Goal: Task Accomplishment & Management: Manage account settings

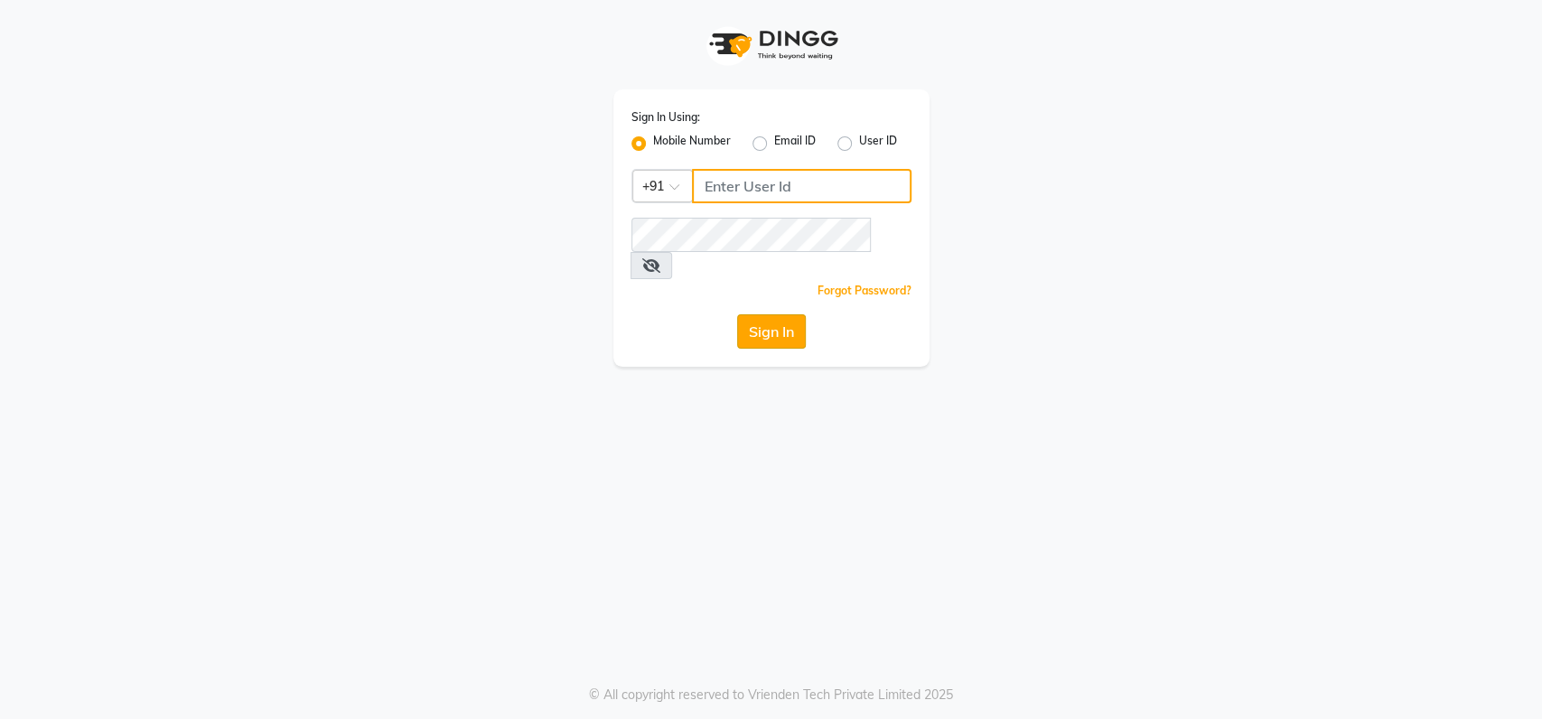
type input "9022420717"
click at [773, 315] on button "Sign In" at bounding box center [771, 331] width 69 height 34
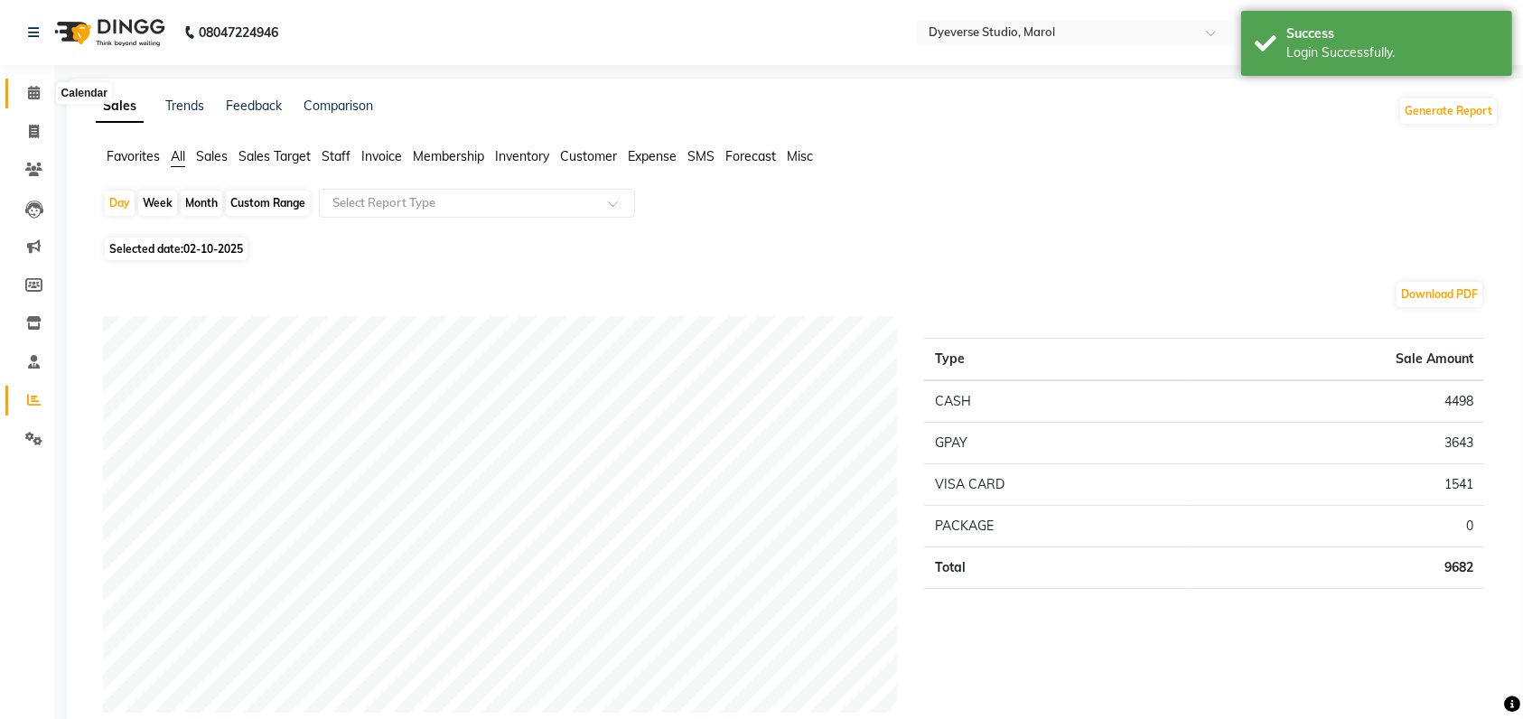
click at [33, 101] on span at bounding box center [34, 93] width 32 height 21
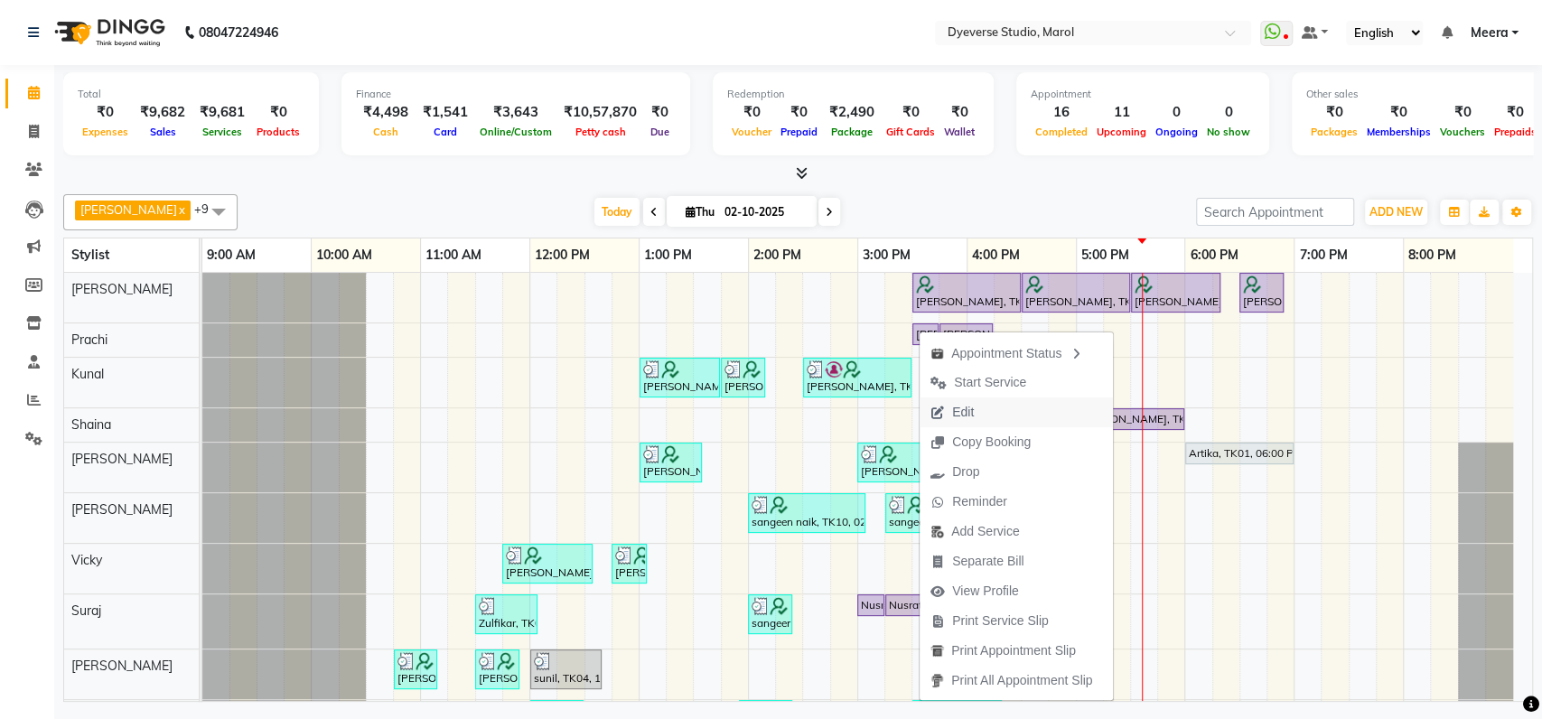
click at [959, 416] on span "Edit" at bounding box center [963, 412] width 22 height 19
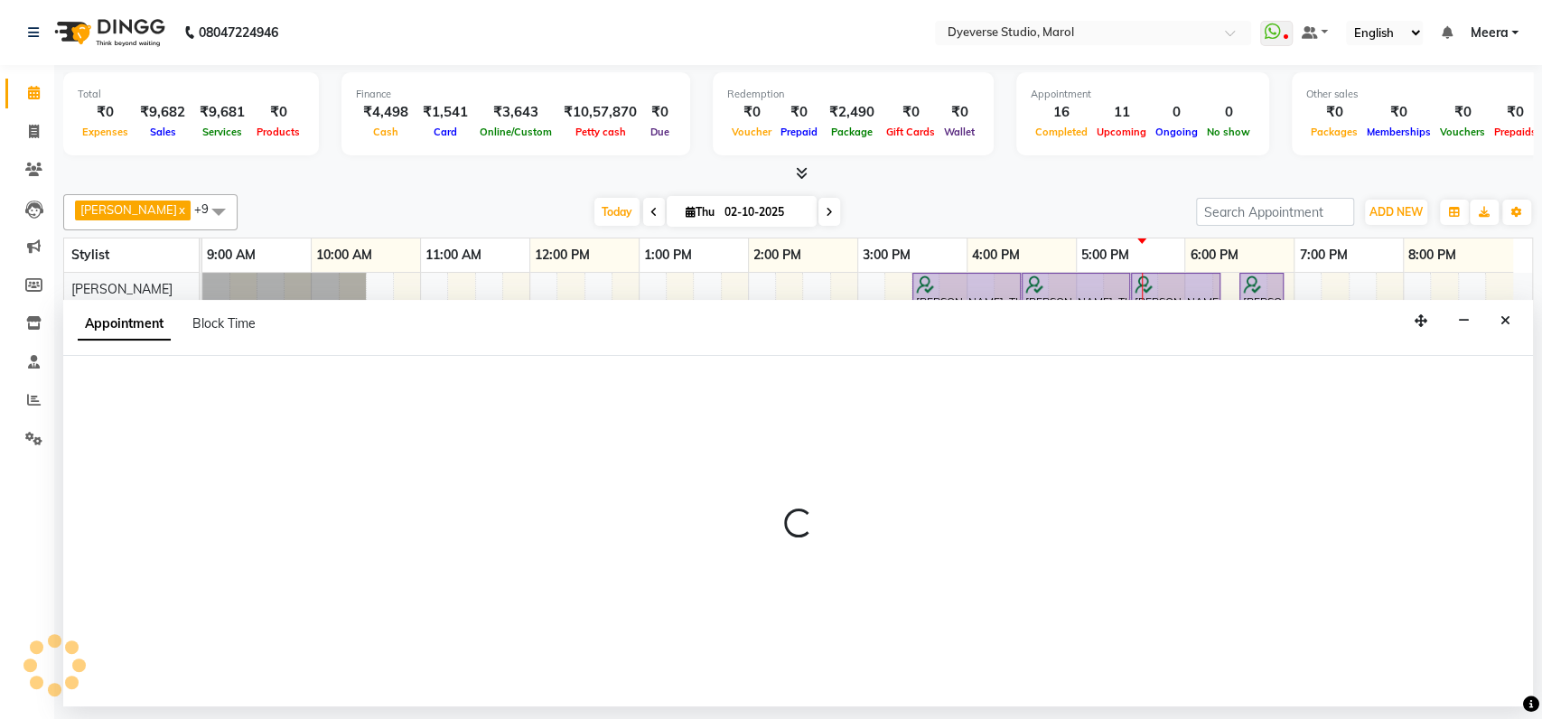
select select "tentative"
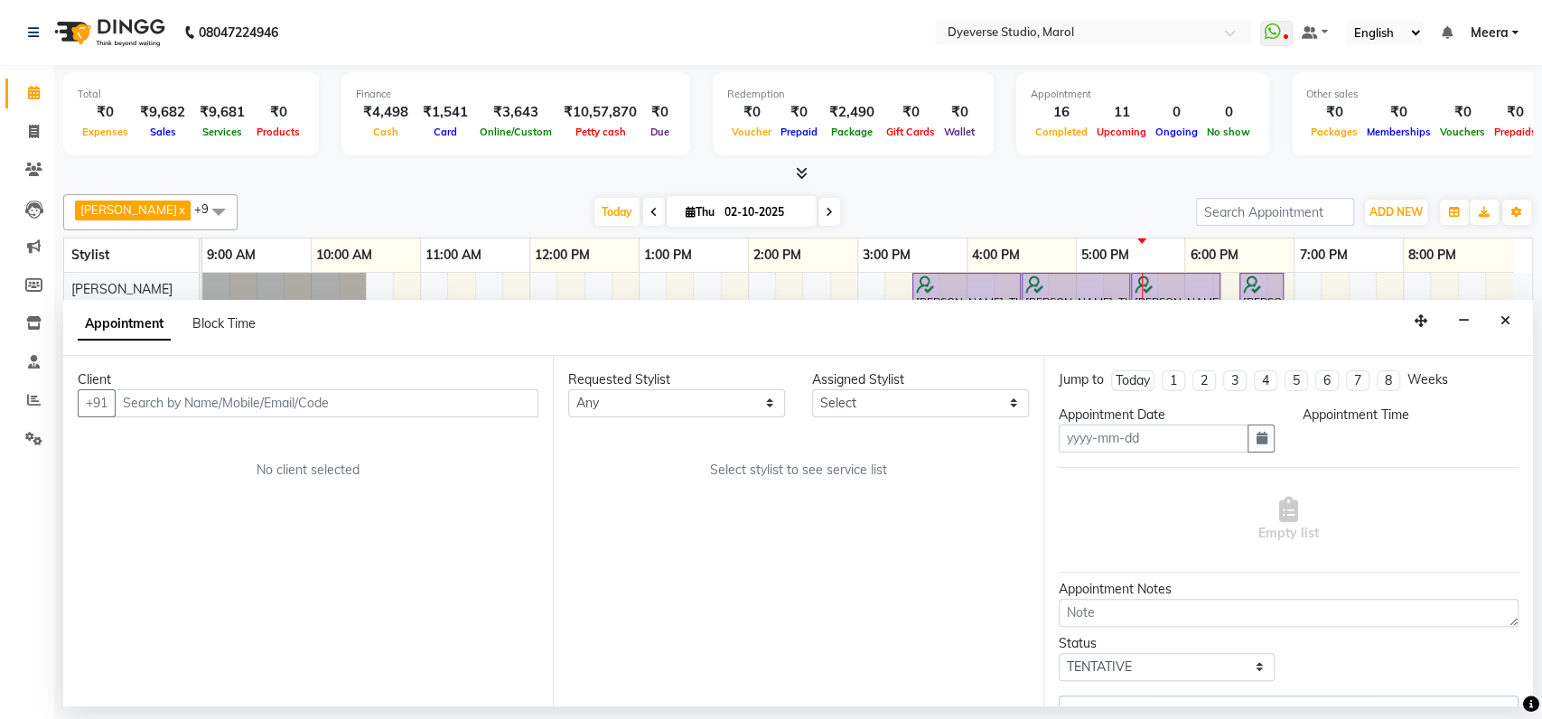
type input "02-10-2025"
select select "check-in"
select select "930"
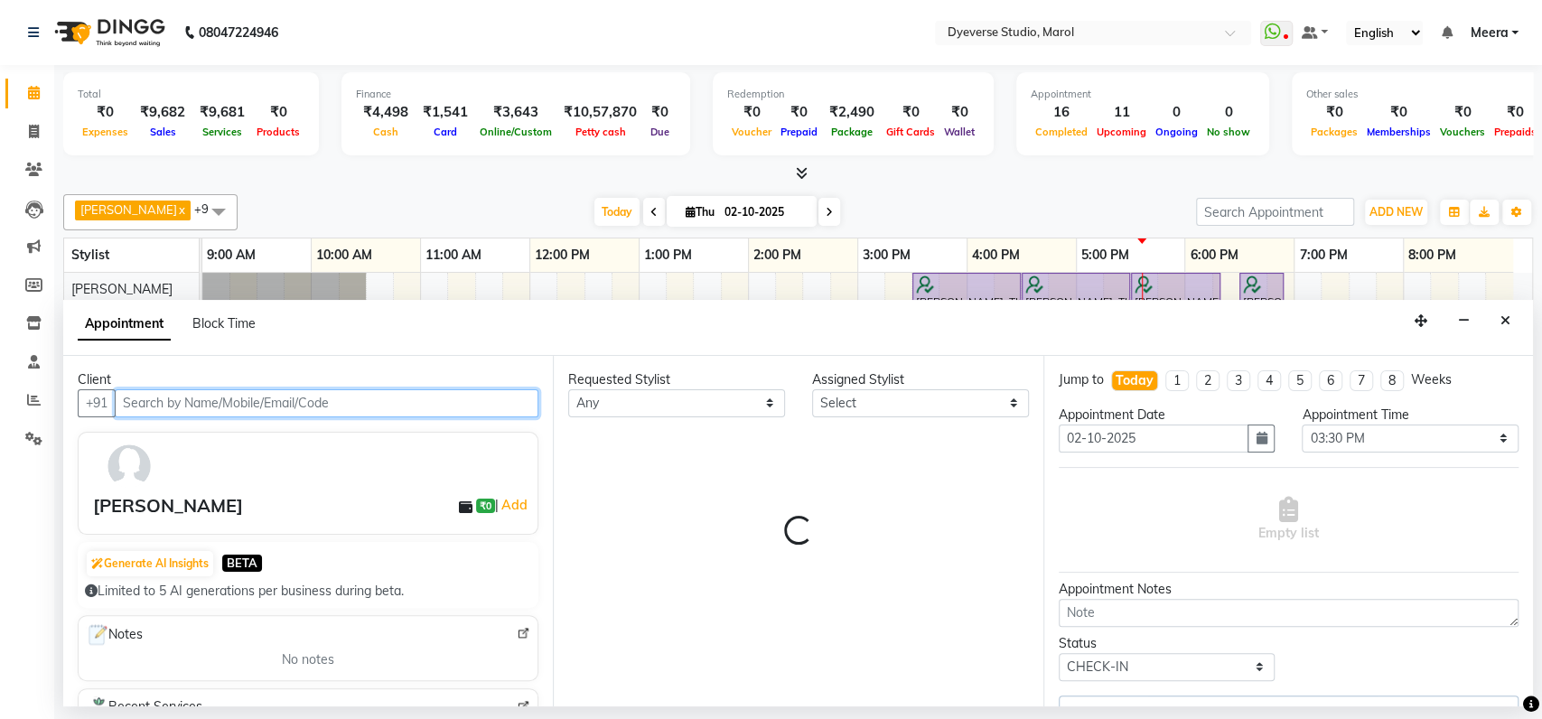
select select "48845"
select select "3155"
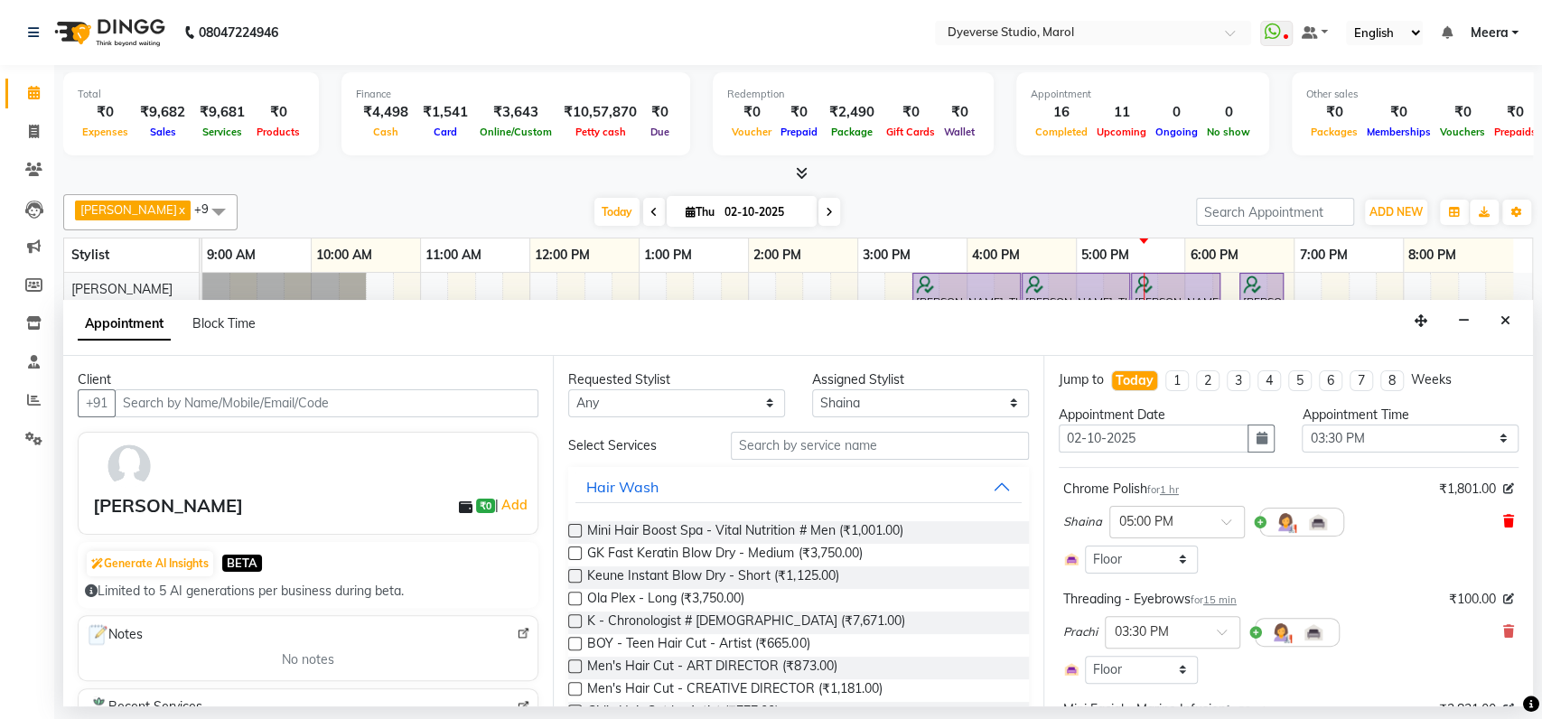
click at [1503, 519] on icon at bounding box center [1508, 521] width 11 height 13
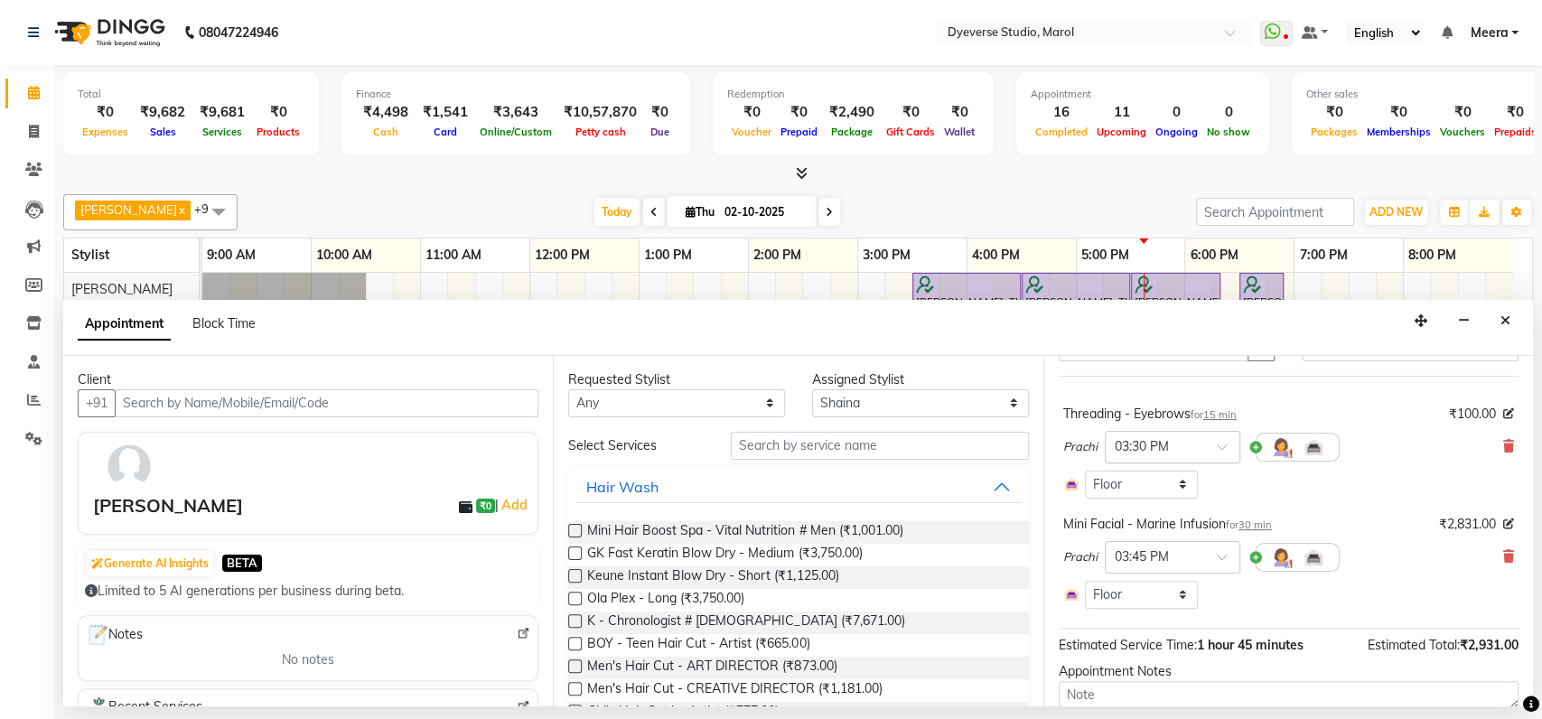
scroll to position [94, 0]
click at [802, 444] on input "text" at bounding box center [880, 446] width 298 height 28
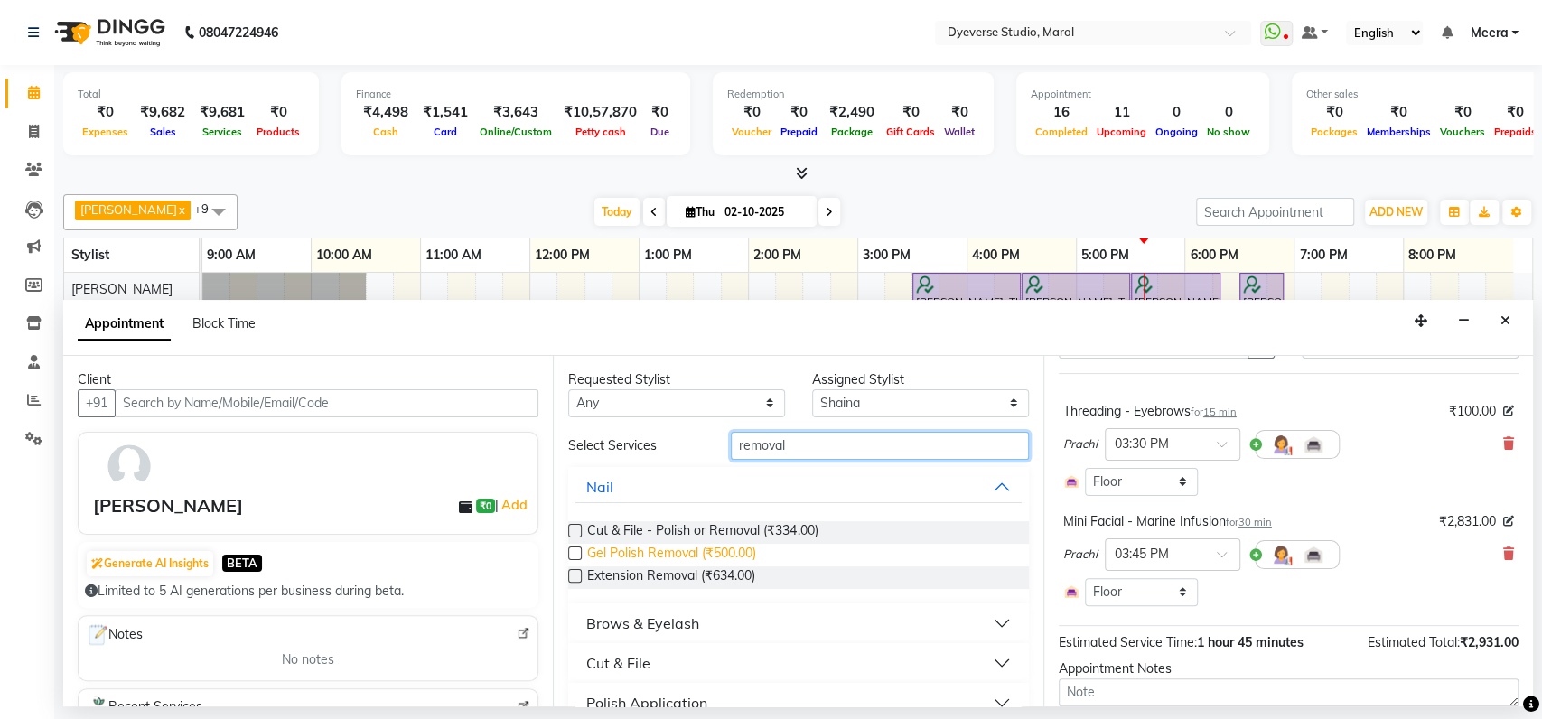
type input "removal"
click at [697, 548] on span "Gel Polish Removal (₹500.00)" at bounding box center [671, 555] width 169 height 23
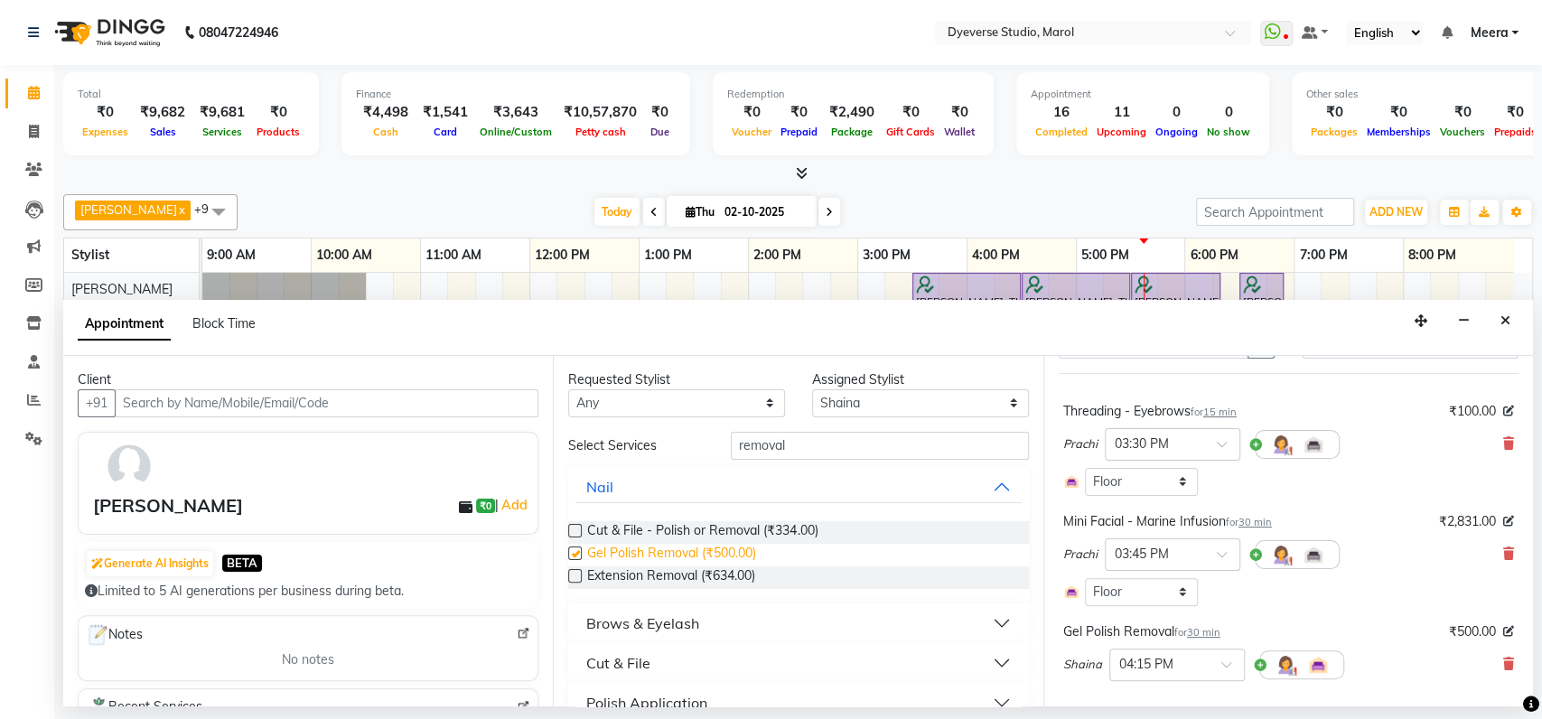
checkbox input "false"
click at [796, 432] on input "removal" at bounding box center [880, 446] width 298 height 28
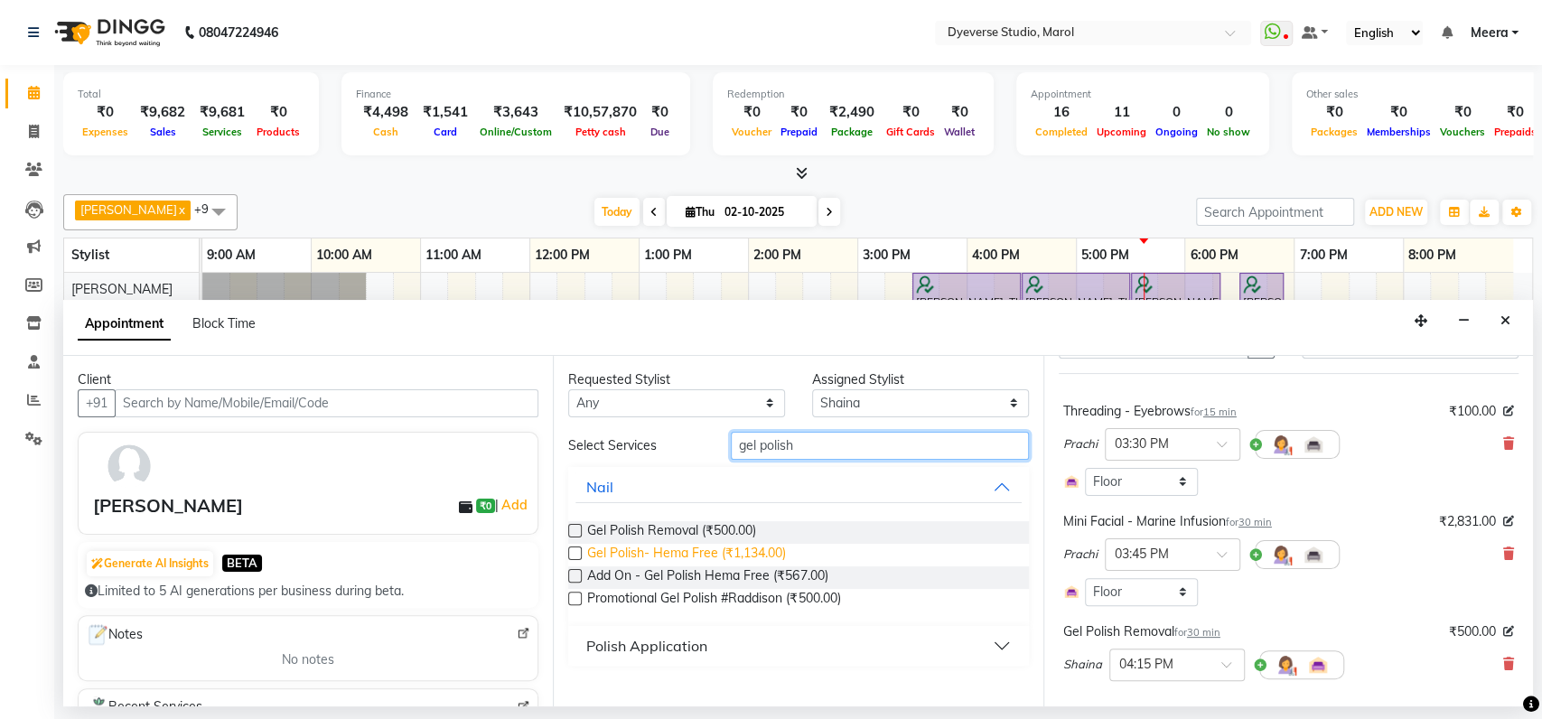
type input "gel polish"
click at [614, 550] on span "Gel Polish- Hema Free (₹1,134.00)" at bounding box center [686, 555] width 199 height 23
checkbox input "false"
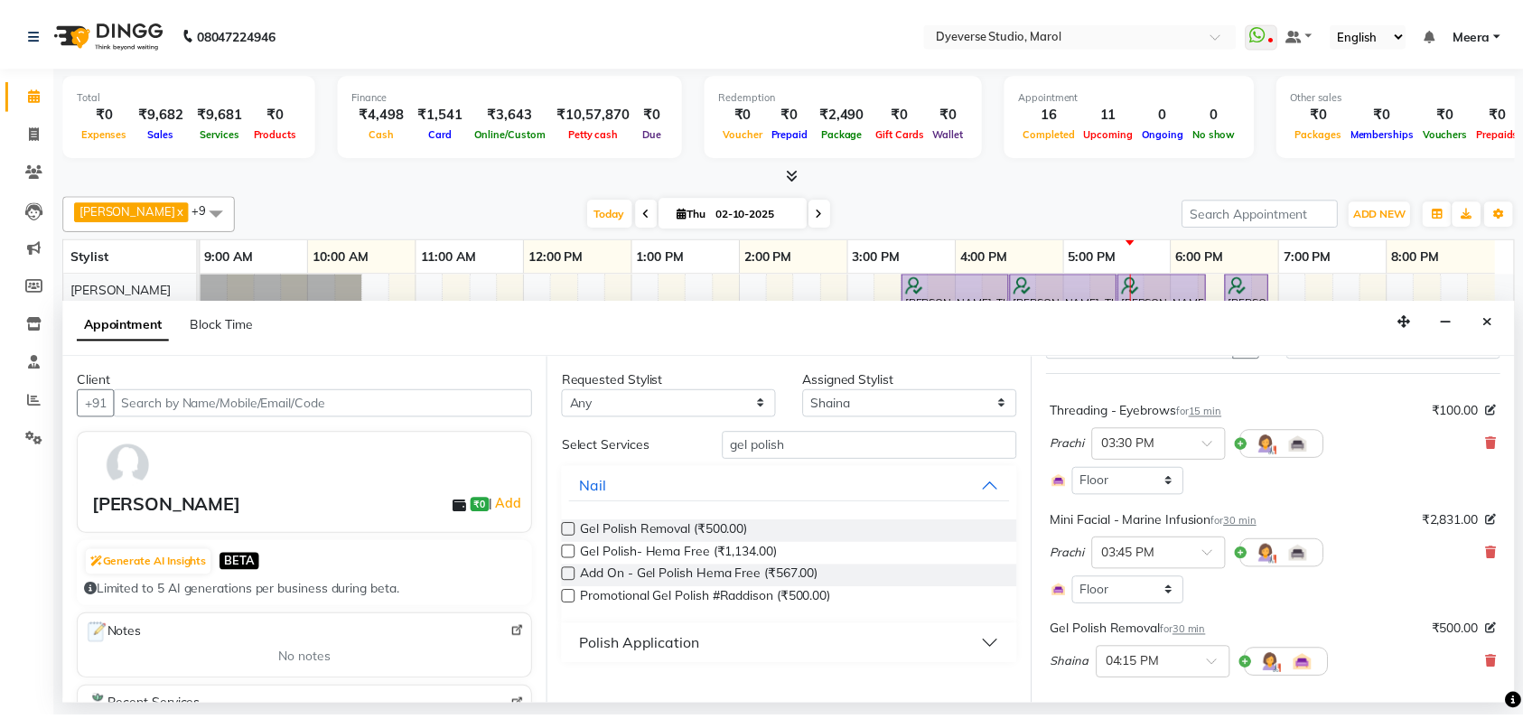
scroll to position [373, 0]
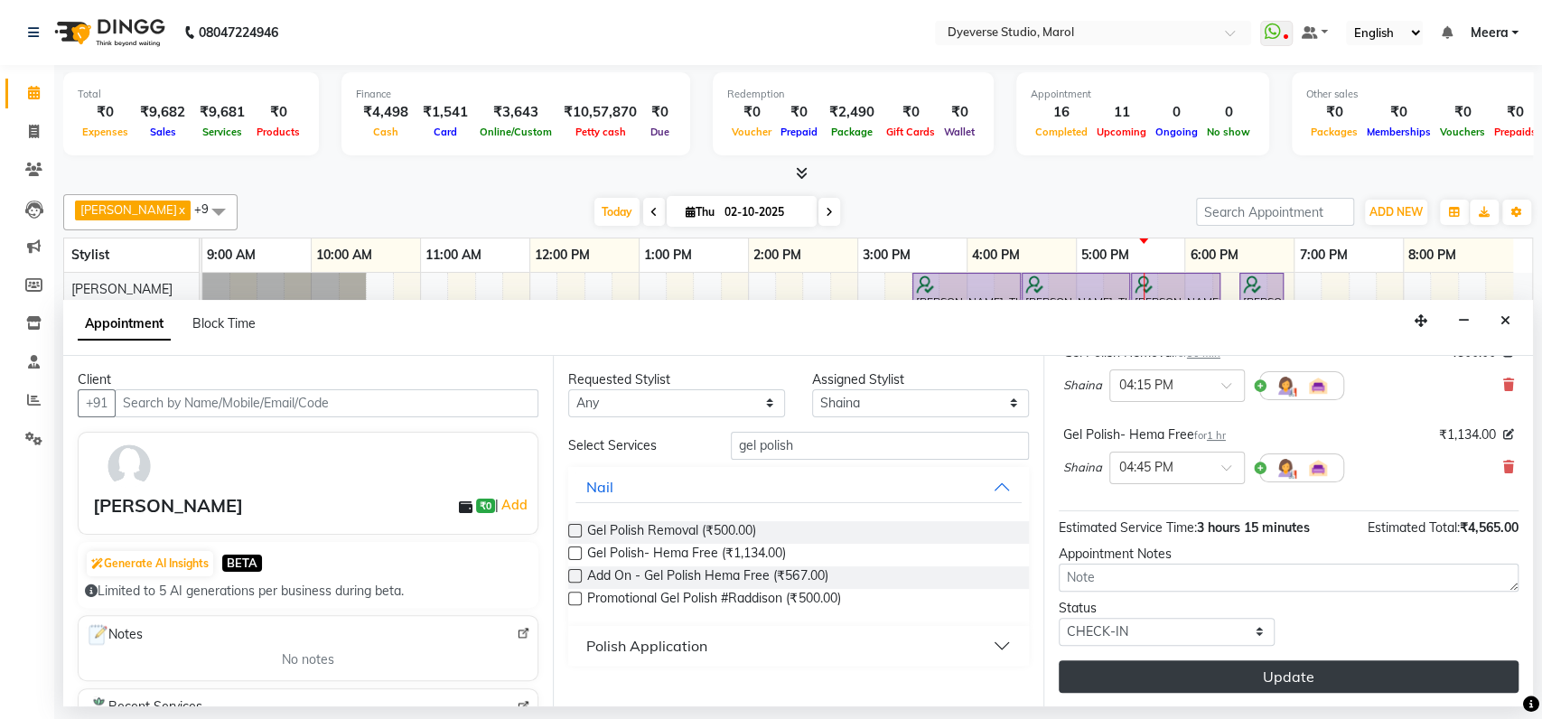
click at [1170, 680] on button "Update" at bounding box center [1289, 676] width 460 height 33
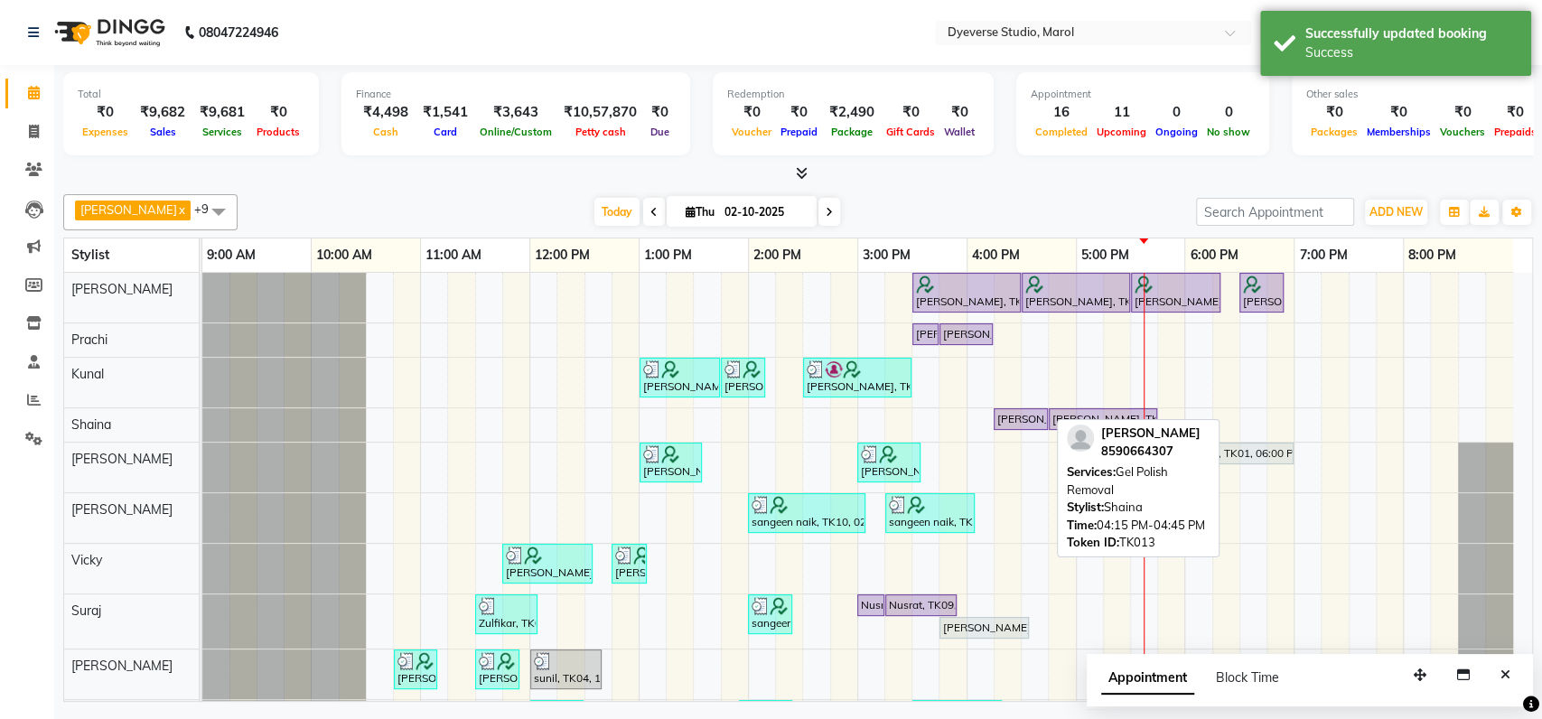
click at [1009, 422] on div "[PERSON_NAME], TK13, 04:15 PM-04:45 PM, Gel Polish Removal" at bounding box center [1021, 419] width 51 height 16
select select "8"
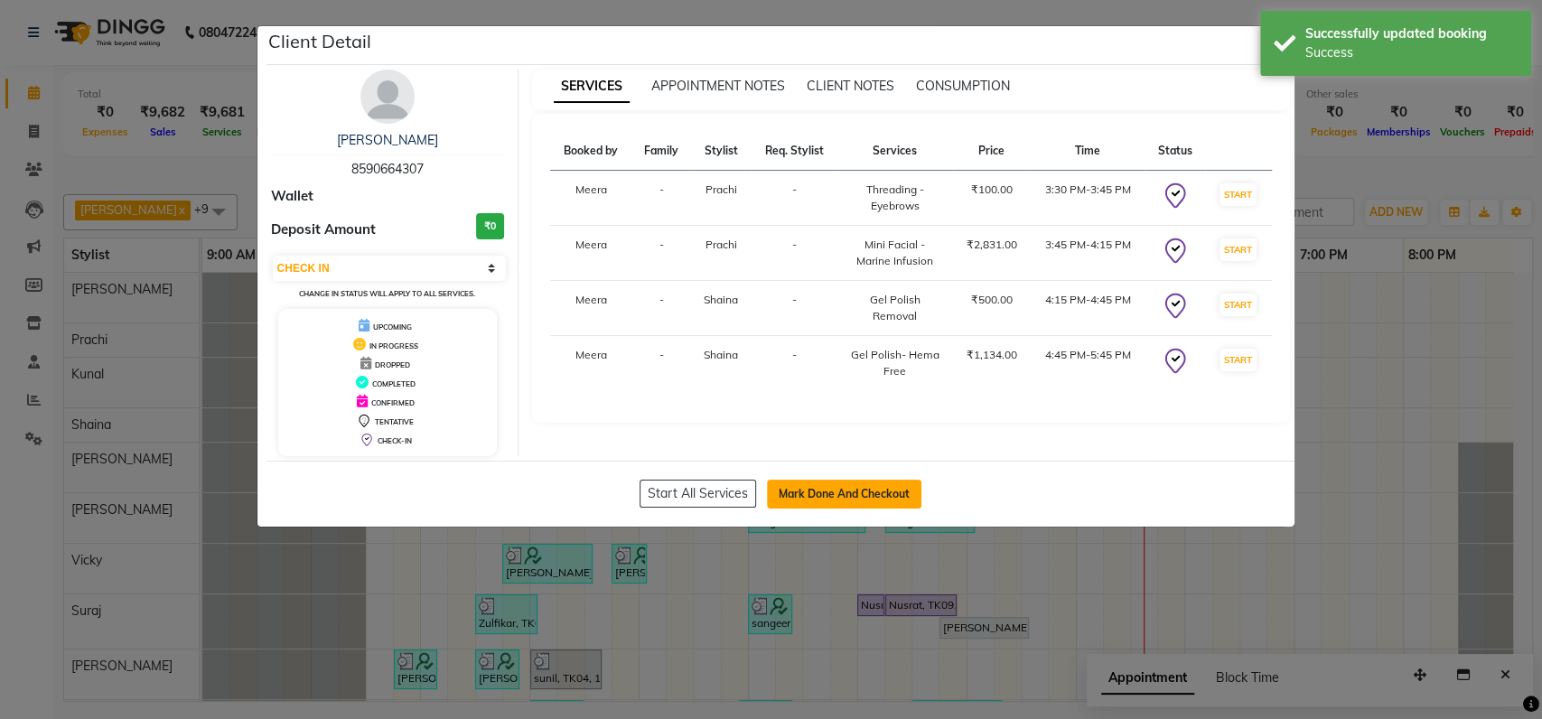
click at [835, 492] on button "Mark Done And Checkout" at bounding box center [844, 494] width 154 height 29
select select "service"
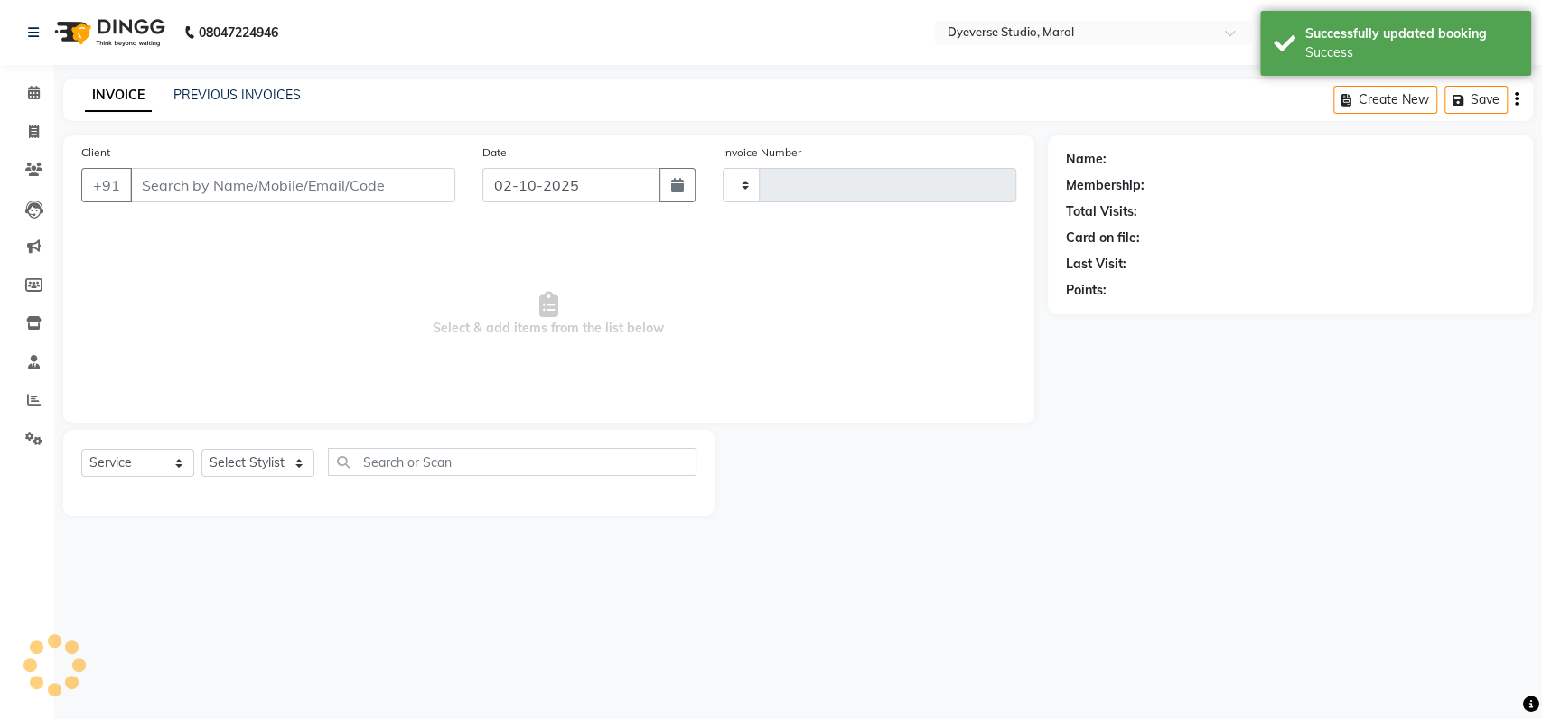
type input "2556"
select select "6368"
type input "8590664307"
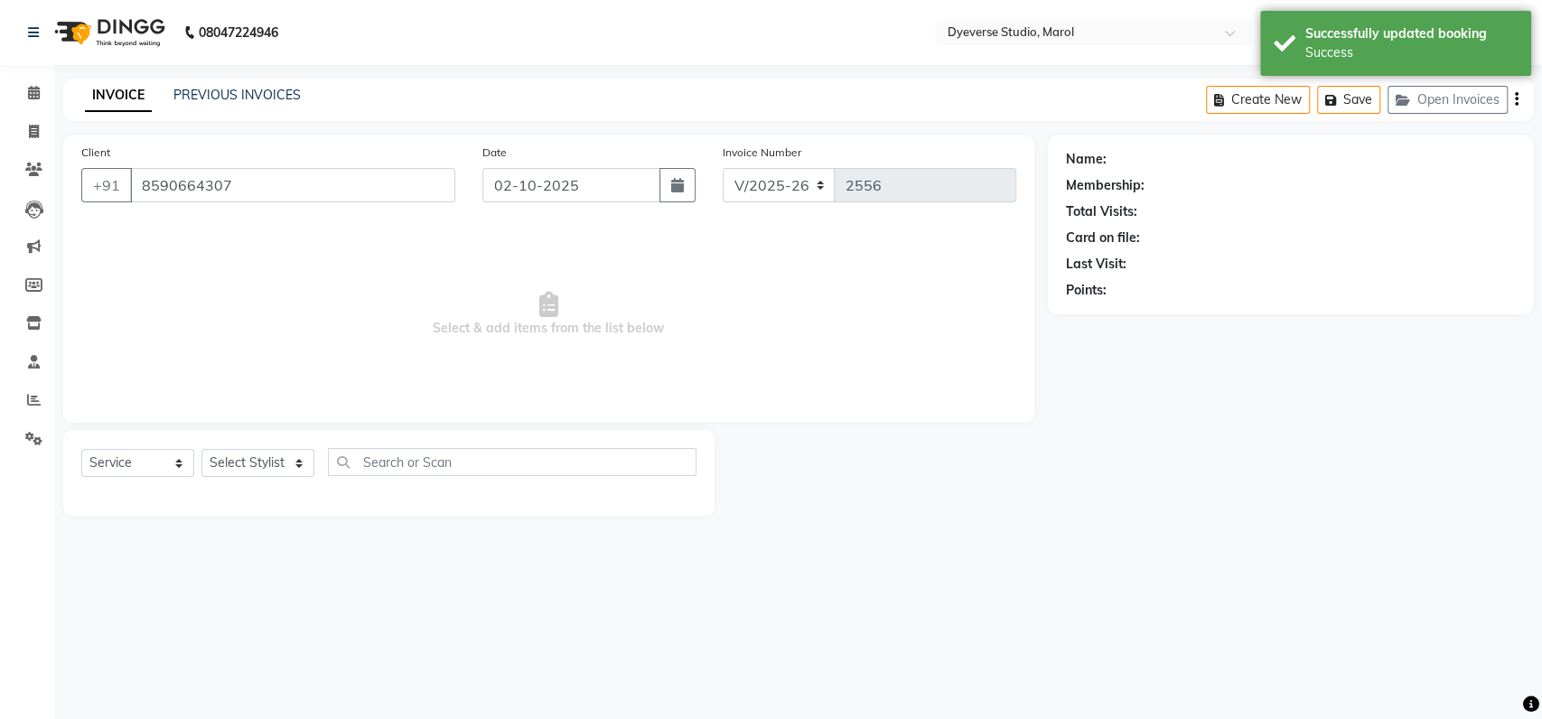
select select "48845"
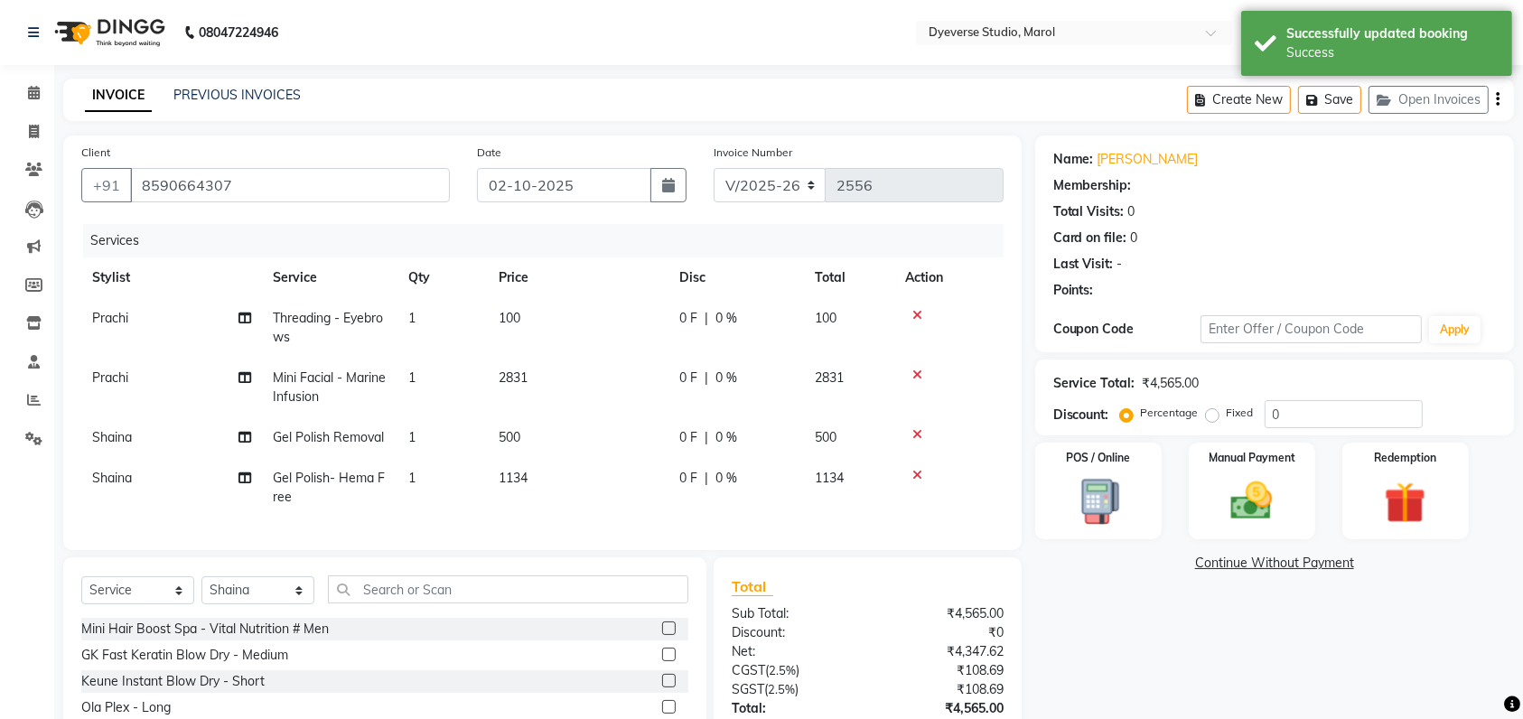
select select "1: Object"
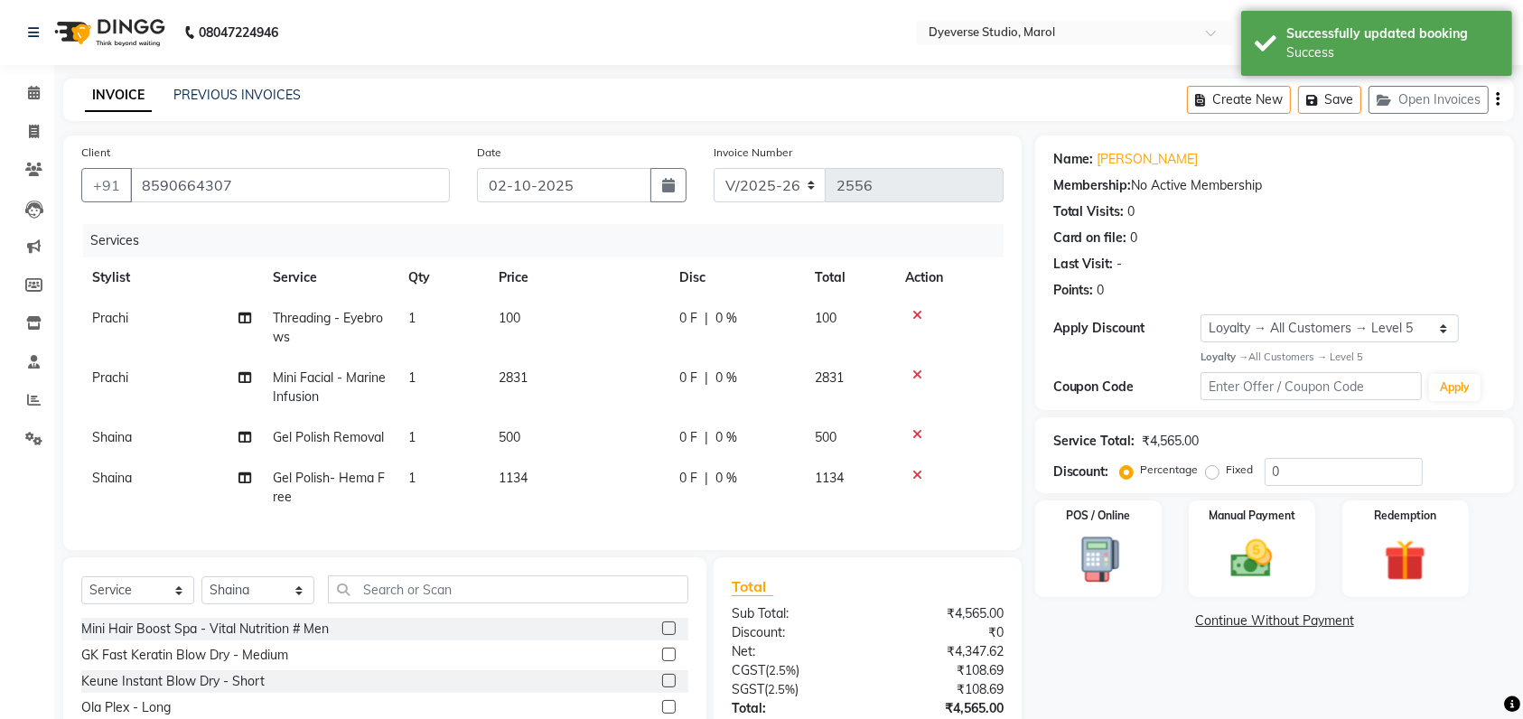
click at [419, 437] on td "1" at bounding box center [443, 437] width 90 height 41
select select "48845"
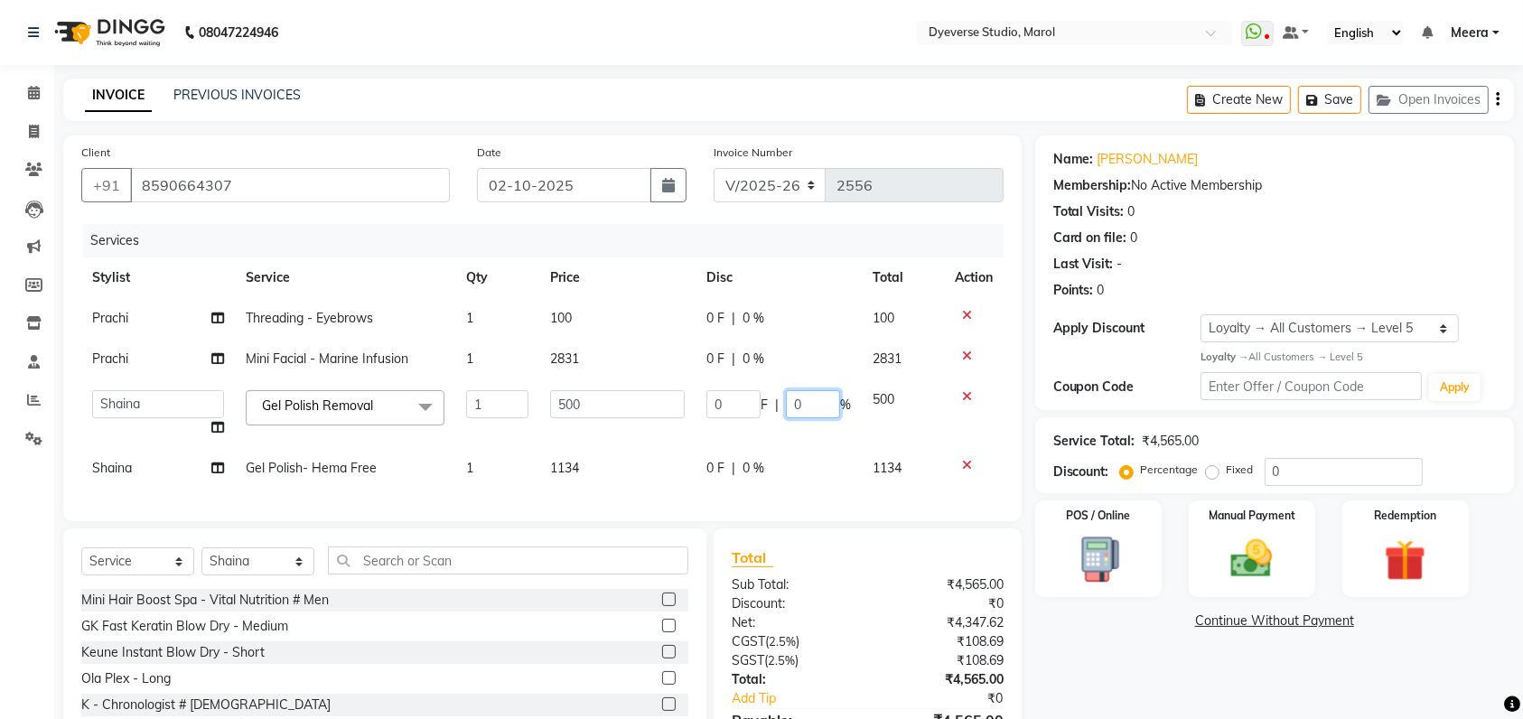
click at [813, 396] on input "0" at bounding box center [813, 404] width 54 height 28
type input "50"
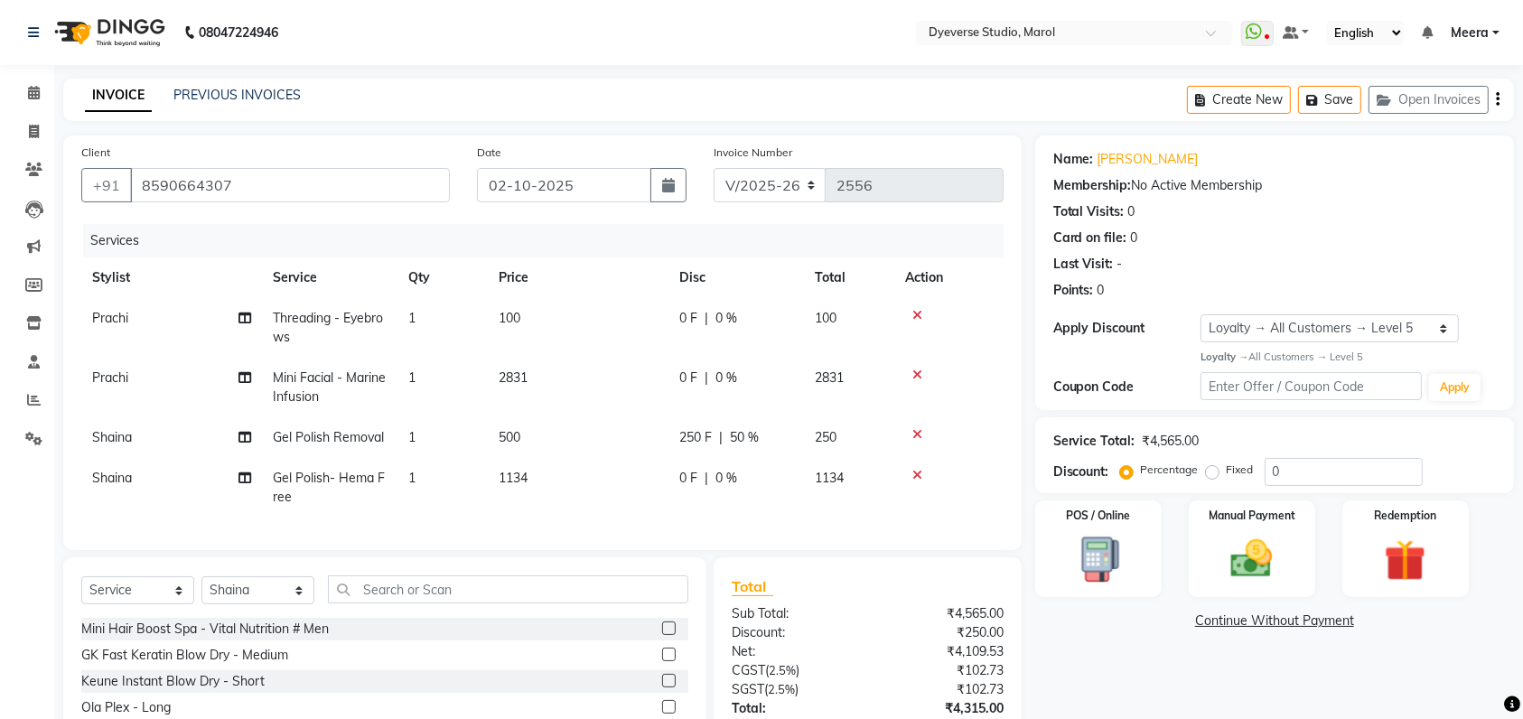
click at [1071, 679] on div "Name: Laxmi Membership: No Active Membership Total Visits: 0 Card on file: 0 La…" at bounding box center [1281, 480] width 492 height 688
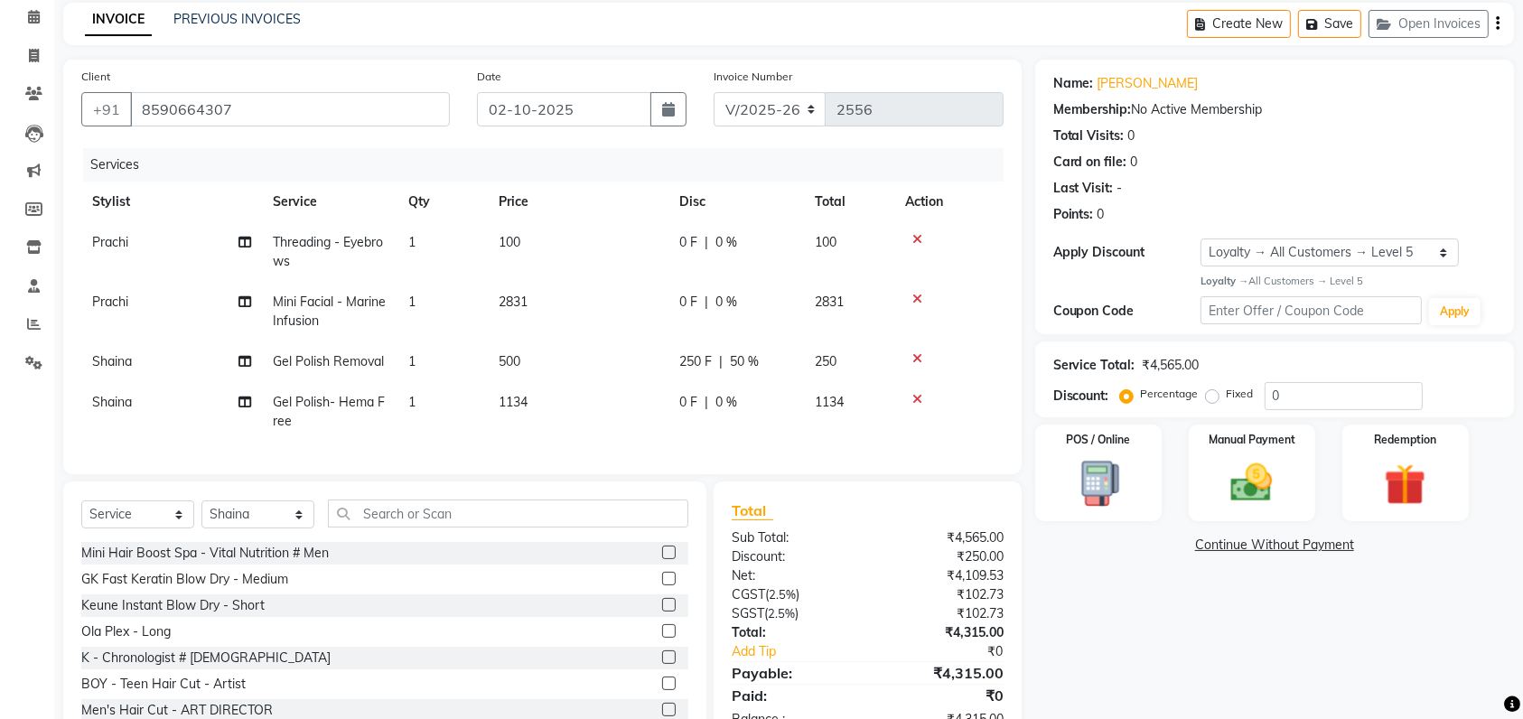
scroll to position [149, 0]
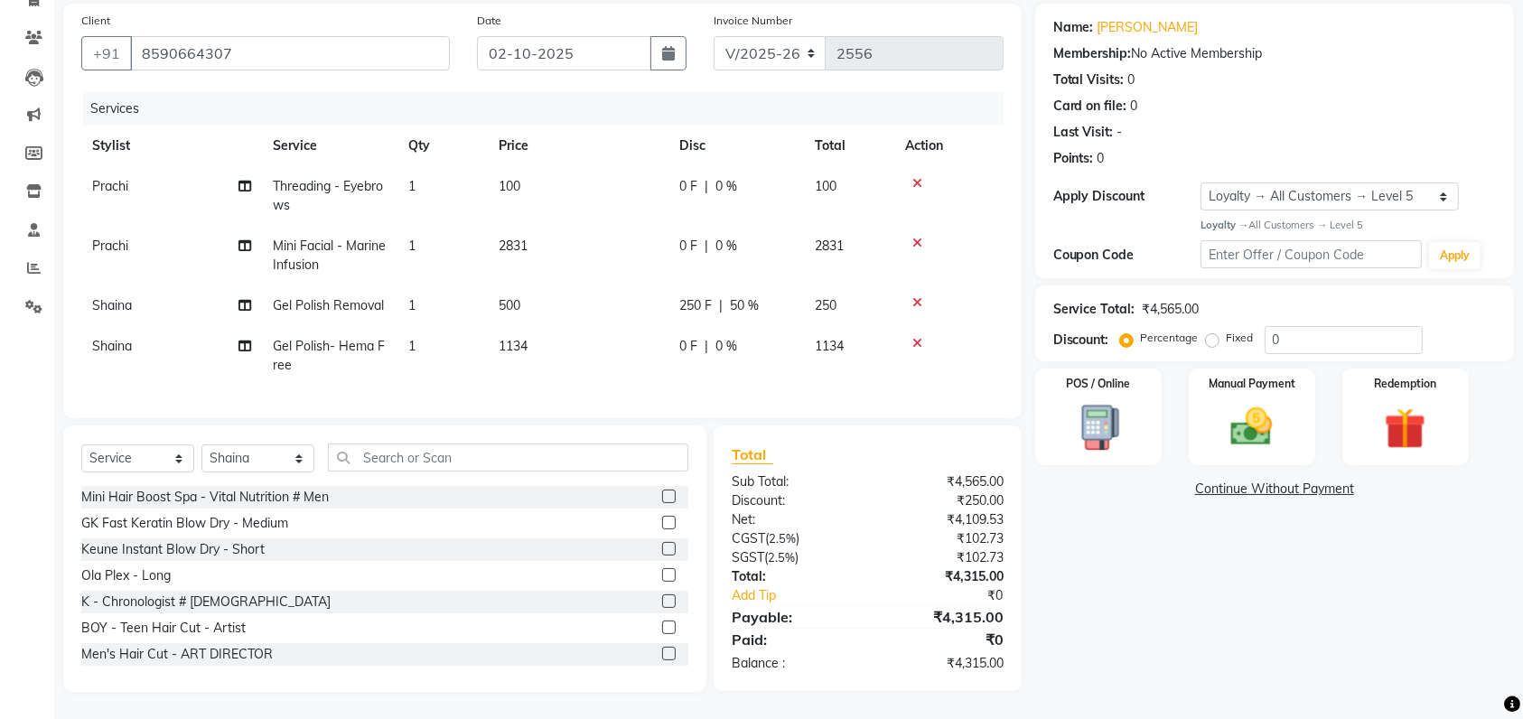
click at [1132, 615] on div "Name: Laxmi Membership: No Active Membership Total Visits: 0 Card on file: 0 La…" at bounding box center [1281, 348] width 492 height 688
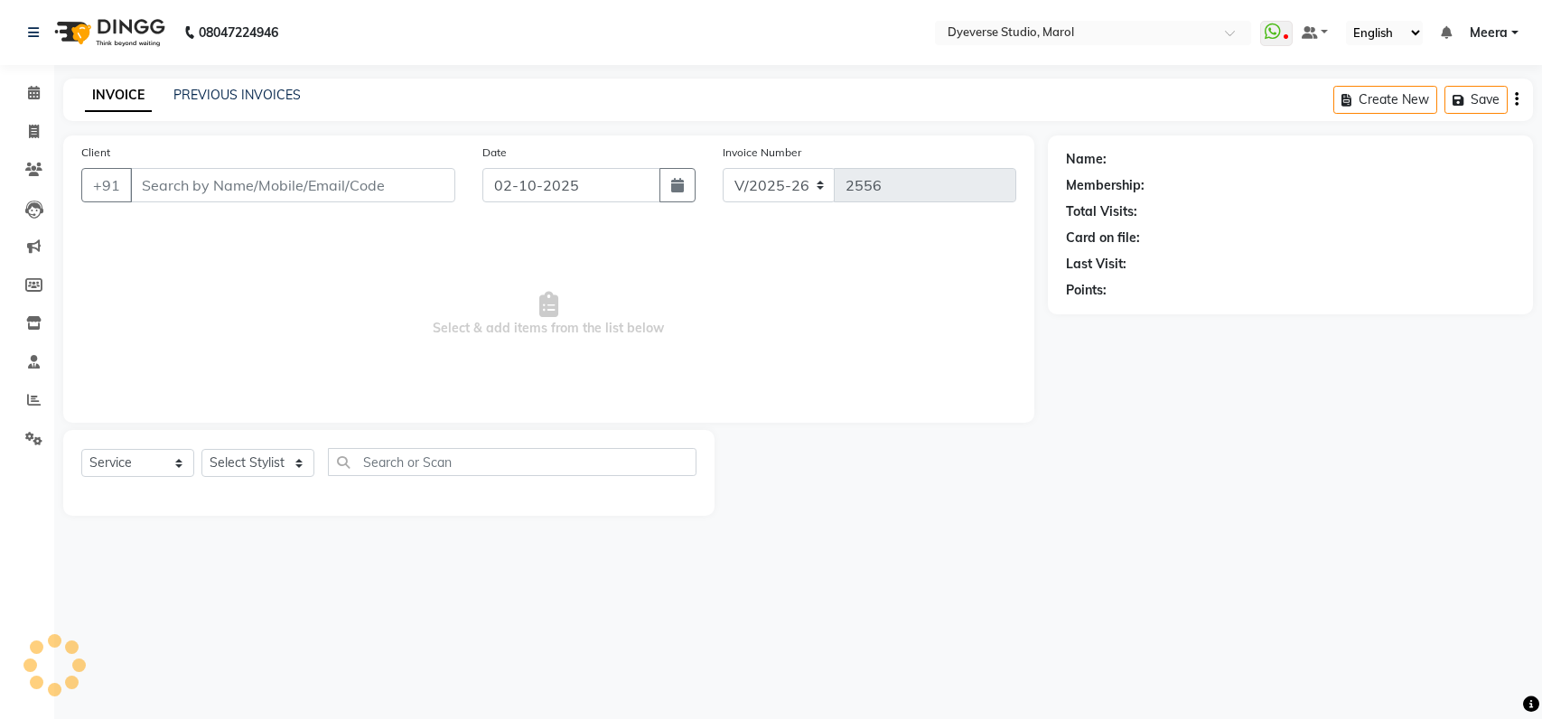
select select "6368"
select select "service"
type input "8590664307"
select select "48845"
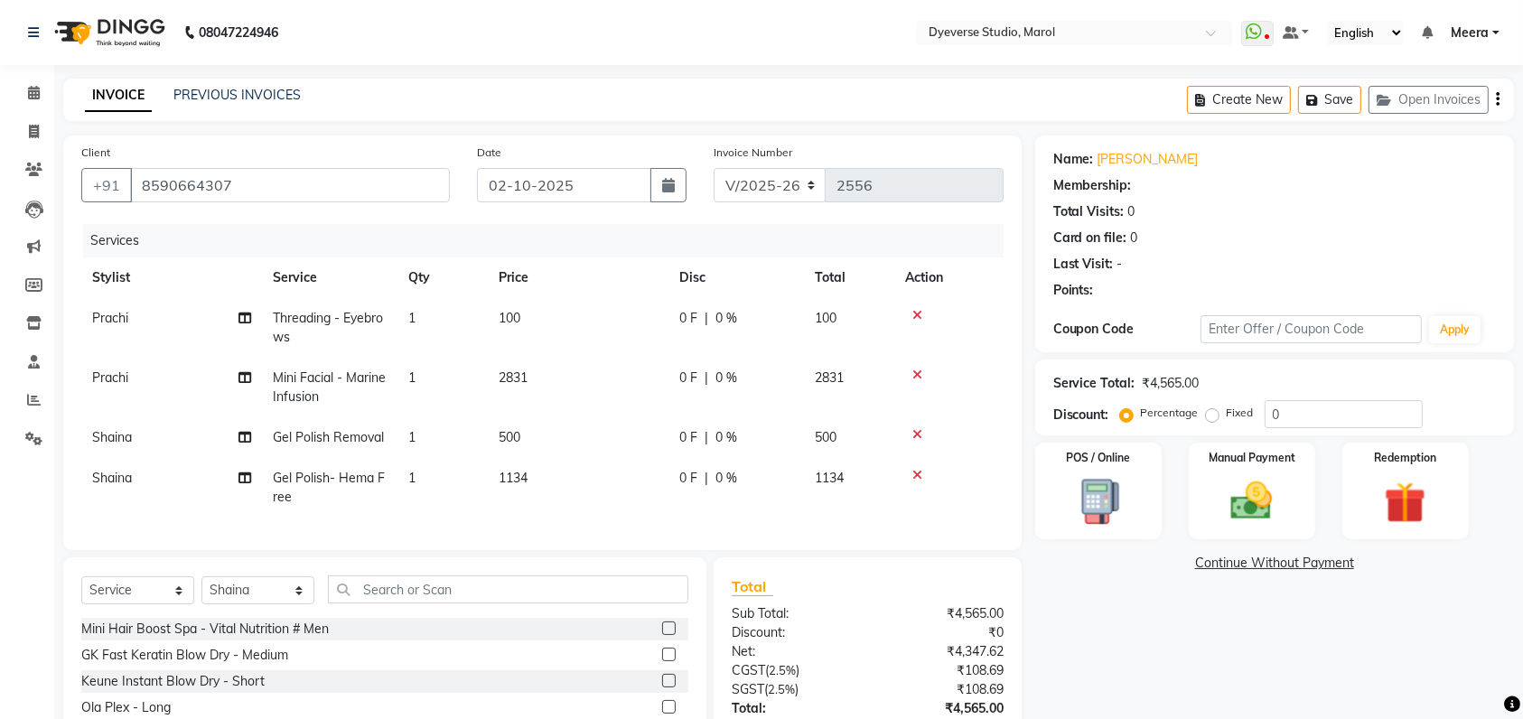
select select "1: Object"
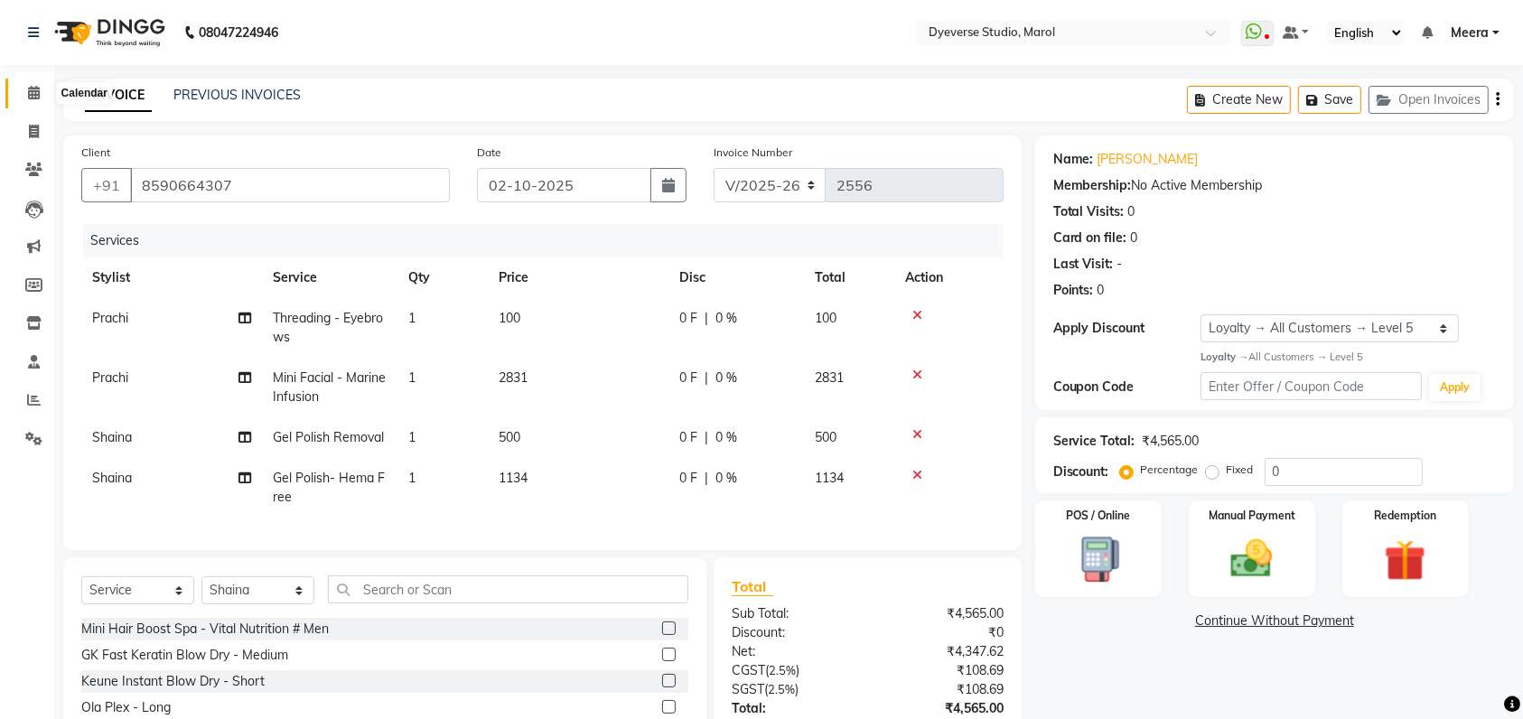
click at [33, 83] on span at bounding box center [34, 93] width 32 height 21
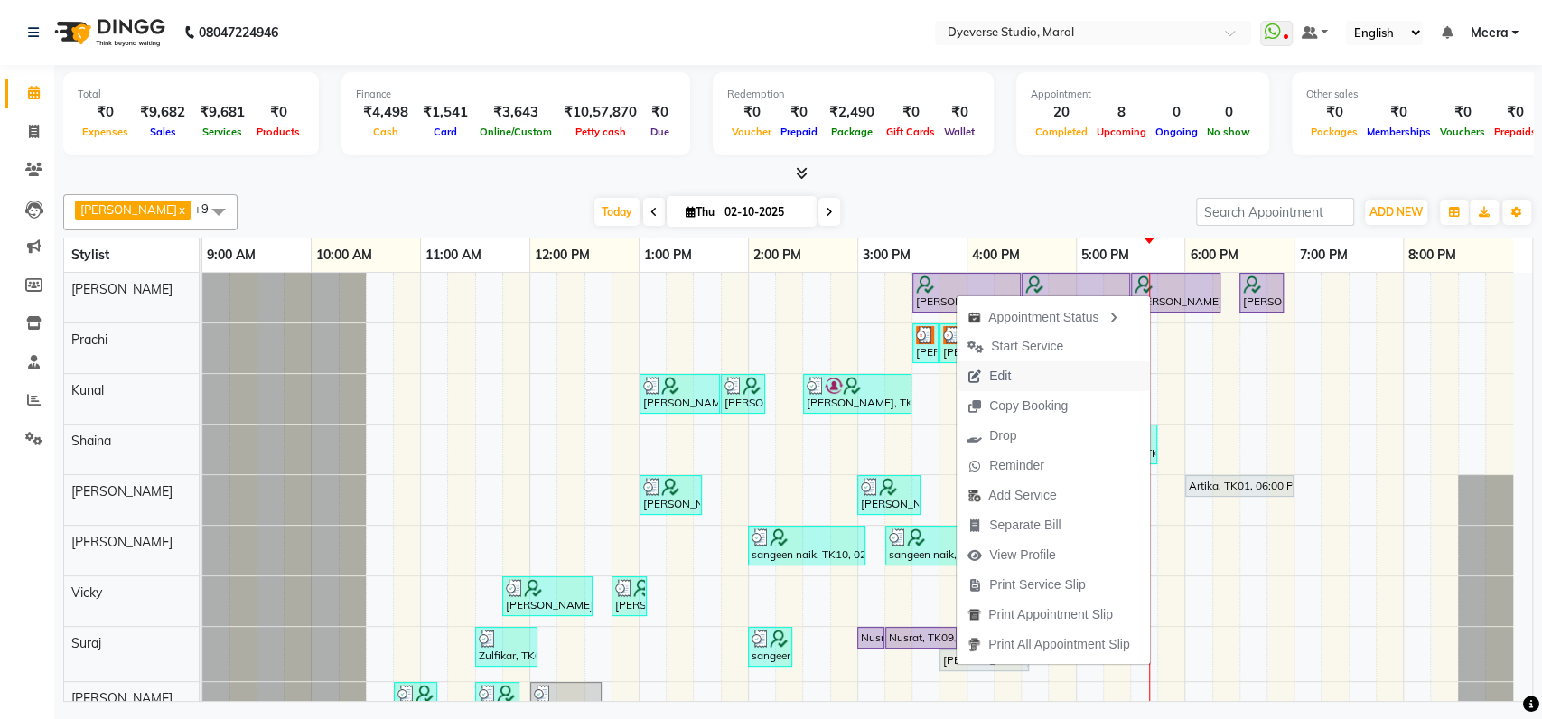
click at [1024, 378] on button "Edit" at bounding box center [1053, 376] width 193 height 30
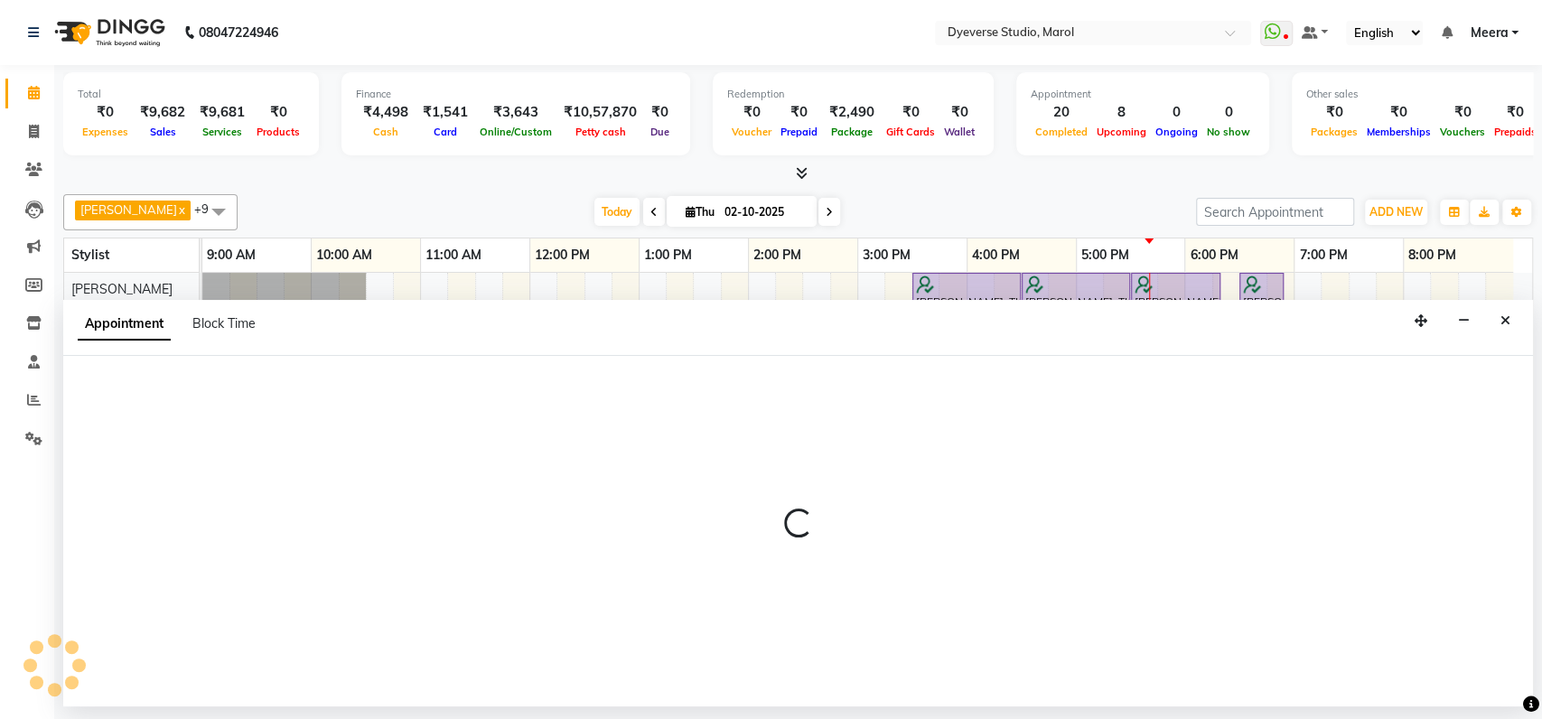
select select "tentative"
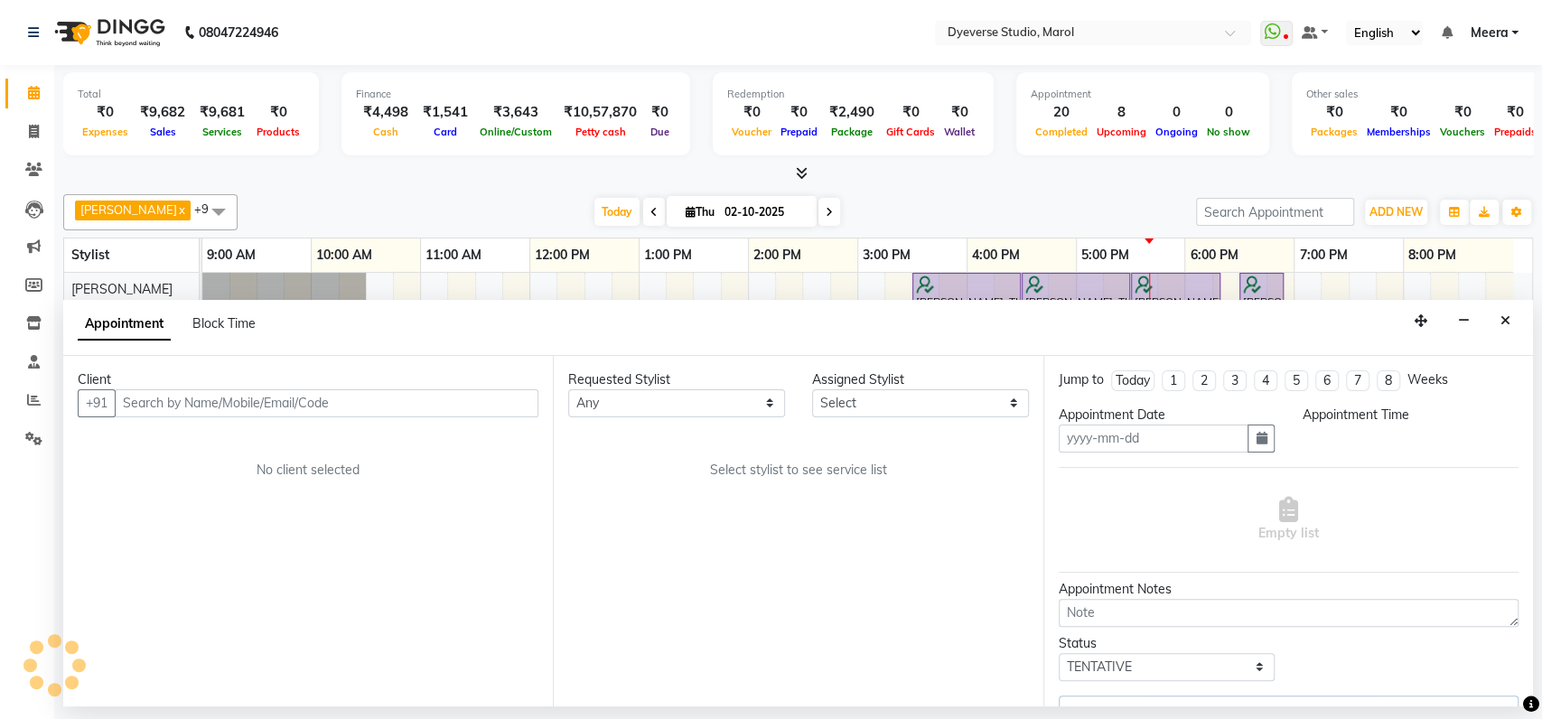
type input "02-10-2025"
select select "check-in"
select select "930"
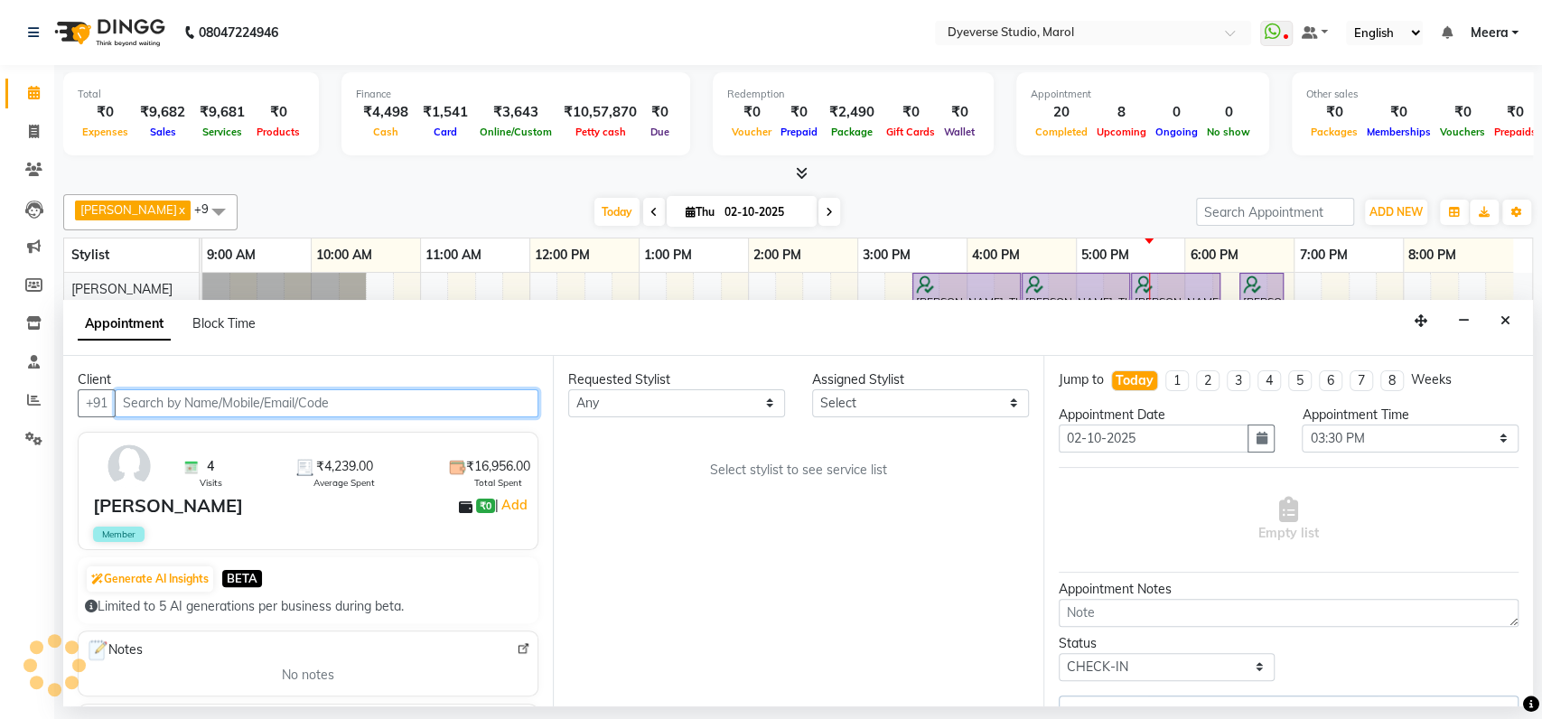
select select "48246"
select select "3155"
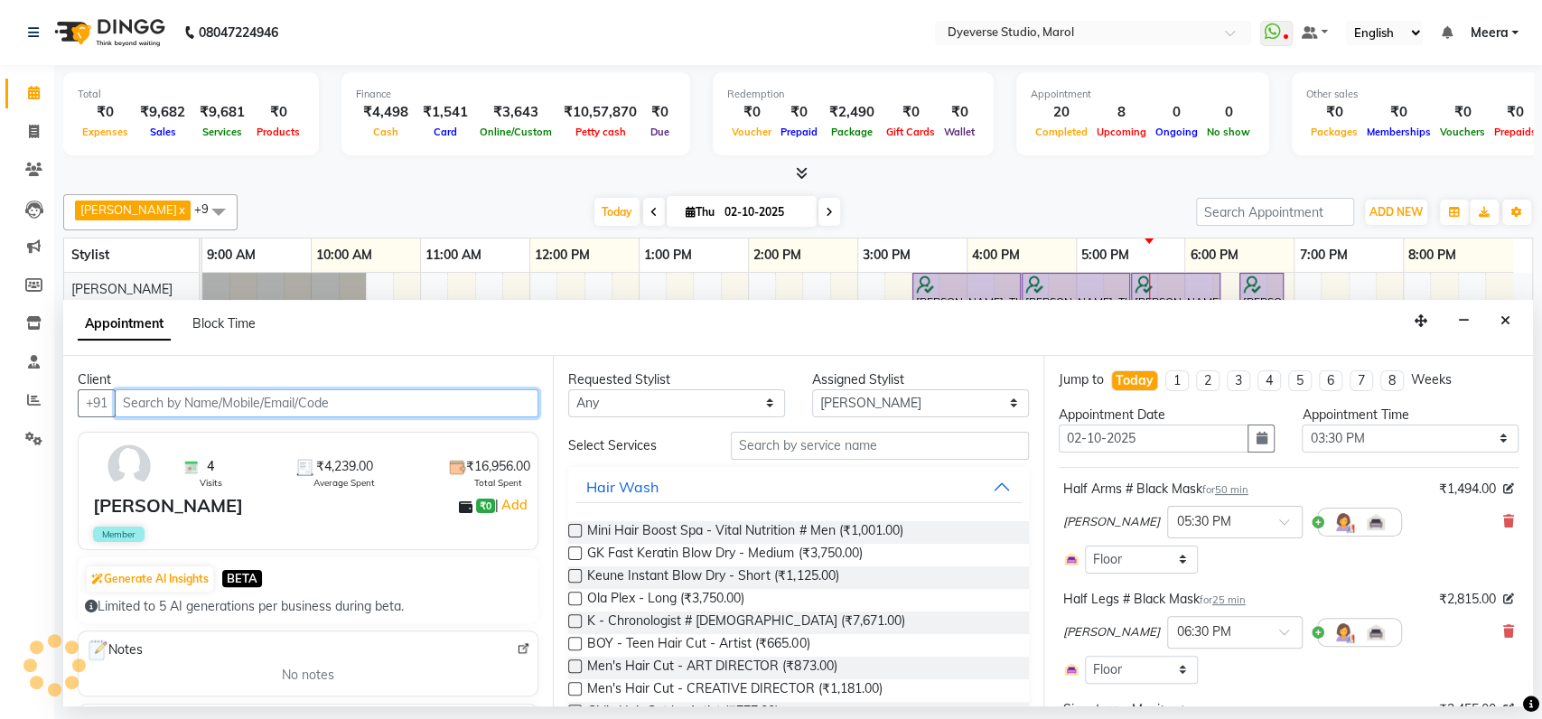
select select "3155"
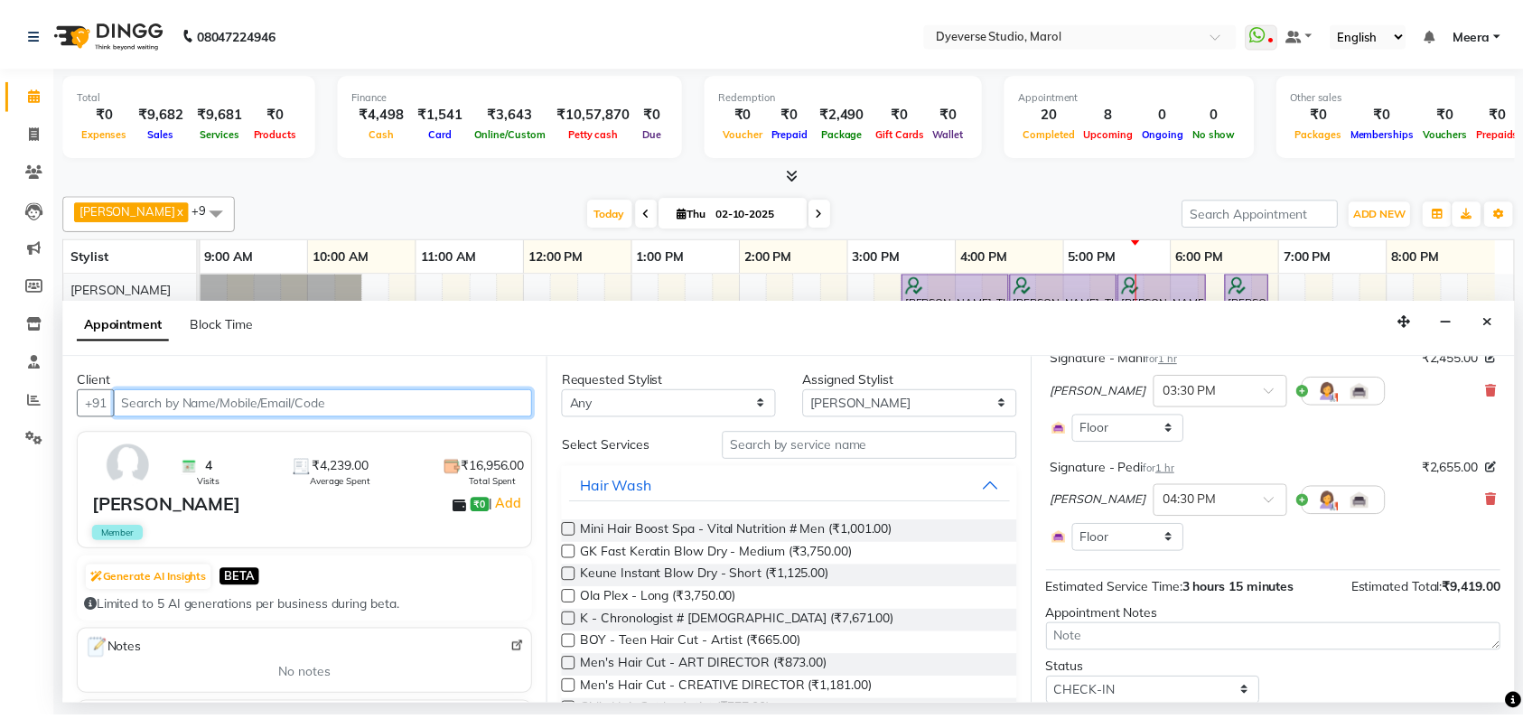
scroll to position [412, 0]
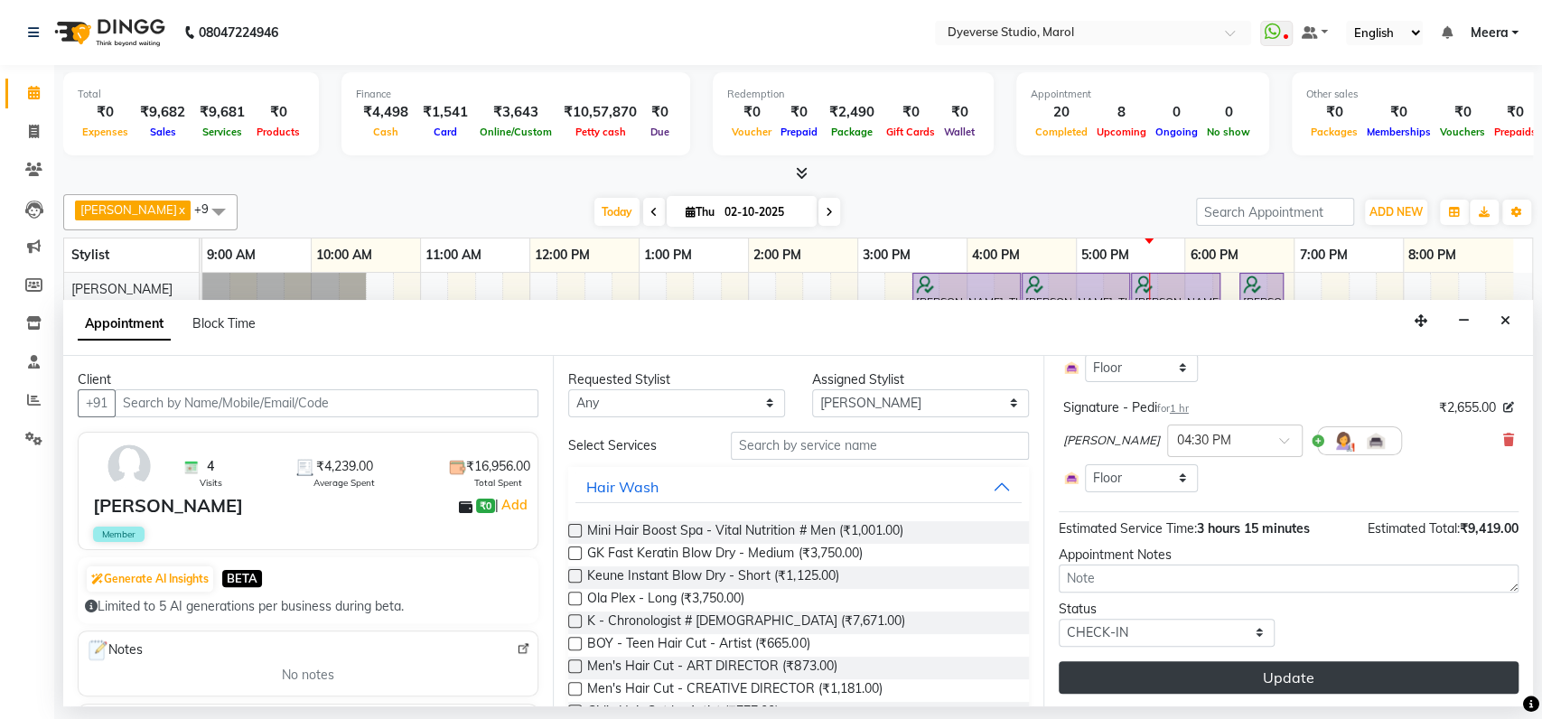
click at [1199, 688] on button "Update" at bounding box center [1289, 677] width 460 height 33
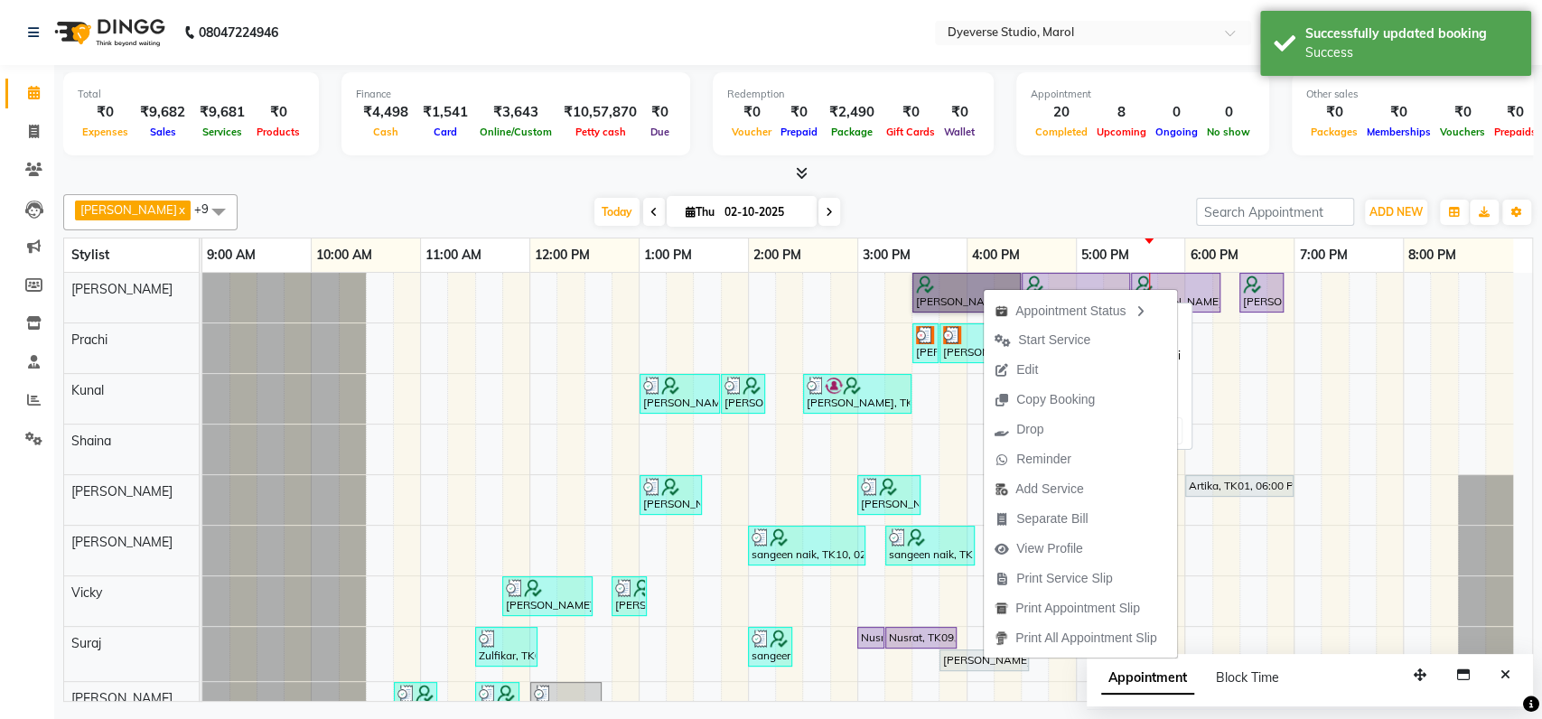
click at [947, 277] on link "[PERSON_NAME], TK11, 03:30 PM-04:30 PM, Signature - Mani" at bounding box center [967, 293] width 108 height 40
select select "8"
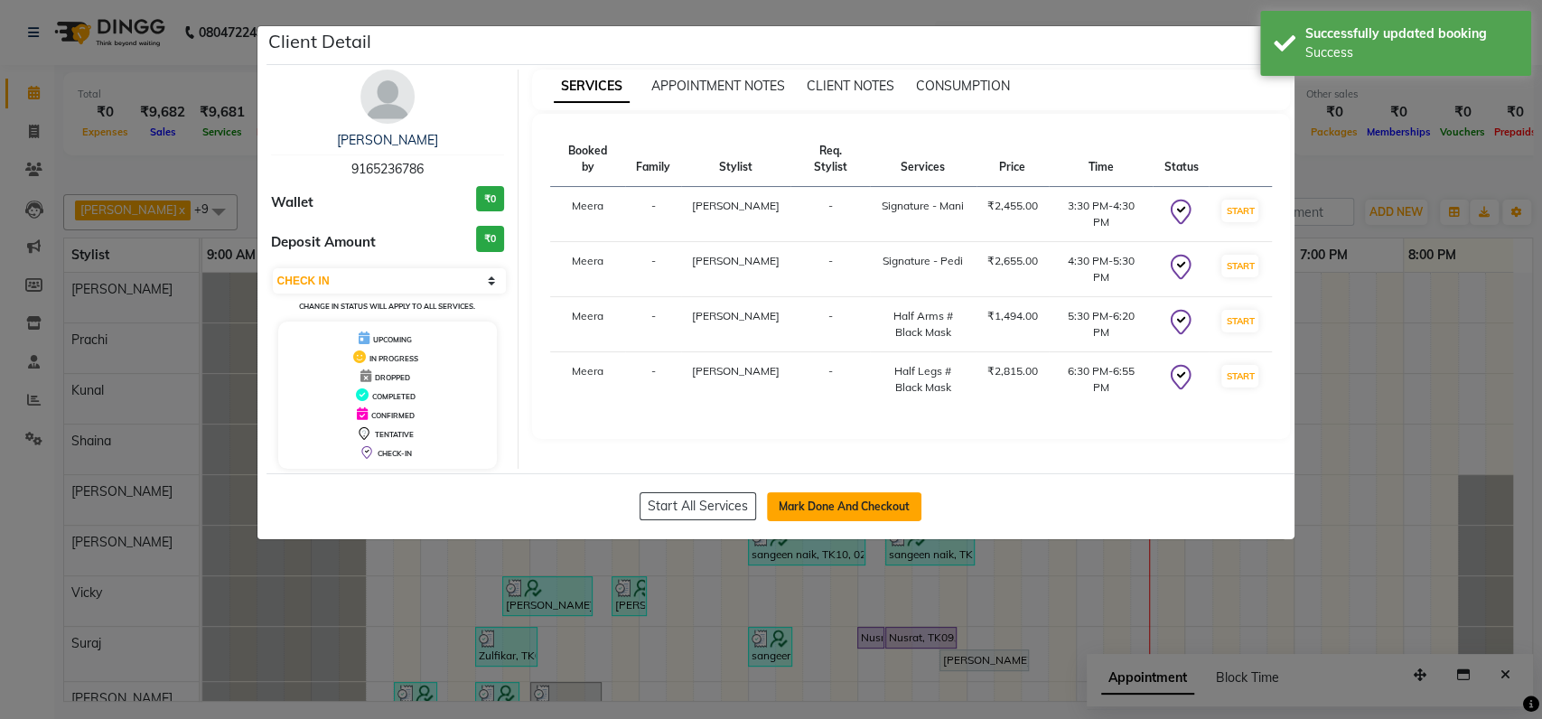
click at [817, 500] on button "Mark Done And Checkout" at bounding box center [844, 506] width 154 height 29
select select "6368"
select select "service"
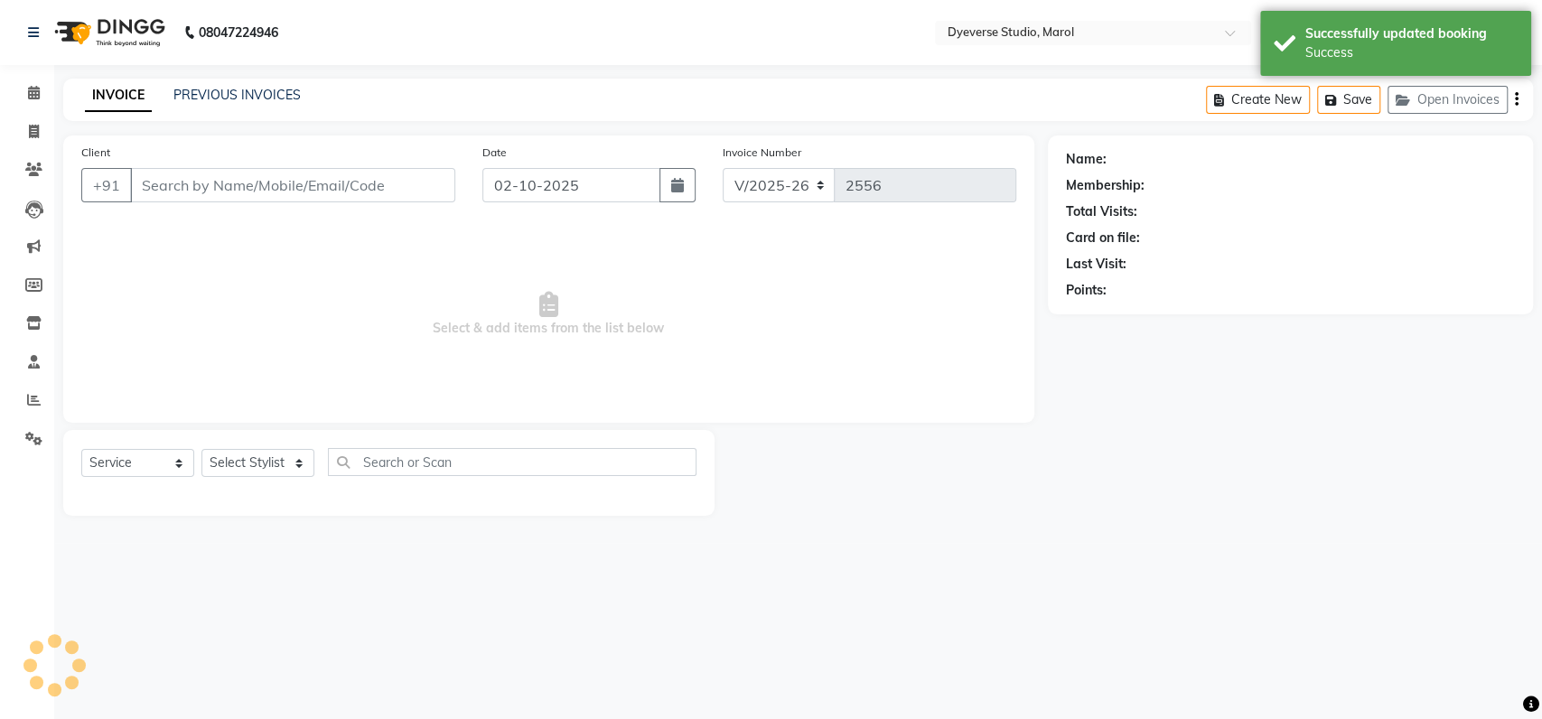
type input "9165236786"
select select "48246"
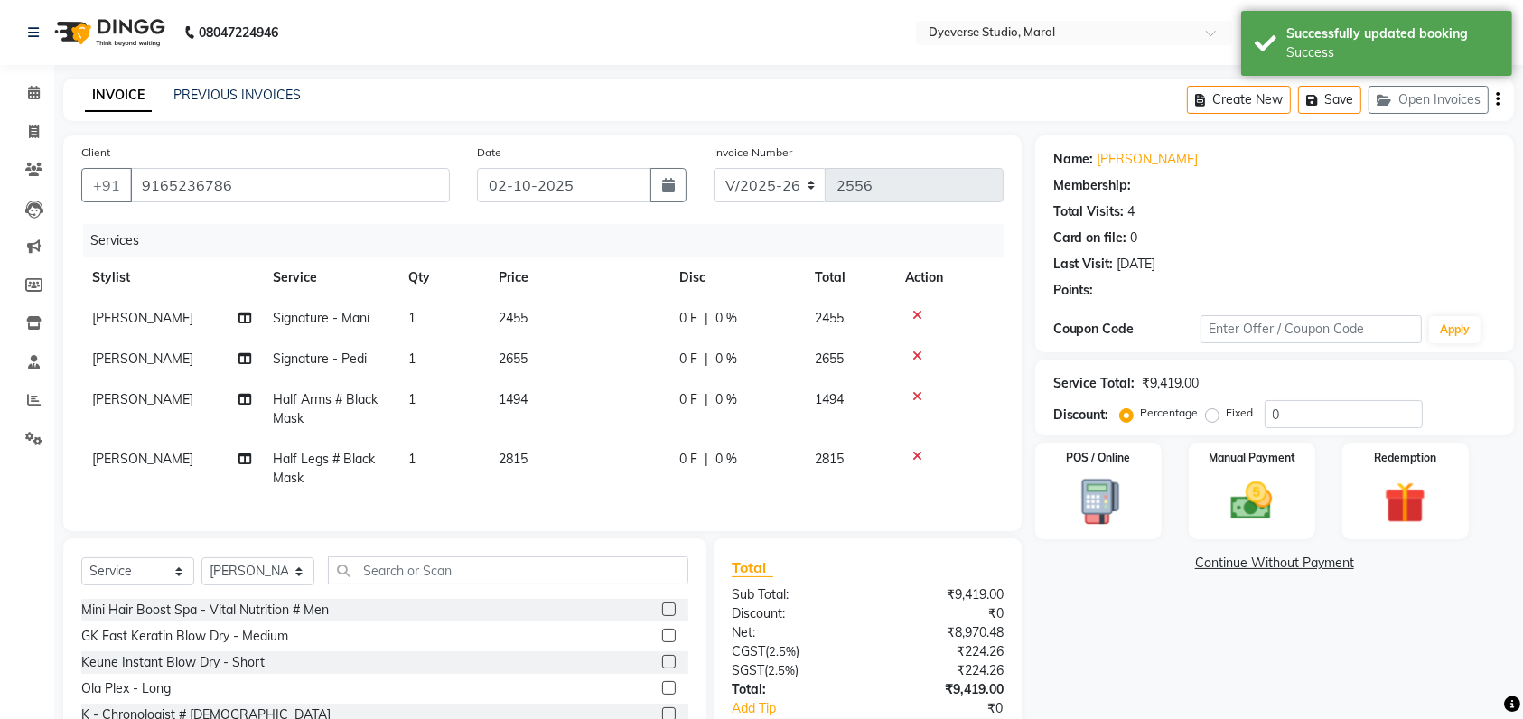
type input "25"
select select "2: Object"
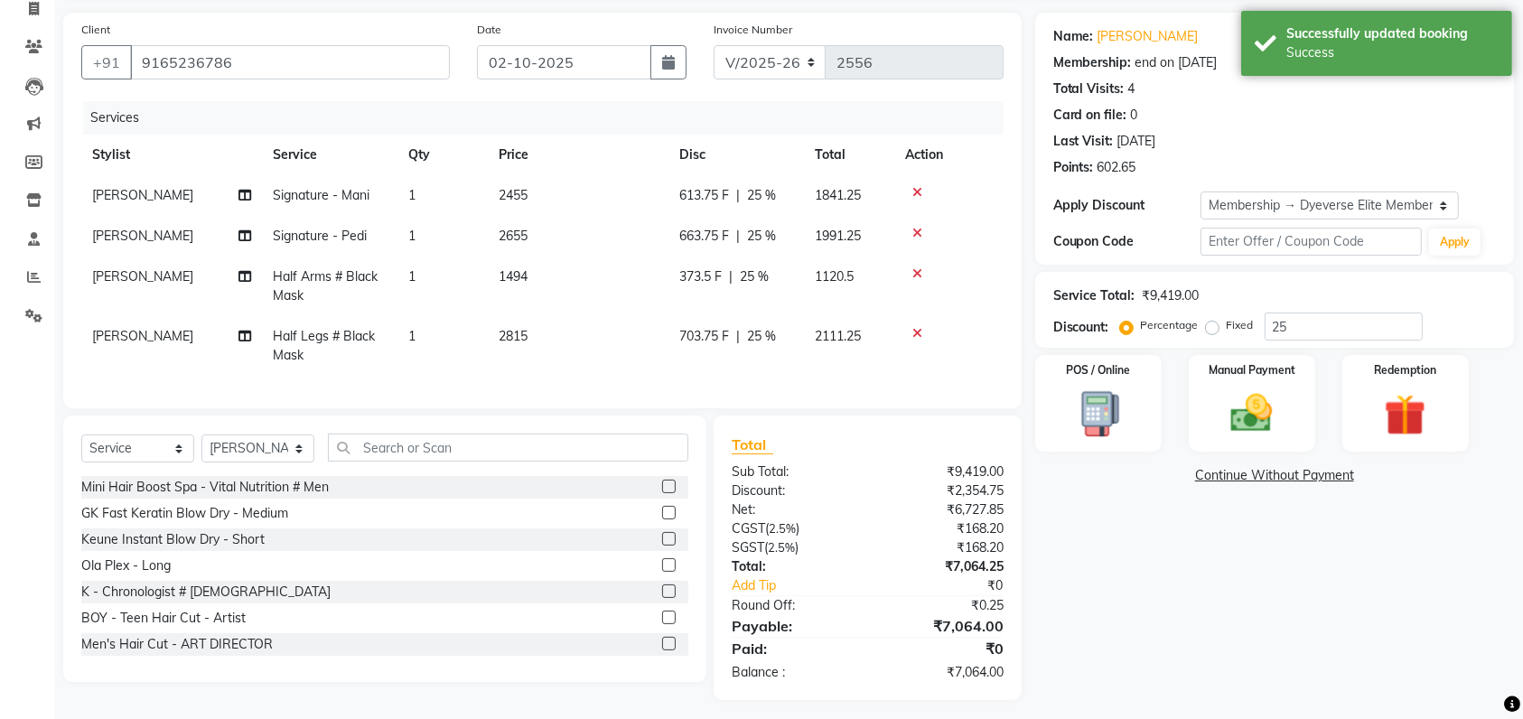
scroll to position [148, 0]
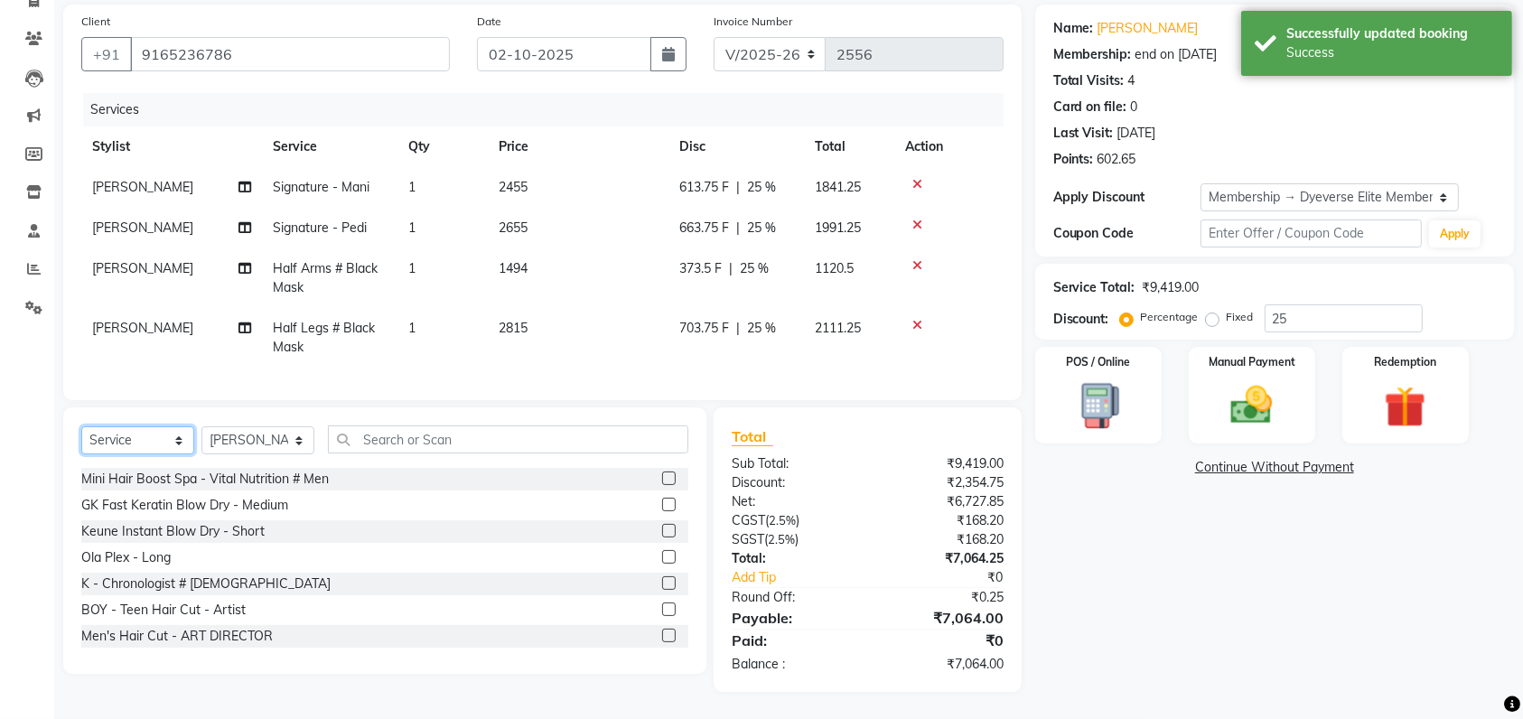
click at [159, 442] on select "Select Service Product Membership Package Voucher Prepaid Gift Card" at bounding box center [137, 440] width 113 height 28
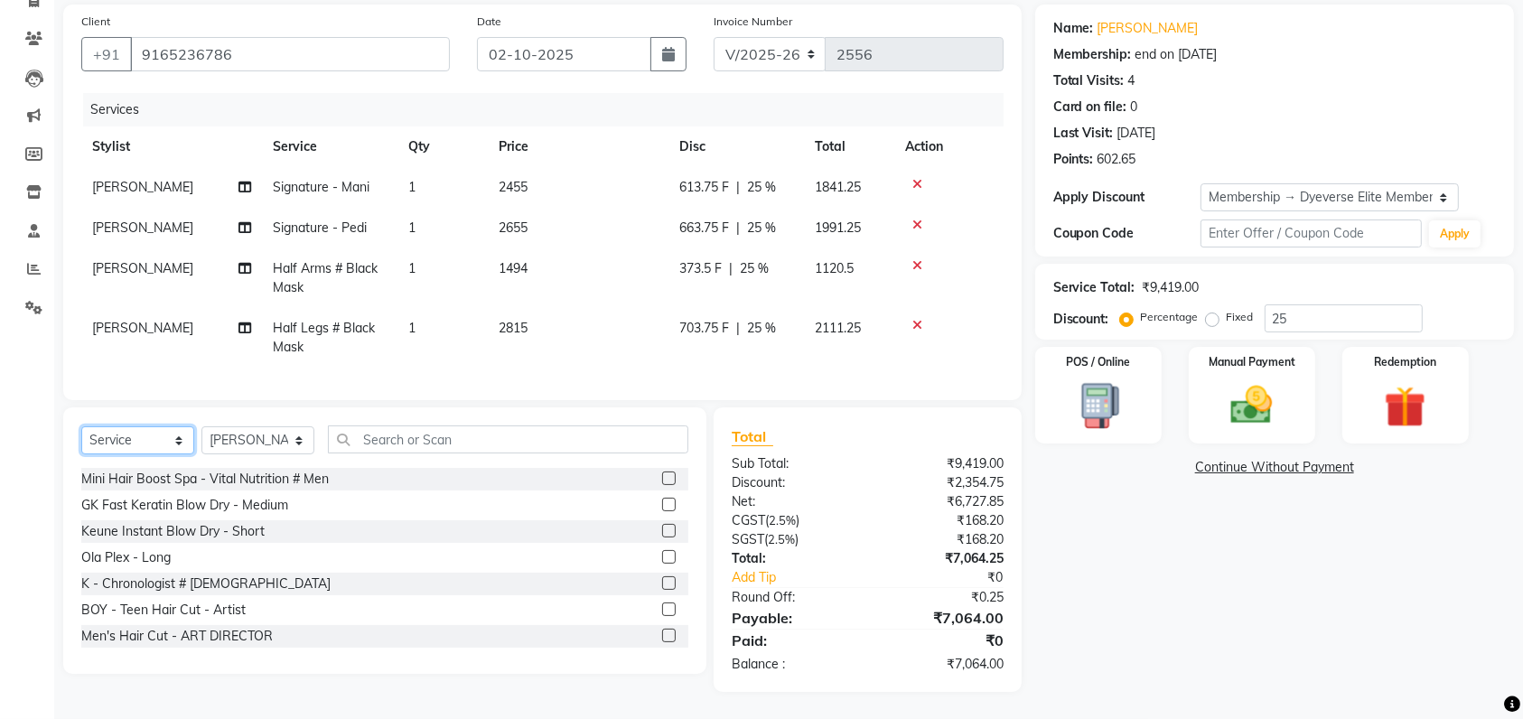
select select "product"
click at [81, 427] on select "Select Service Product Membership Package Voucher Prepaid Gift Card" at bounding box center [137, 440] width 113 height 28
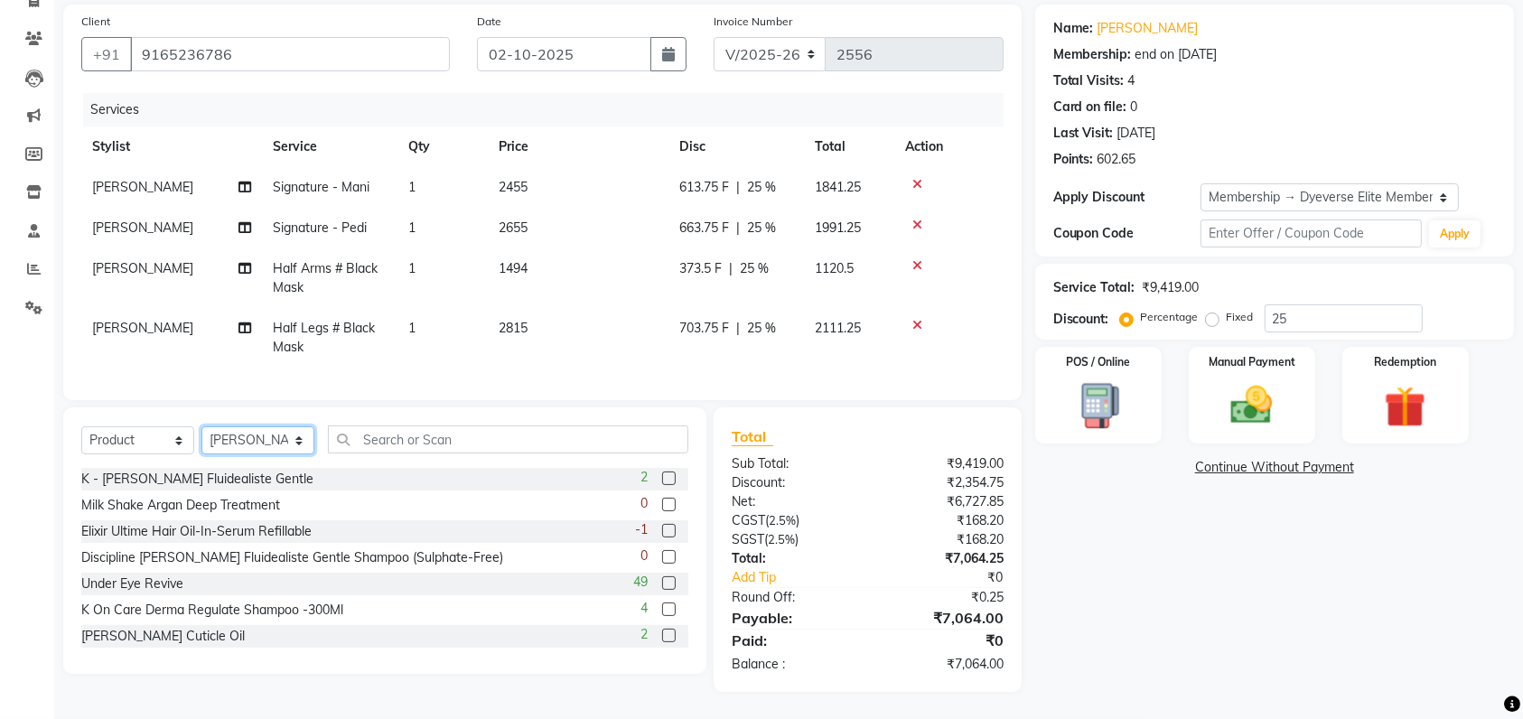
click at [259, 440] on select "Select Stylist Ankita Anmol Kanak Kunal Meera Prachi Raoul Ruchika Ruth Sahabaz…" at bounding box center [257, 440] width 113 height 28
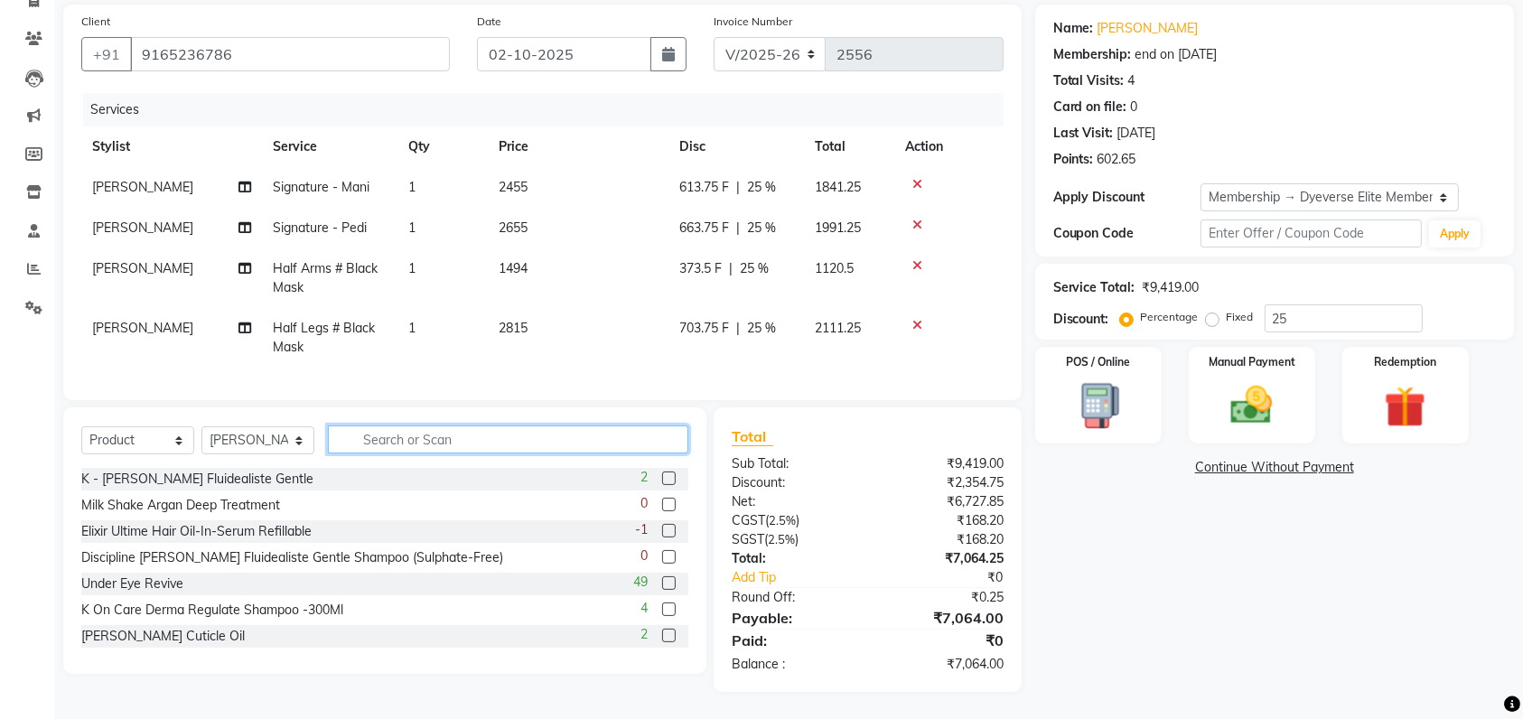
click at [441, 445] on input "text" at bounding box center [508, 440] width 360 height 28
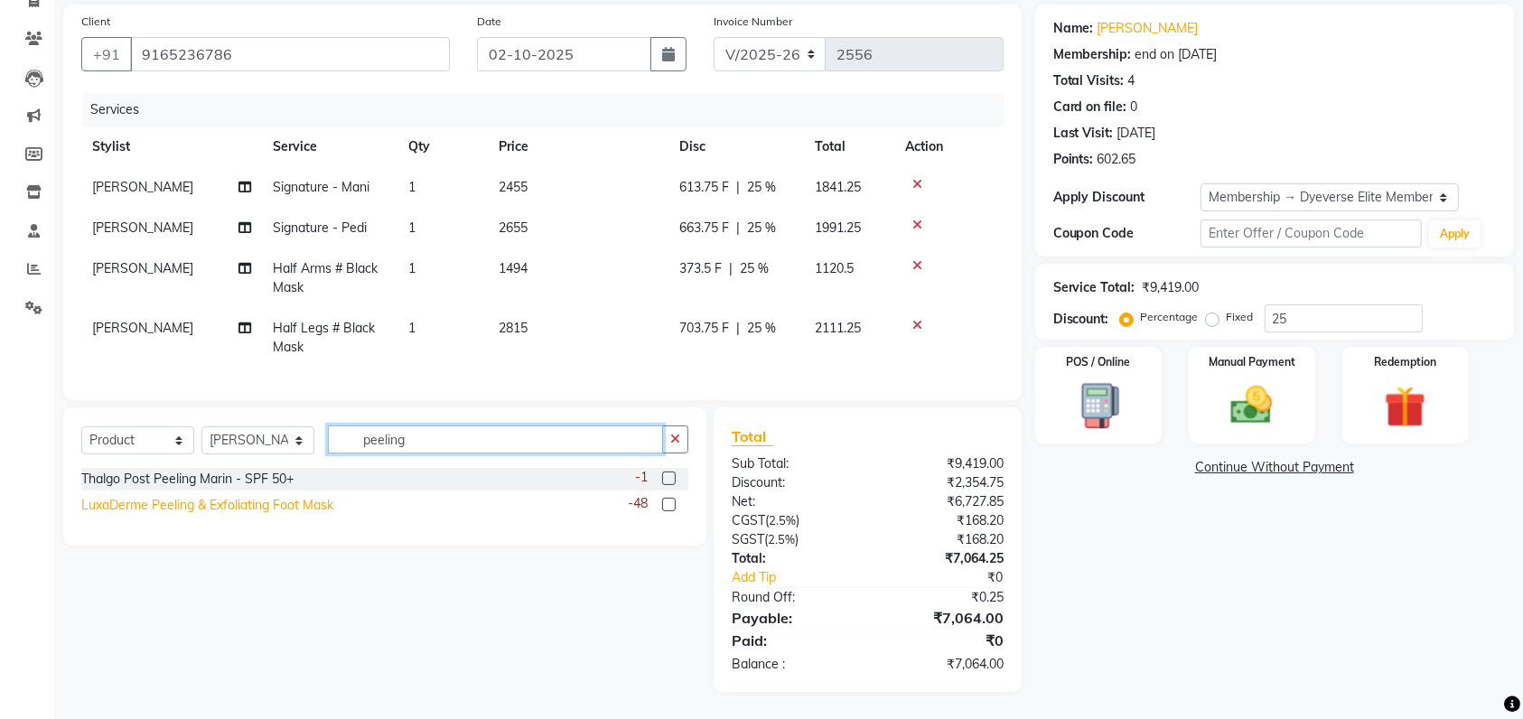
type input "peeling"
click at [246, 506] on div "LuxaDerme Peeling & Exfoliating Foot Mask" at bounding box center [207, 505] width 252 height 19
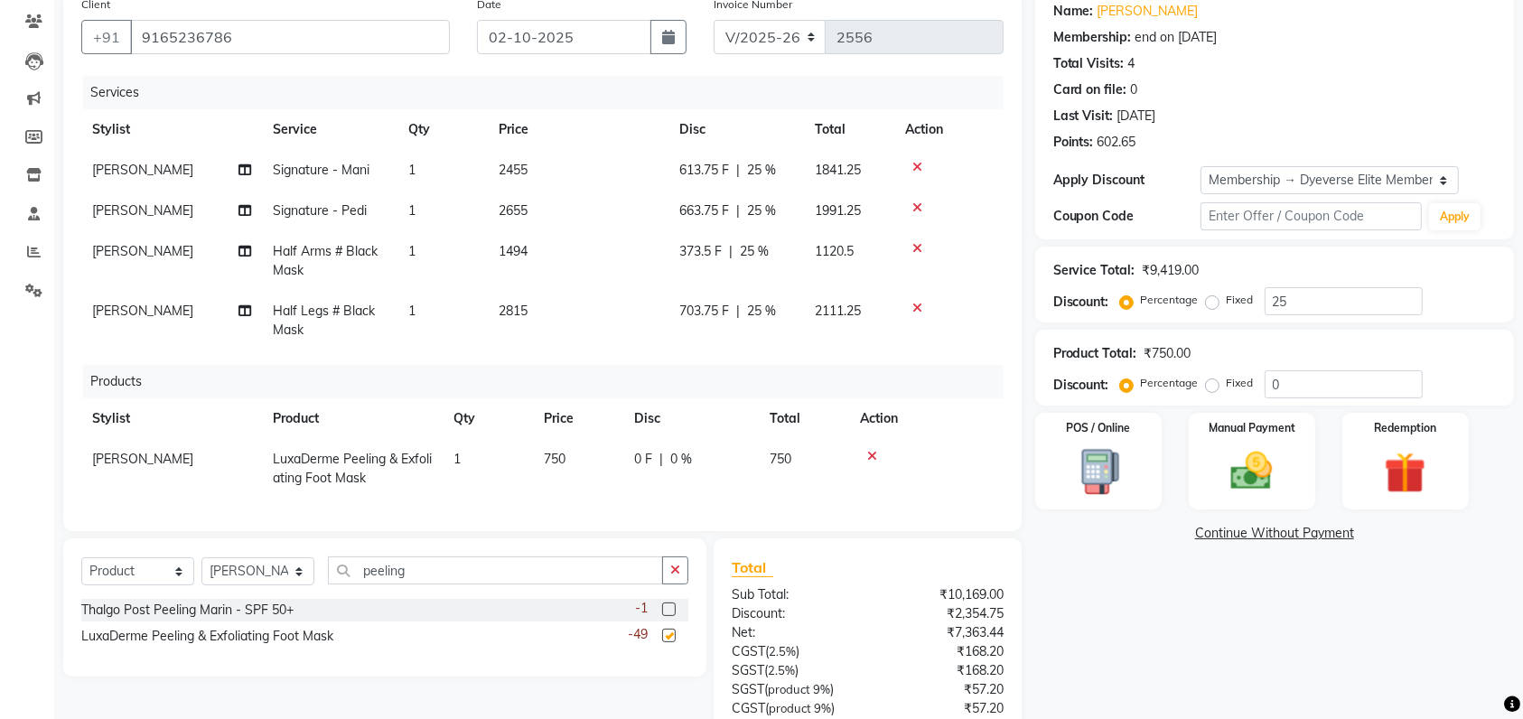
checkbox input "false"
click at [379, 585] on input "peeling" at bounding box center [495, 571] width 335 height 28
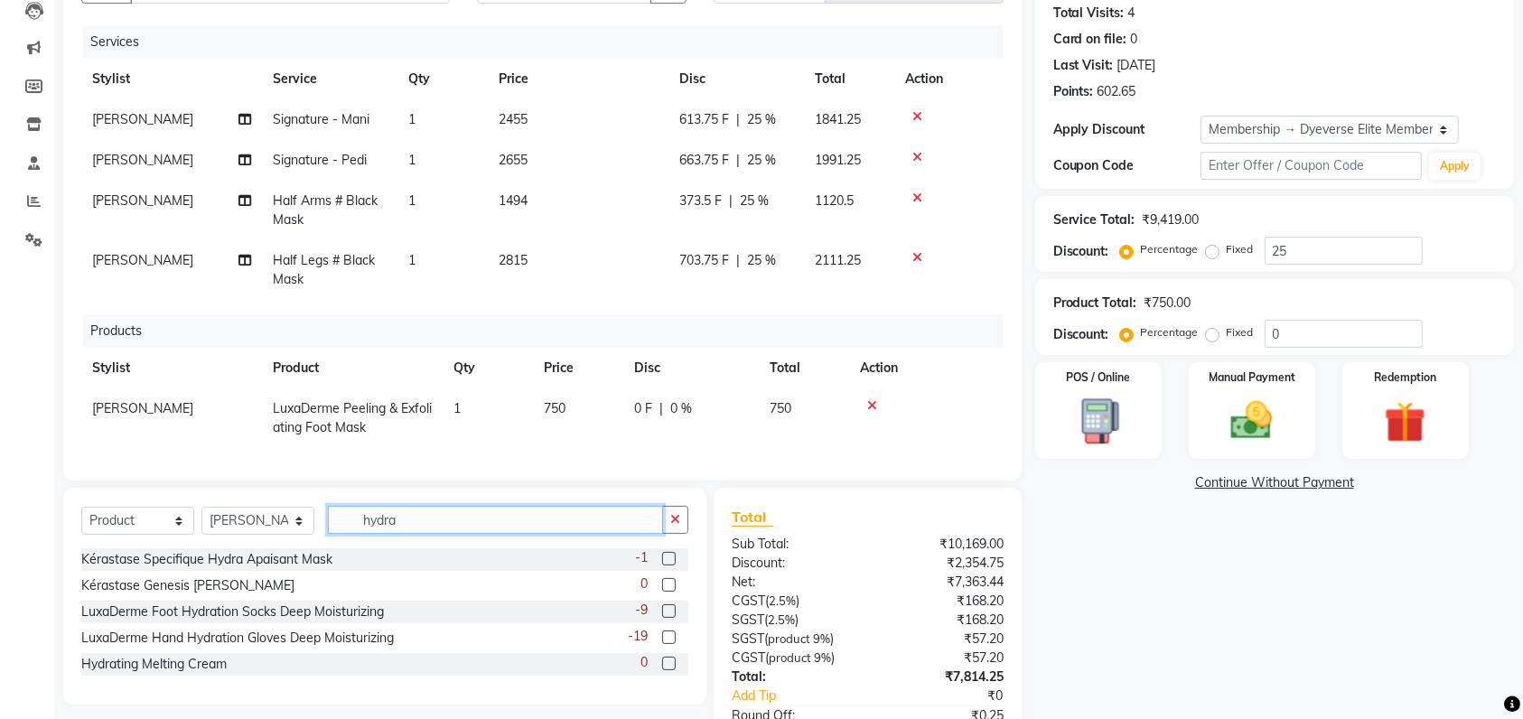
scroll to position [199, 0]
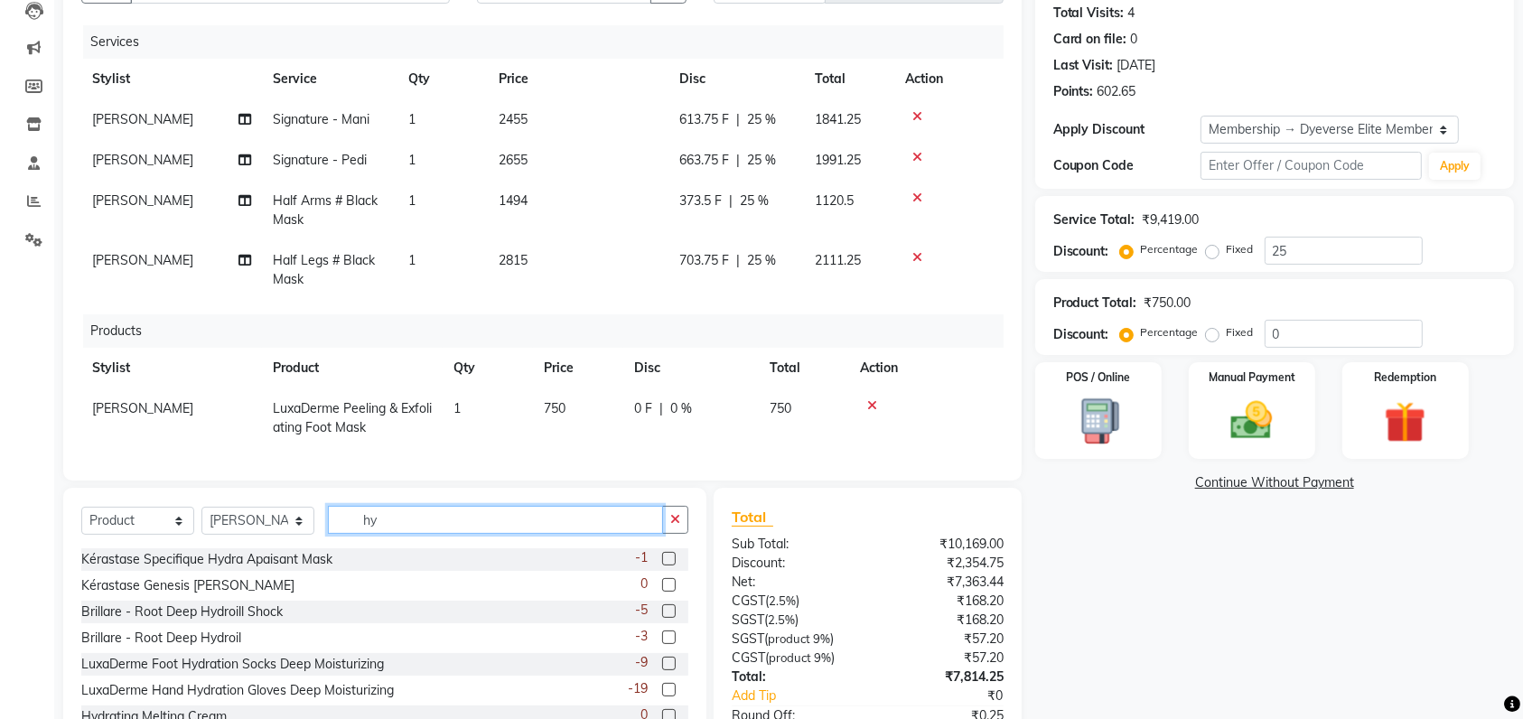
type input "h"
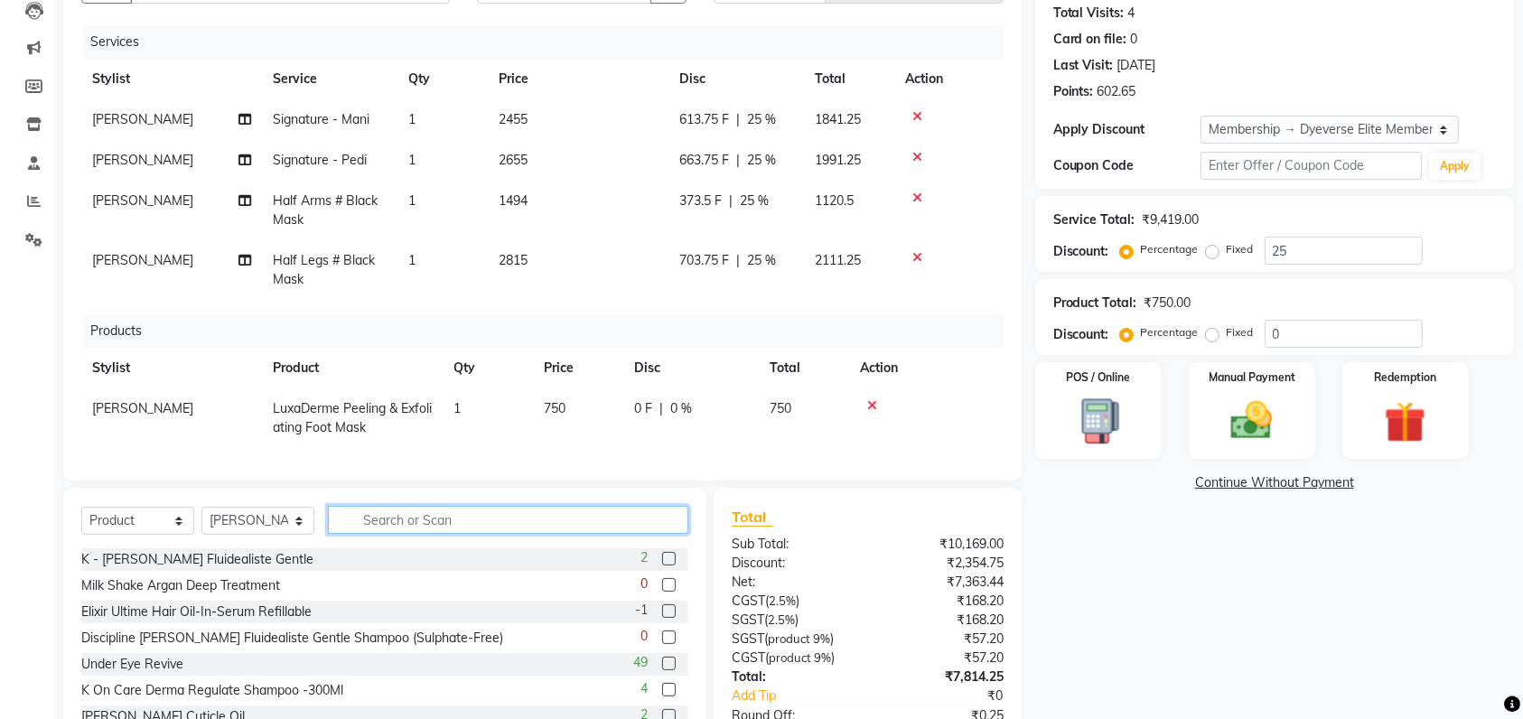
scroll to position [4, 0]
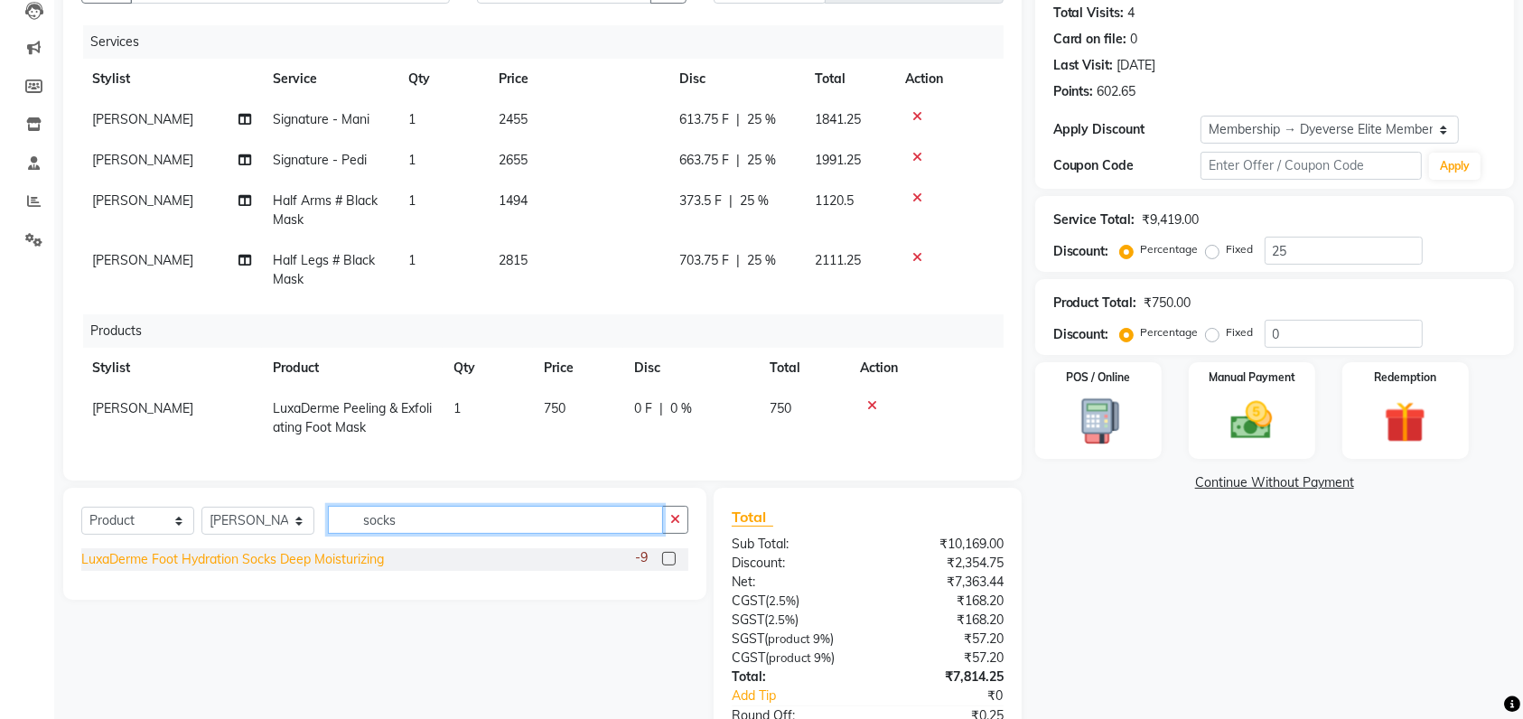
type input "socks"
click at [234, 569] on div "LuxaDerme Foot Hydration Socks Deep Moisturizing" at bounding box center [232, 559] width 303 height 19
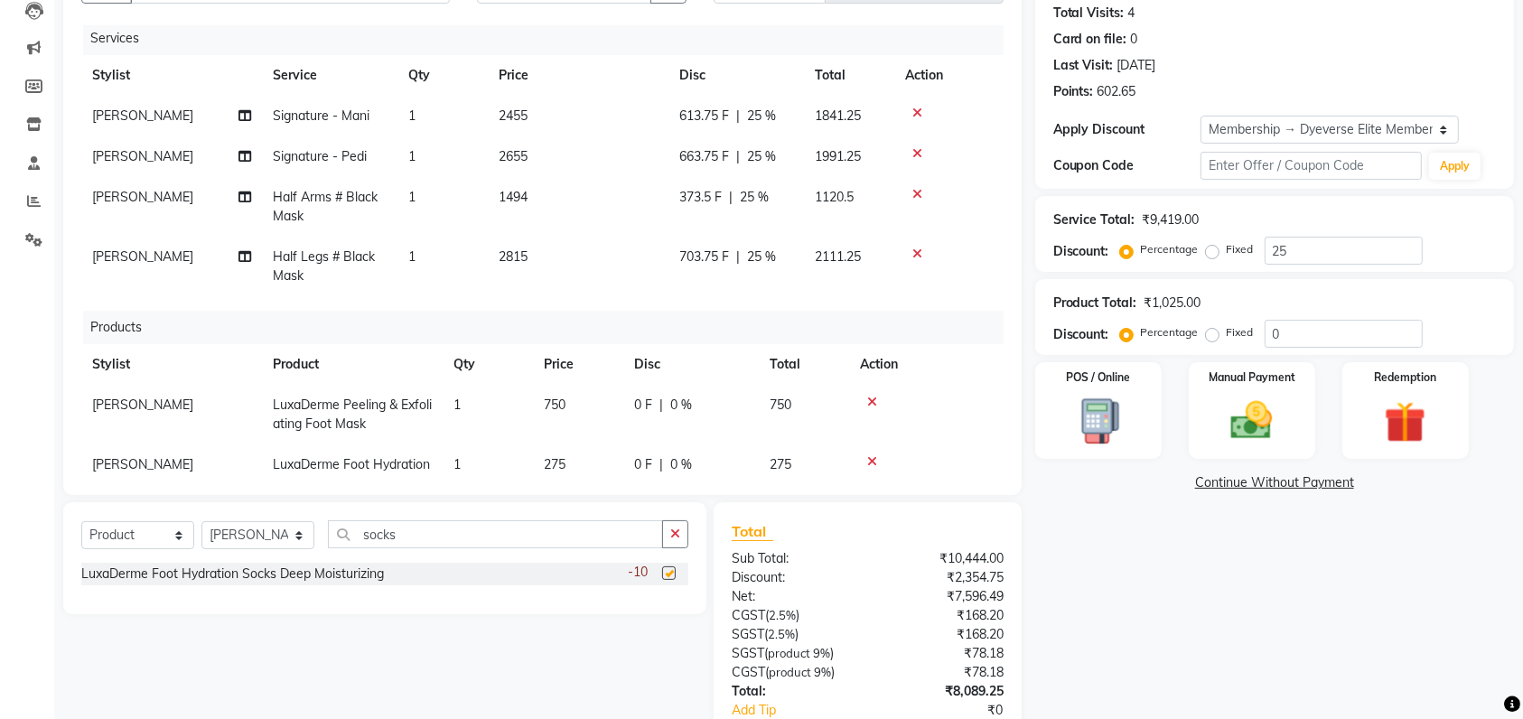
checkbox input "false"
click at [477, 531] on input "socks" at bounding box center [495, 534] width 335 height 28
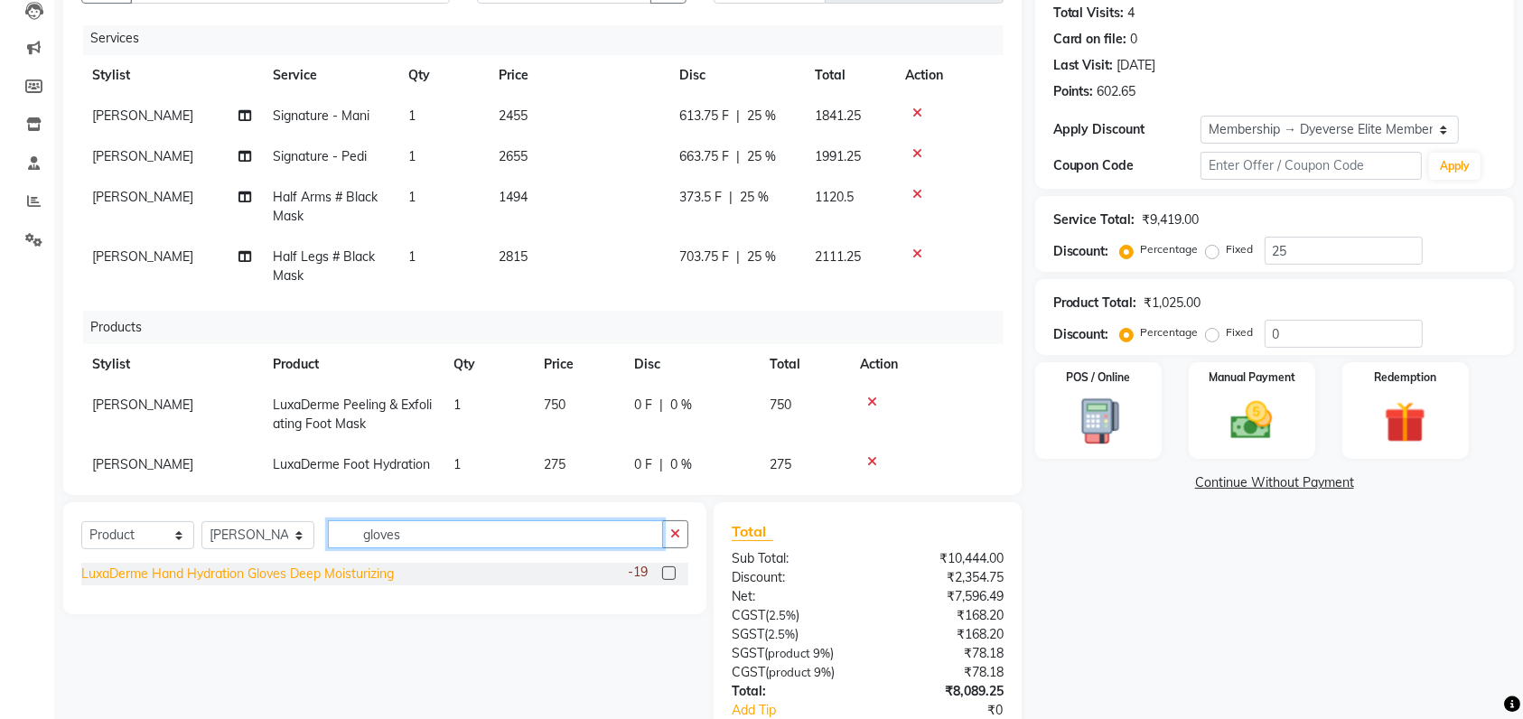
type input "gloves"
click at [323, 570] on div "LuxaDerme Hand Hydration Gloves Deep Moisturizing" at bounding box center [237, 574] width 313 height 19
checkbox input "false"
click at [413, 534] on input "gloves" at bounding box center [495, 534] width 335 height 28
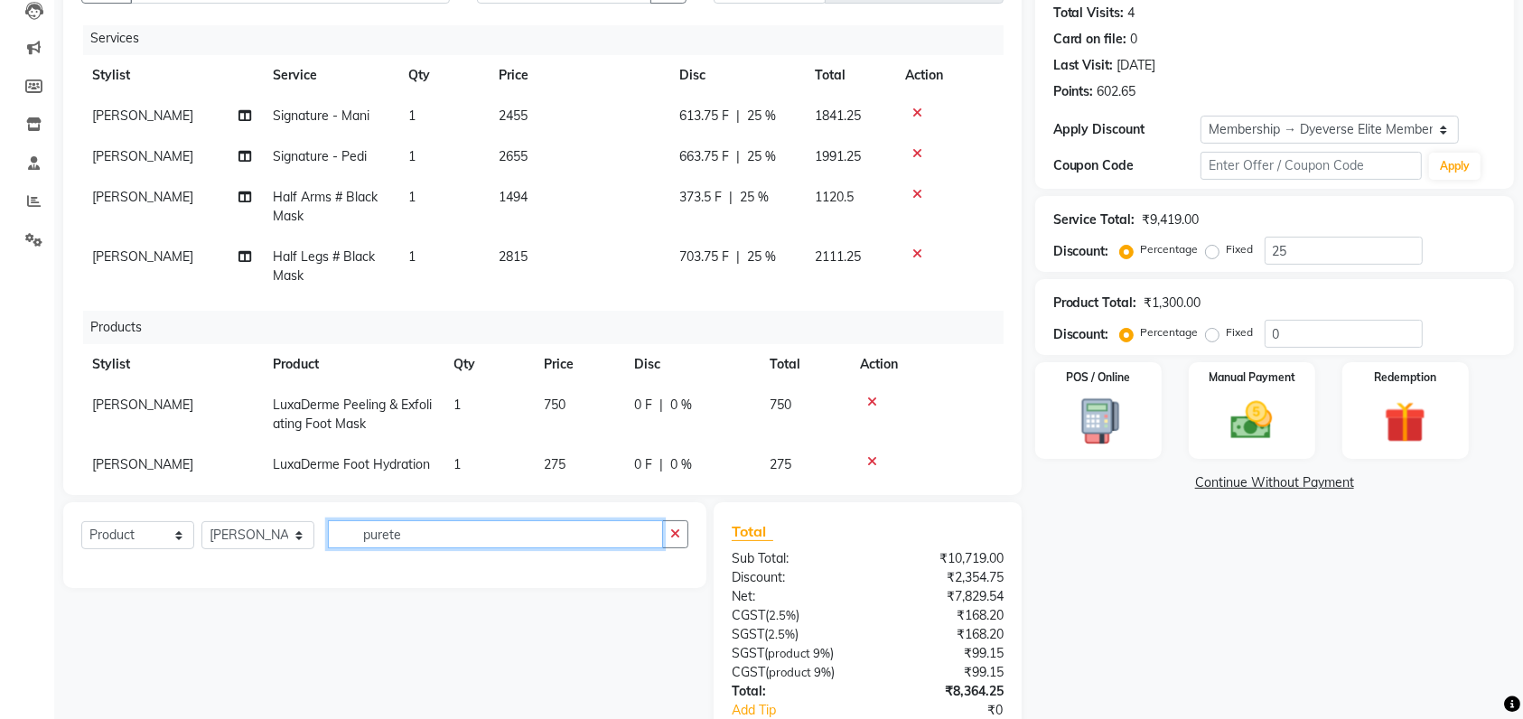
scroll to position [123, 0]
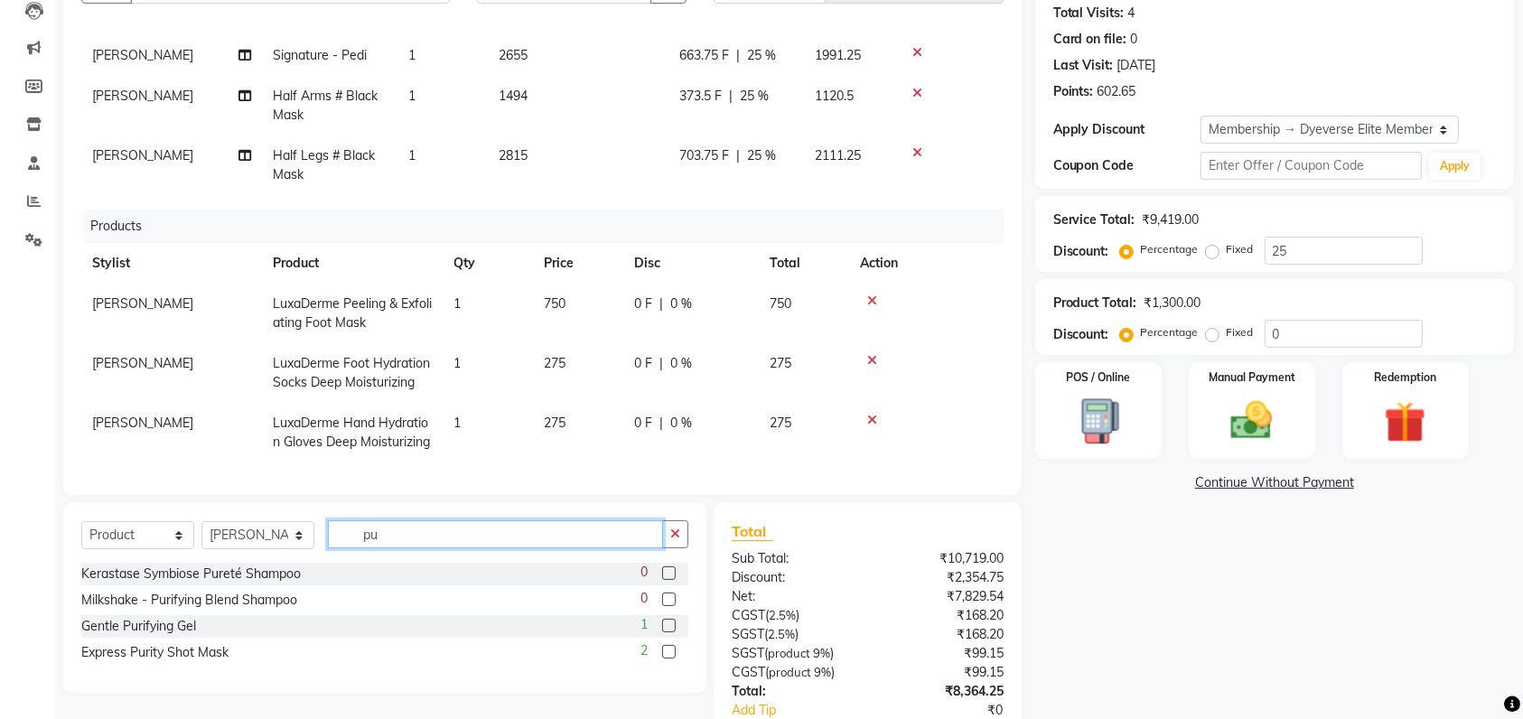
type input "p"
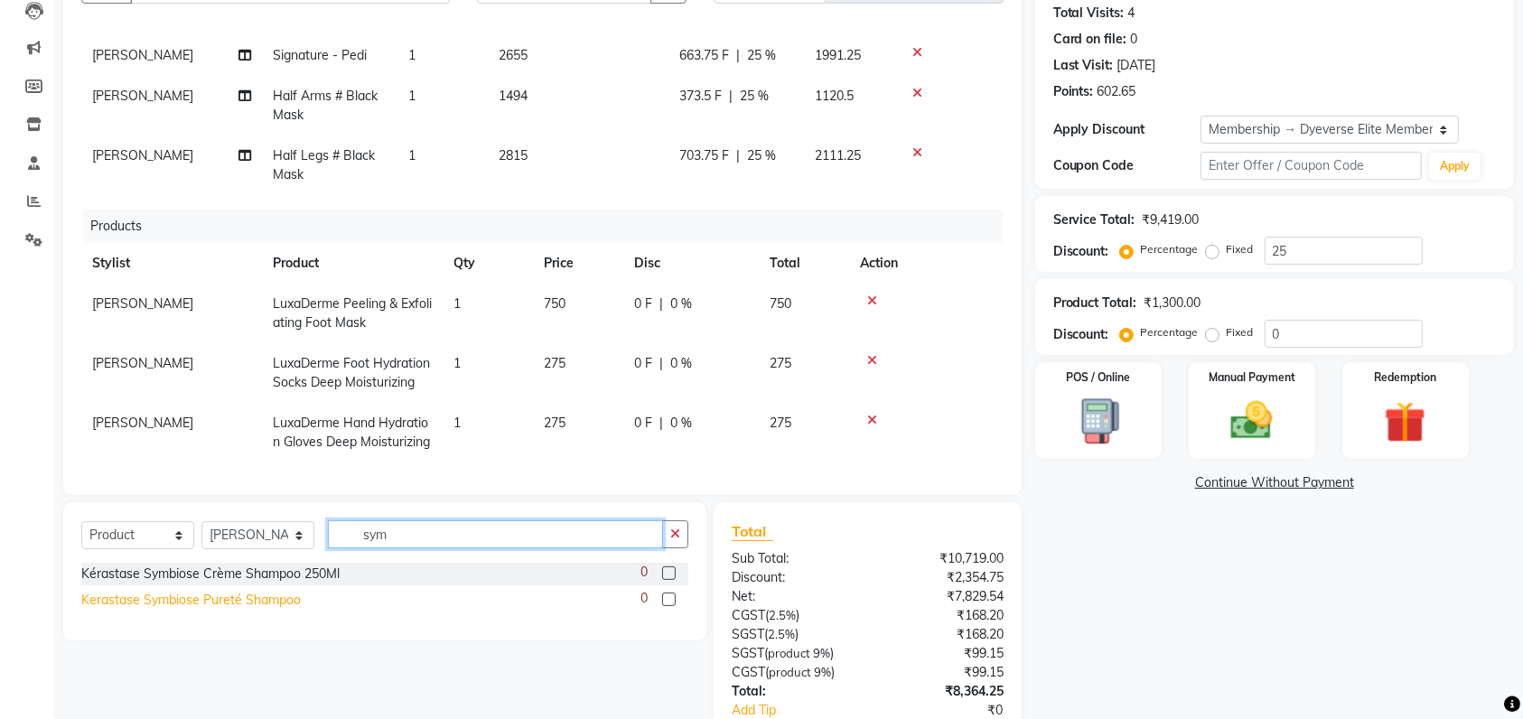
type input "sym"
click at [250, 602] on div "Kerastase Symbiose Pureté Shampoo" at bounding box center [191, 600] width 220 height 19
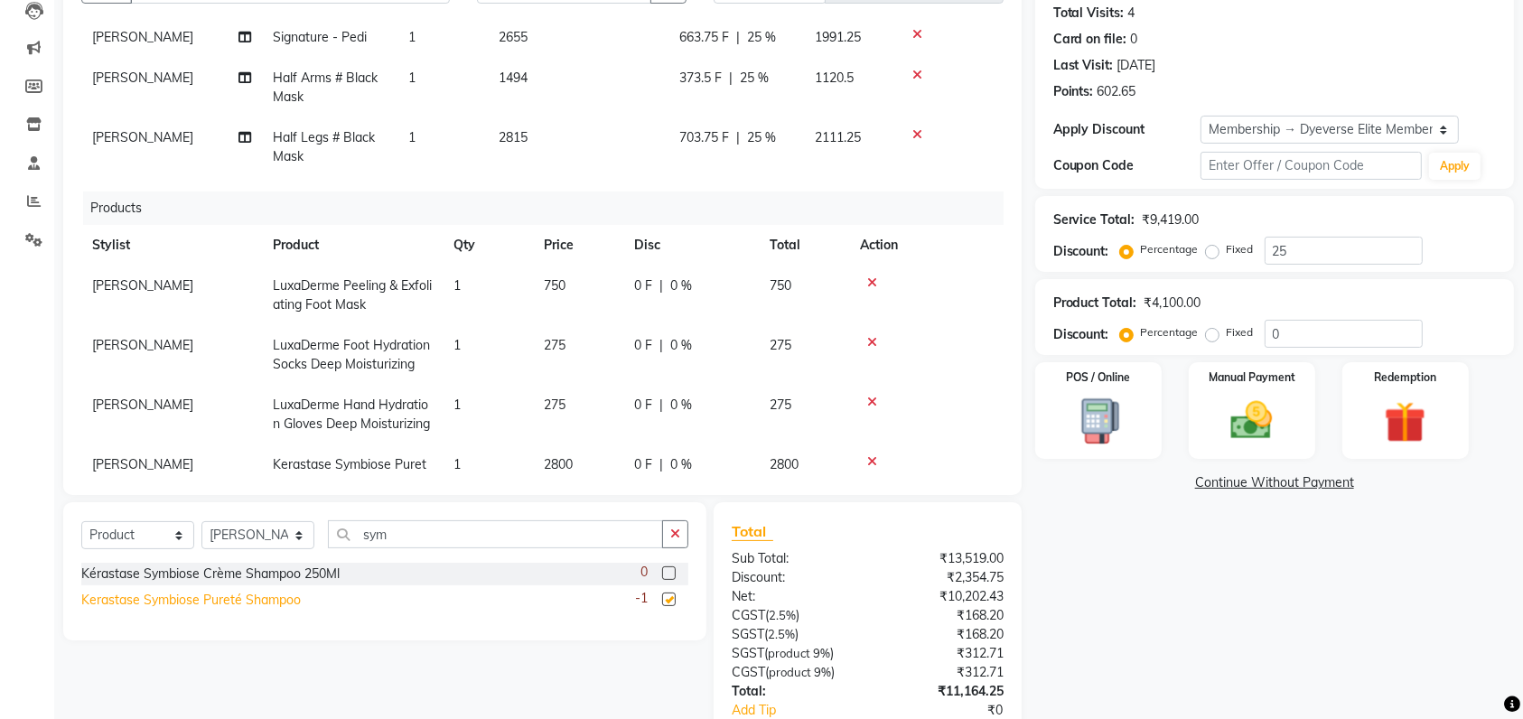
checkbox input "false"
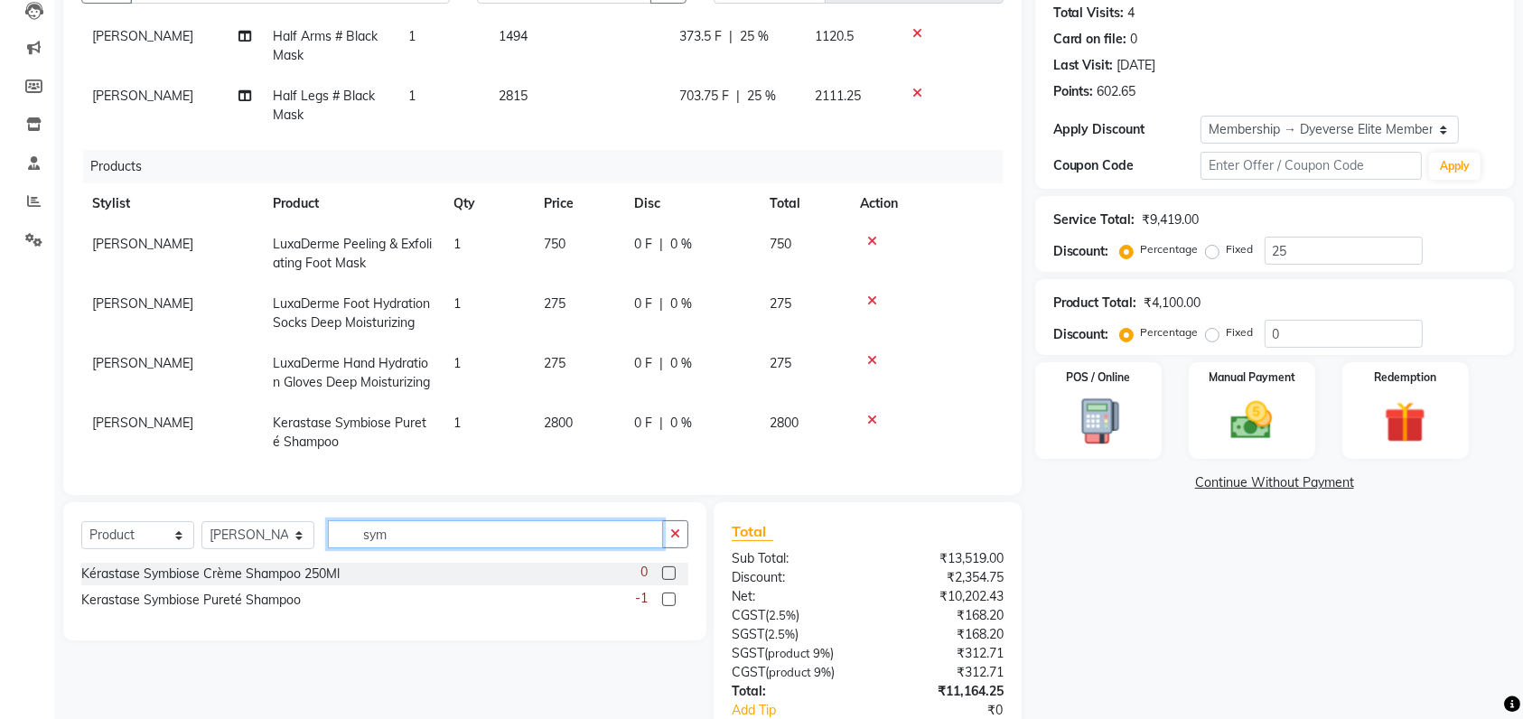
click at [393, 529] on input "sym" at bounding box center [495, 534] width 335 height 28
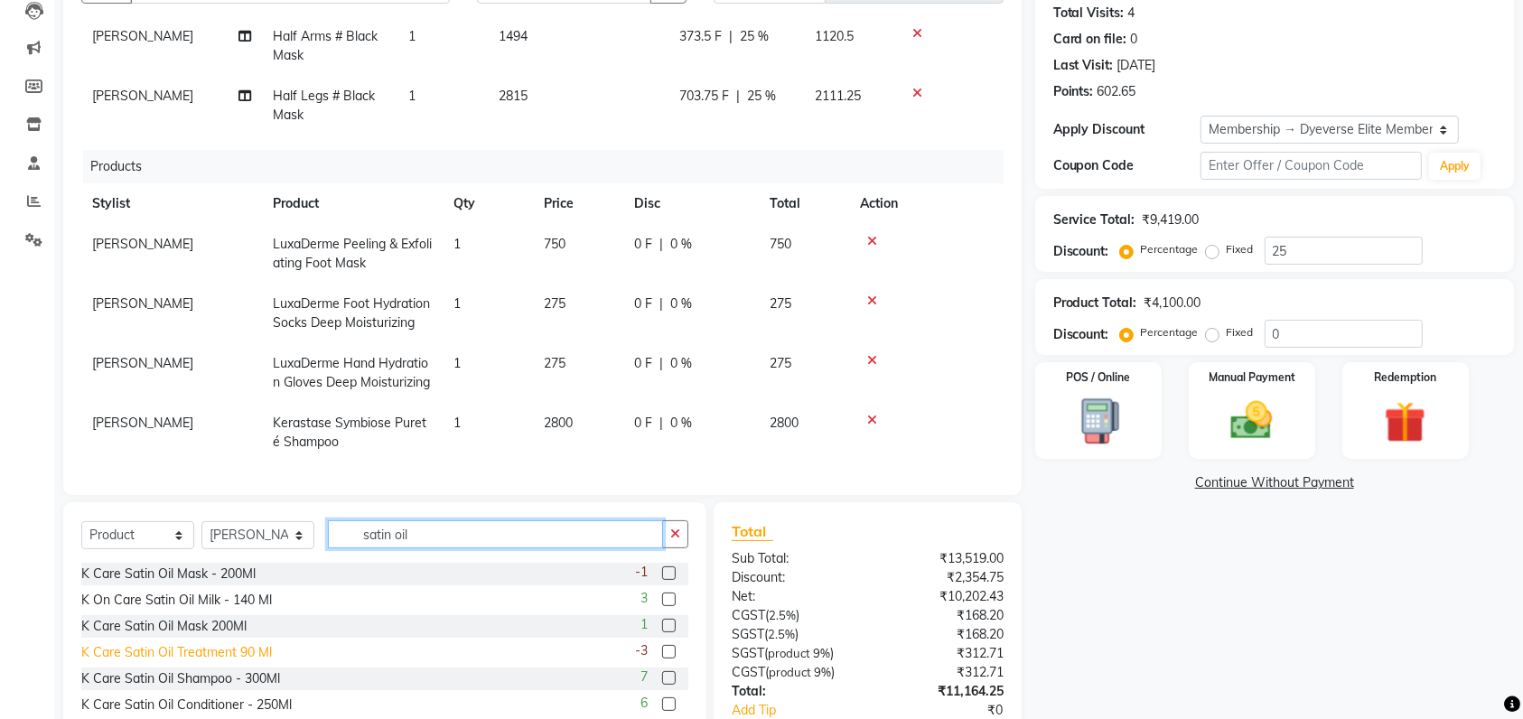
type input "satin oil"
click at [178, 654] on div "K Care Satin Oil Treatment 90 Ml" at bounding box center [176, 652] width 191 height 19
checkbox input "false"
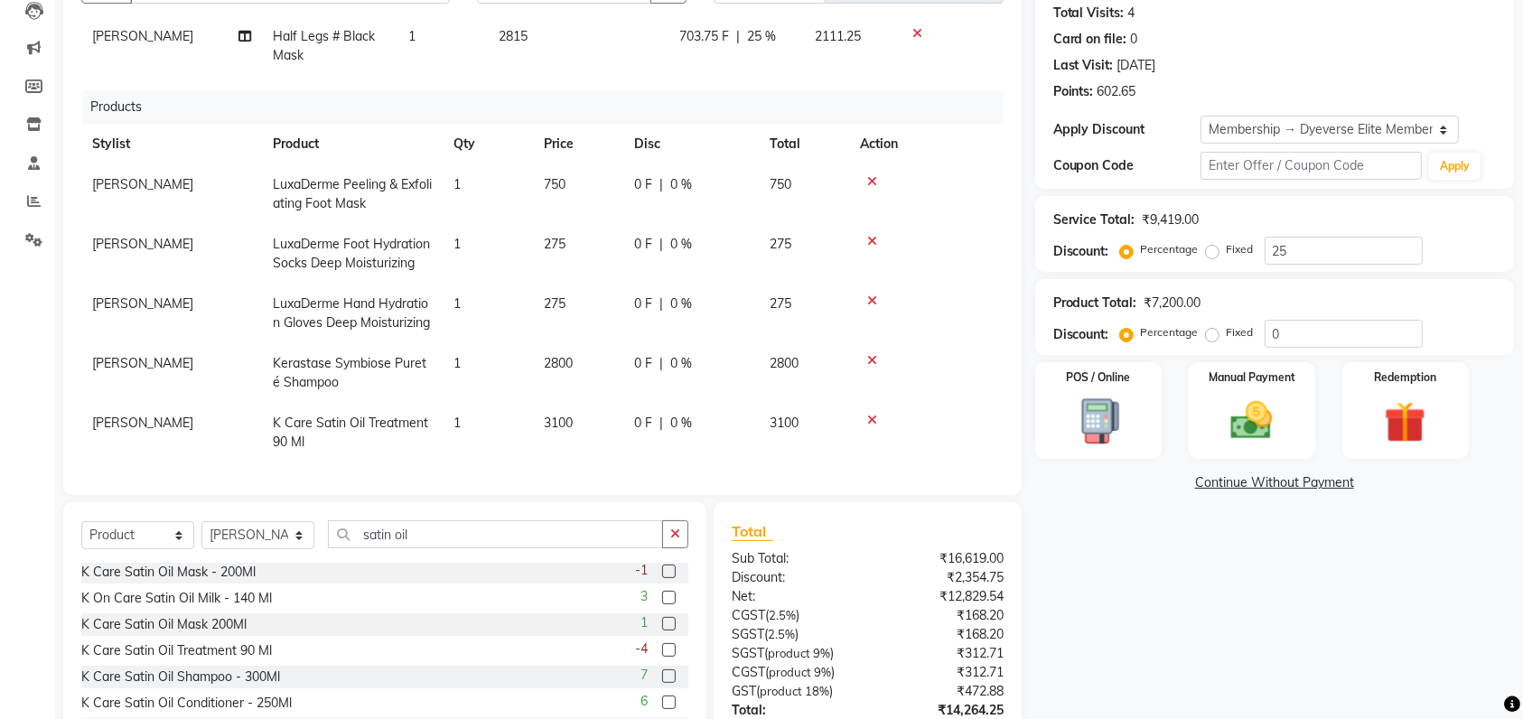
scroll to position [349, 0]
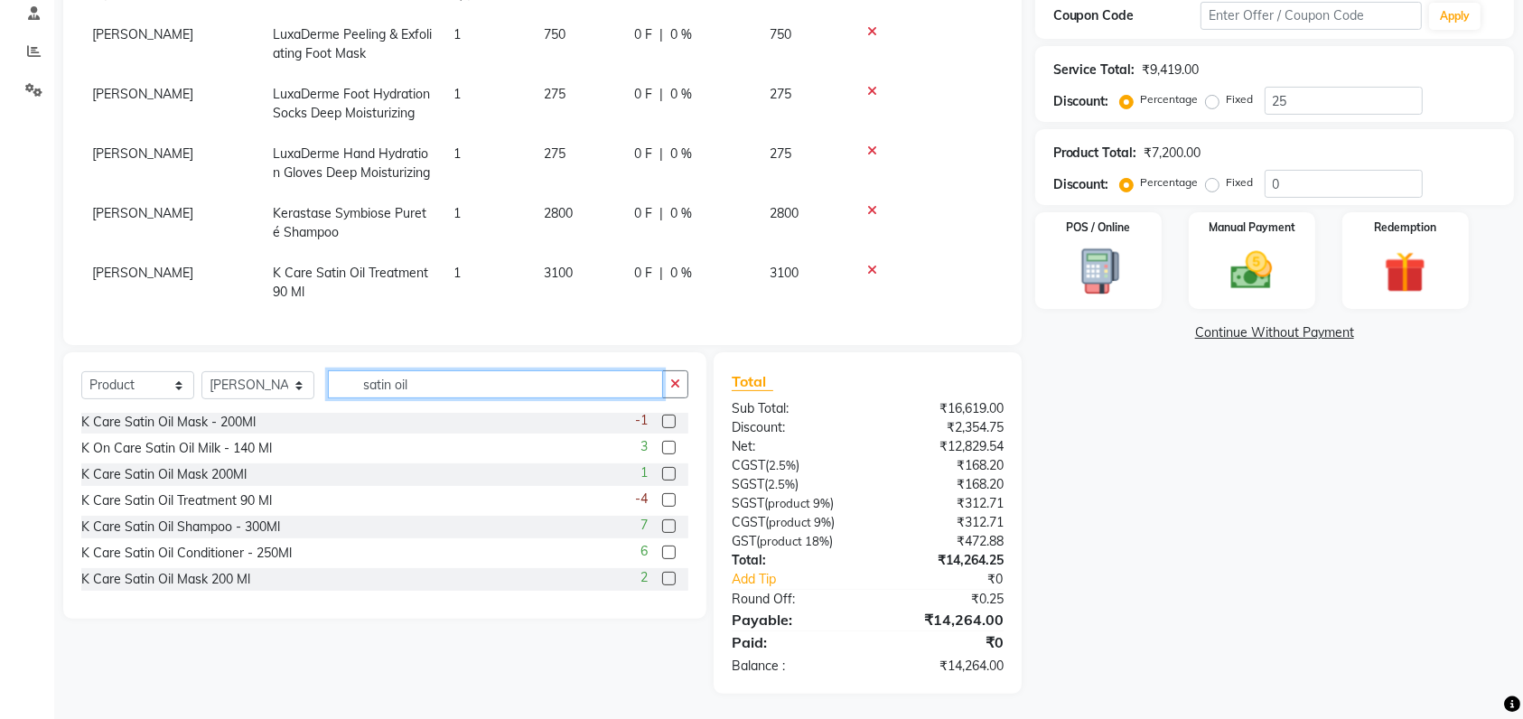
click at [430, 380] on input "satin oil" at bounding box center [495, 384] width 335 height 28
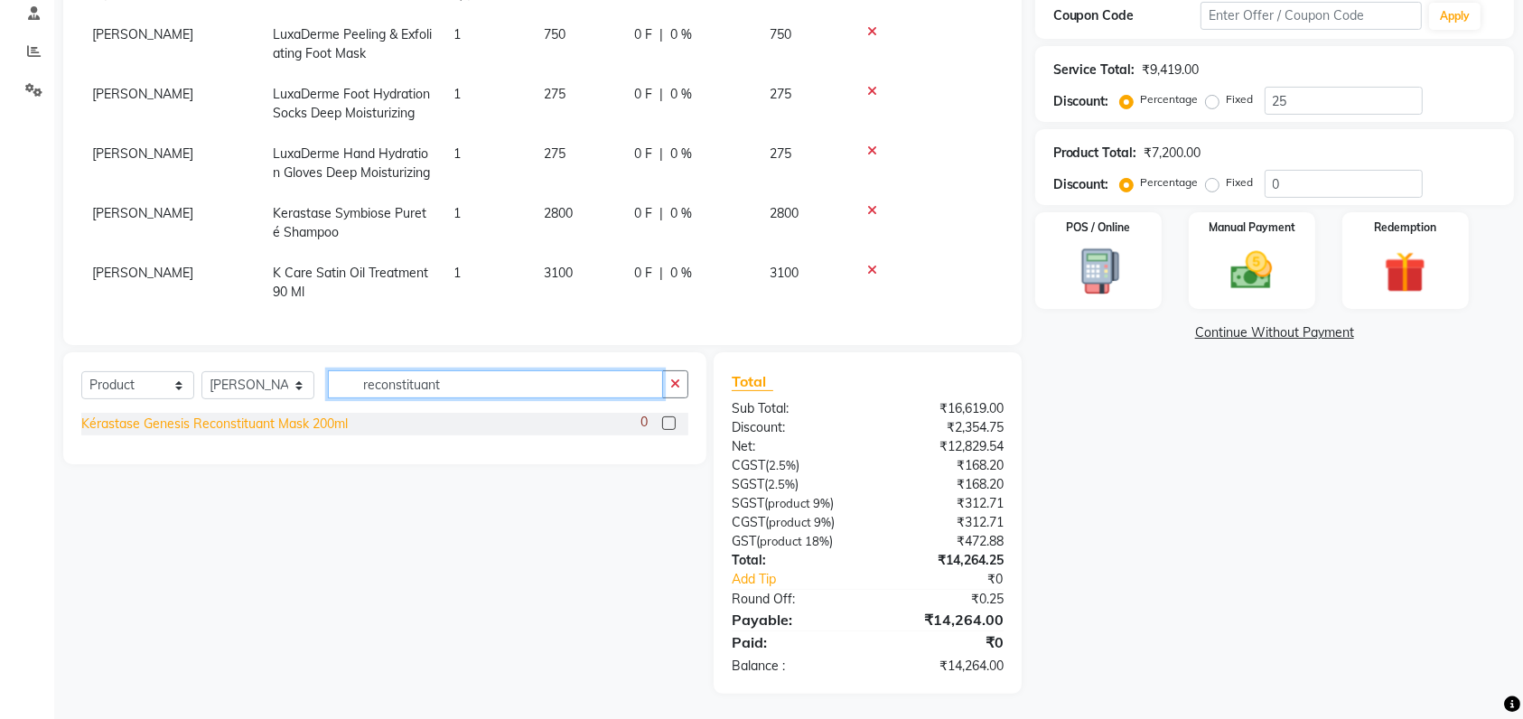
type input "reconstituant"
click at [198, 428] on div "Kérastase Genesis Reconstituant Mask 200ml" at bounding box center [214, 424] width 267 height 19
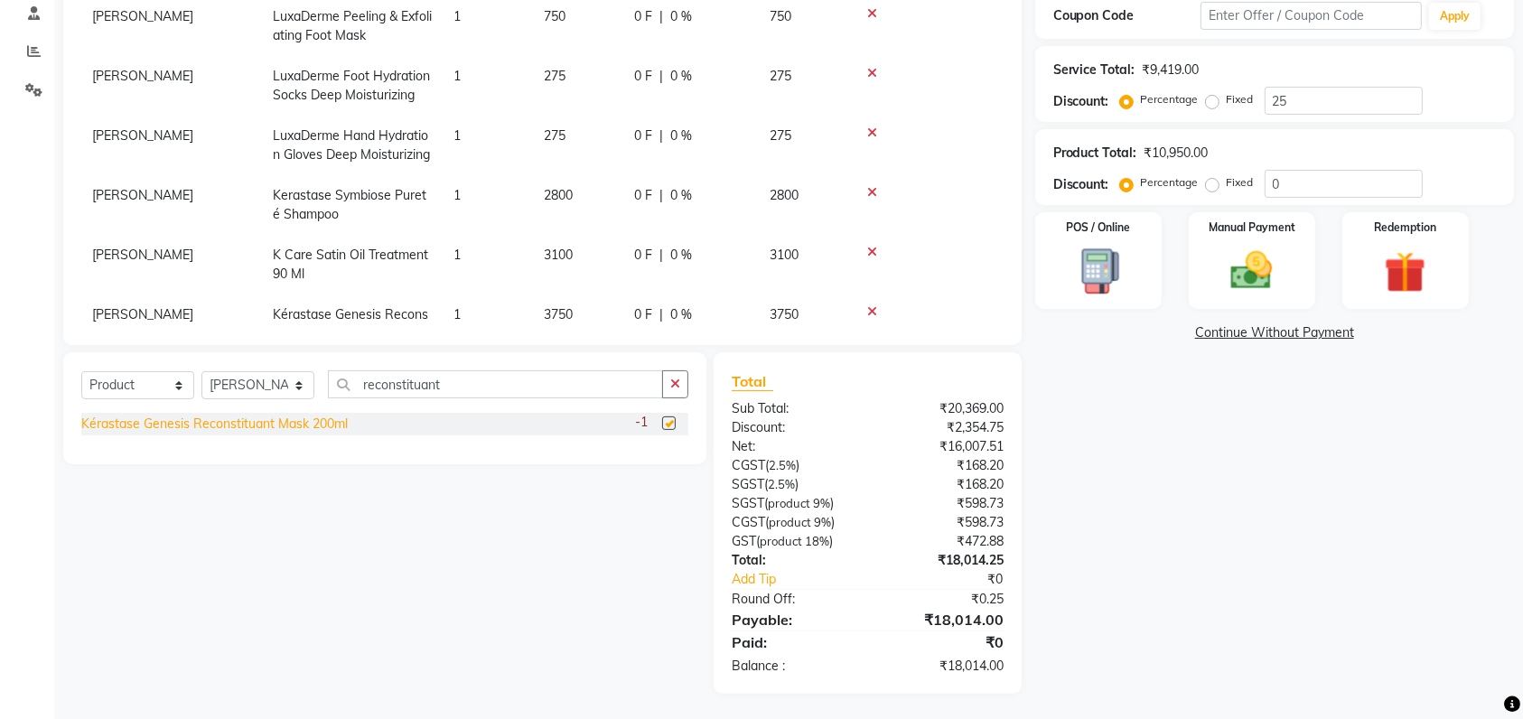
checkbox input "false"
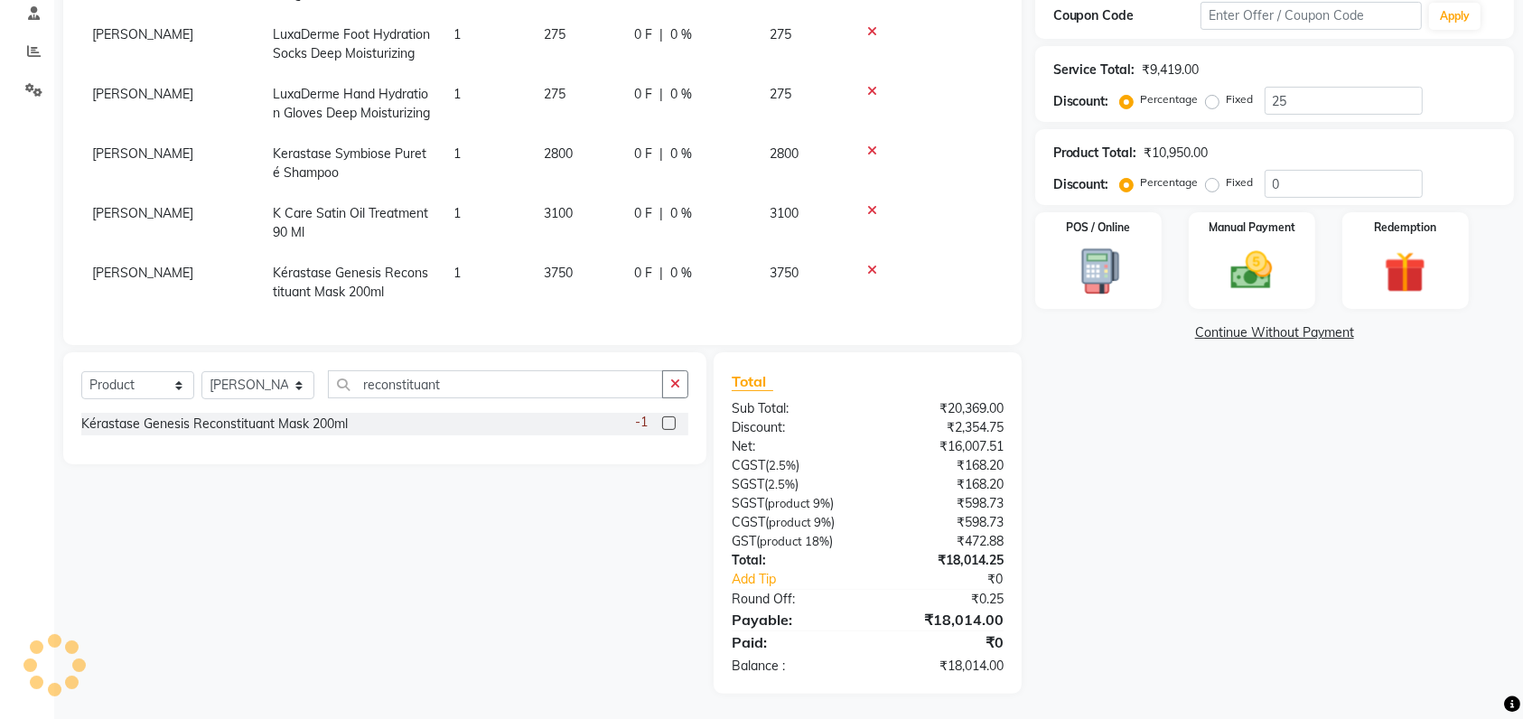
click at [557, 205] on span "3100" at bounding box center [558, 213] width 29 height 16
select select "48246"
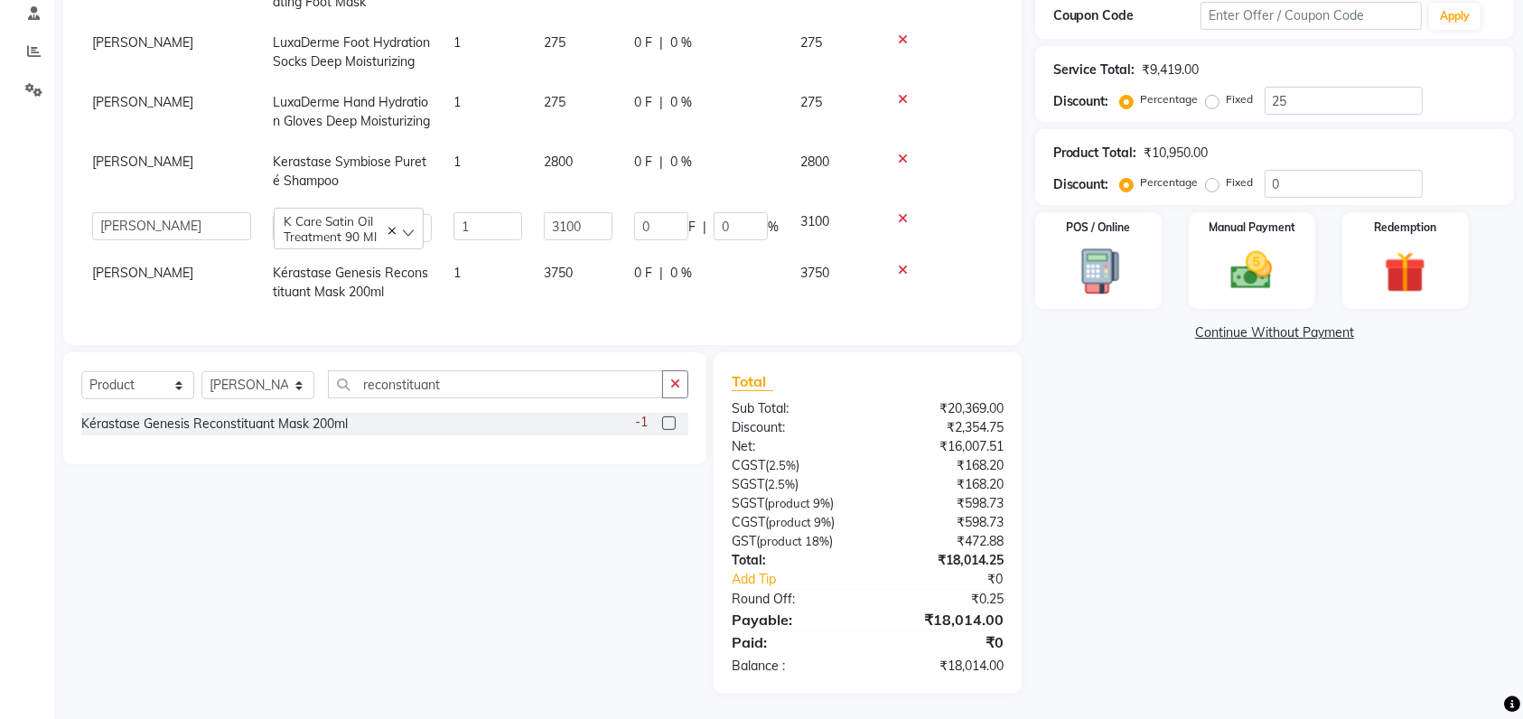
scroll to position [295, 0]
click at [578, 264] on td "3750" at bounding box center [578, 283] width 90 height 60
select select "48246"
click at [578, 264] on input "3750" at bounding box center [578, 278] width 69 height 28
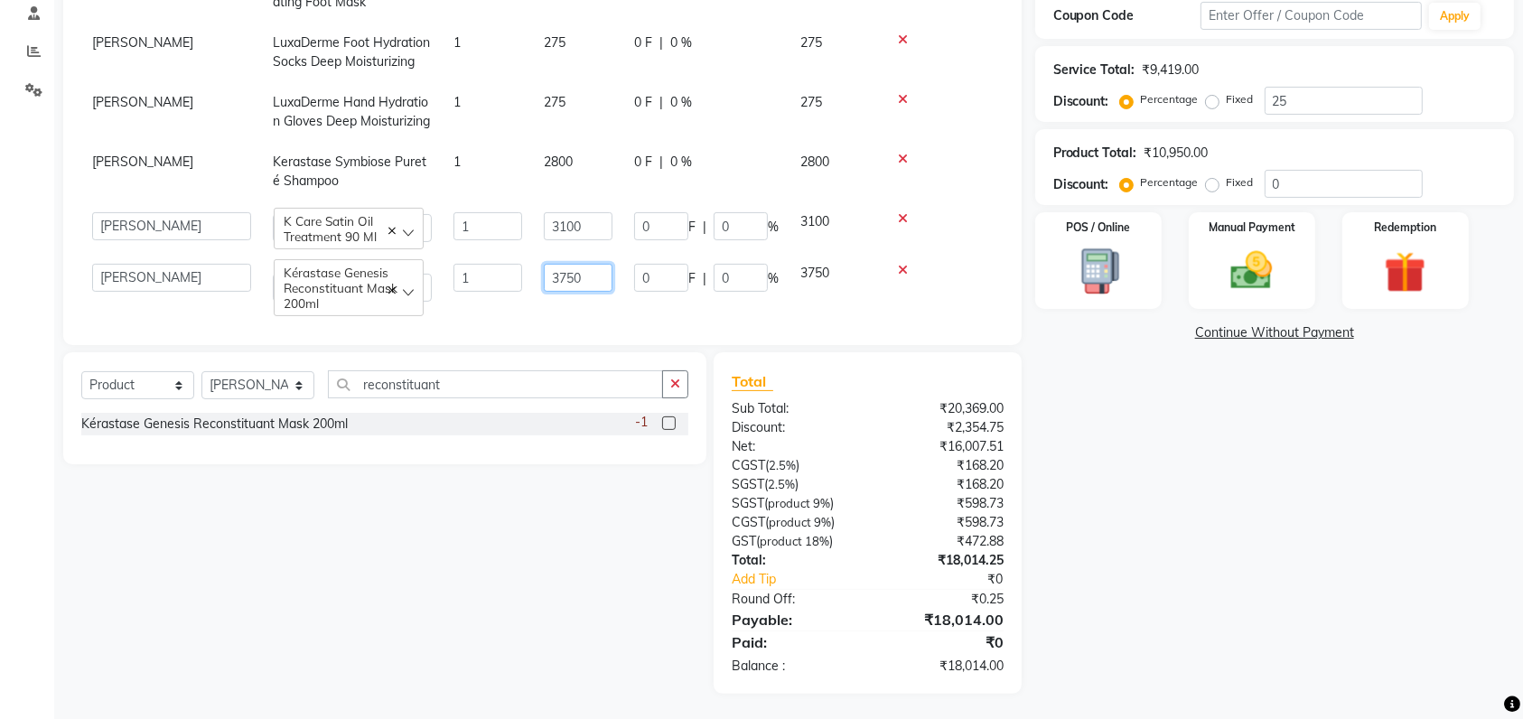
click at [578, 264] on input "3750" at bounding box center [578, 278] width 69 height 28
type input "3"
type input "3850"
click at [1306, 470] on div "Name: Munira Bano Membership: end on 06-08-2026 Total Visits: 4 Card on file: 0…" at bounding box center [1281, 240] width 492 height 907
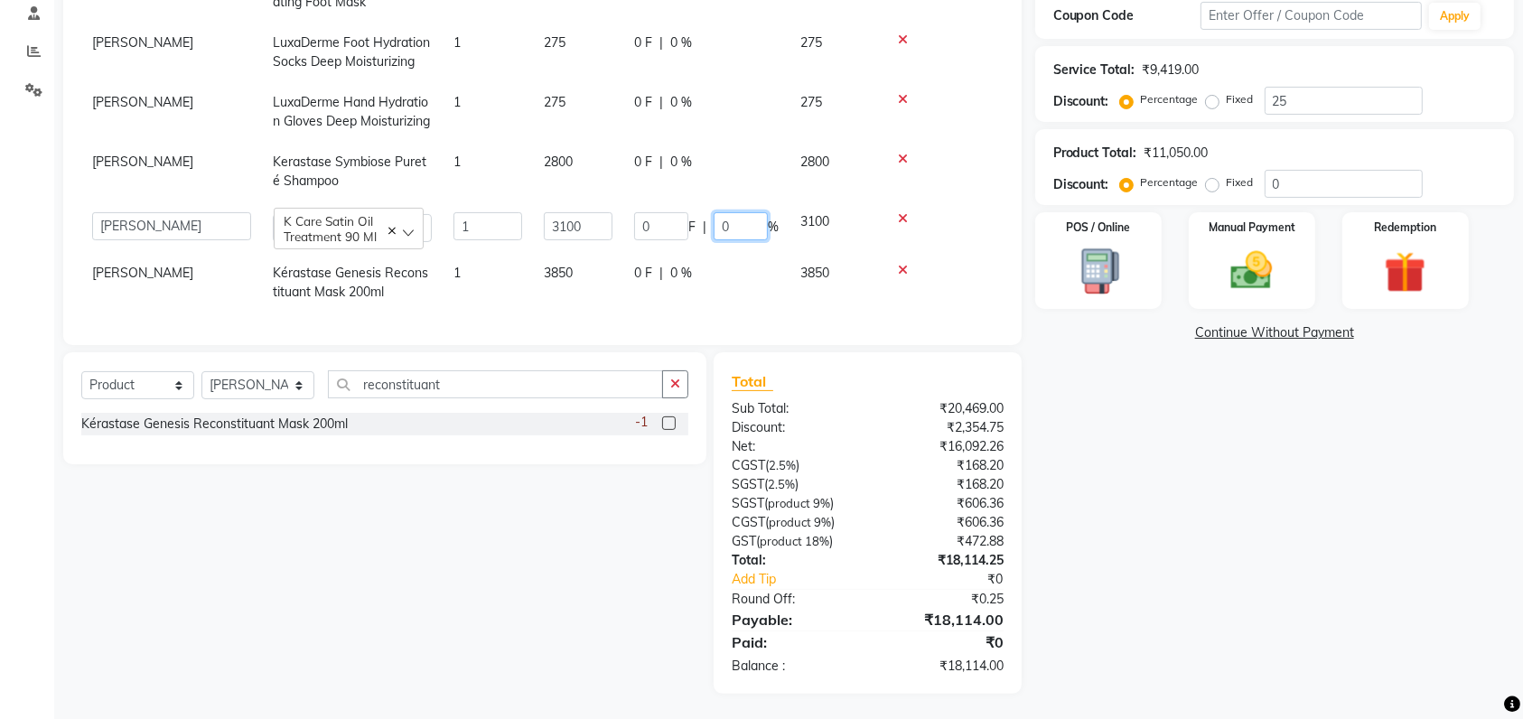
click at [736, 212] on input "0" at bounding box center [741, 226] width 54 height 28
type input "10"
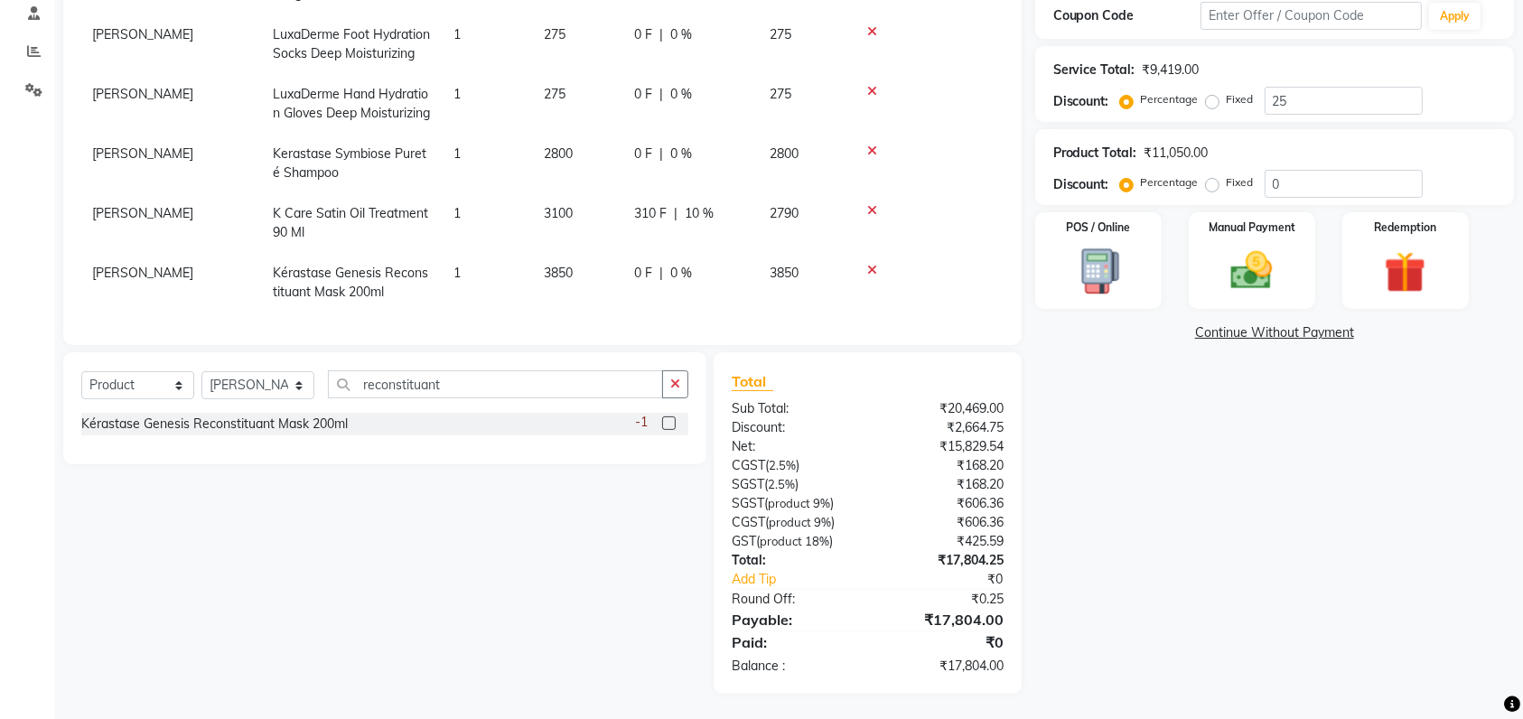
click at [1242, 545] on div "Name: Munira Bano Membership: end on 06-08-2026 Total Visits: 4 Card on file: 0…" at bounding box center [1281, 240] width 492 height 907
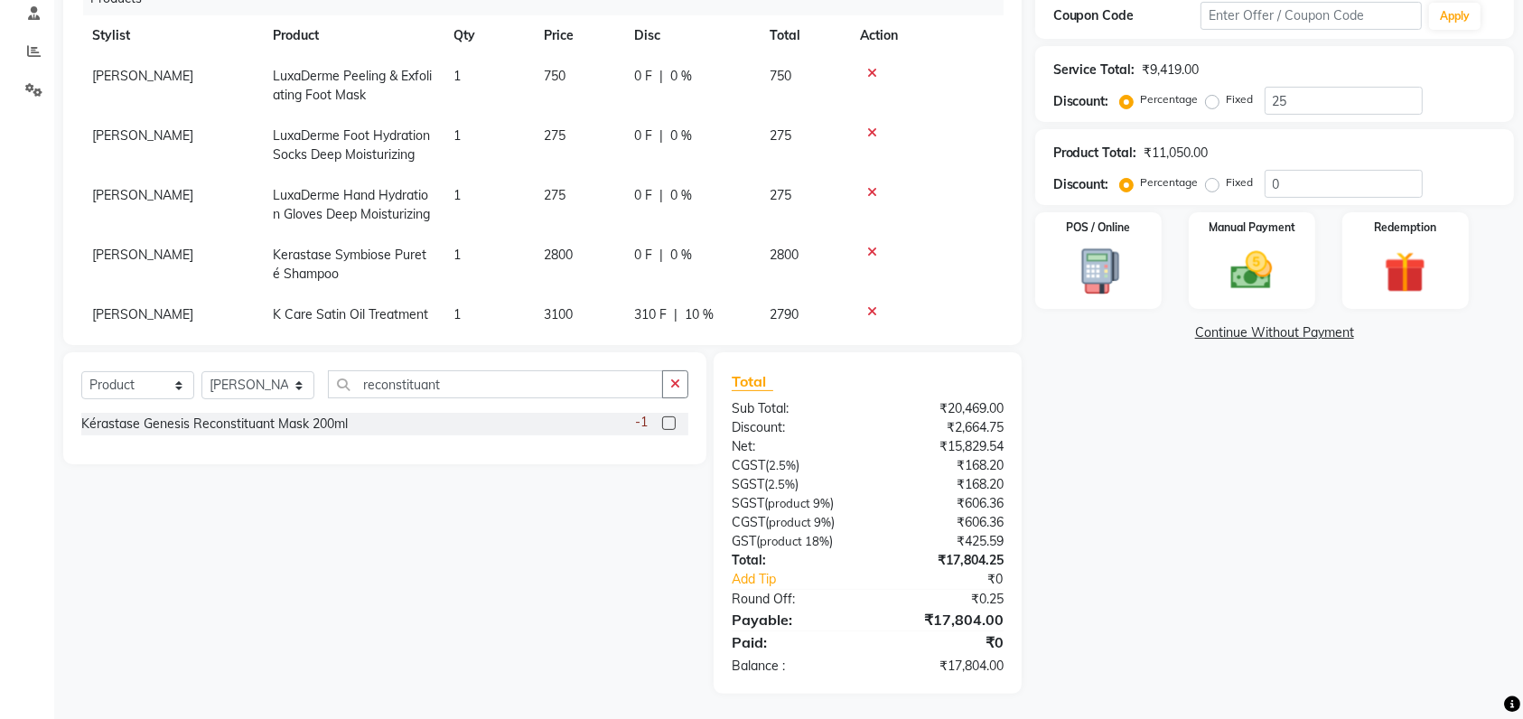
scroll to position [302, 0]
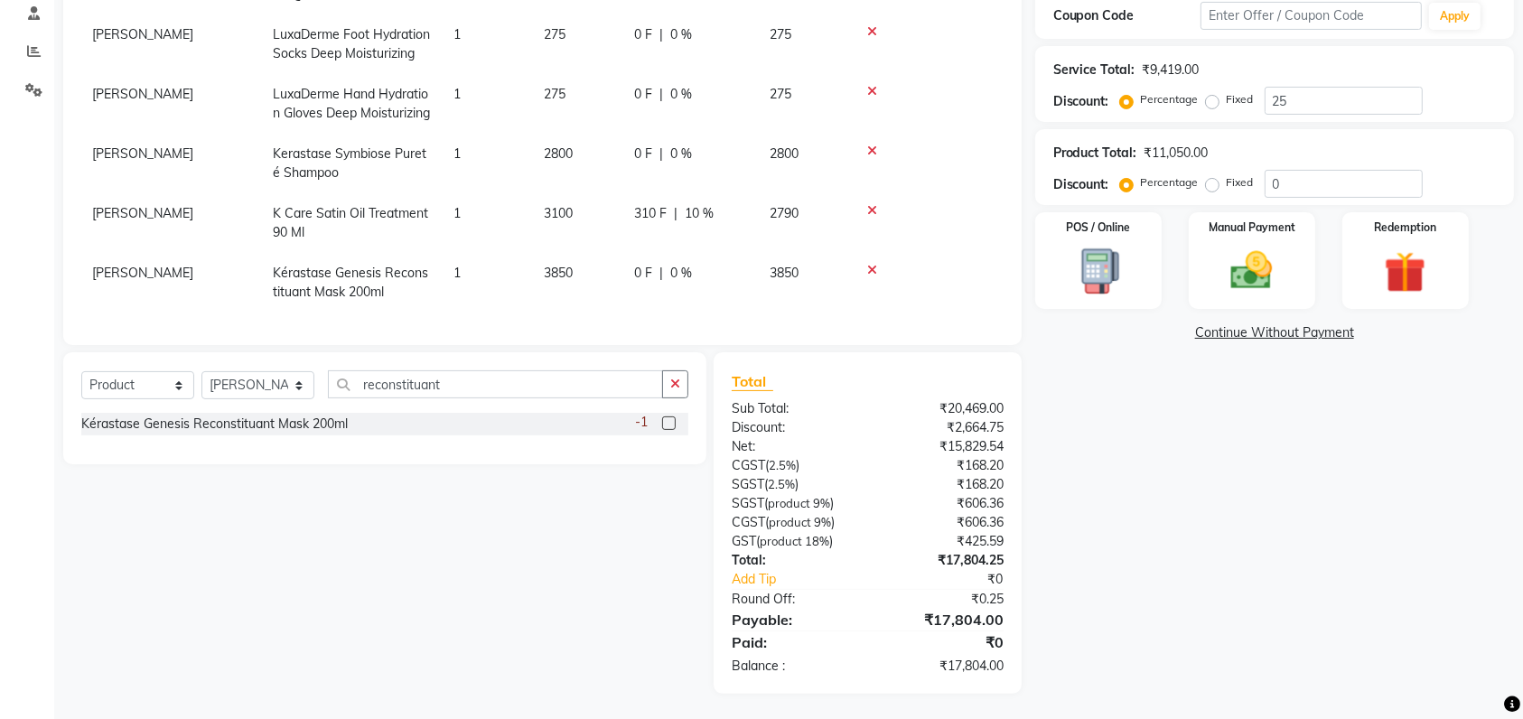
click at [1236, 450] on div "Name: Munira Bano Membership: end on 06-08-2026 Total Visits: 4 Card on file: 0…" at bounding box center [1281, 240] width 492 height 907
click at [1268, 288] on img at bounding box center [1252, 271] width 70 height 50
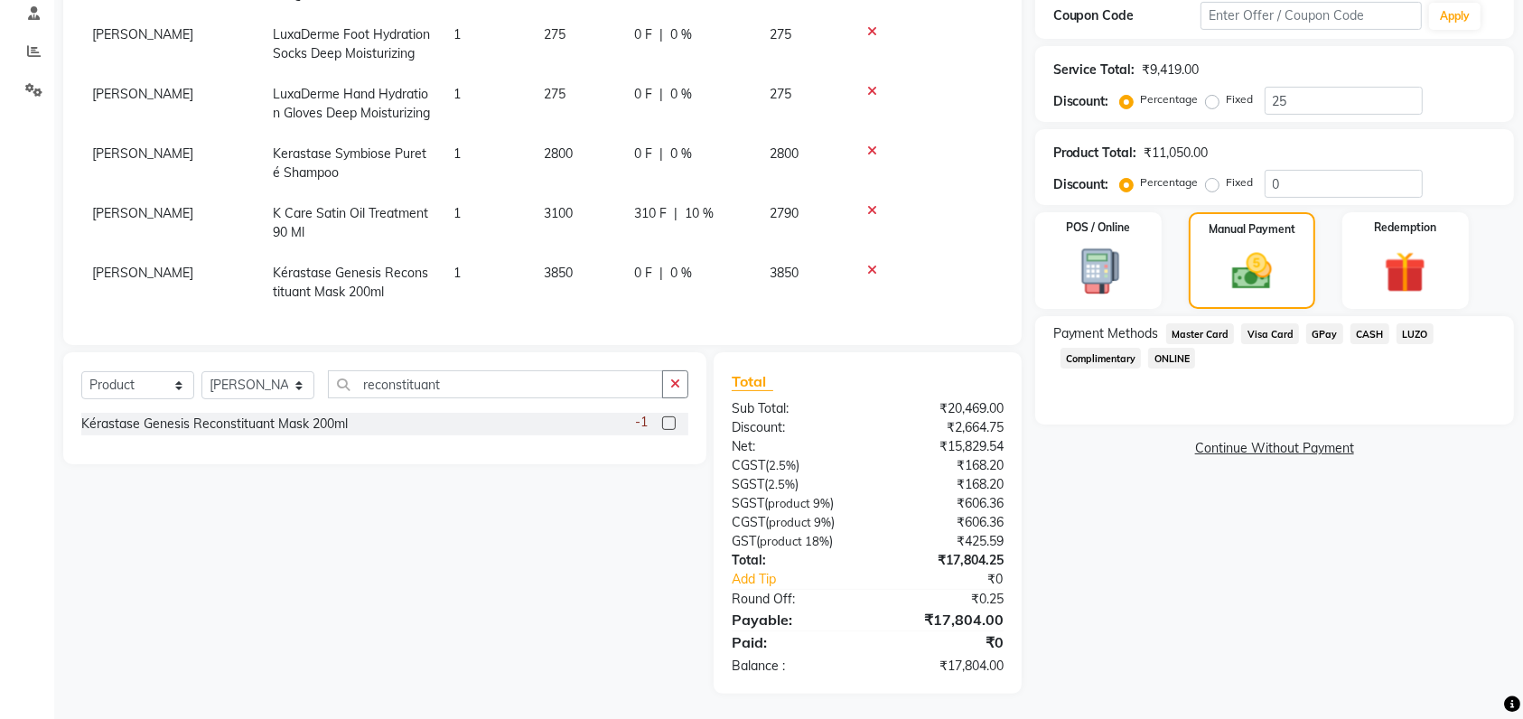
click at [1268, 332] on span "Visa Card" at bounding box center [1270, 333] width 58 height 21
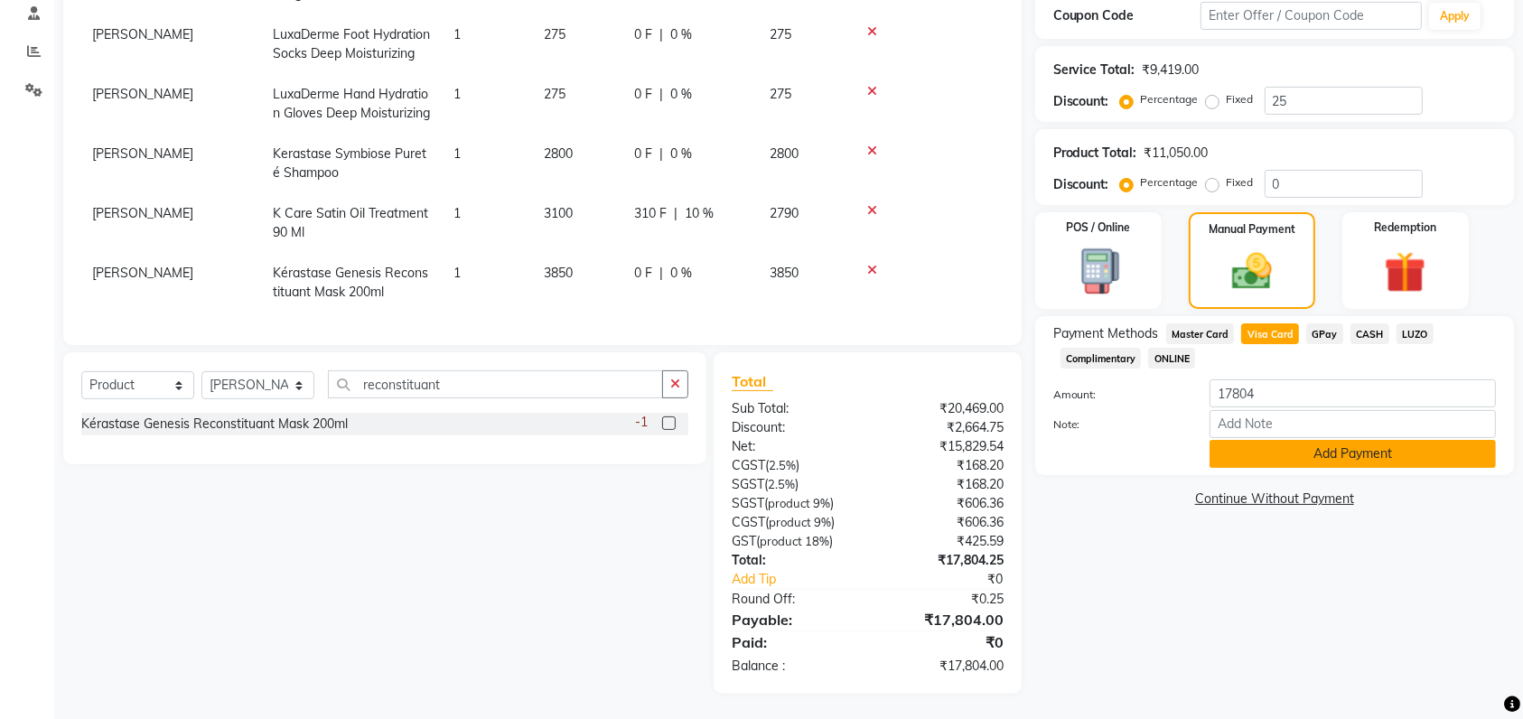
click at [1254, 457] on button "Add Payment" at bounding box center [1353, 454] width 286 height 28
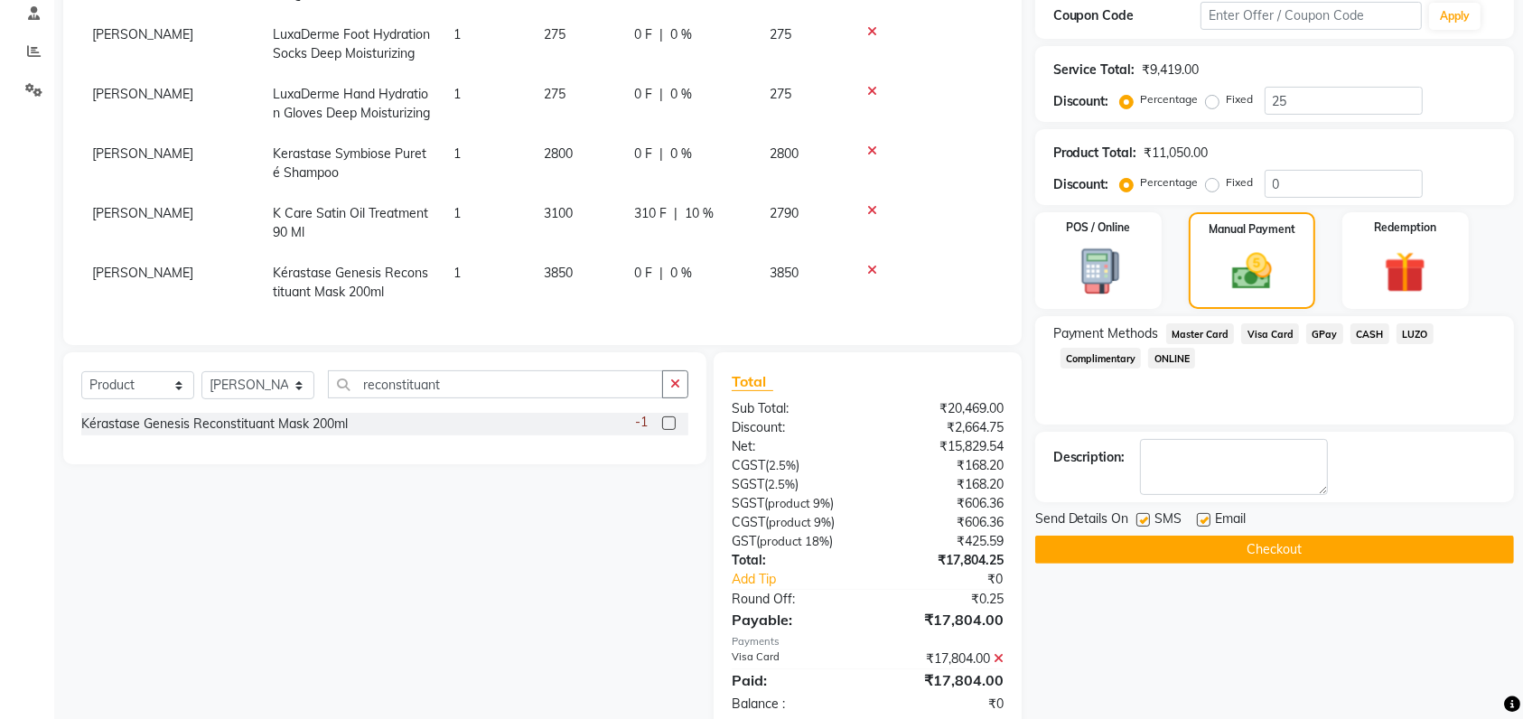
scroll to position [450, 0]
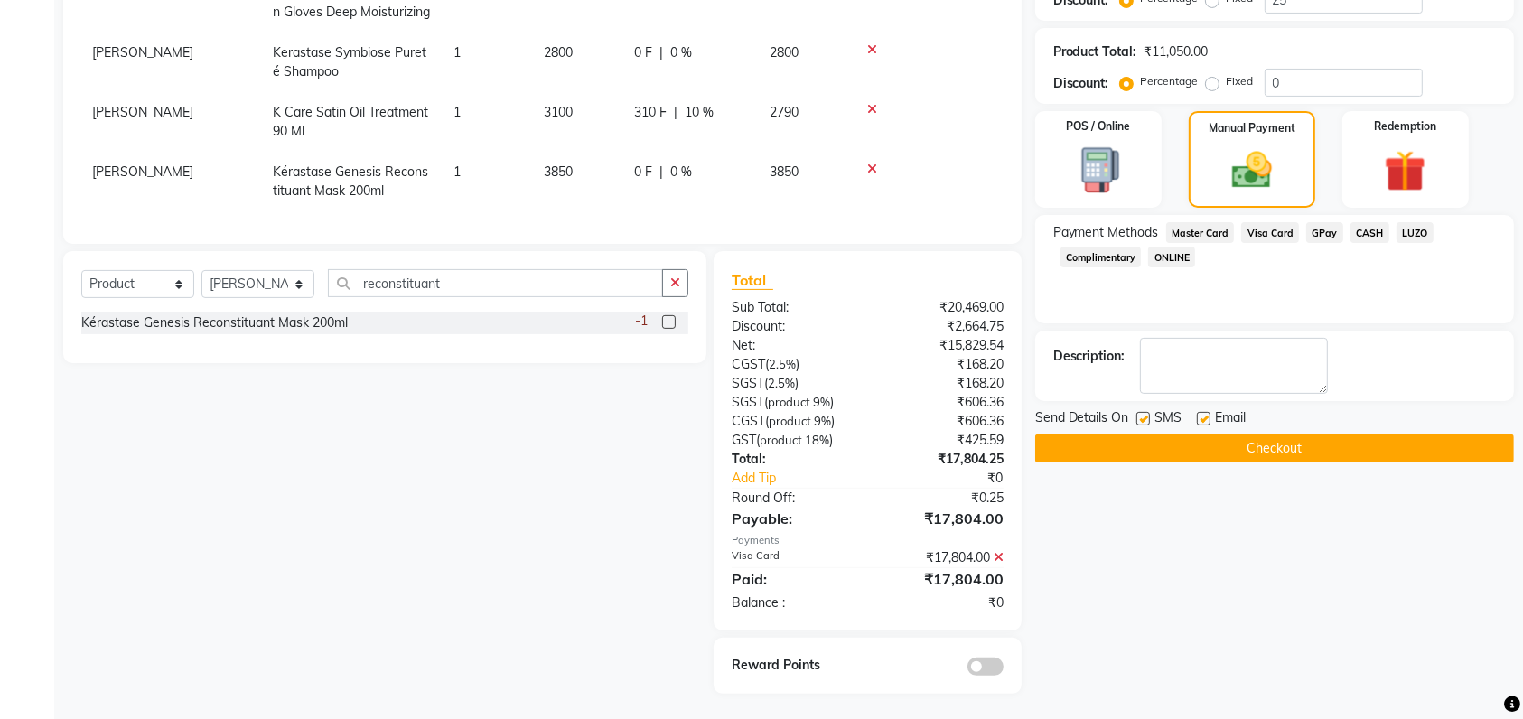
click at [1151, 451] on button "Checkout" at bounding box center [1274, 449] width 479 height 28
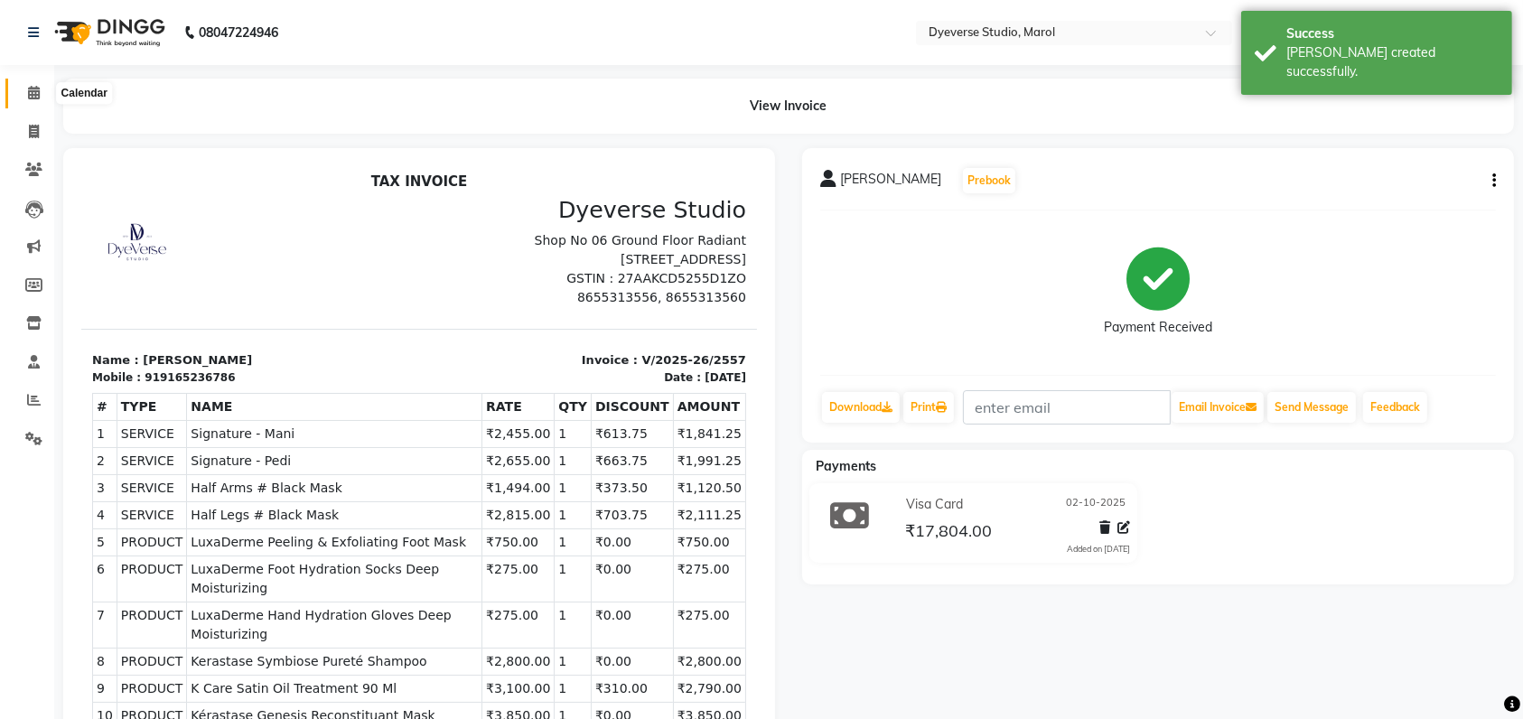
click at [33, 86] on icon at bounding box center [34, 93] width 12 height 14
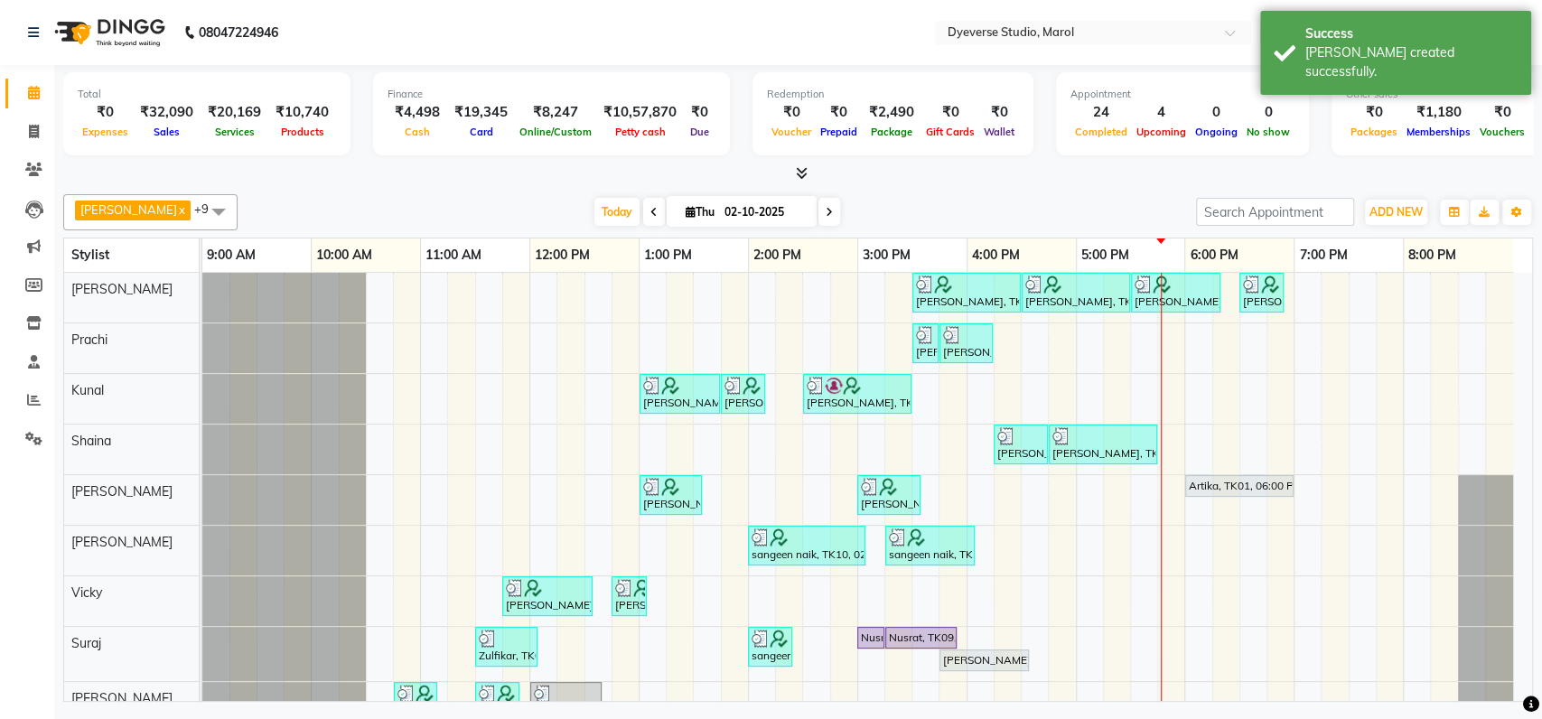
click at [284, 491] on div at bounding box center [284, 500] width 164 height 50
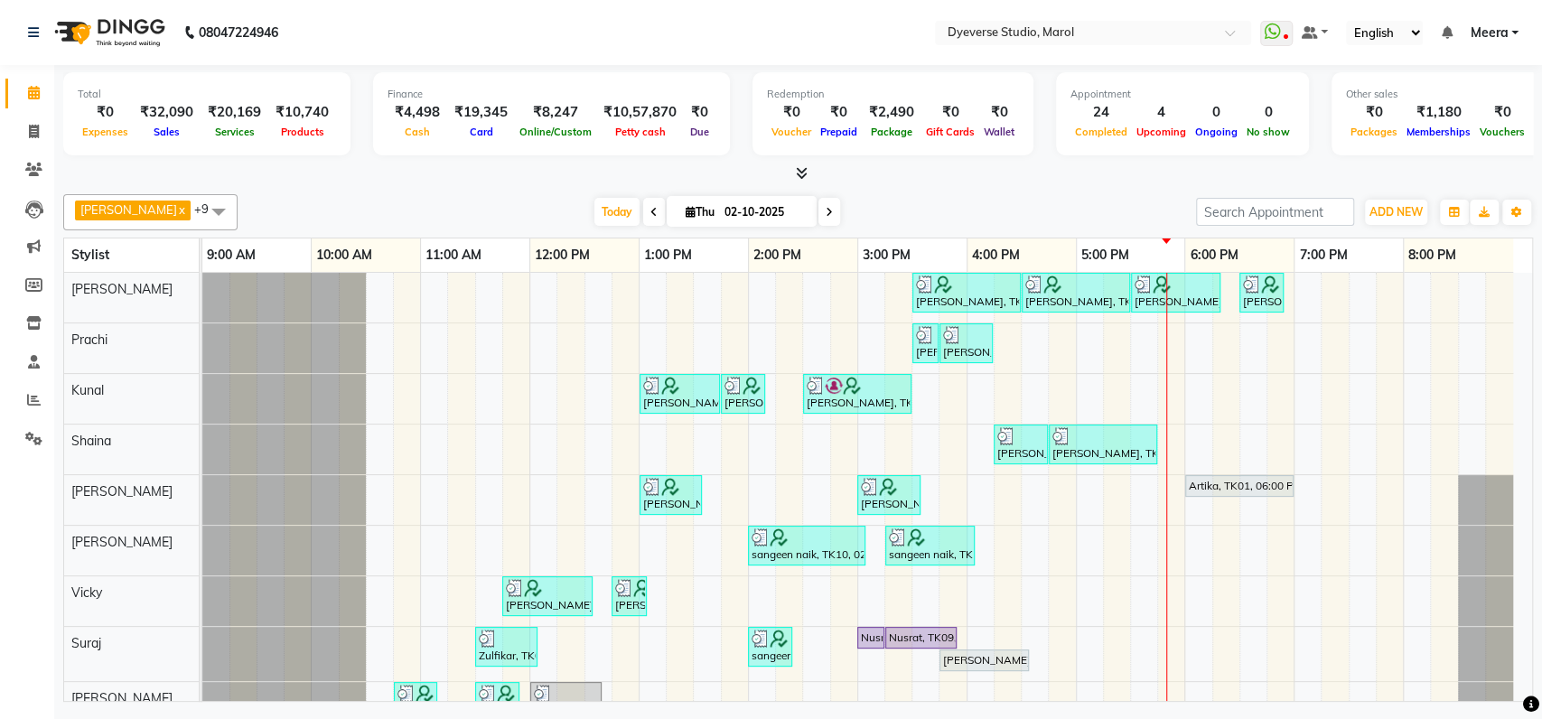
click at [643, 210] on span at bounding box center [654, 212] width 22 height 28
type input "01-10-2025"
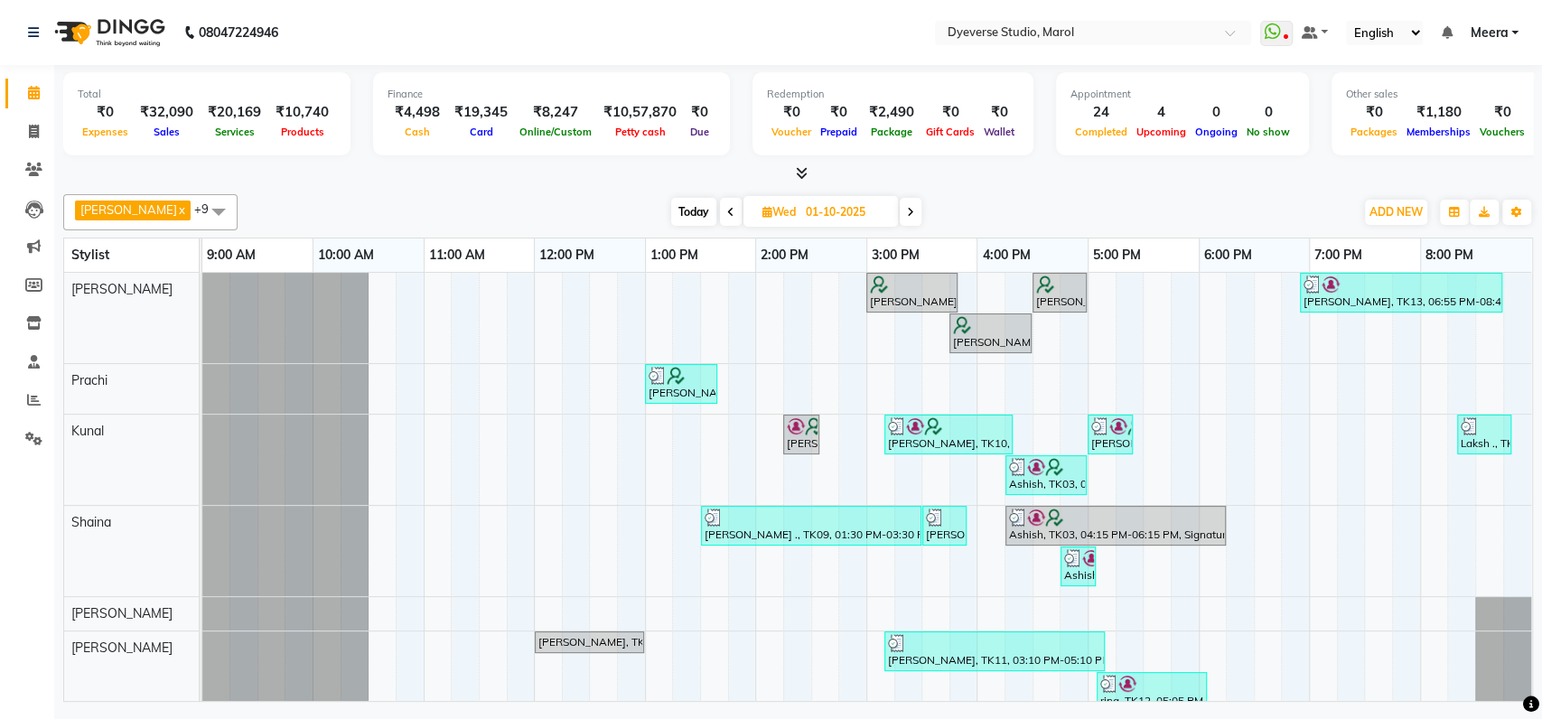
scroll to position [58, 0]
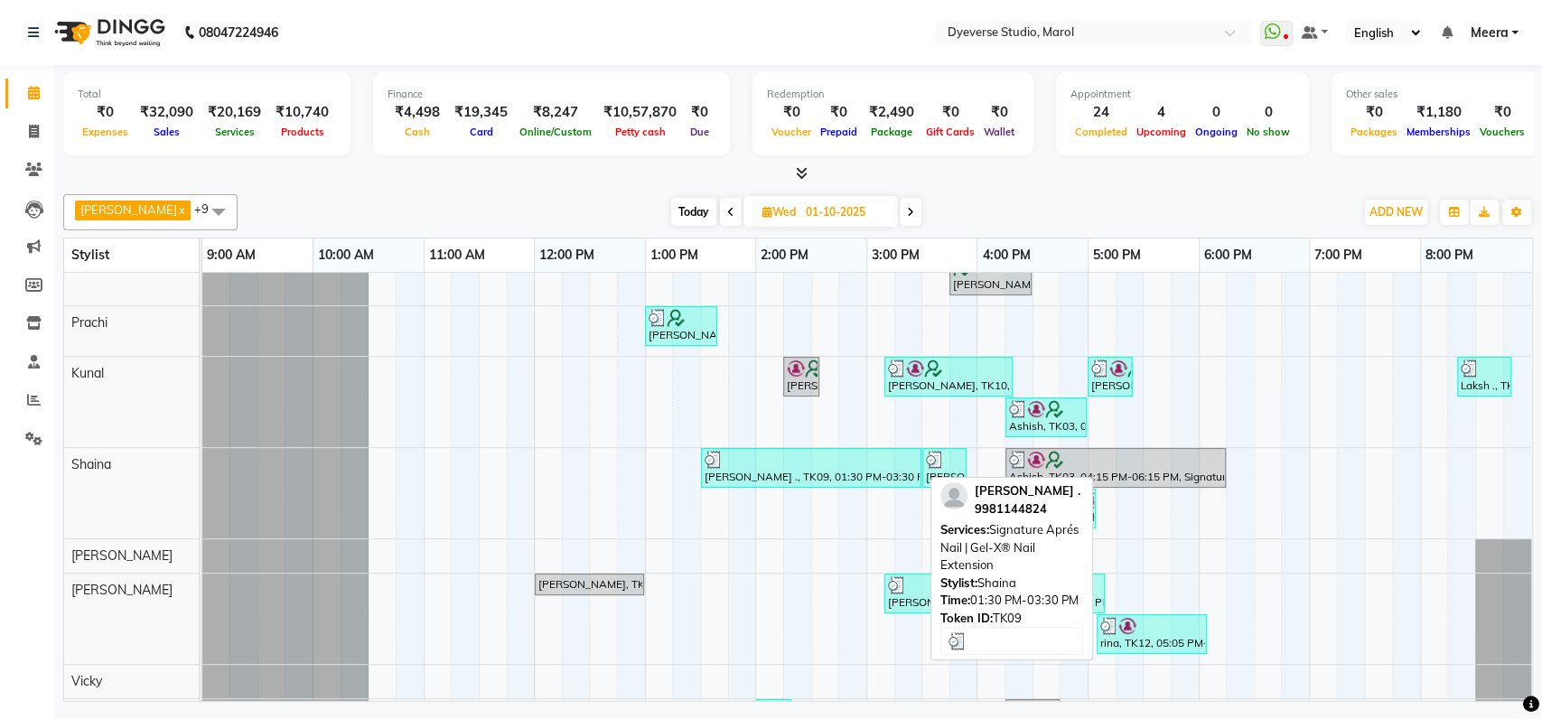
click at [856, 465] on div at bounding box center [811, 460] width 213 height 18
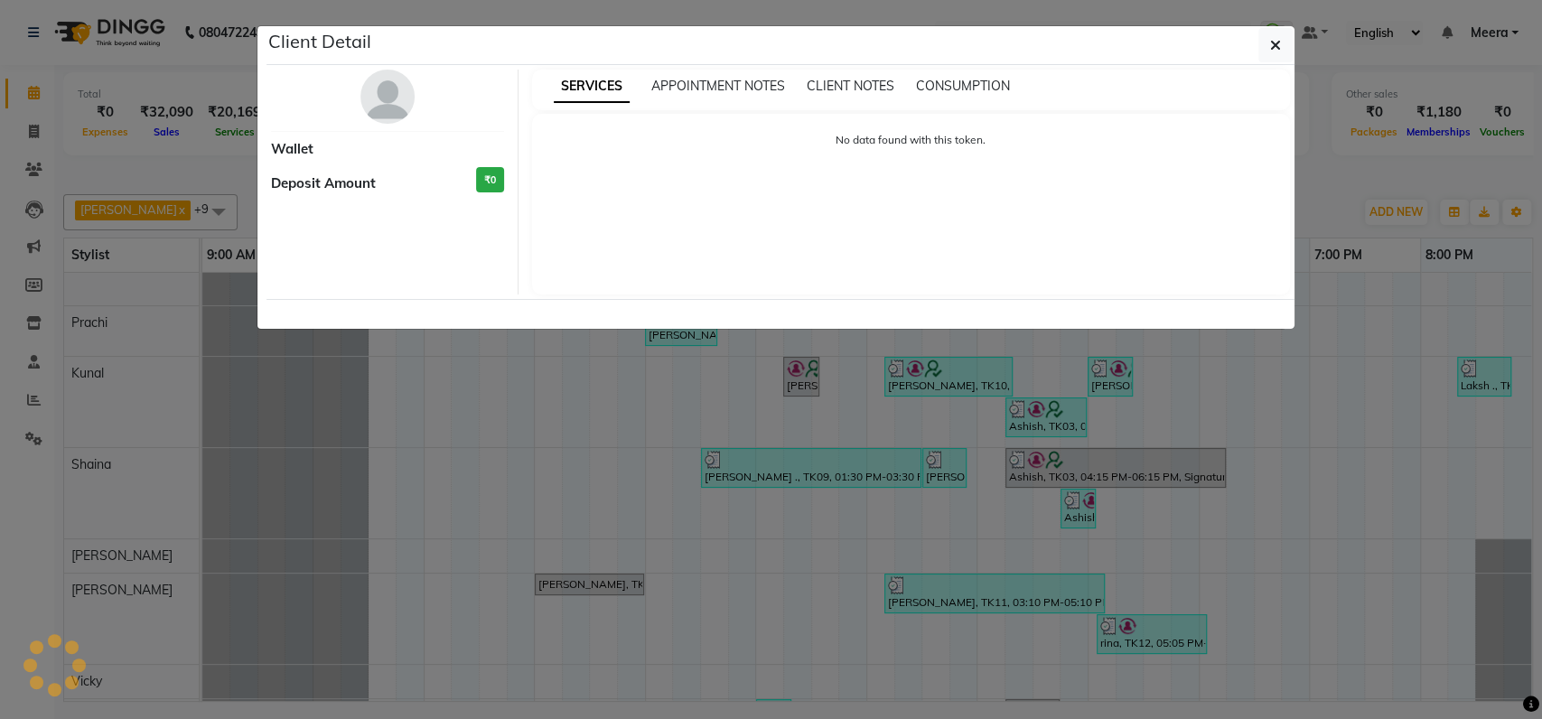
select select "3"
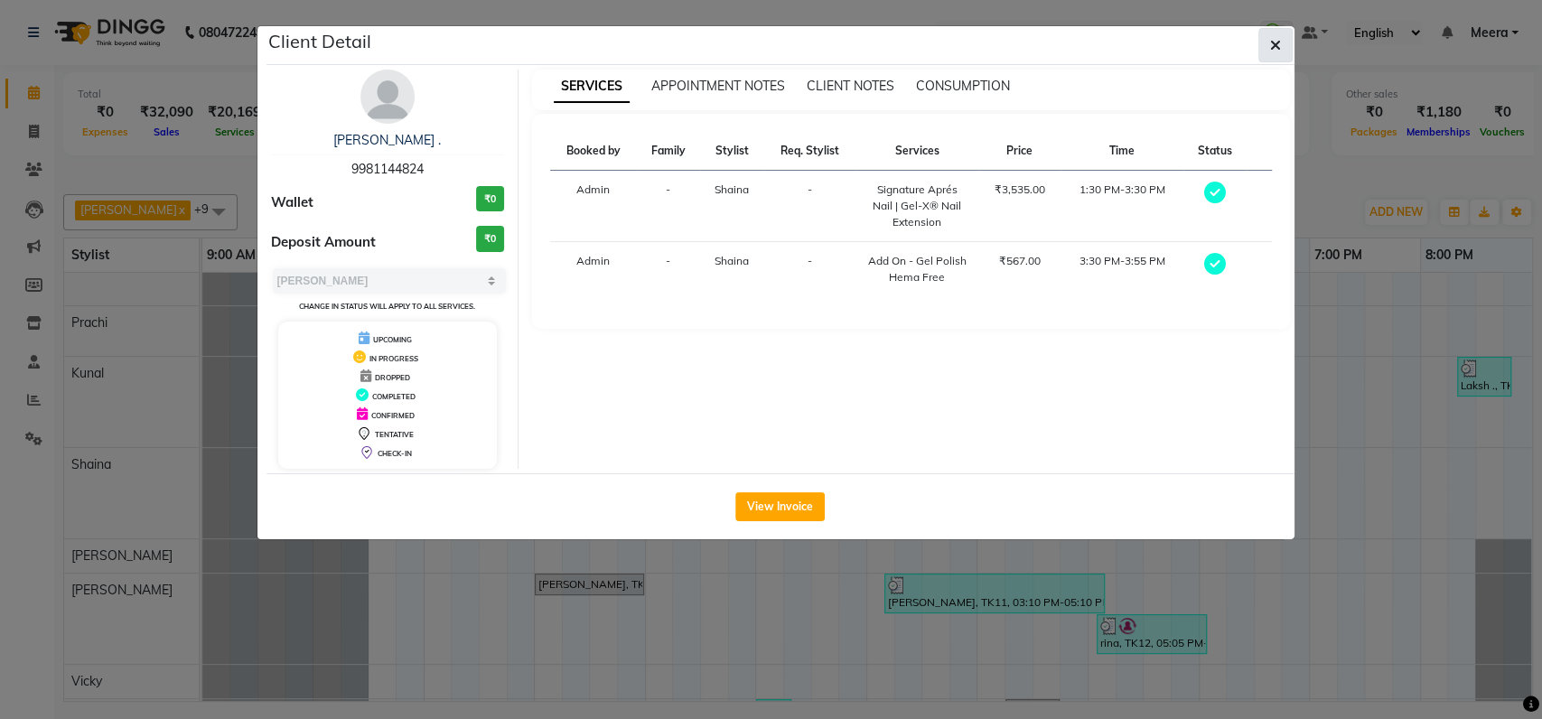
click at [1272, 38] on icon "button" at bounding box center [1275, 45] width 11 height 14
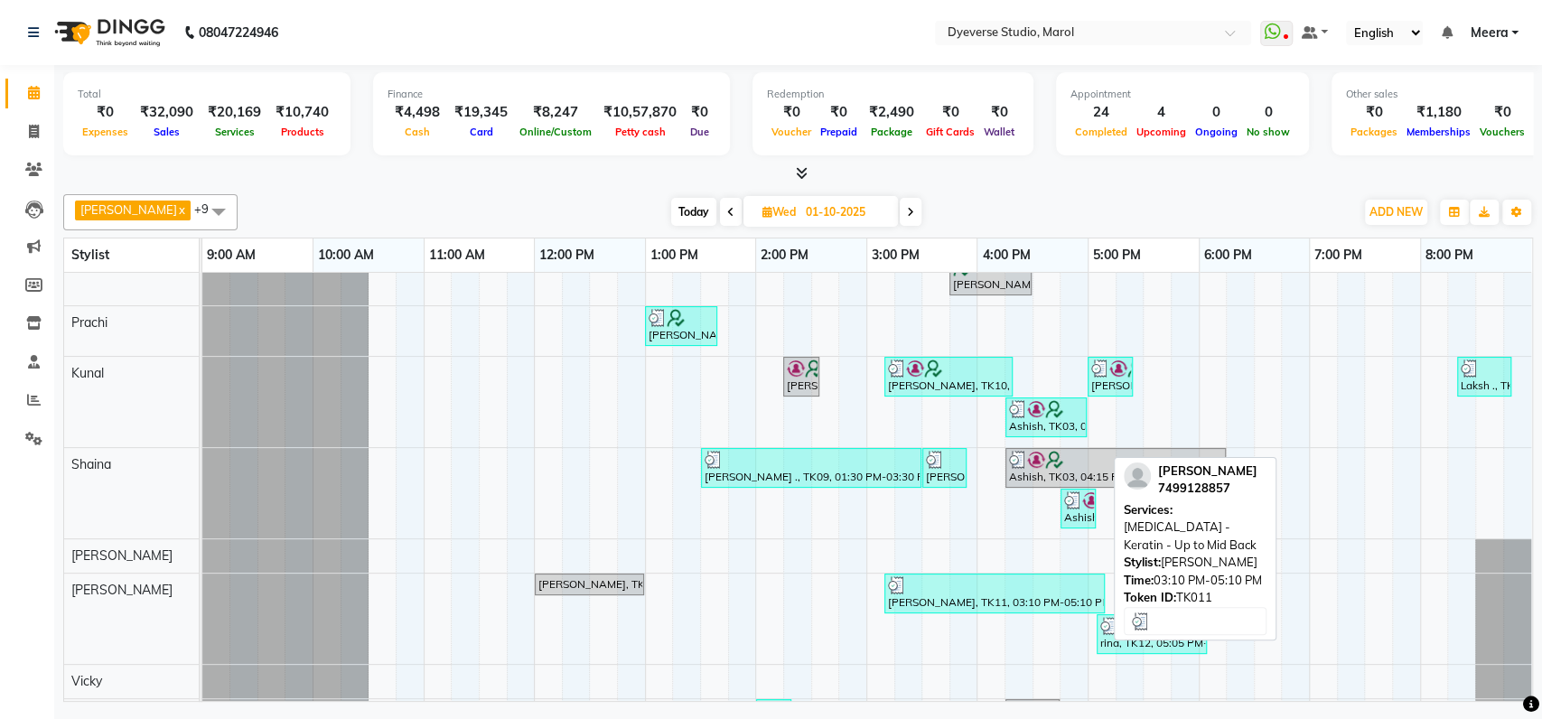
click at [944, 599] on div "Smita Patil, TK11, 03:10 PM-05:10 PM, Botox - Keratin - Up to Mid Back" at bounding box center [994, 593] width 217 height 34
select select "3"
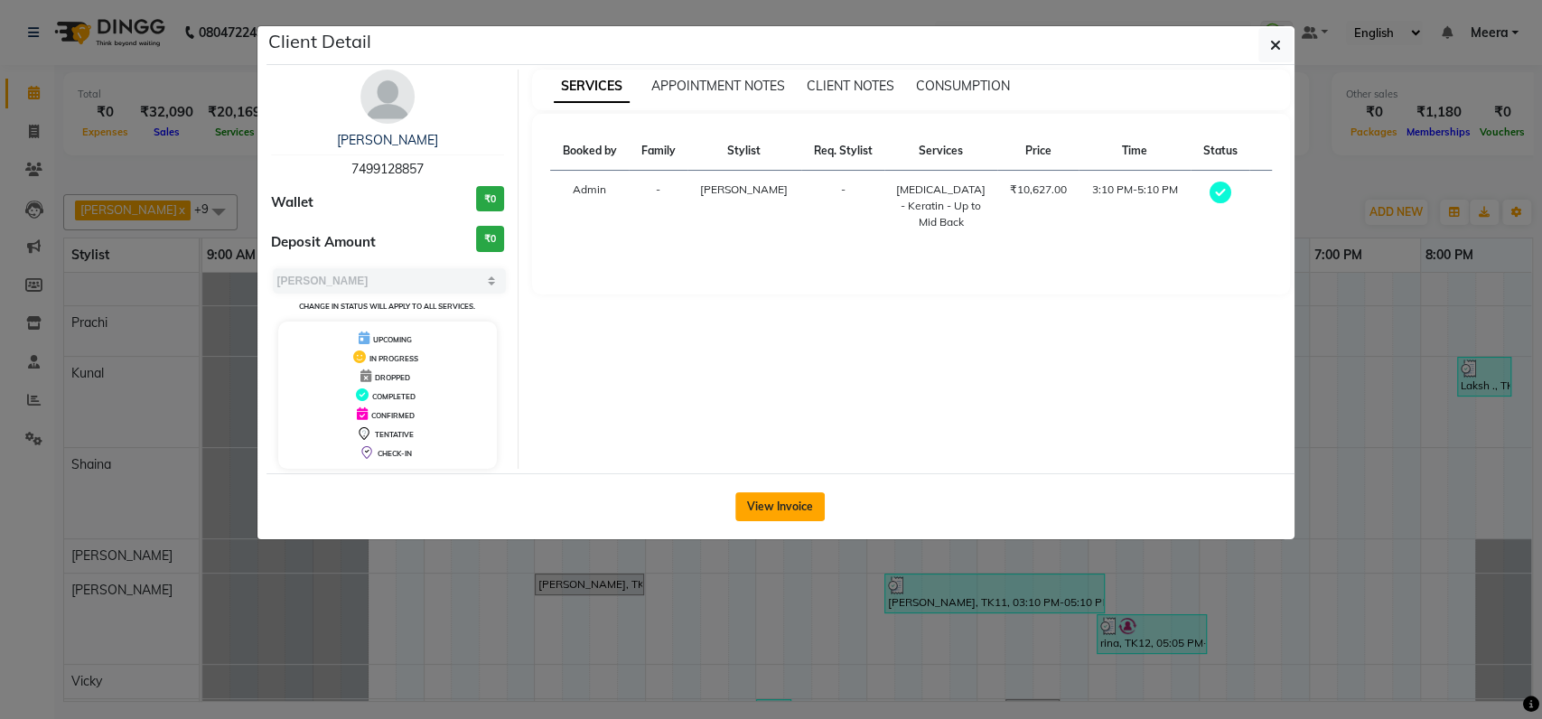
click at [768, 496] on button "View Invoice" at bounding box center [779, 506] width 89 height 29
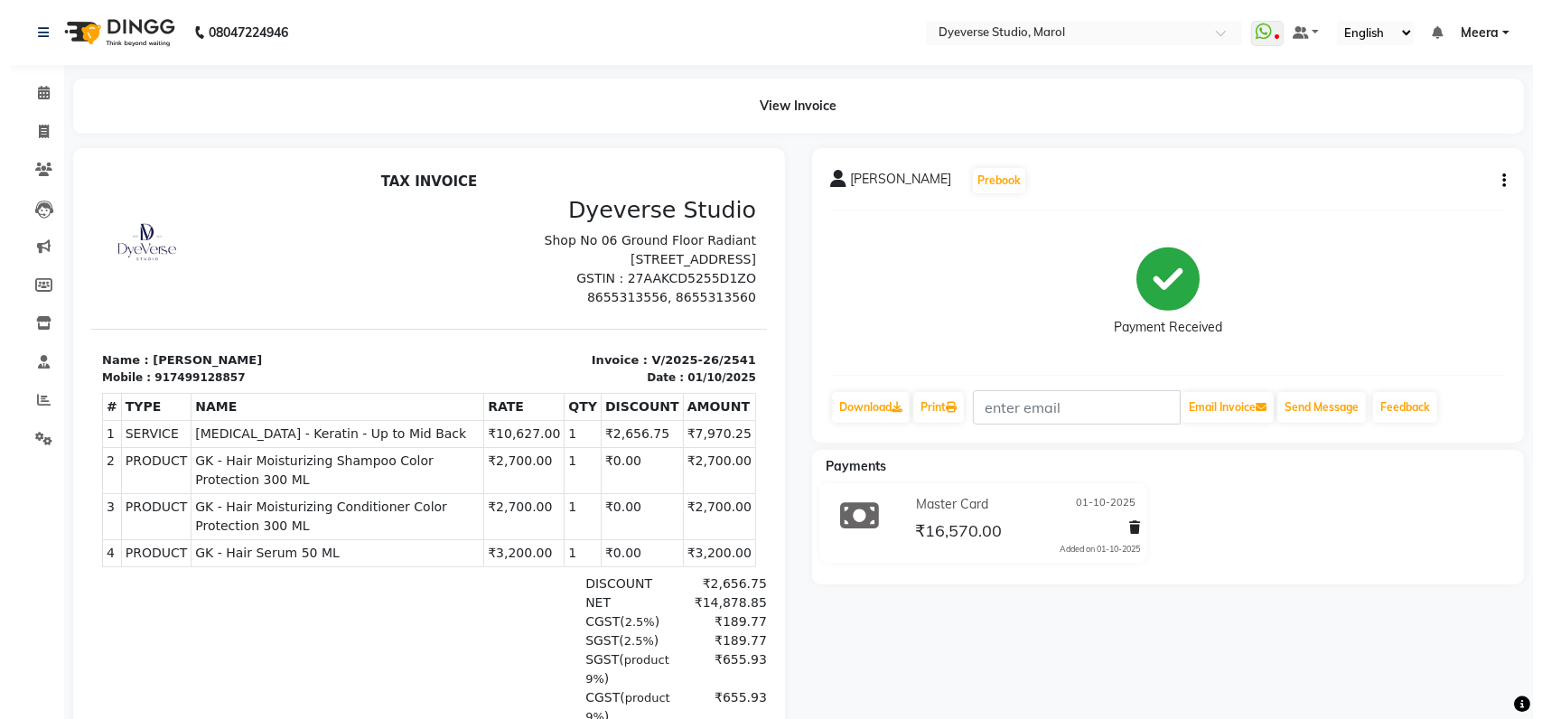
scroll to position [14, 0]
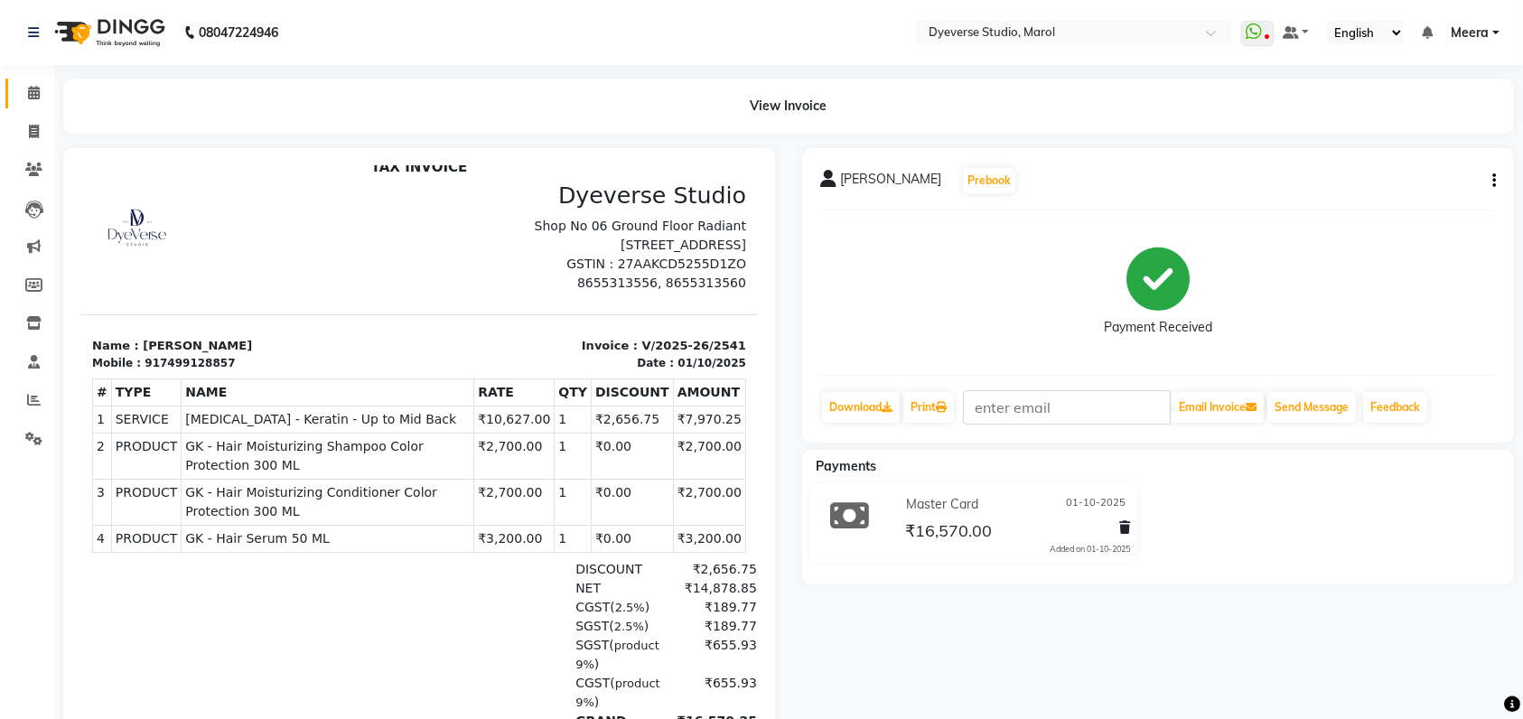
click at [10, 86] on link "Calendar" at bounding box center [26, 94] width 43 height 30
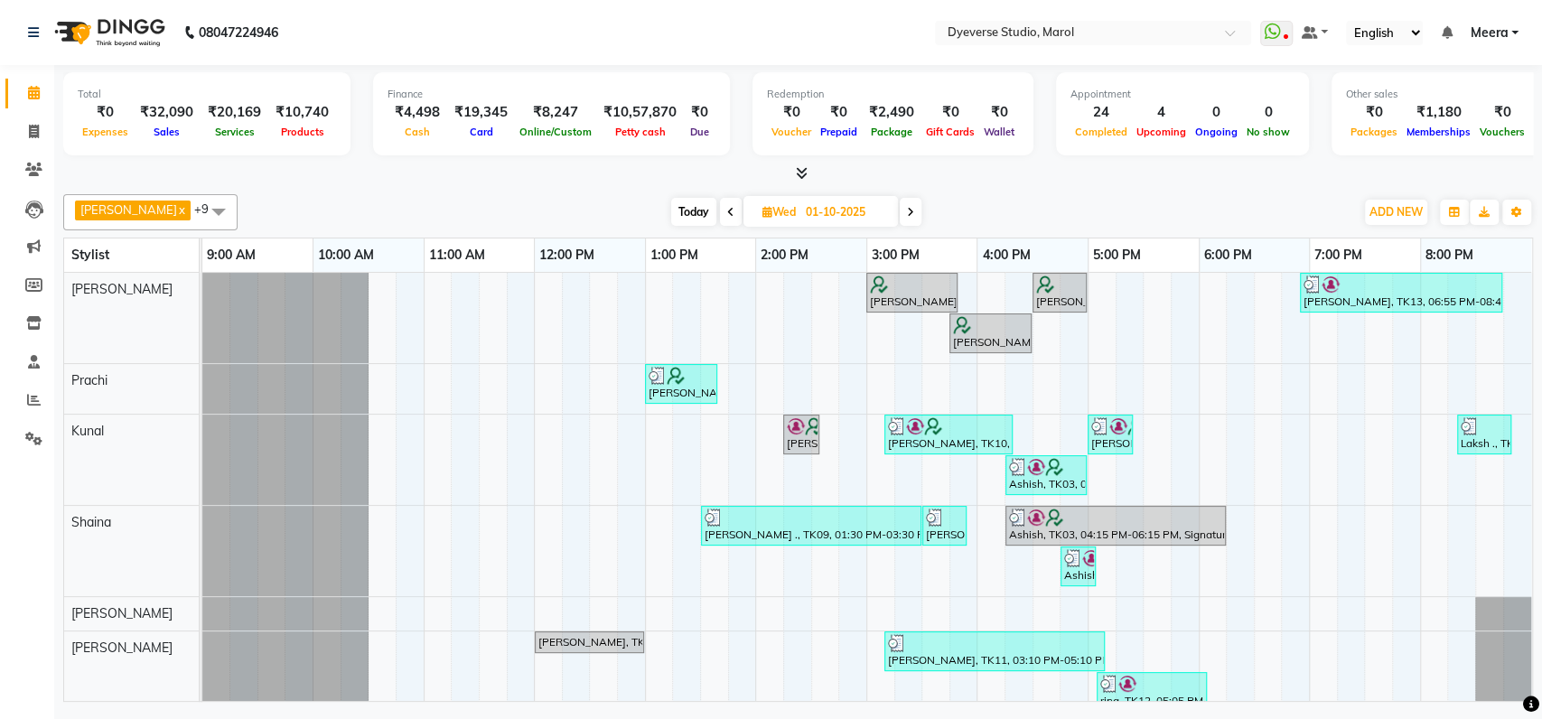
scroll to position [190, 0]
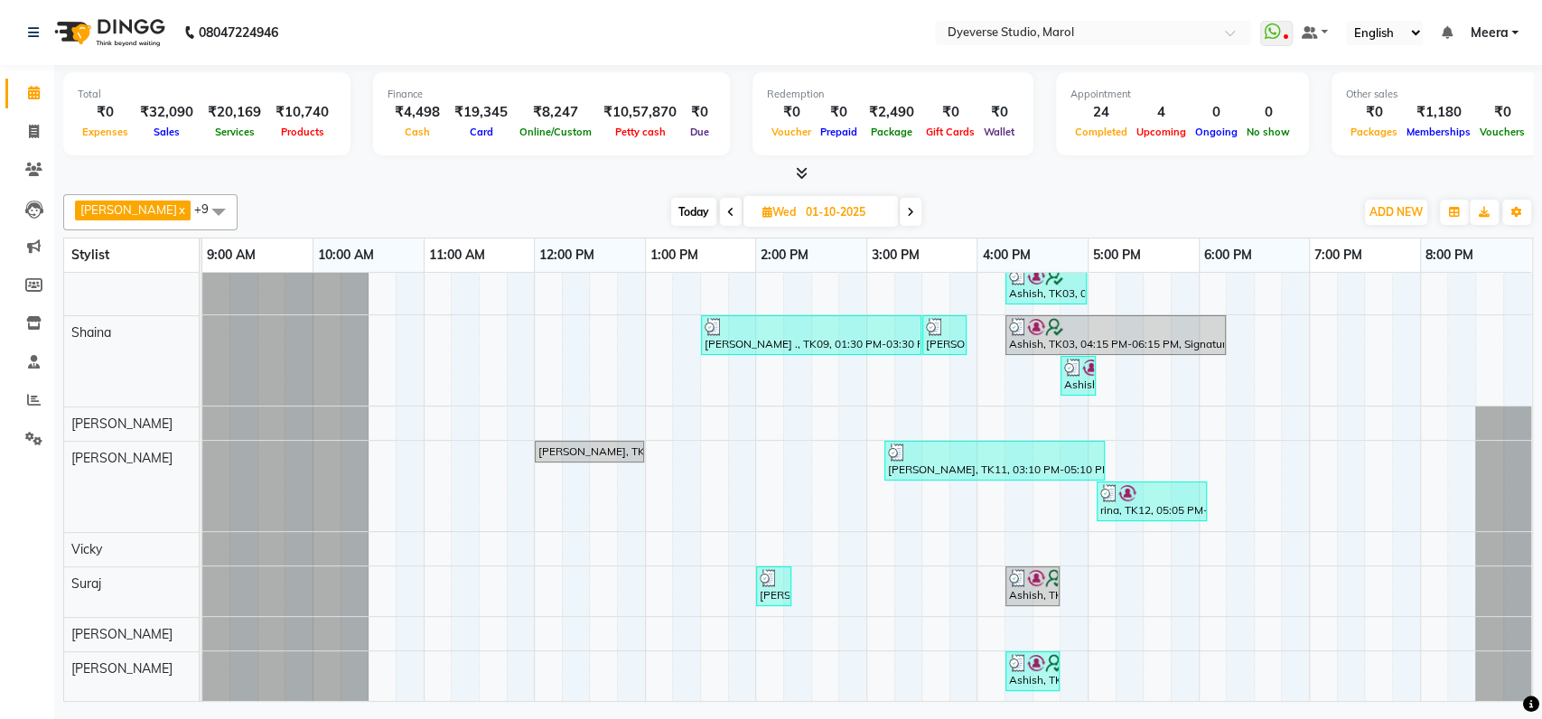
click at [671, 204] on span "Today" at bounding box center [693, 212] width 45 height 28
type input "02-10-2025"
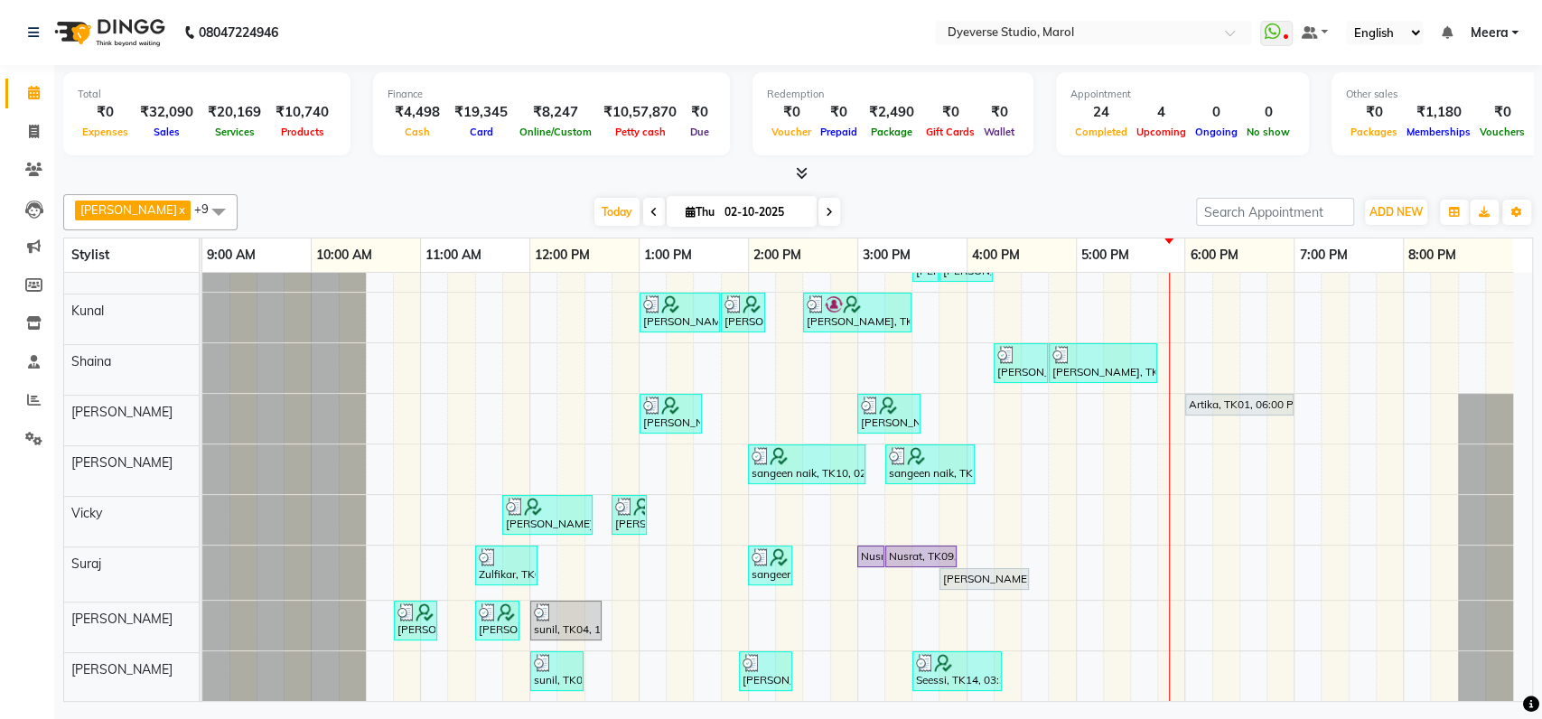
scroll to position [98, 0]
click at [979, 414] on div "Munira Bano, TK11, 03:30 PM-04:30 PM, Signature - Mani Munira Bano, TK11, 04:30…" at bounding box center [867, 447] width 1330 height 510
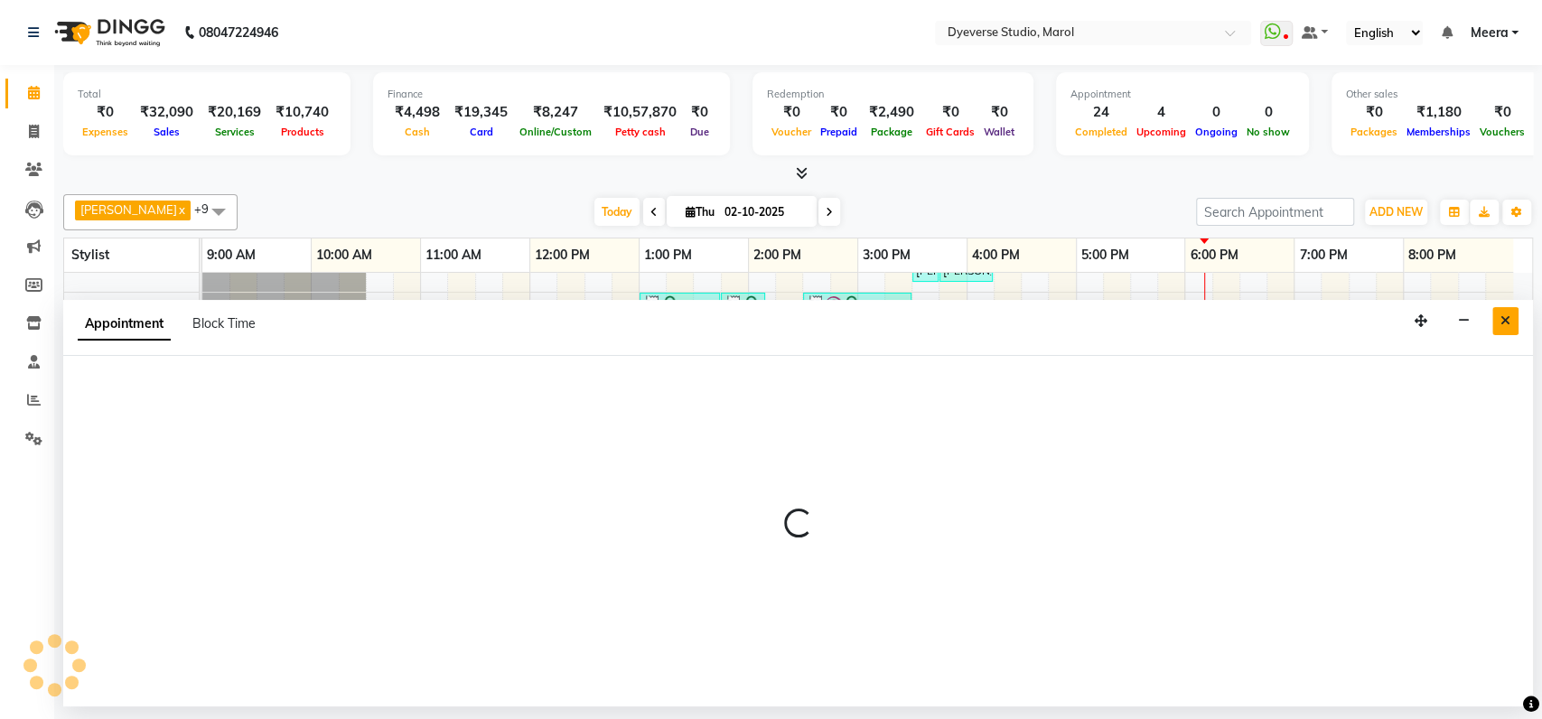
select select "67069"
select select "960"
select select "tentative"
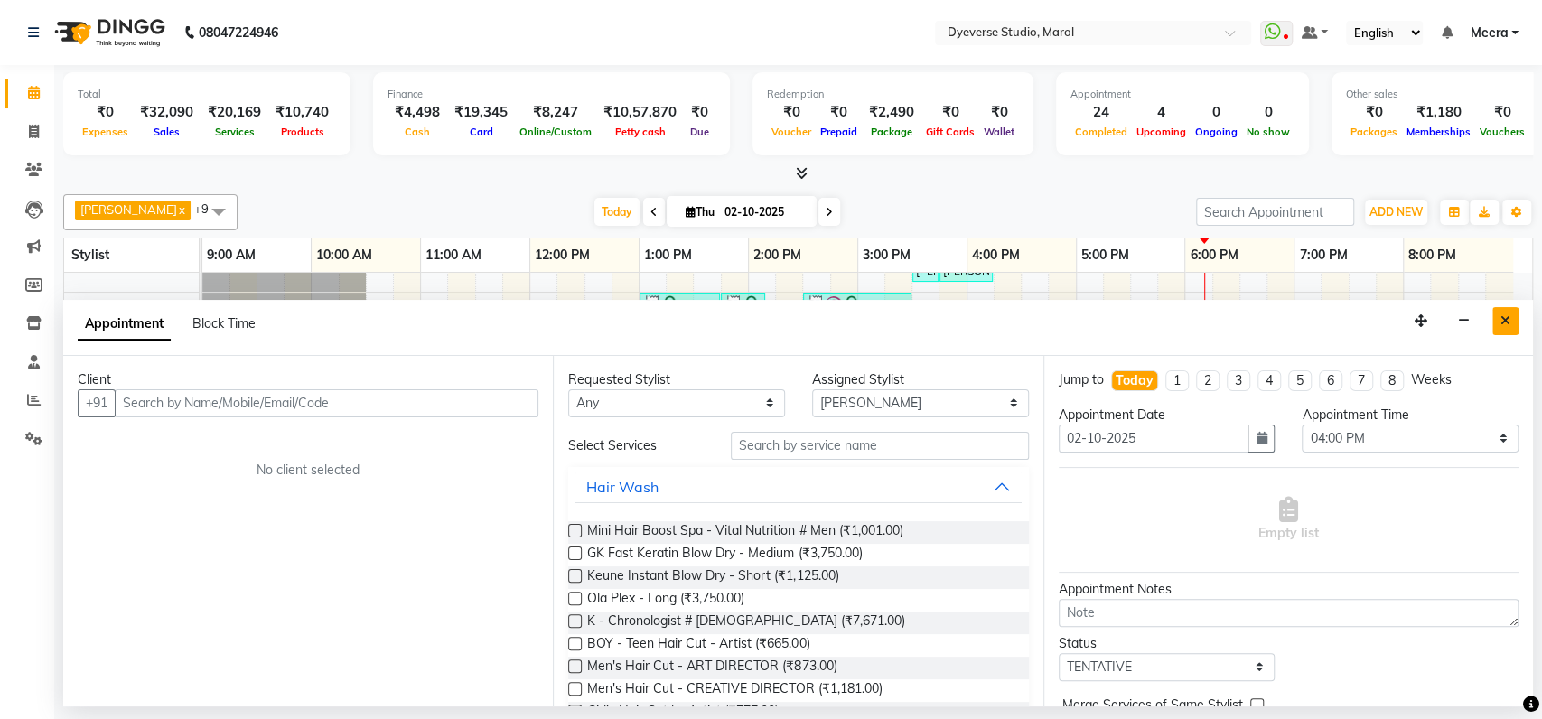
click at [1508, 329] on button "Close" at bounding box center [1506, 321] width 26 height 28
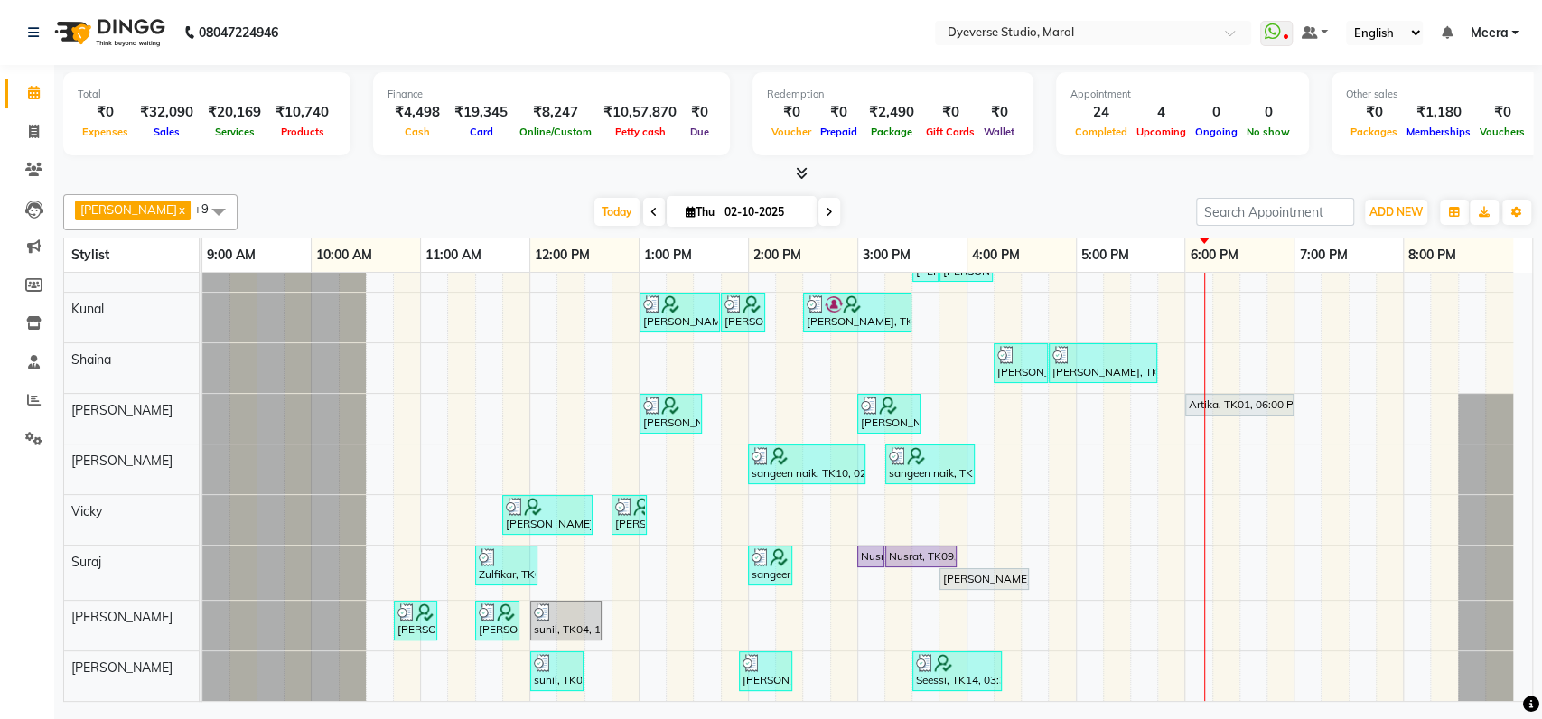
scroll to position [0, 0]
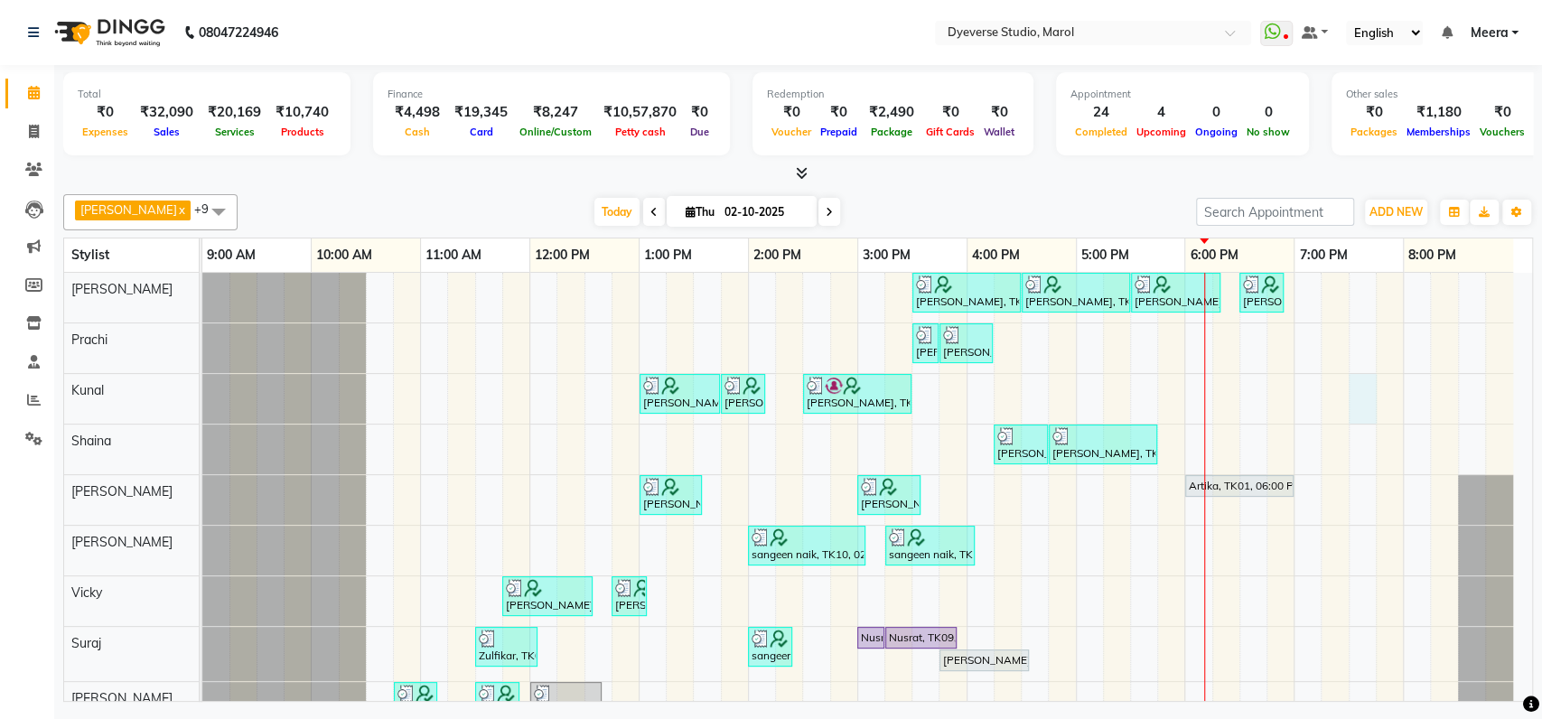
click at [1357, 405] on div "Munira Bano, TK11, 03:30 PM-04:30 PM, Signature - Mani Munira Bano, TK11, 04:30…" at bounding box center [867, 528] width 1330 height 510
select select "48560"
select select "1170"
select select "tentative"
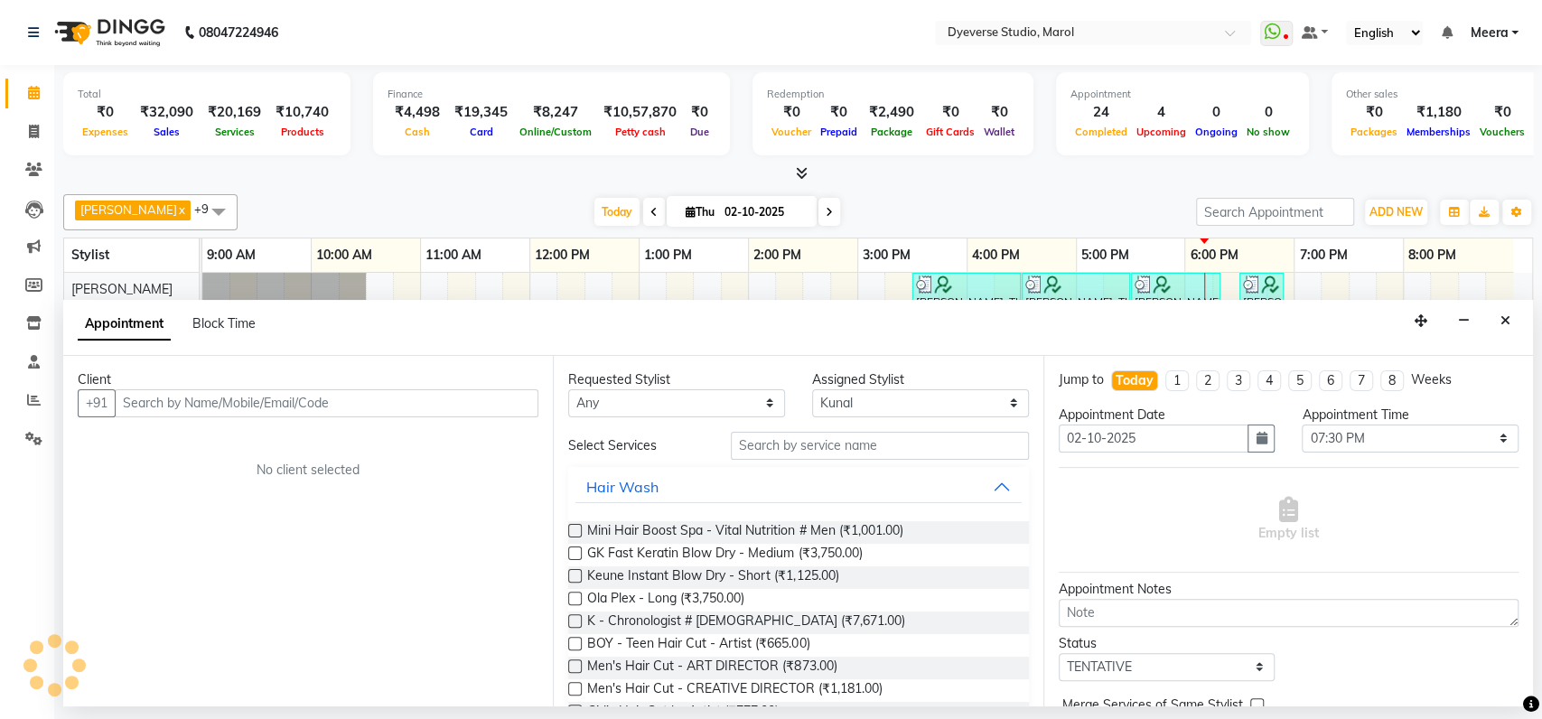
click at [472, 402] on input "text" at bounding box center [327, 403] width 424 height 28
type input "99"
click at [1507, 315] on icon "Close" at bounding box center [1506, 320] width 10 height 13
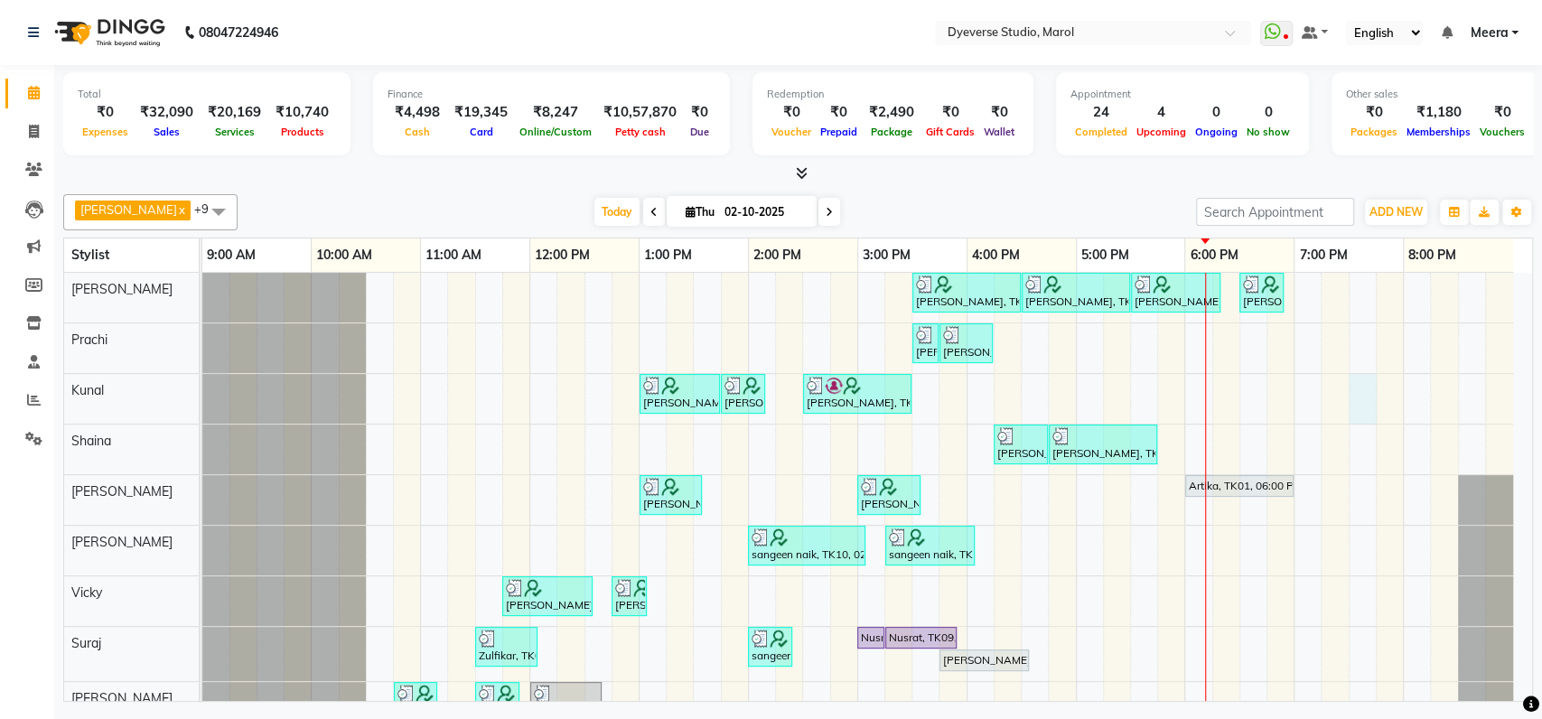
click at [1364, 382] on div "Munira Bano, TK11, 03:30 PM-04:30 PM, Signature - Mani Munira Bano, TK11, 04:30…" at bounding box center [867, 528] width 1330 height 510
select select "48560"
select select "1170"
select select "tentative"
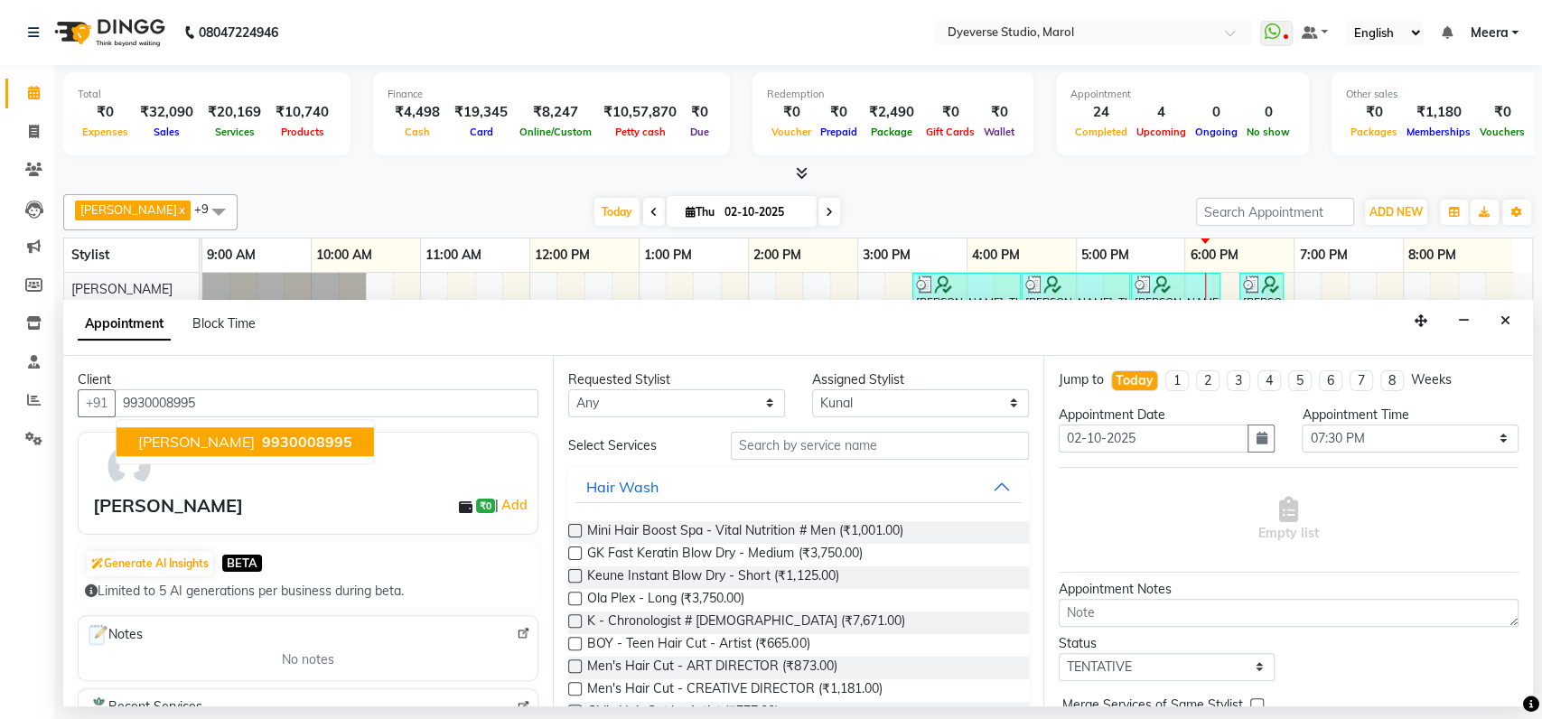
click at [431, 411] on input "9930008995" at bounding box center [327, 403] width 424 height 28
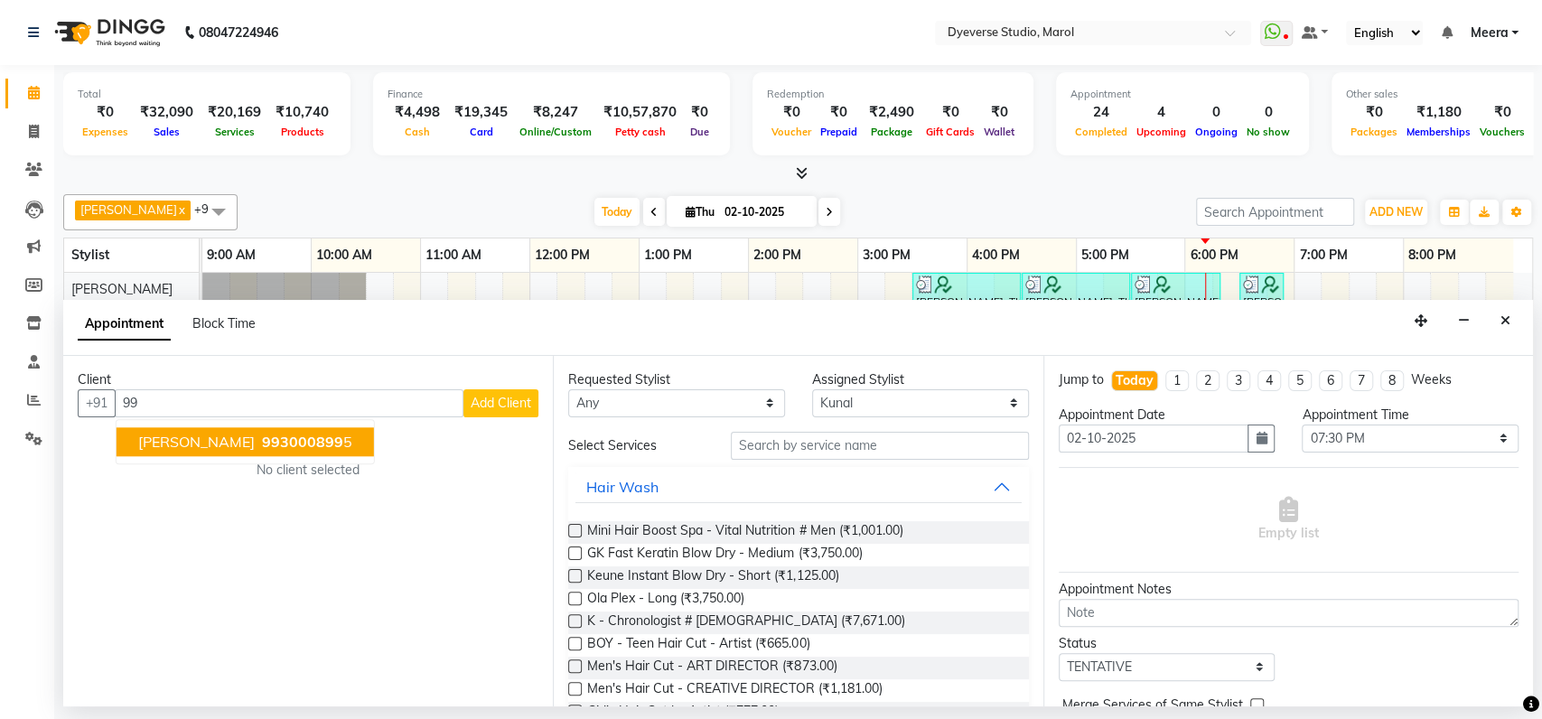
type input "9"
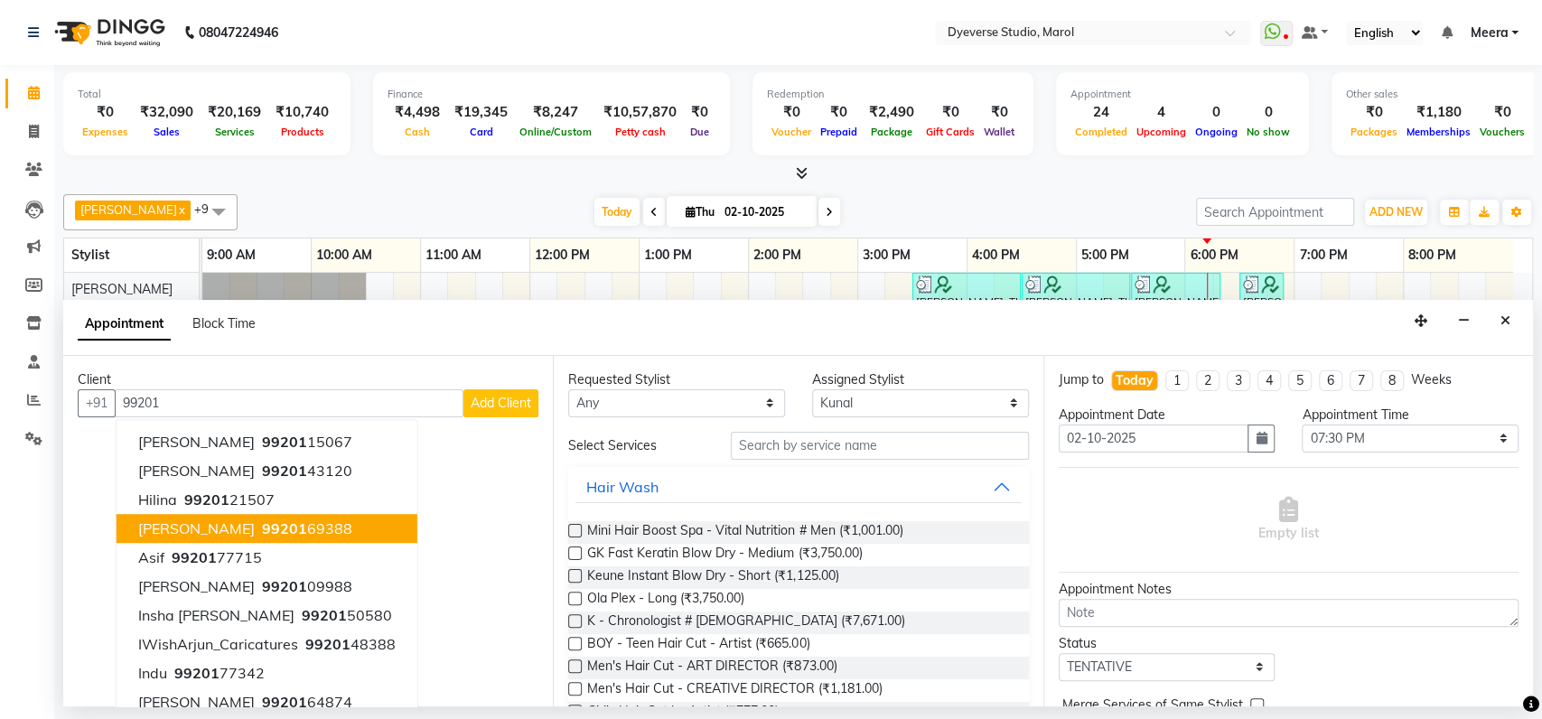
click at [260, 533] on ngb-highlight "99201 69388" at bounding box center [305, 528] width 94 height 18
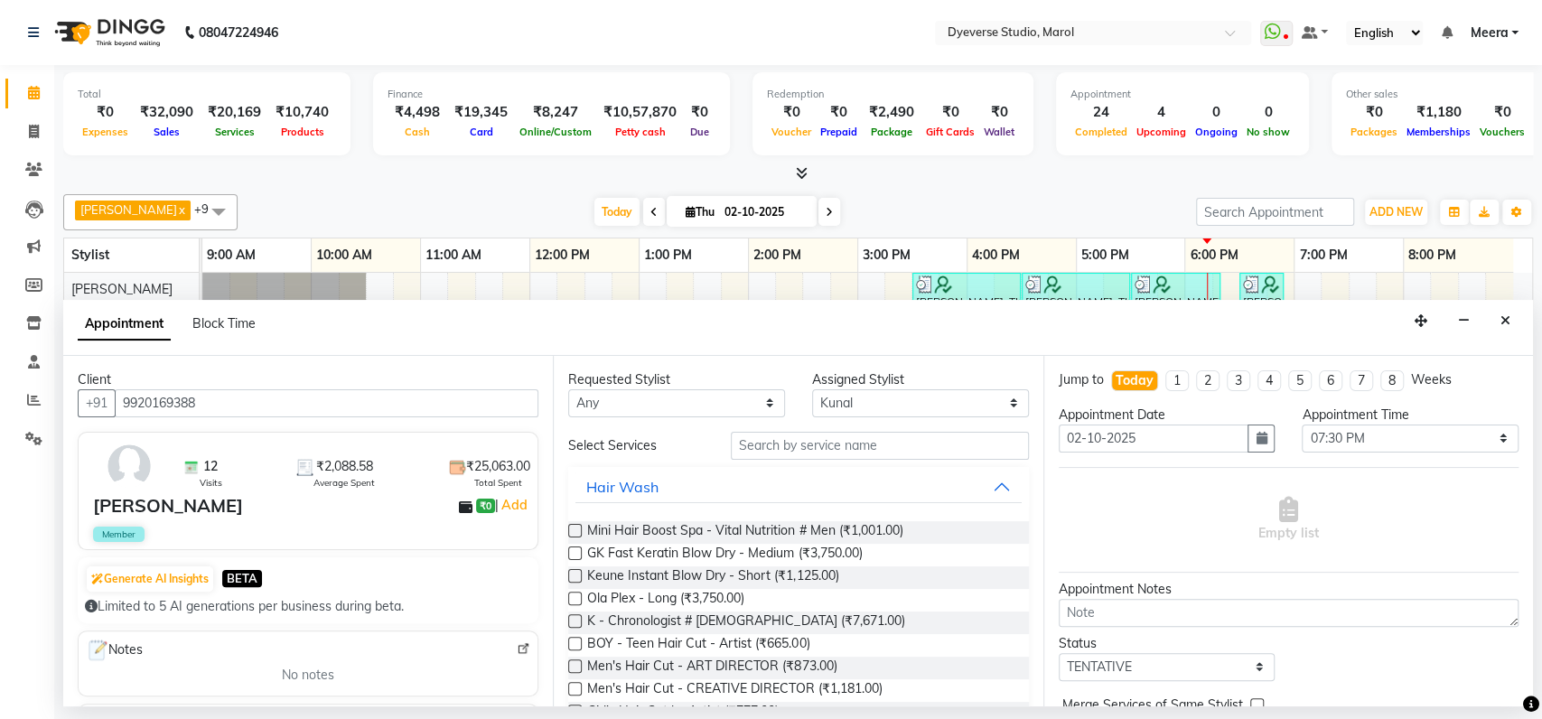
type input "9920169388"
click at [332, 492] on div "Yusuf ₹0 | Add" at bounding box center [311, 505] width 437 height 27
click at [911, 446] on input "text" at bounding box center [880, 446] width 298 height 28
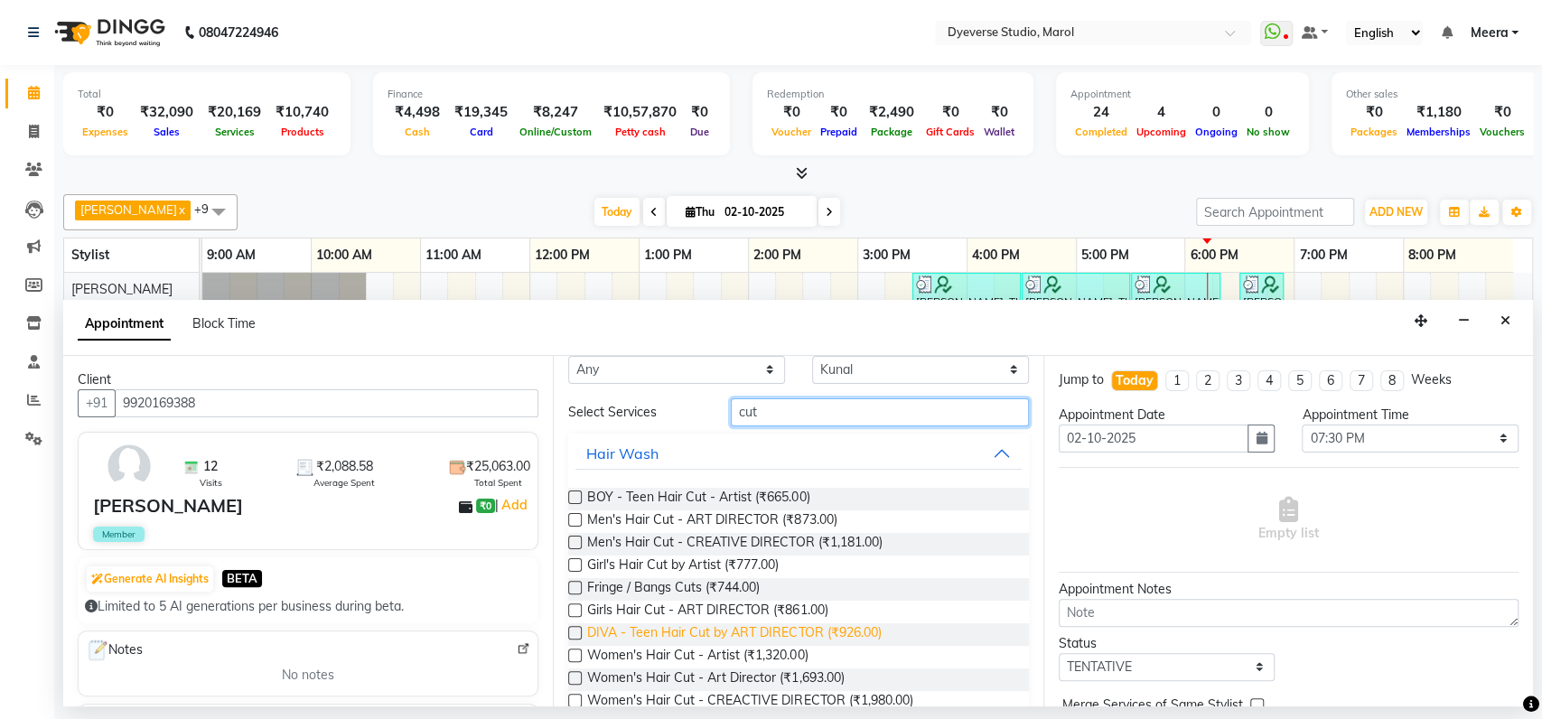
scroll to position [36, 0]
type input "cut"
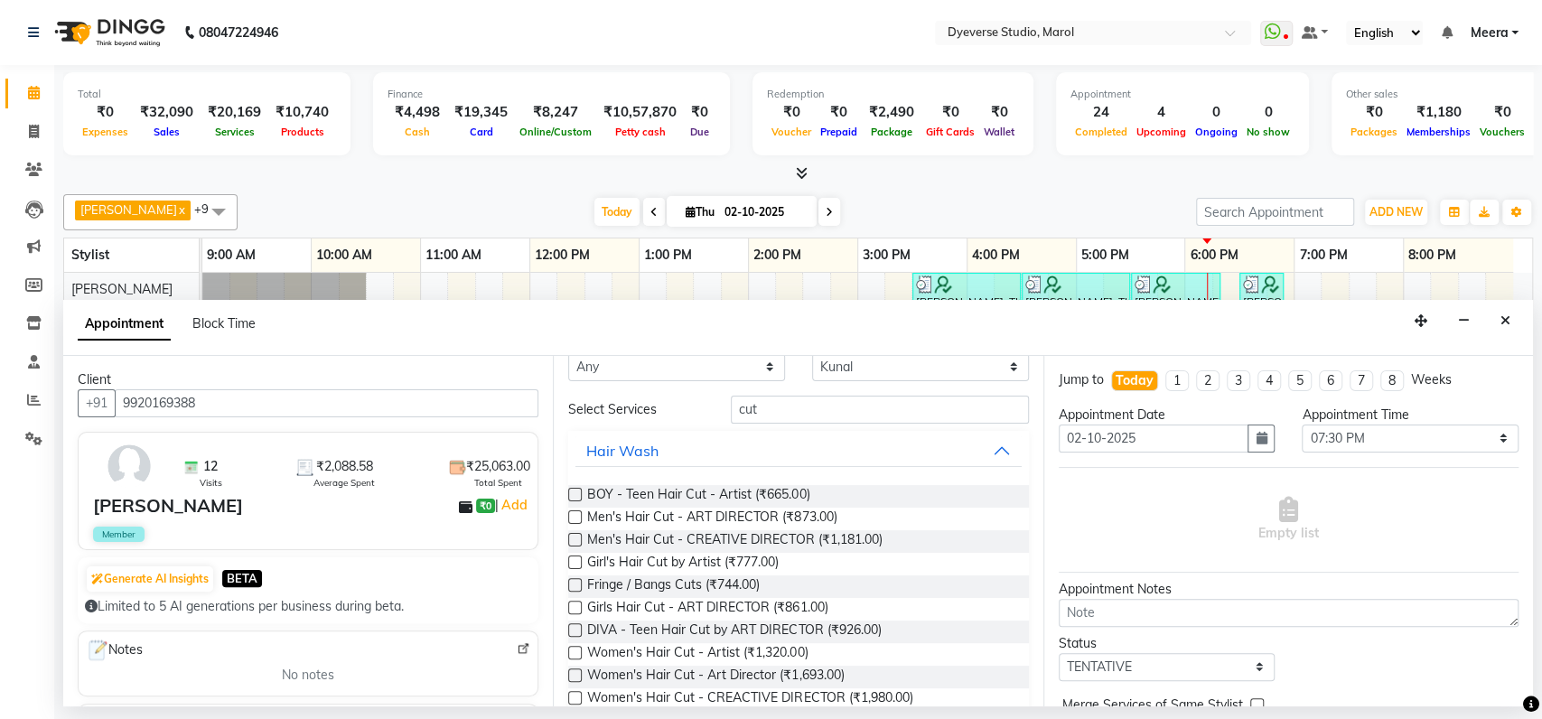
click at [576, 538] on label at bounding box center [575, 540] width 14 height 14
click at [576, 538] on input "checkbox" at bounding box center [574, 542] width 12 height 12
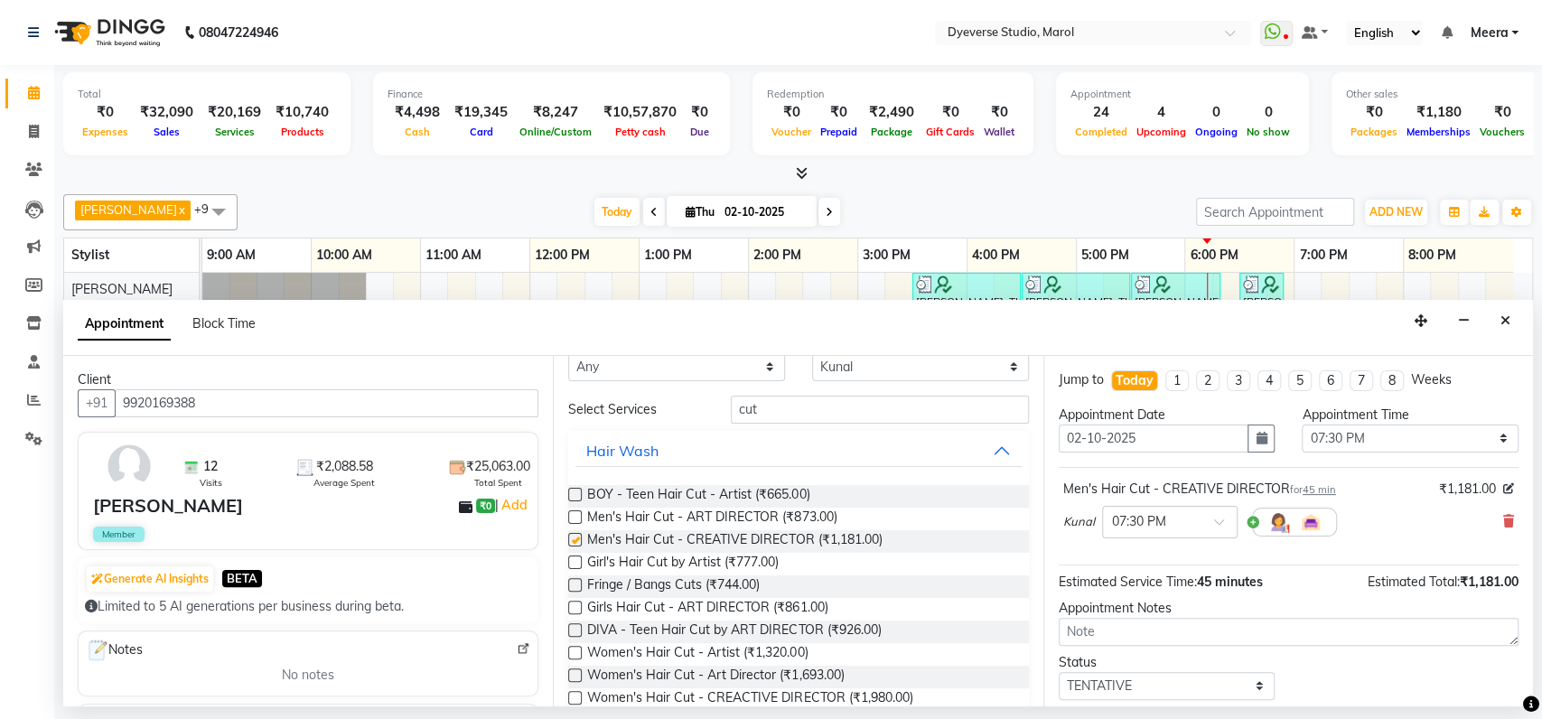
checkbox input "false"
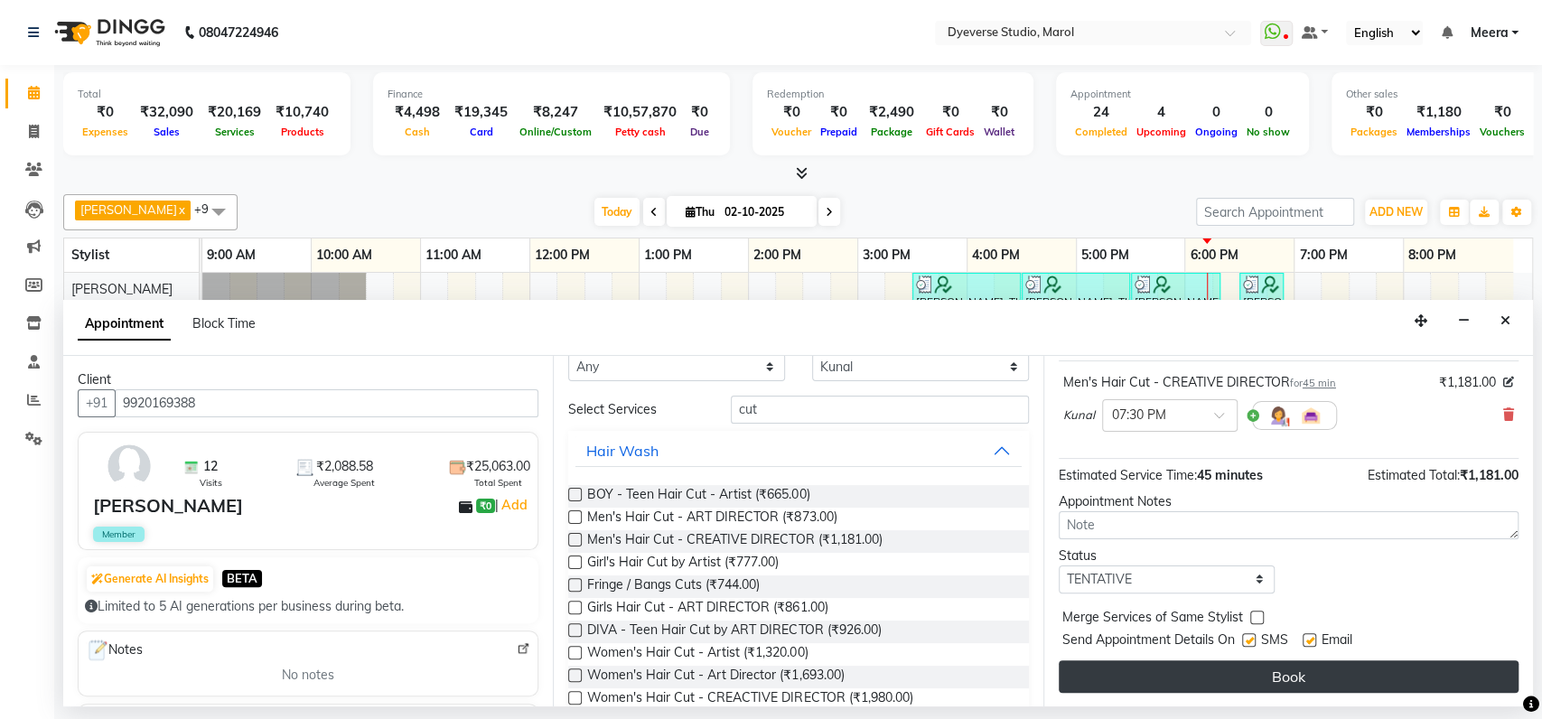
click at [1241, 674] on button "Book" at bounding box center [1289, 676] width 460 height 33
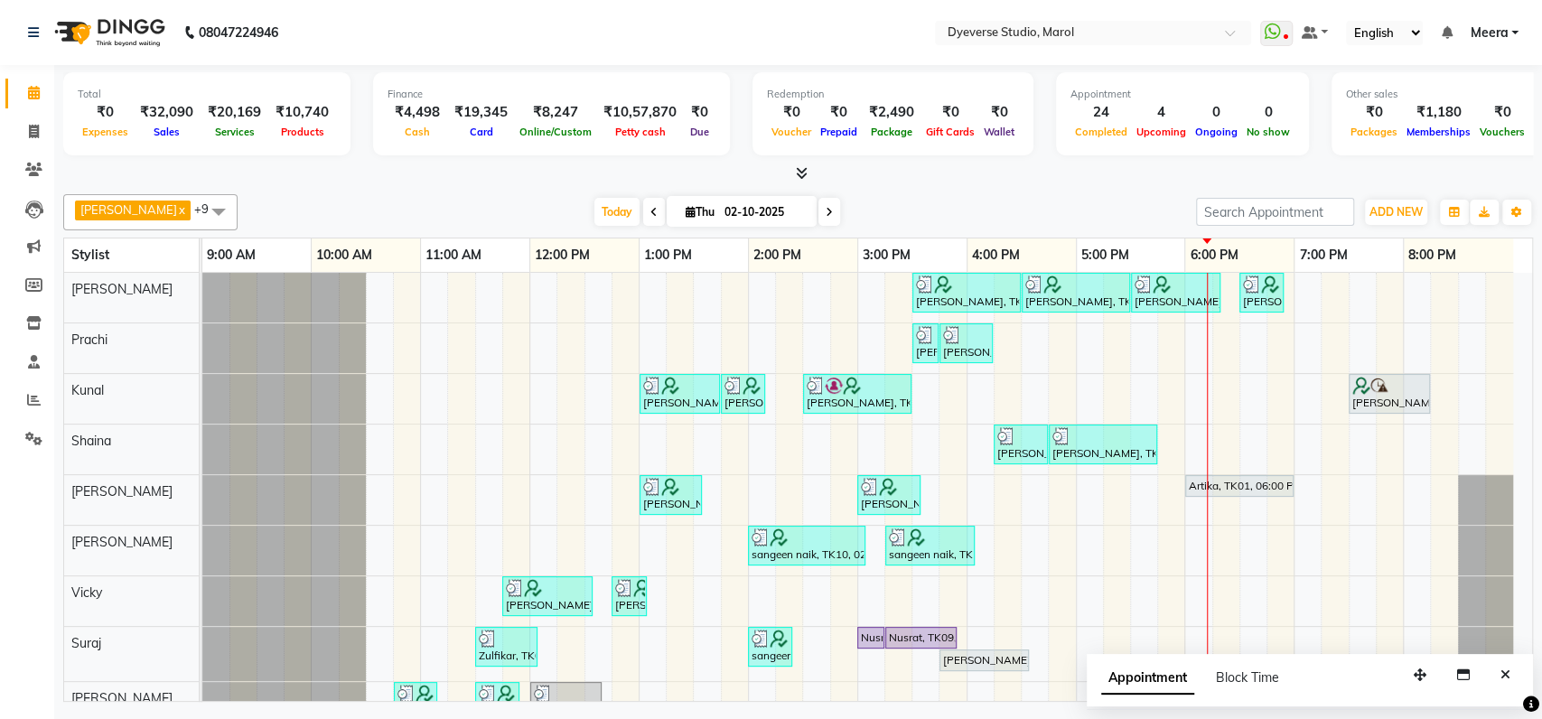
click at [826, 213] on icon at bounding box center [829, 212] width 7 height 11
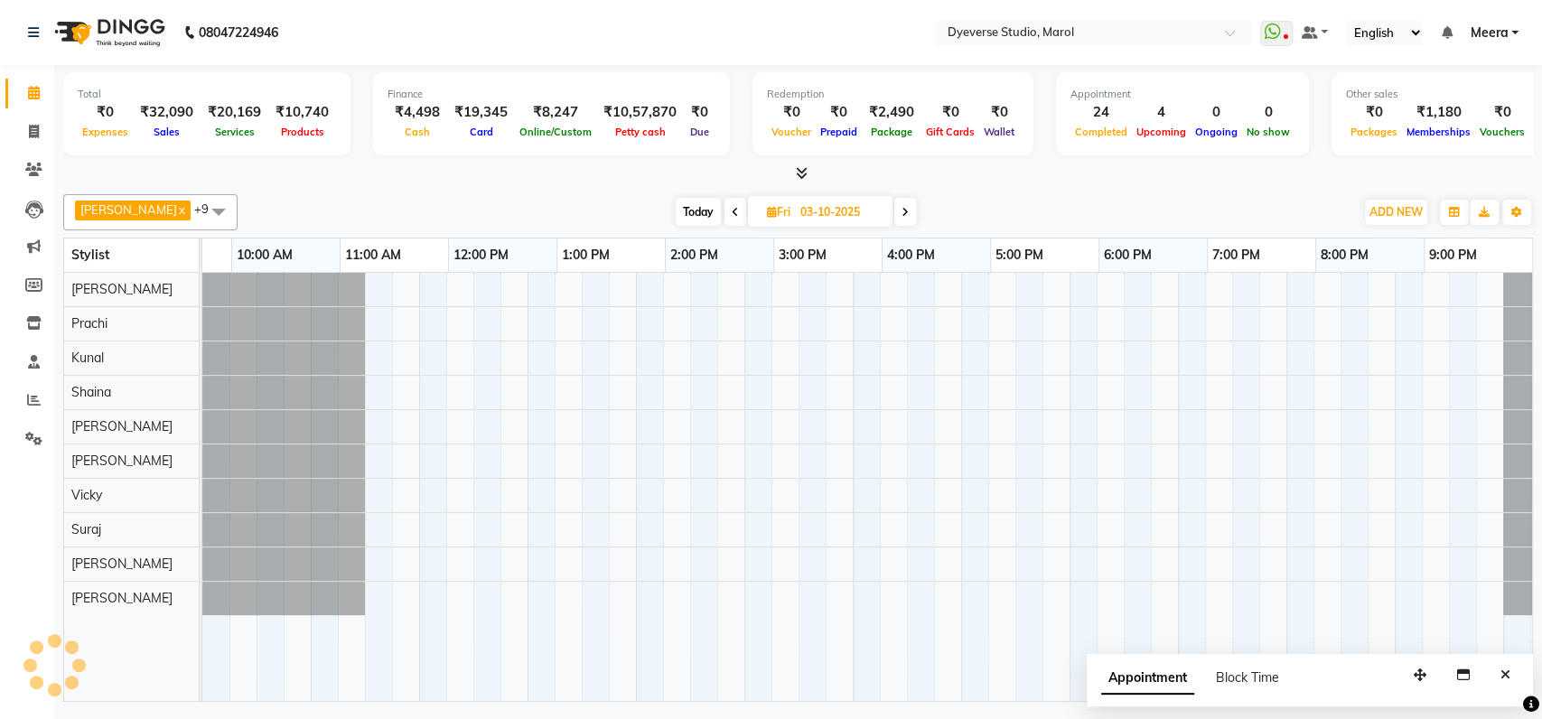
scroll to position [0, 80]
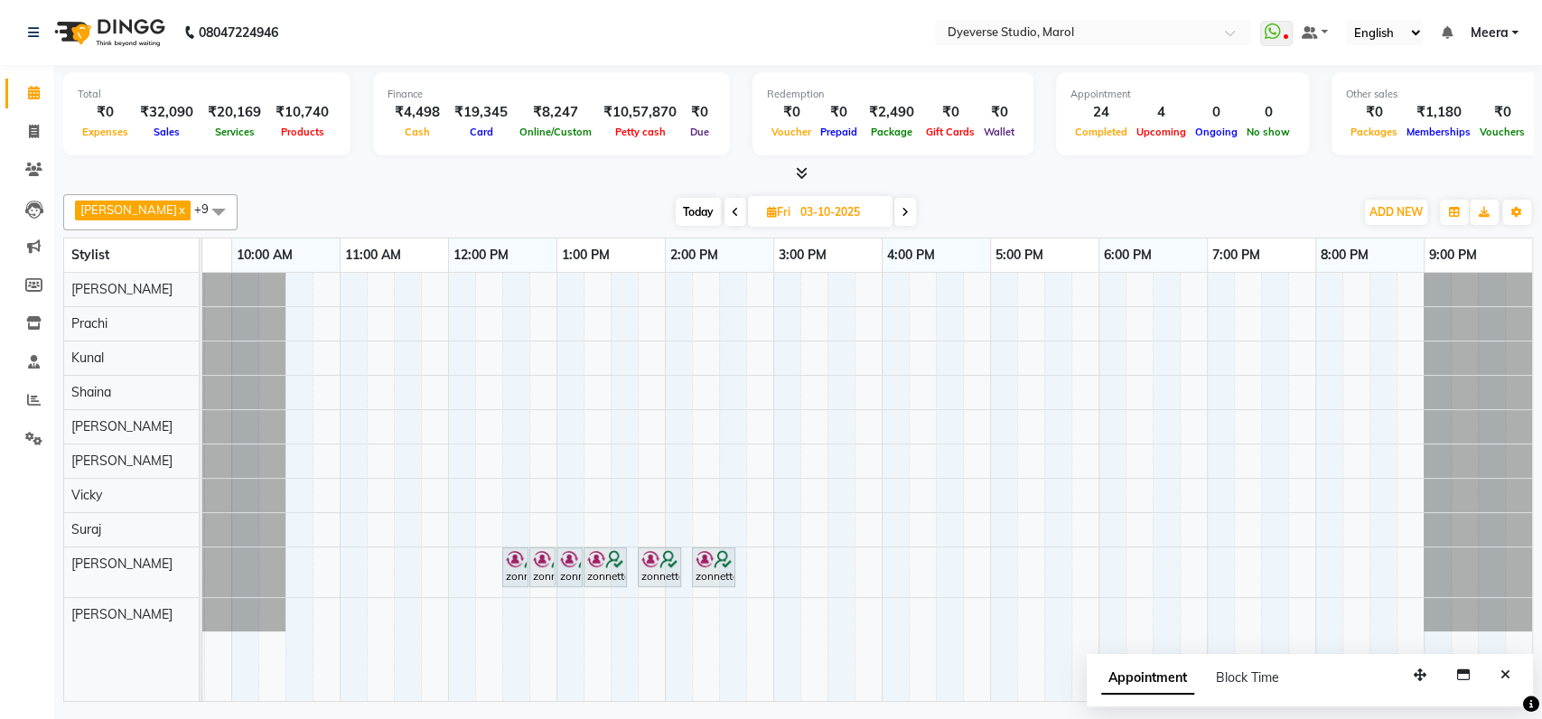
click at [894, 216] on span at bounding box center [905, 212] width 22 height 28
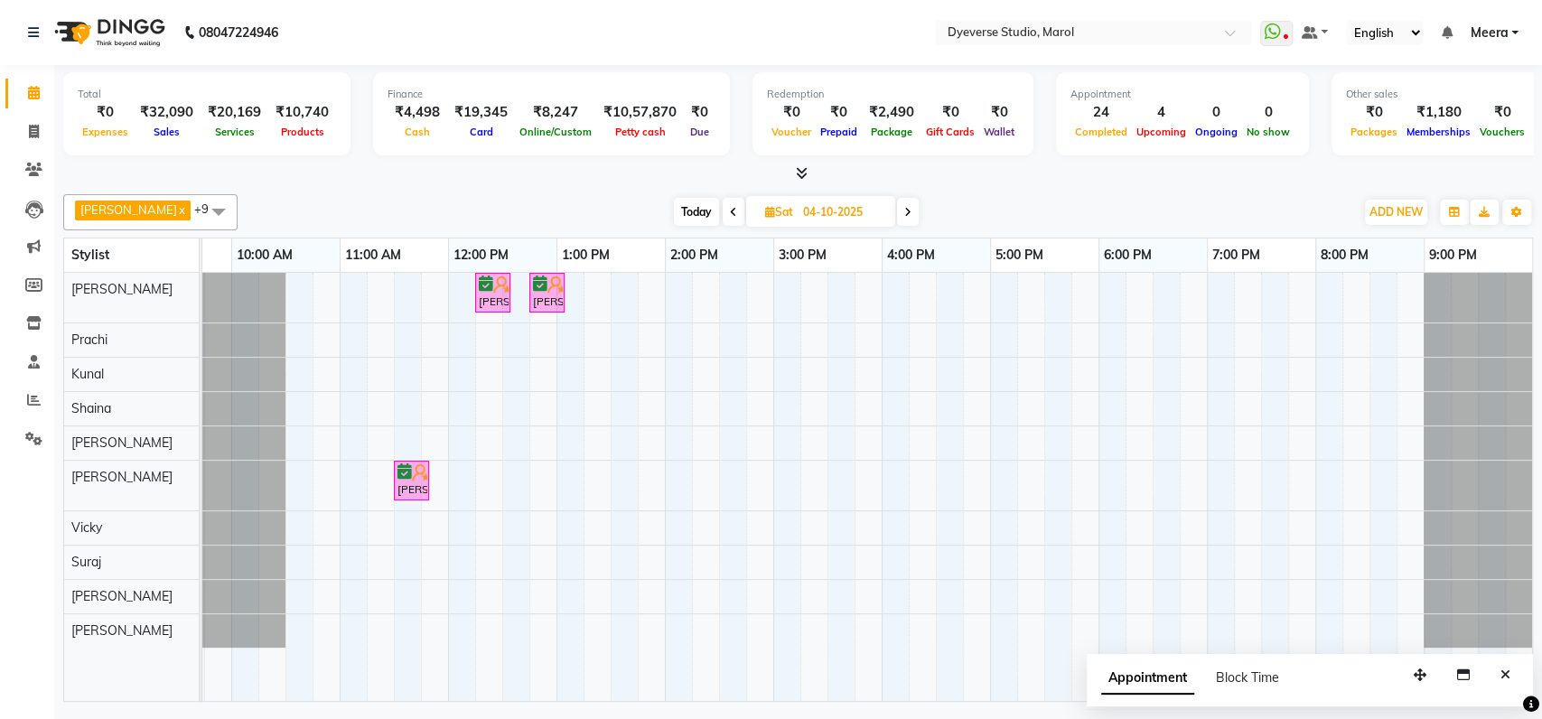
click at [730, 207] on icon at bounding box center [733, 212] width 7 height 11
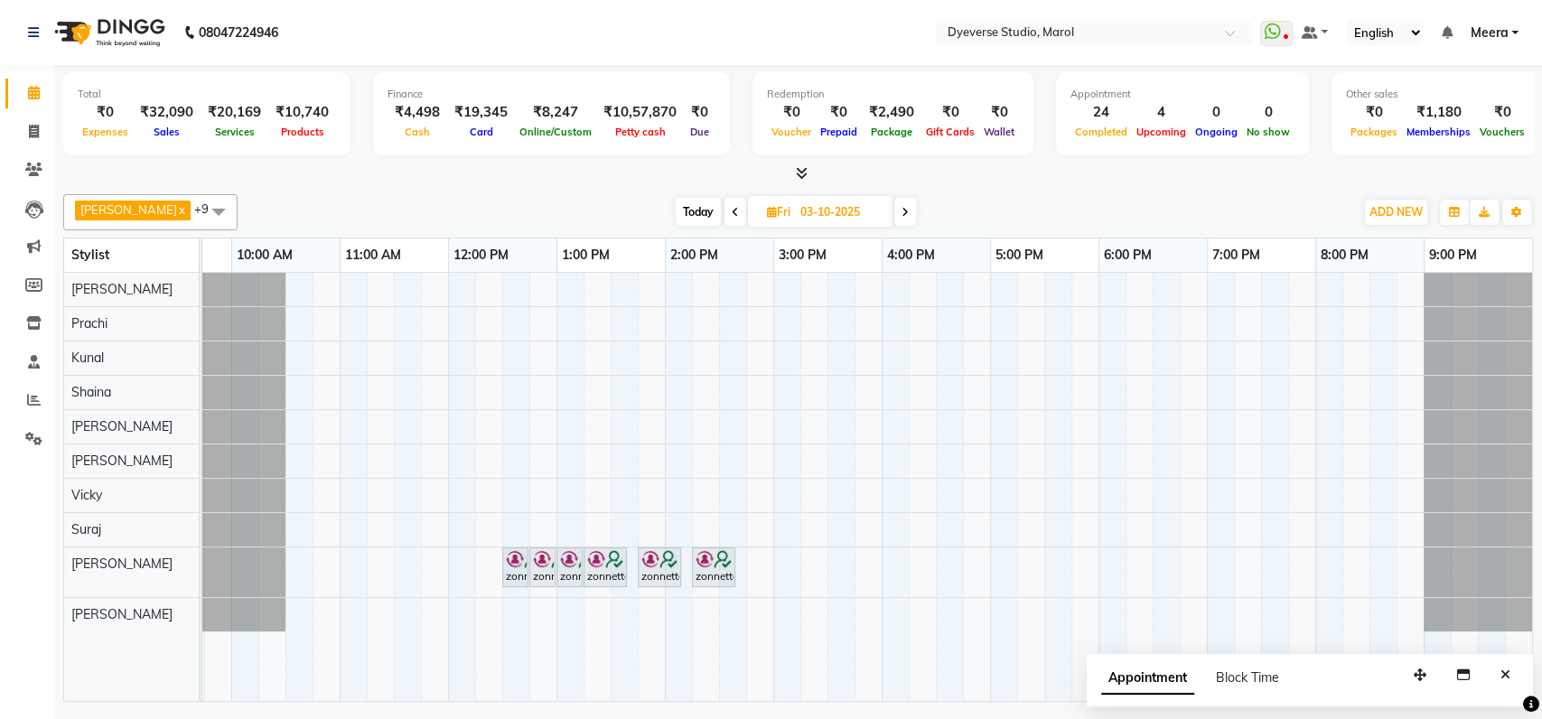
click at [732, 207] on icon at bounding box center [735, 212] width 7 height 11
type input "02-10-2025"
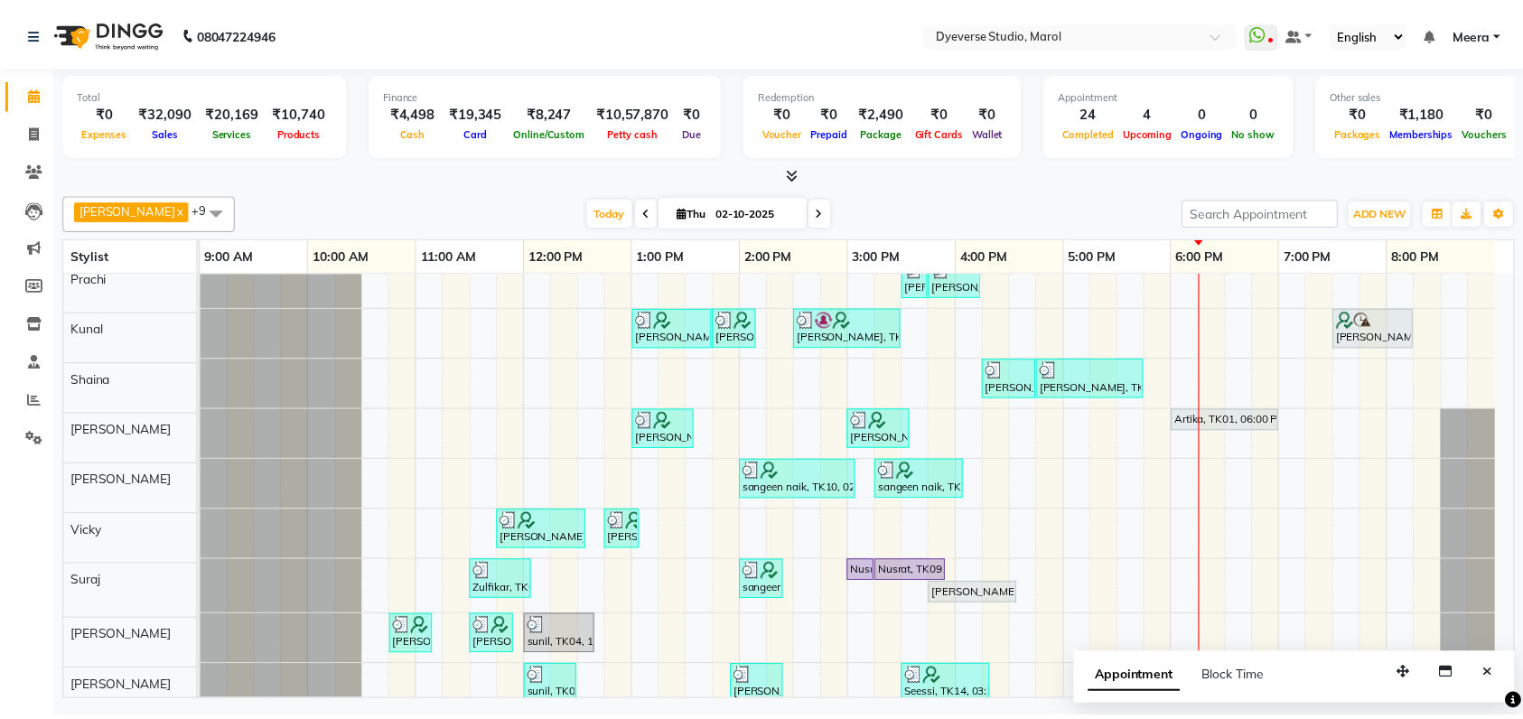
scroll to position [66, 0]
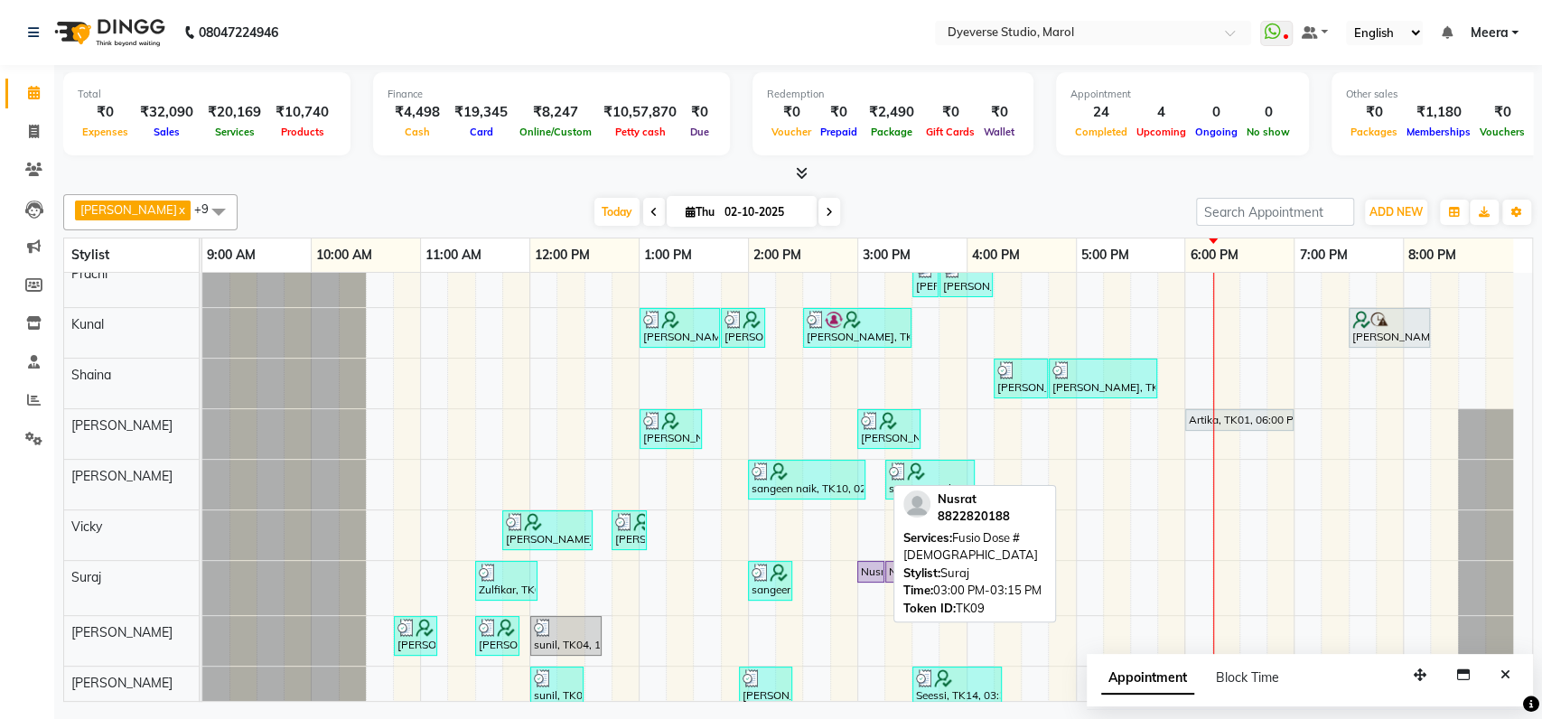
click at [868, 561] on link "Nusrat, TK09, 03:00 PM-03:15 PM, Fusio Dose # [DEMOGRAPHIC_DATA]" at bounding box center [870, 572] width 27 height 22
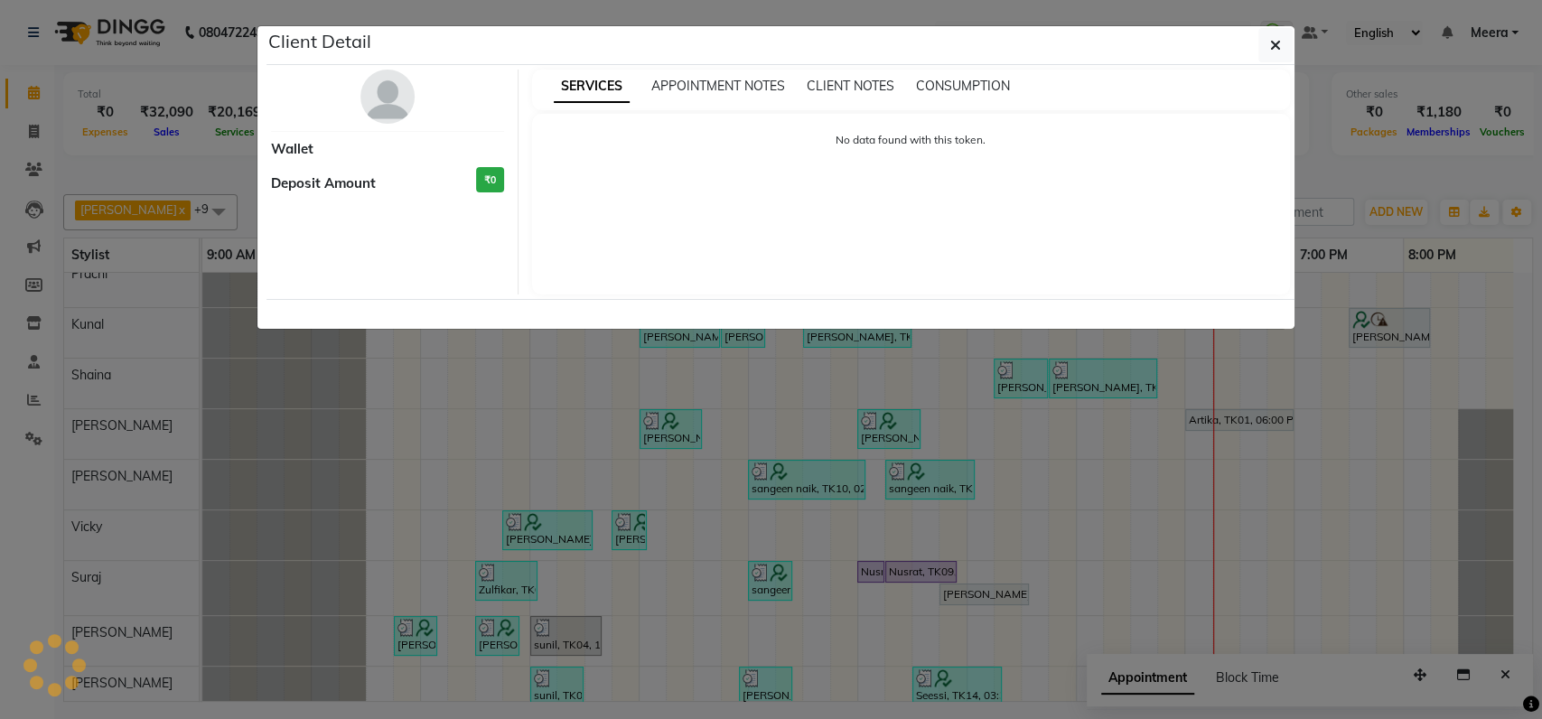
select select "8"
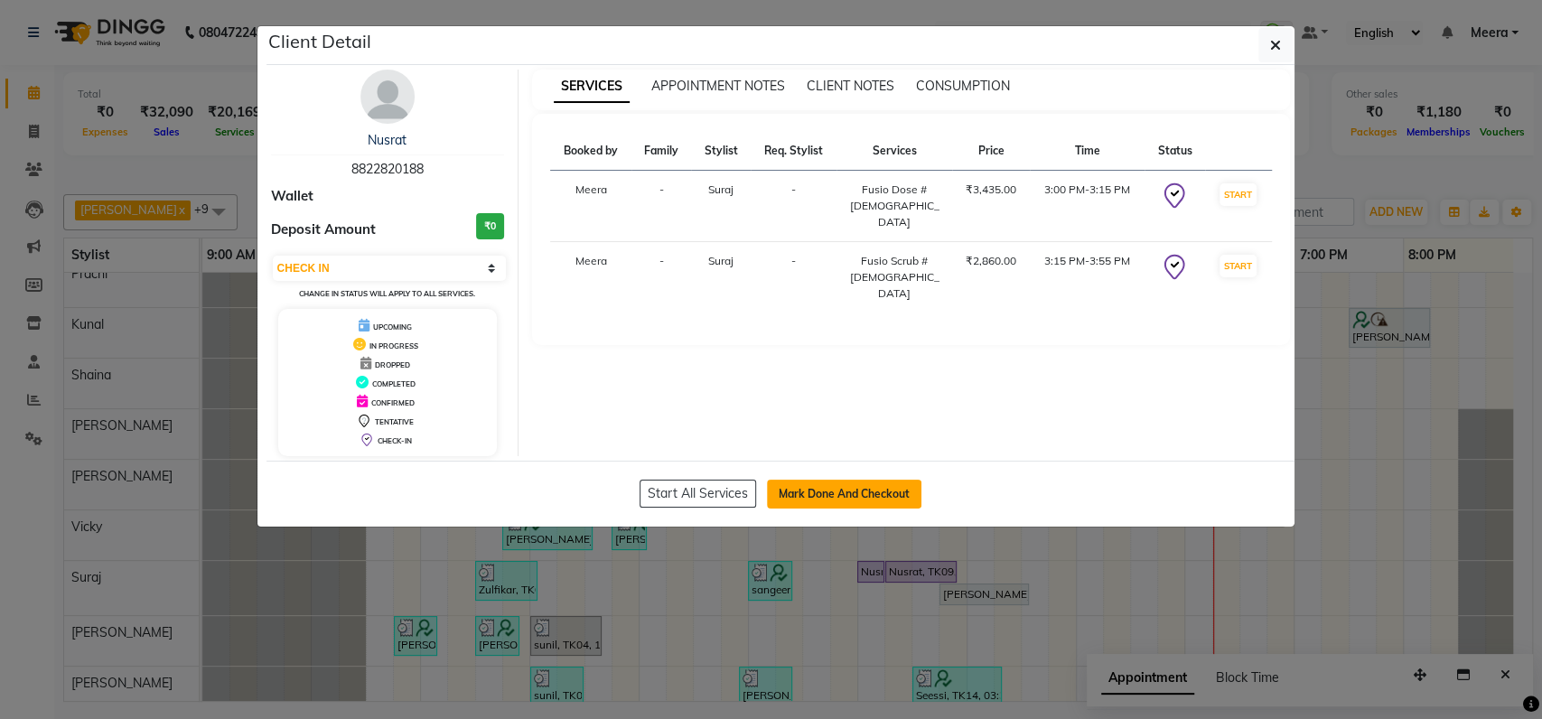
click at [782, 488] on button "Mark Done And Checkout" at bounding box center [844, 494] width 154 height 29
select select "6368"
select select "service"
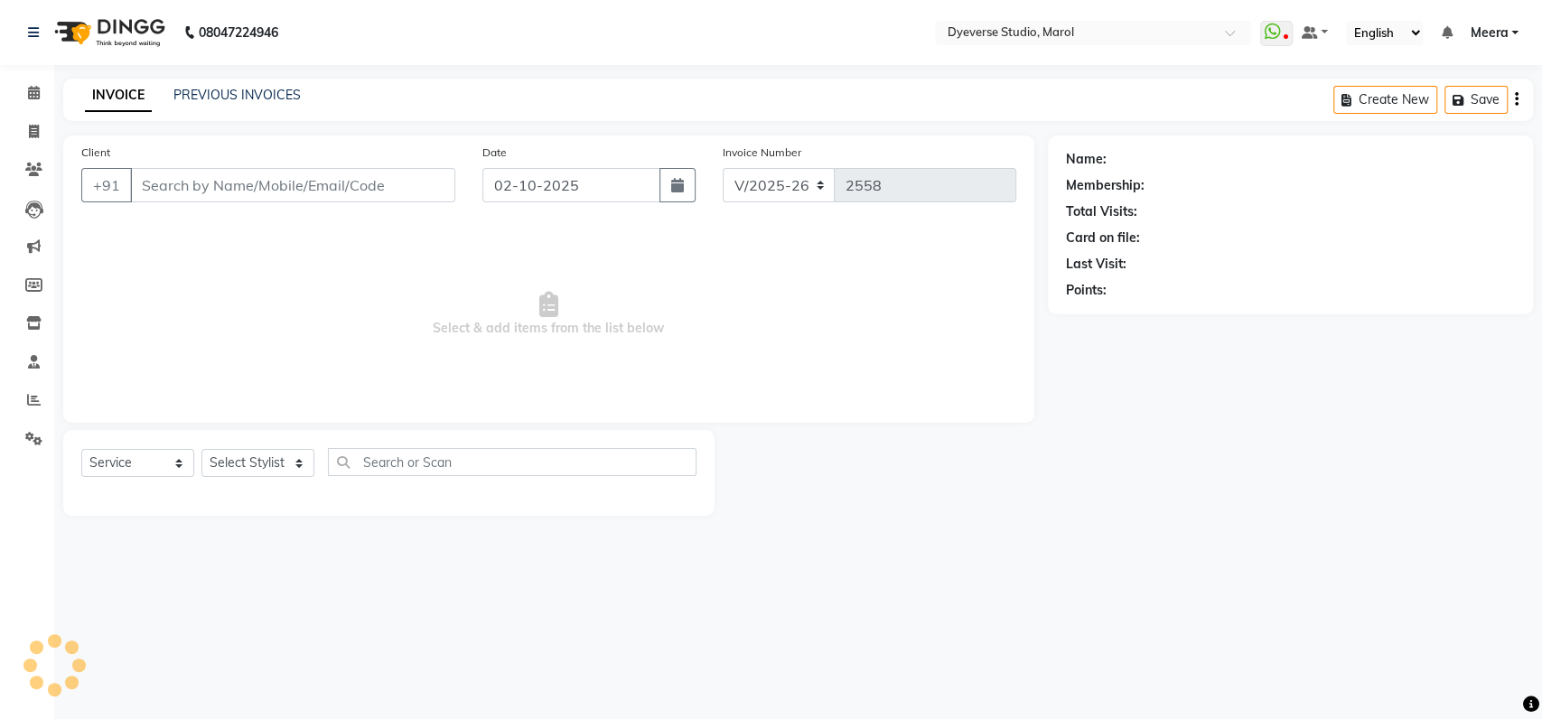
select select "3"
type input "8822820188"
select select "82421"
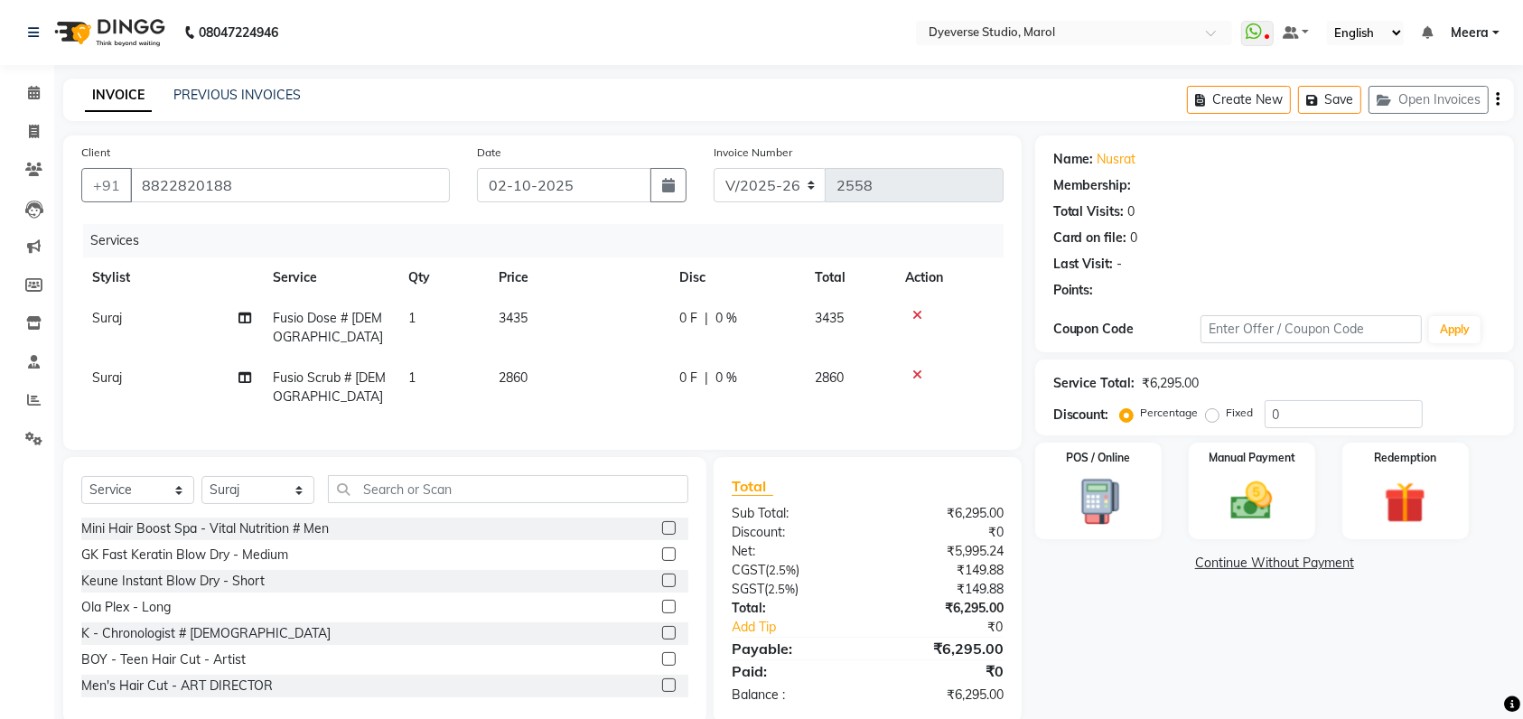
select select "1: Object"
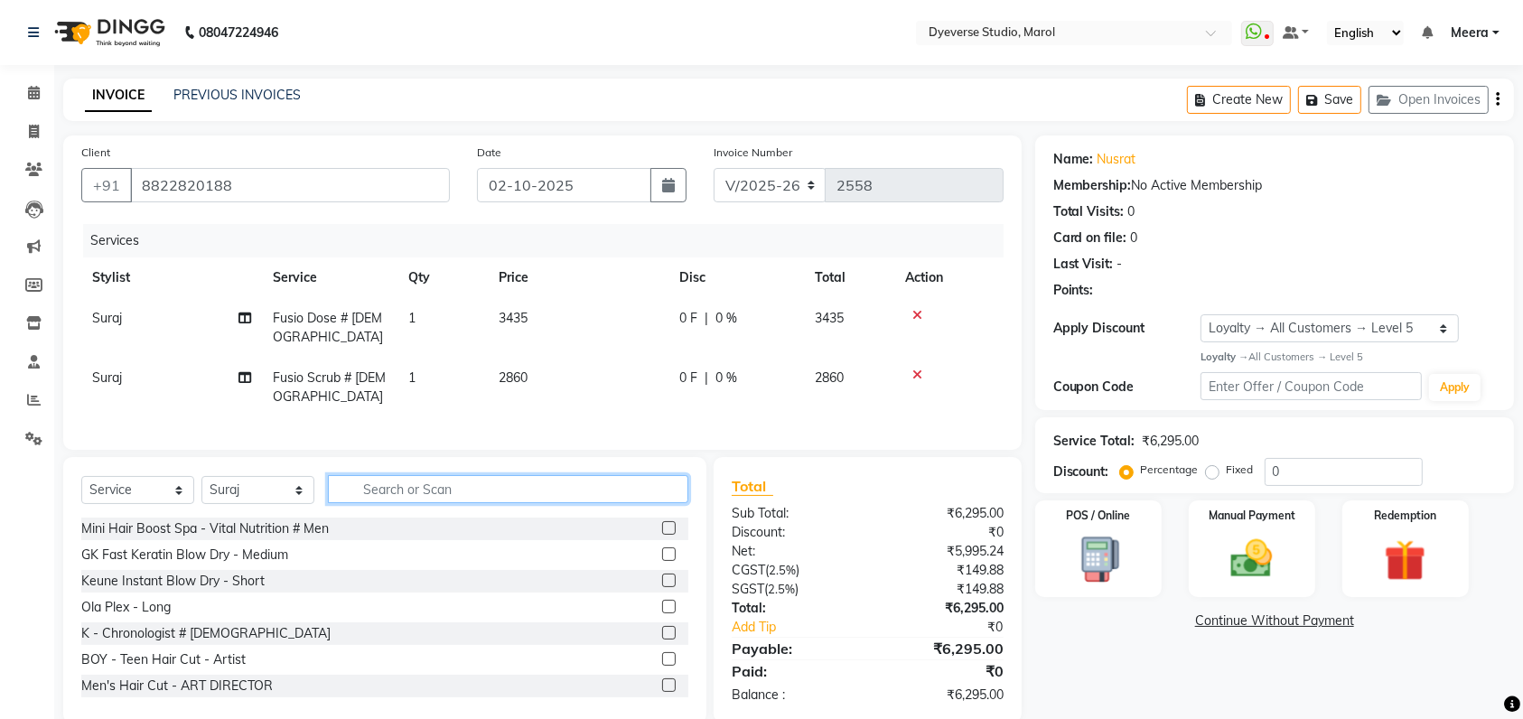
click at [410, 500] on input "text" at bounding box center [508, 489] width 360 height 28
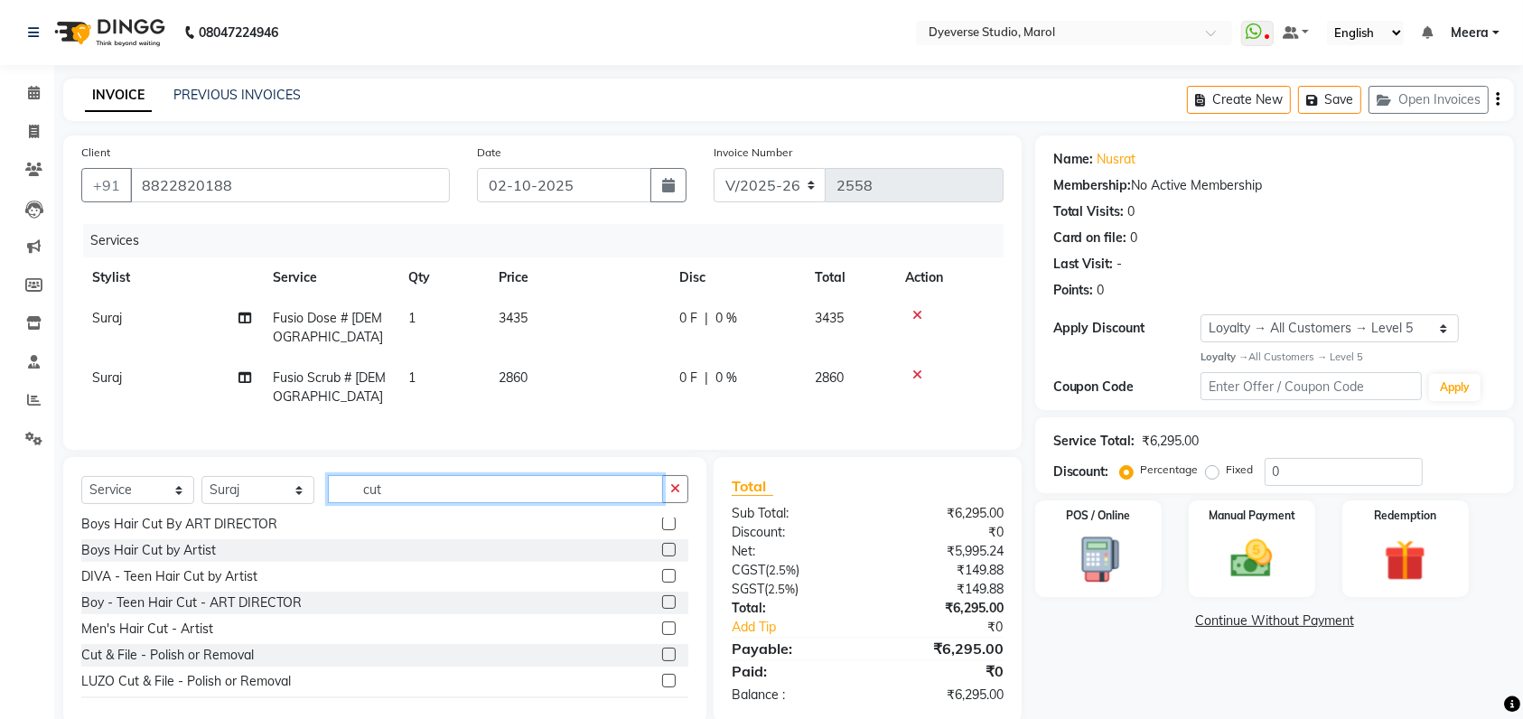
scroll to position [160, 0]
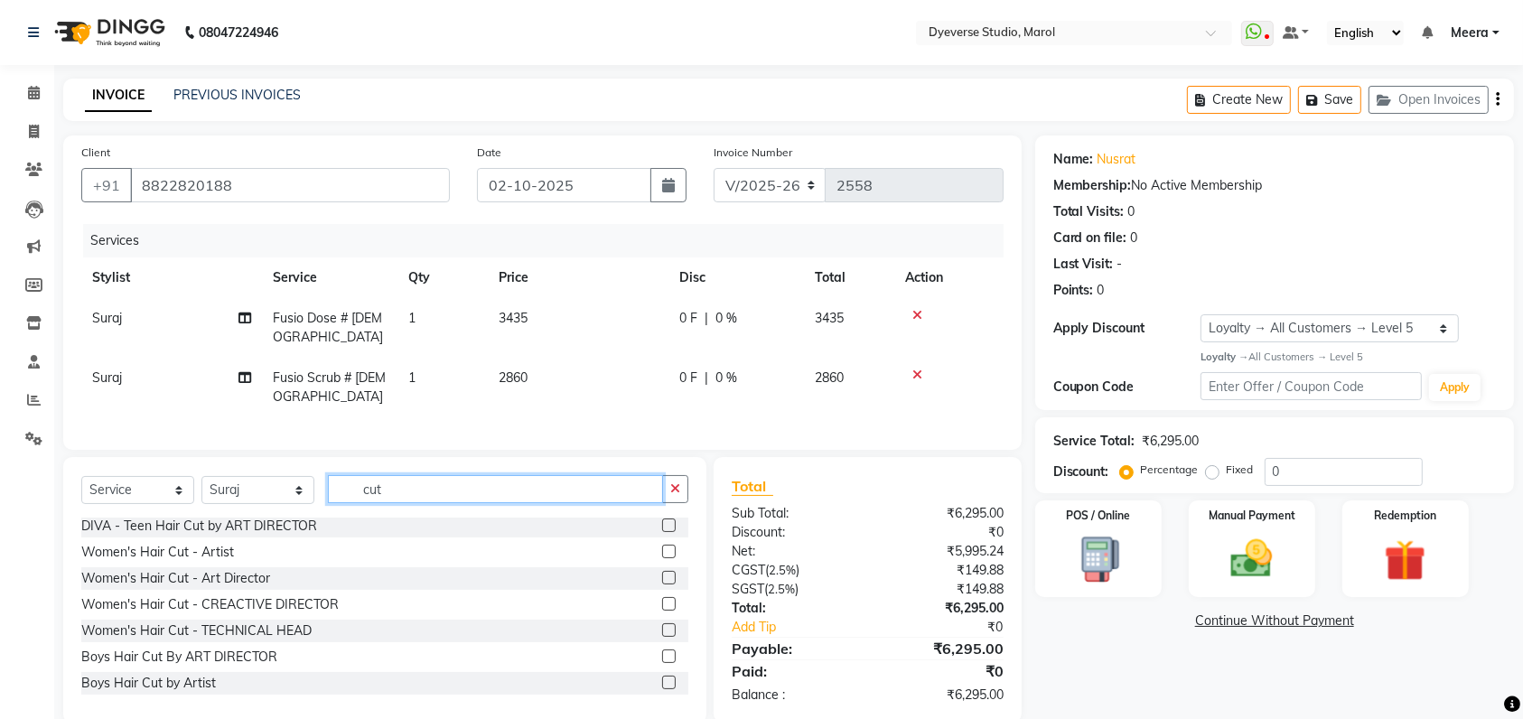
type input "cut"
click at [662, 611] on label at bounding box center [669, 604] width 14 height 14
click at [662, 611] on input "checkbox" at bounding box center [668, 605] width 12 height 12
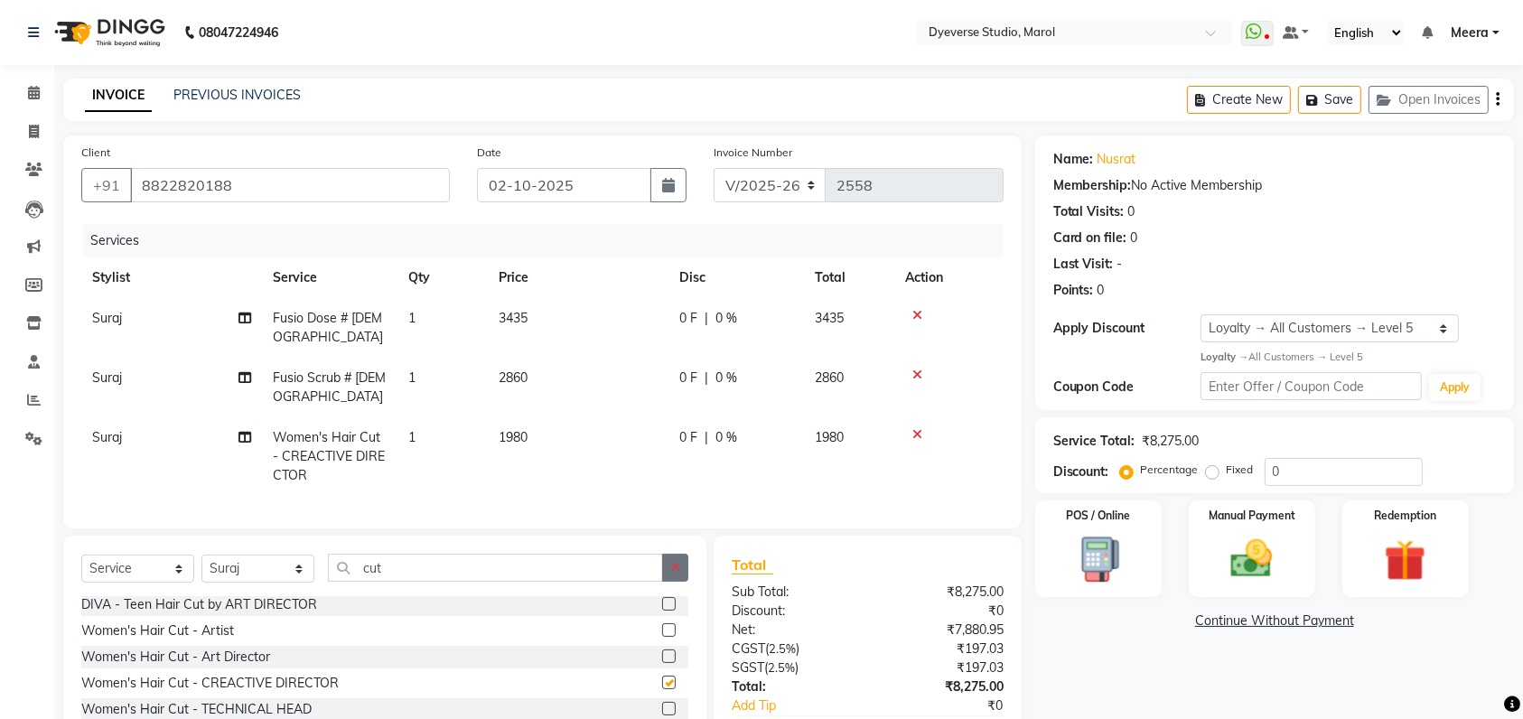
checkbox input "false"
click at [679, 582] on button "button" at bounding box center [675, 568] width 26 height 28
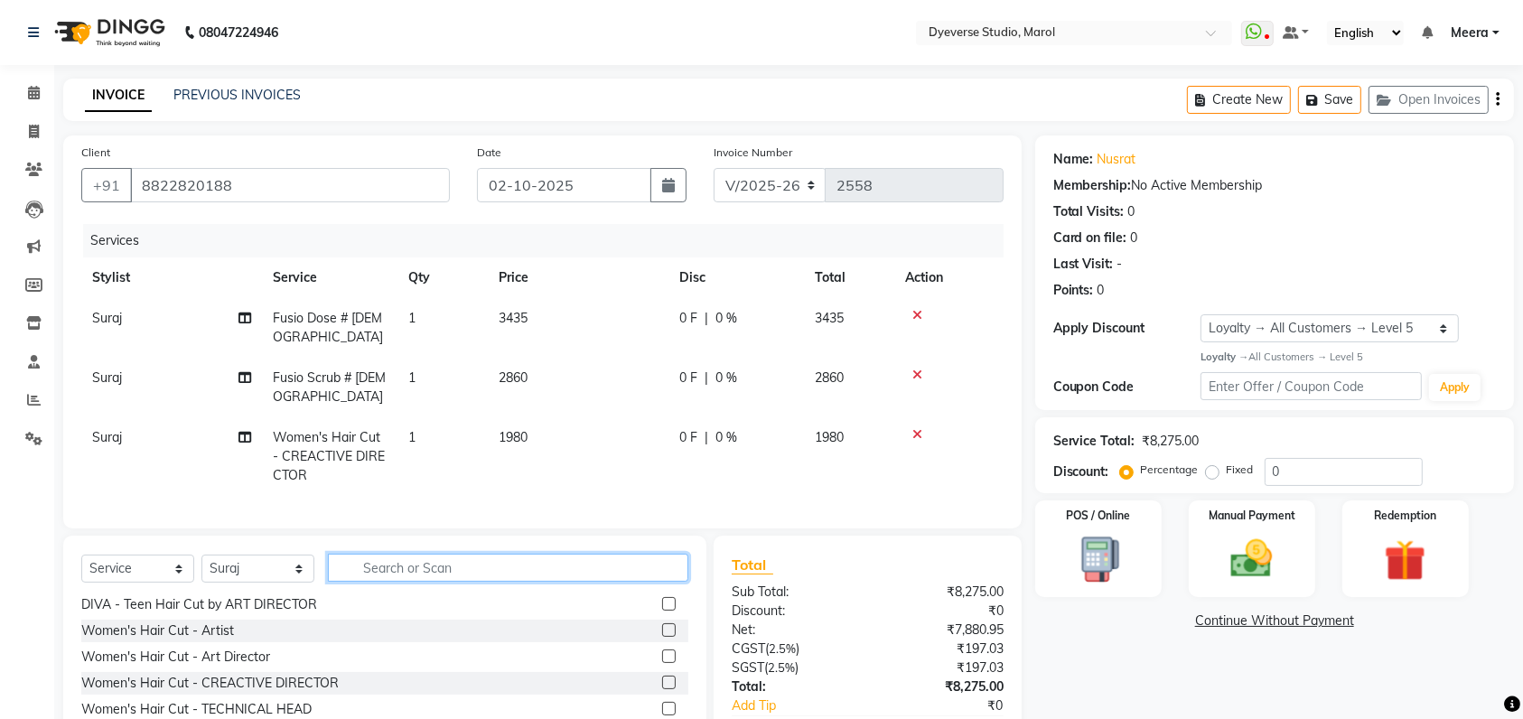
scroll to position [120, 0]
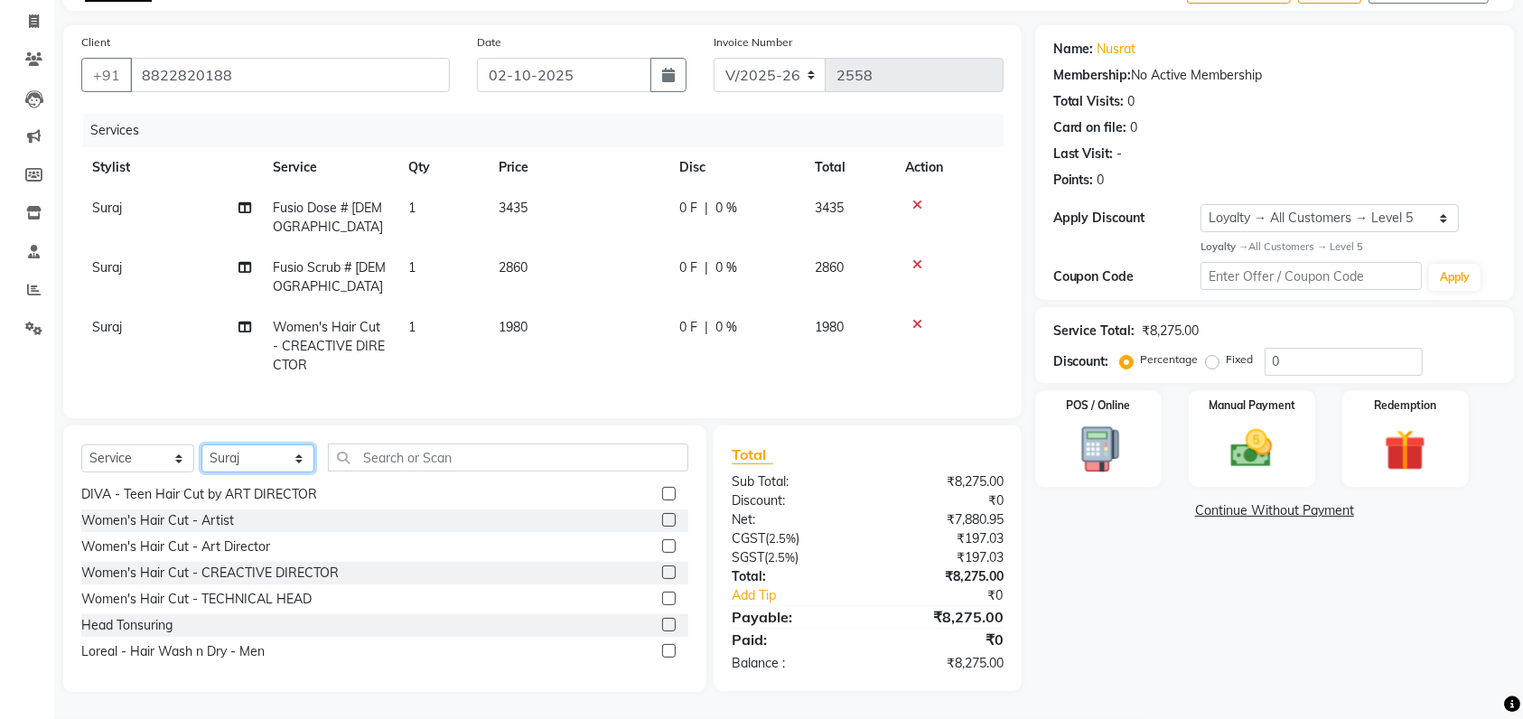
click at [248, 473] on select "Select Stylist Ankita Anmol Kanak Kunal Meera Prachi Raoul Ruchika Ruth Sahabaz…" at bounding box center [257, 459] width 113 height 28
select select "90834"
click at [201, 453] on select "Select Stylist Ankita Anmol Kanak Kunal Meera Prachi Raoul Ruchika Ruth Sahabaz…" at bounding box center [257, 459] width 113 height 28
click at [92, 460] on select "Select Service Product Membership Package Voucher Prepaid Gift Card" at bounding box center [137, 459] width 113 height 28
click at [81, 453] on select "Select Service Product Membership Package Voucher Prepaid Gift Card" at bounding box center [137, 459] width 113 height 28
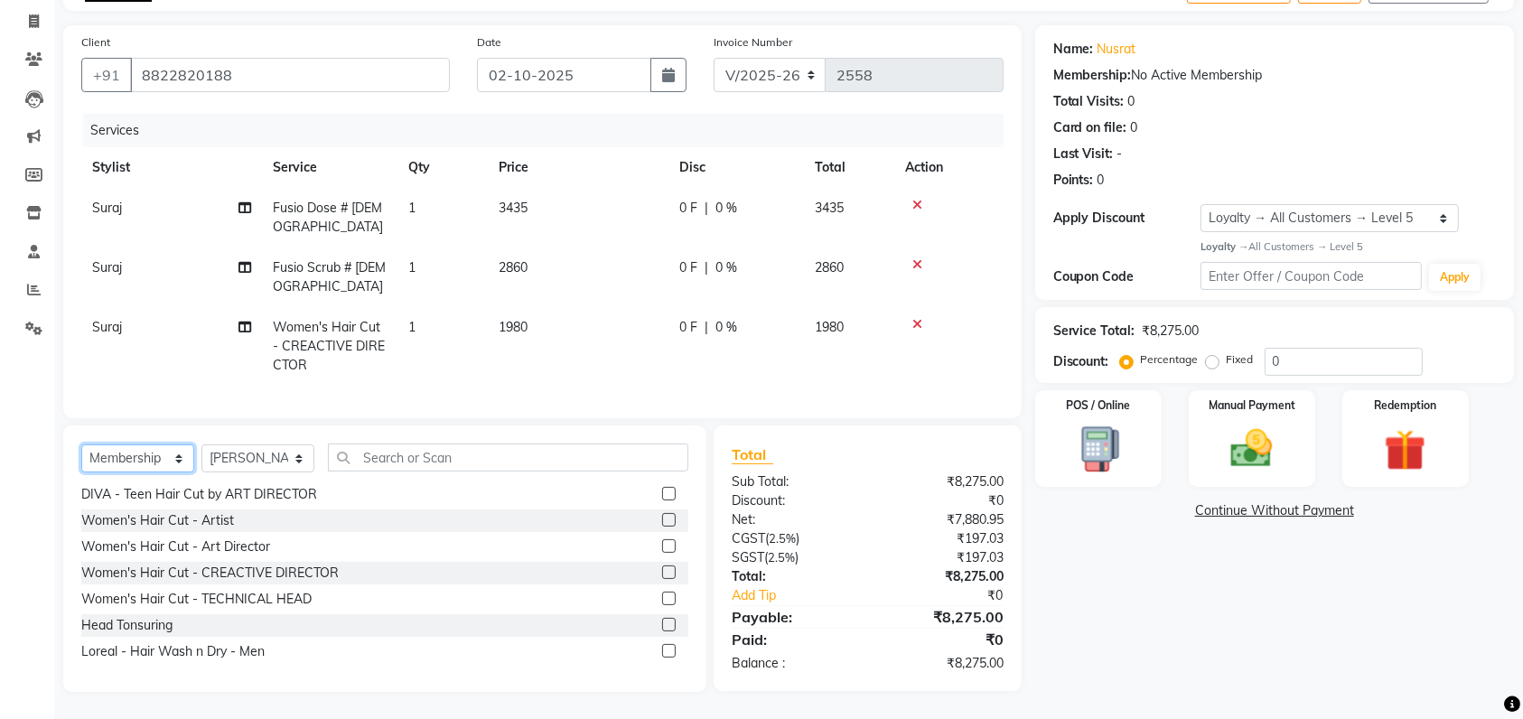
scroll to position [134, 0]
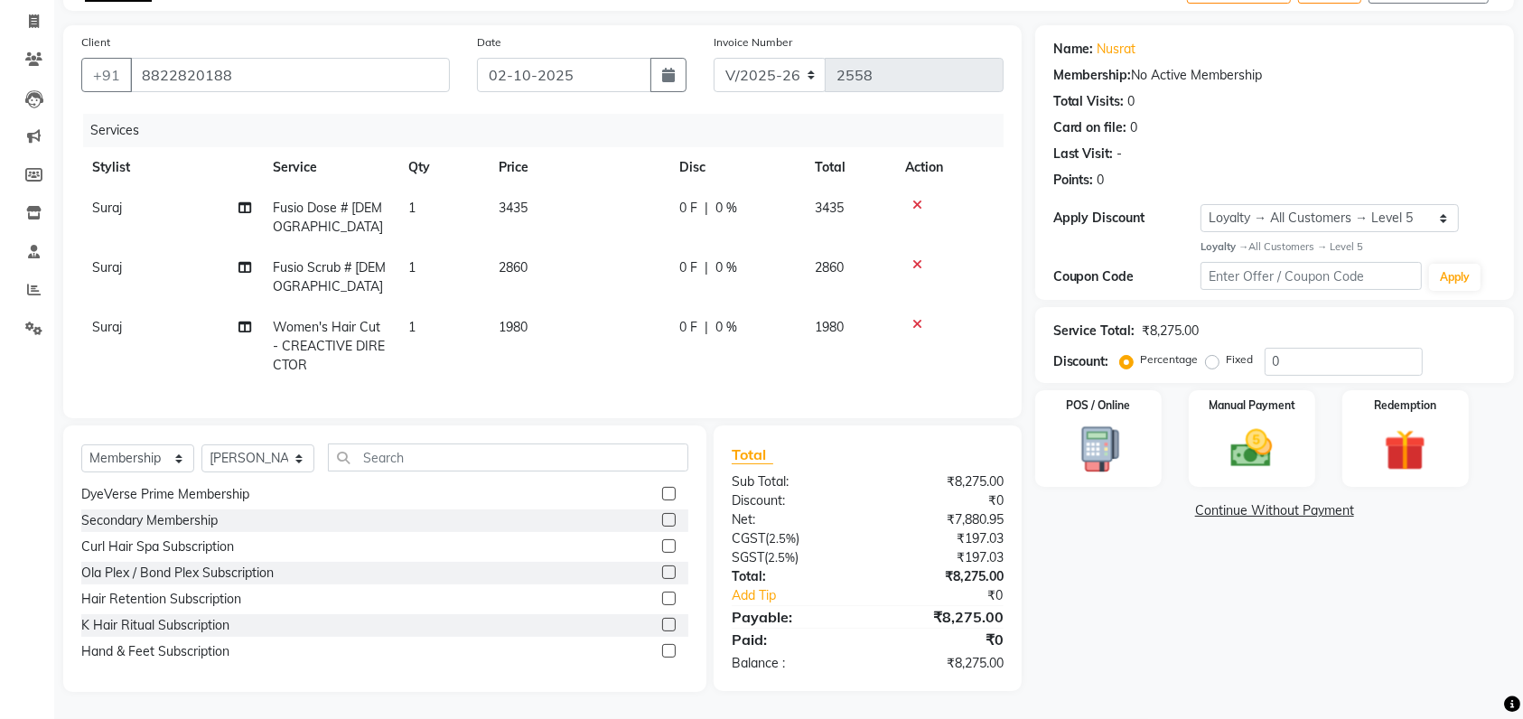
click at [662, 501] on label at bounding box center [669, 494] width 14 height 14
click at [662, 501] on input "checkbox" at bounding box center [668, 495] width 12 height 12
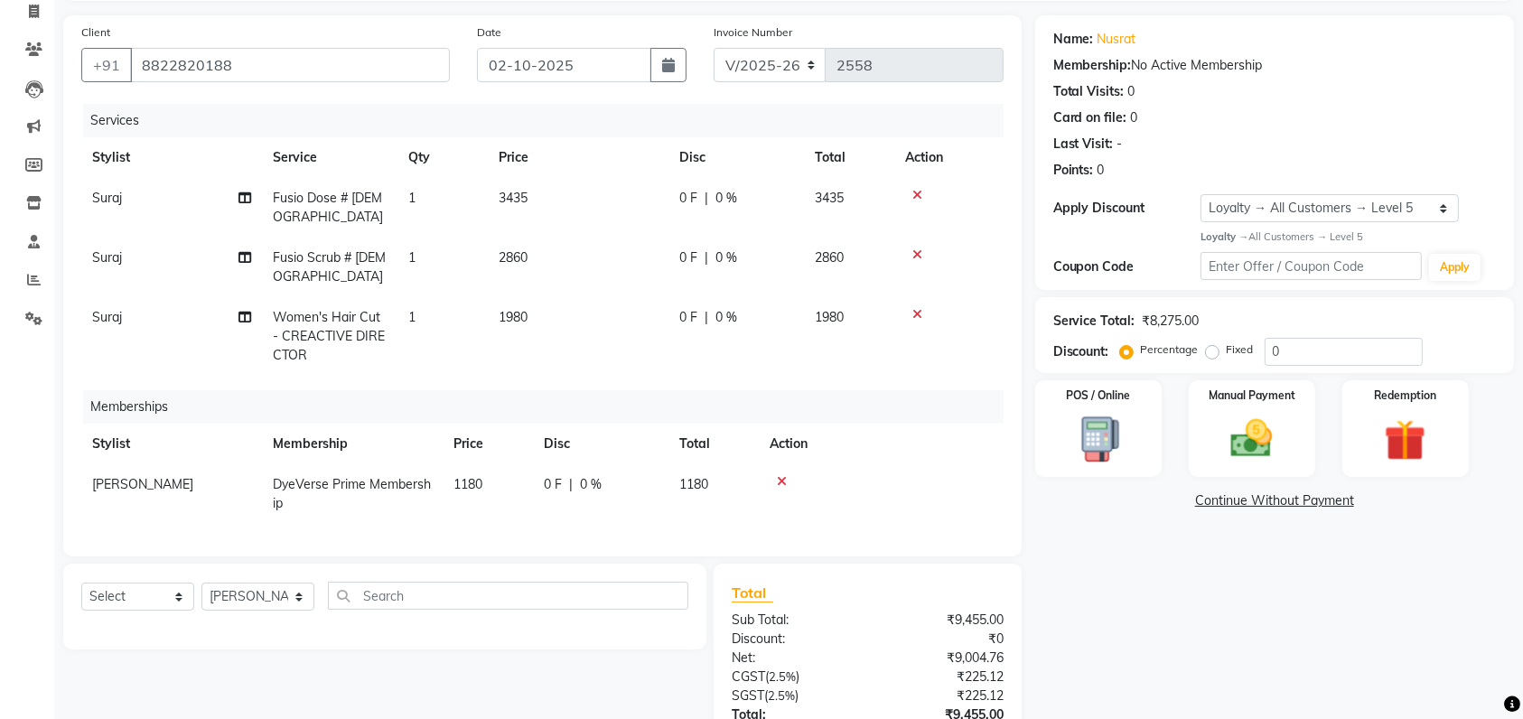
scroll to position [0, 0]
click at [265, 611] on select "Select Stylist Ankita Anmol Kanak Kunal Meera Prachi Raoul Ruchika Ruth Sahabaz…" at bounding box center [257, 597] width 113 height 28
click at [151, 611] on select "Select Service Product Package Voucher Prepaid Gift Card" at bounding box center [137, 597] width 113 height 28
select select "product"
click at [81, 600] on select "Select Service Product Package Voucher Prepaid Gift Card" at bounding box center [137, 597] width 113 height 28
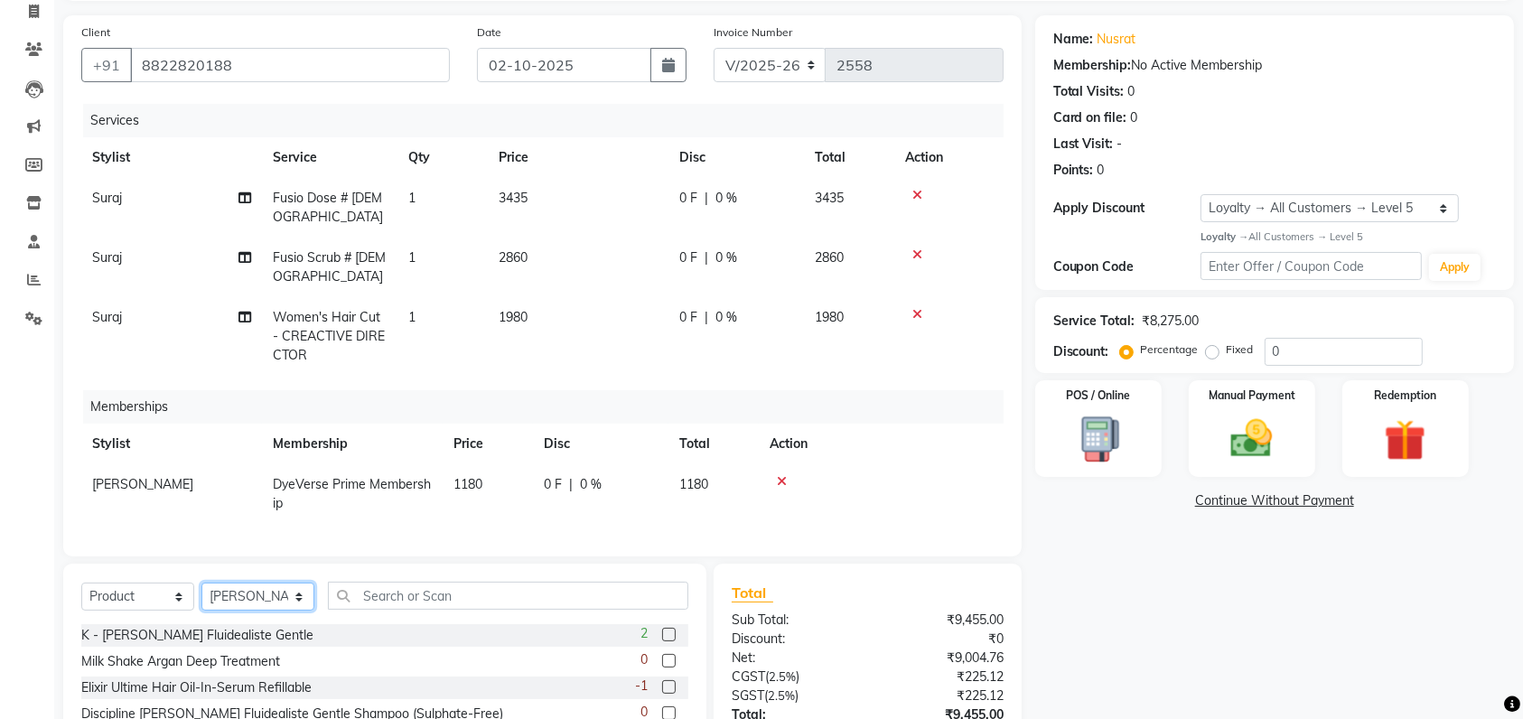
click at [274, 611] on select "Select Stylist Ankita Anmol Kanak Kunal Meera Prachi Raoul Ruchika Ruth Sahabaz…" at bounding box center [257, 597] width 113 height 28
click at [622, 535] on div "Services Stylist Service Qty Price Disc Total Action Suraj Fusio Dose # Female …" at bounding box center [542, 321] width 922 height 435
click at [98, 481] on span "[PERSON_NAME]" at bounding box center [142, 484] width 101 height 16
select select "90834"
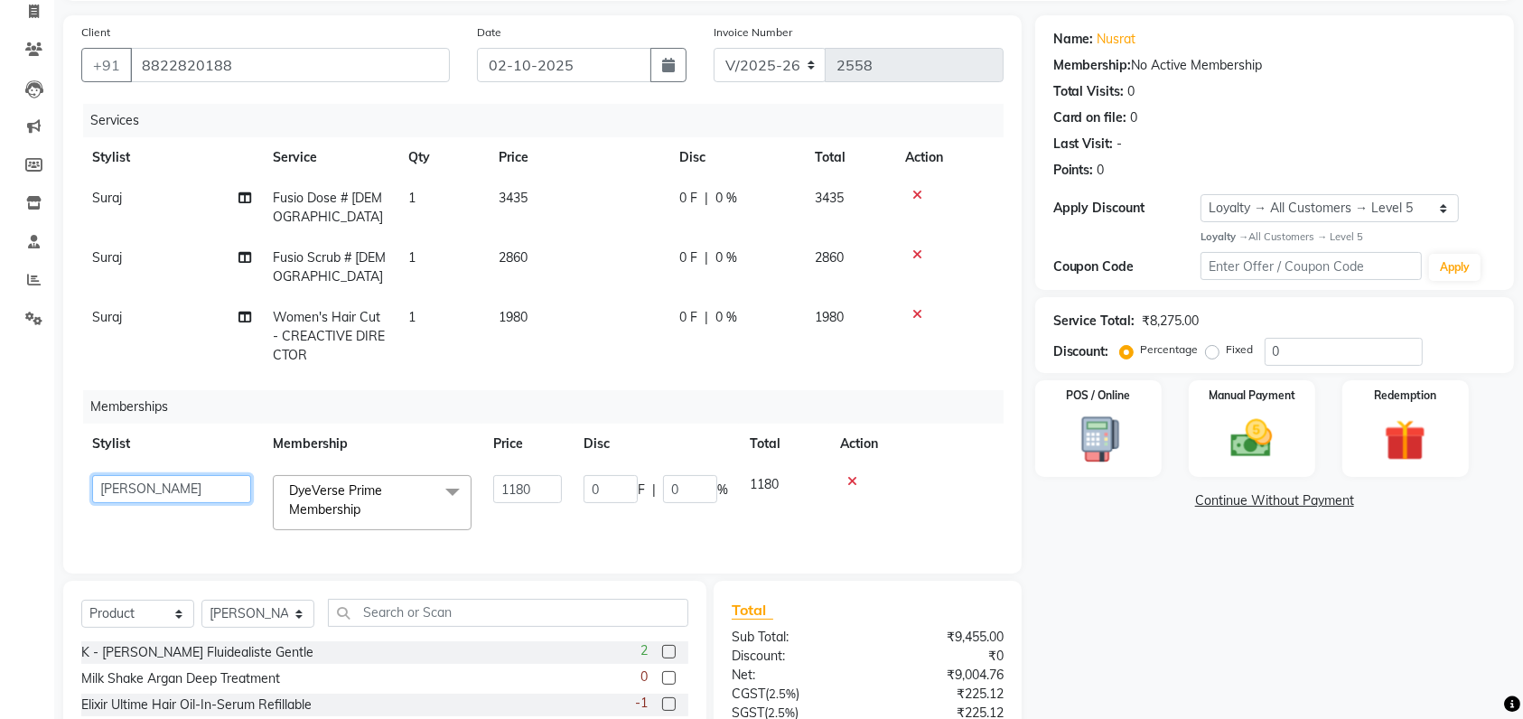
click at [178, 481] on select "Ankita Anmol Kanak Kunal Meera Prachi Raoul Ruchika Ruth Sahabaz Shaina Simran …" at bounding box center [171, 489] width 159 height 28
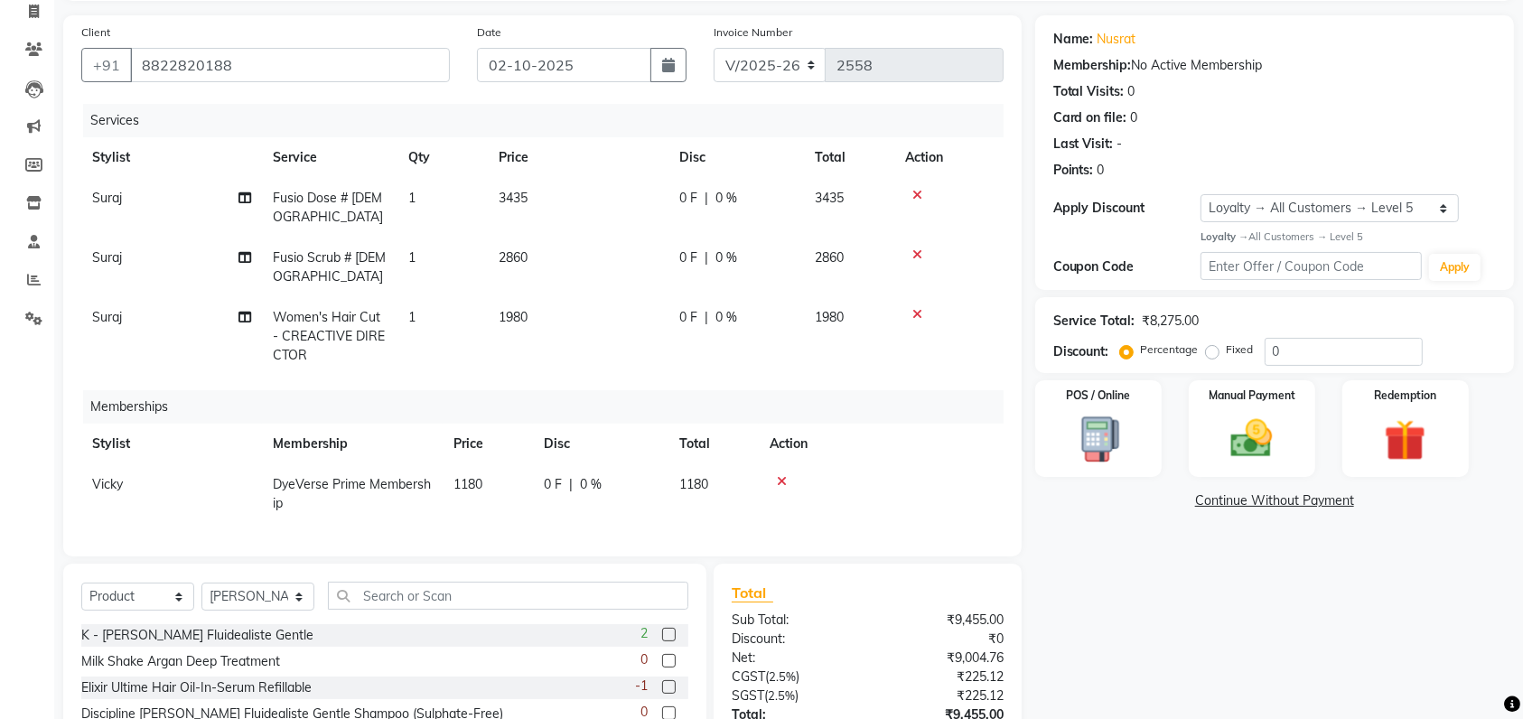
click at [125, 201] on td "Suraj" at bounding box center [171, 208] width 181 height 60
select select "82421"
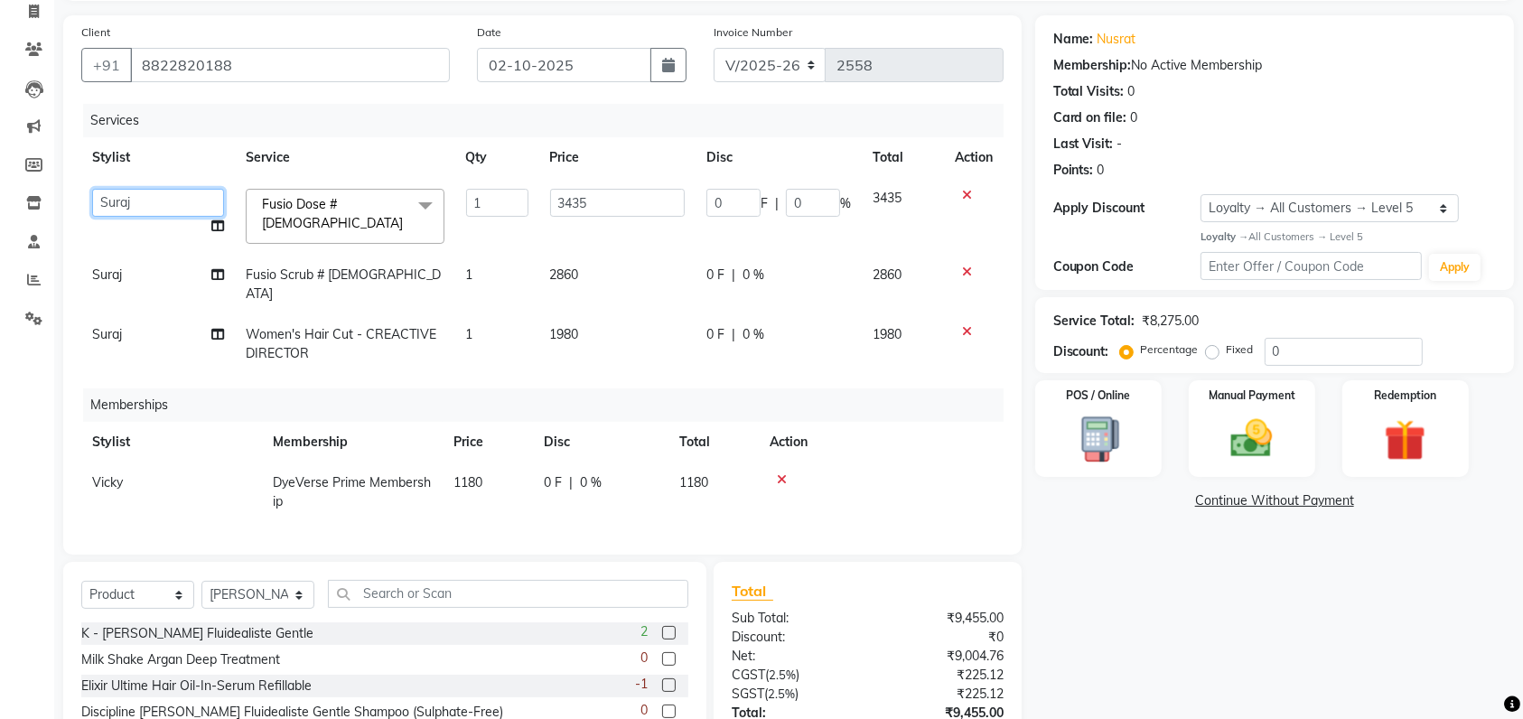
click at [158, 199] on select "Ankita Anmol Kanak Kunal Meera Prachi Raoul Ruchika Ruth Sahabaz Shaina Simran …" at bounding box center [158, 203] width 132 height 28
select select "81087"
click at [151, 255] on td "Suraj" at bounding box center [158, 285] width 154 height 60
select select "82421"
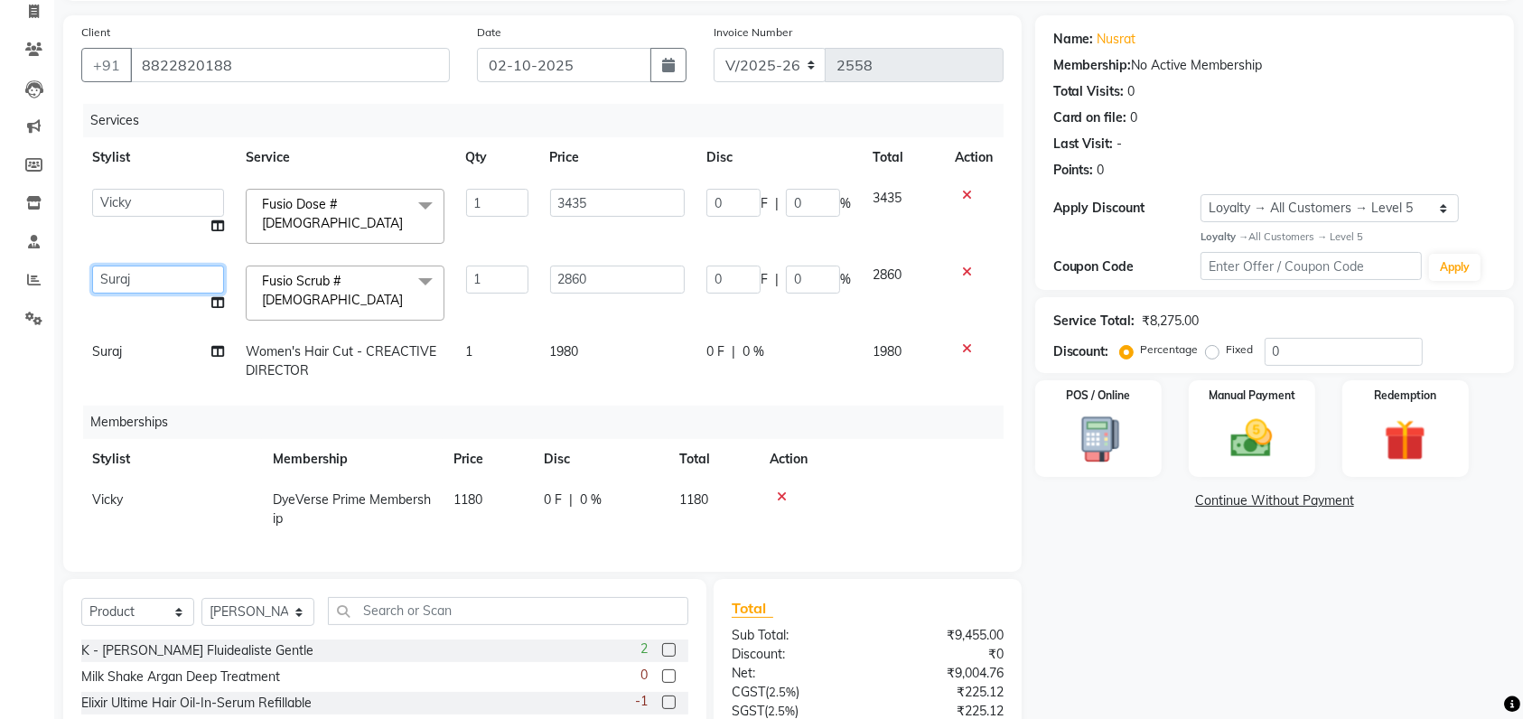
click at [152, 266] on select "Ankita Anmol Kanak Kunal Meera Prachi Raoul Ruchika Ruth Sahabaz Shaina Simran …" at bounding box center [158, 280] width 132 height 28
select select "81087"
click at [161, 335] on td "Suraj" at bounding box center [158, 362] width 154 height 60
select select "82421"
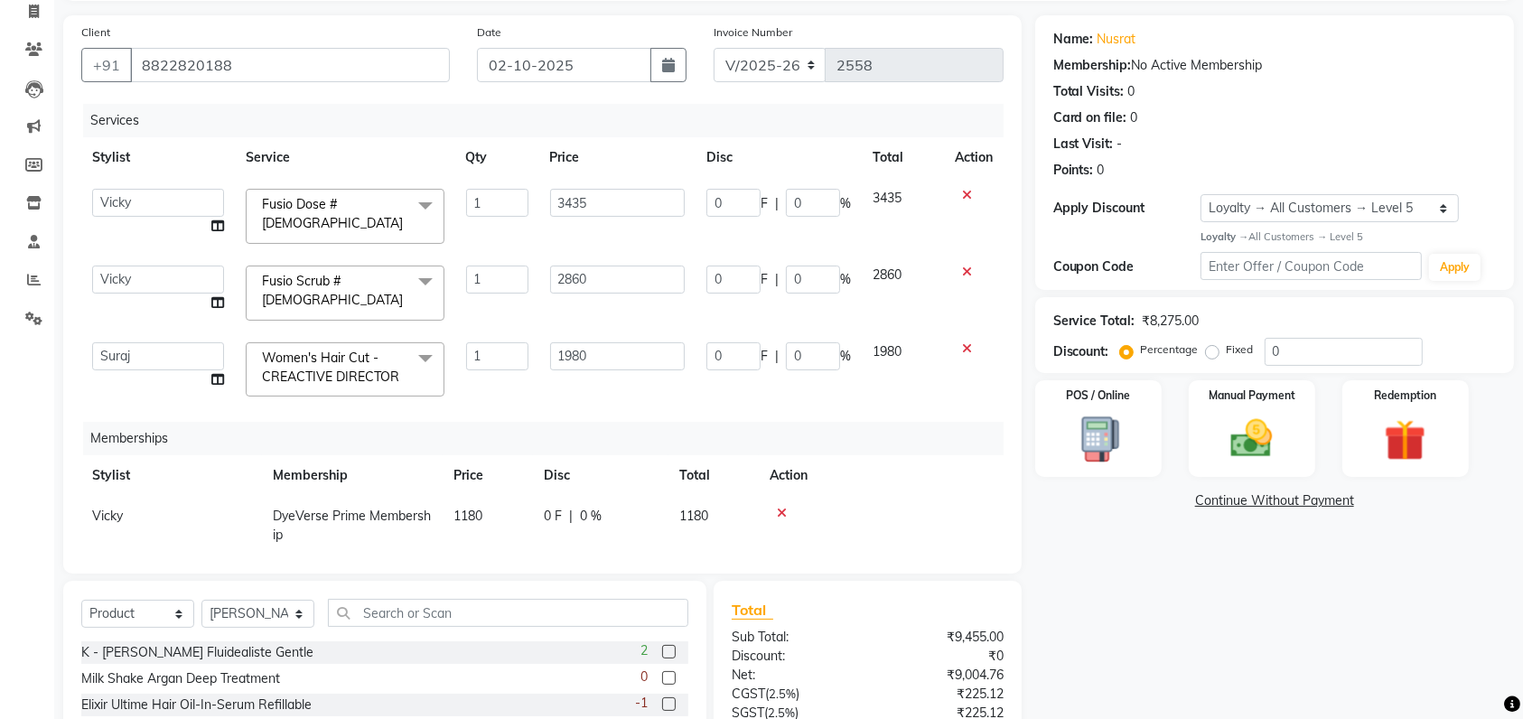
click at [161, 342] on select "Ankita Anmol Kanak Kunal Meera Prachi Raoul Ruchika Ruth Sahabaz Shaina Simran …" at bounding box center [158, 356] width 132 height 28
select select "90834"
click at [152, 342] on select "Ankita Anmol Kanak Kunal Meera Prachi Raoul Ruchika Ruth Sahabaz Shaina Simran …" at bounding box center [158, 356] width 132 height 28
select select "81087"
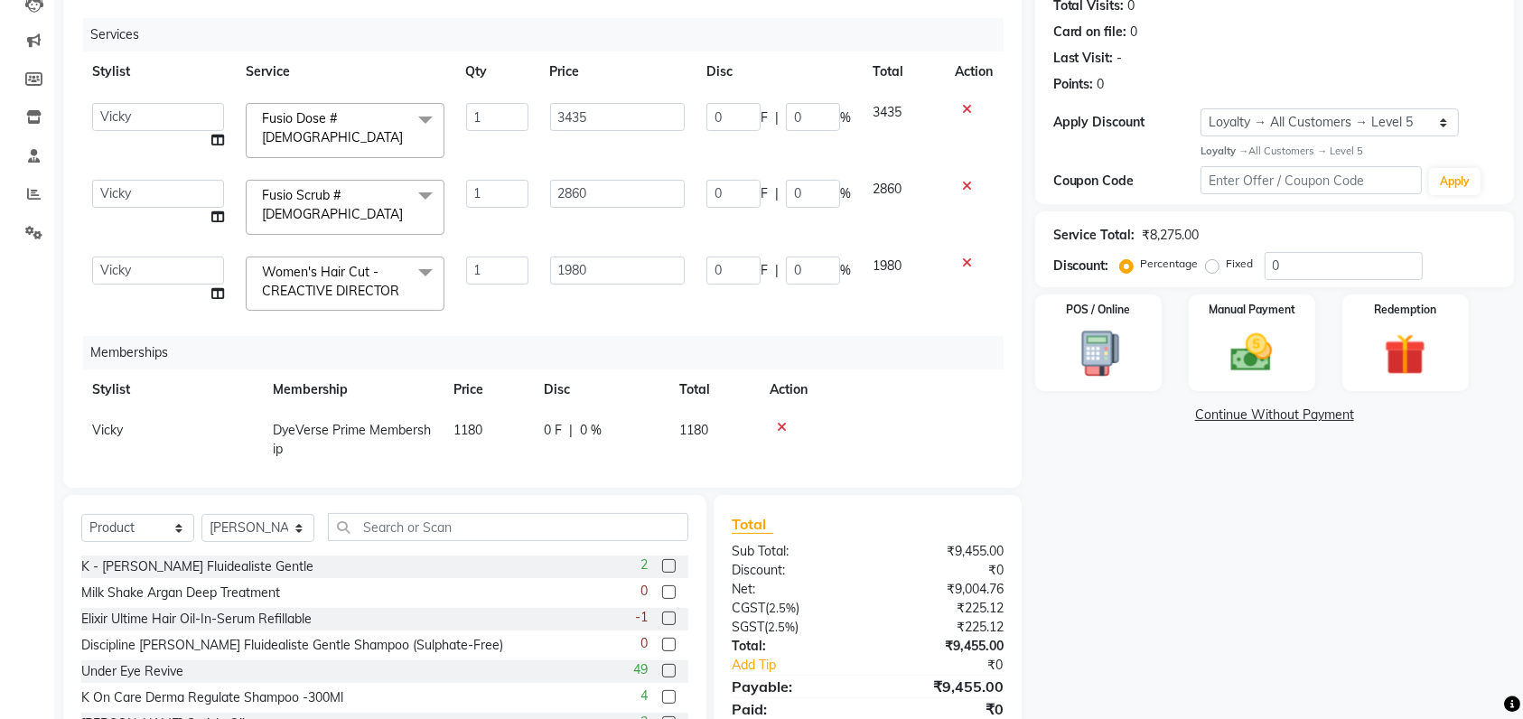
scroll to position [216, 0]
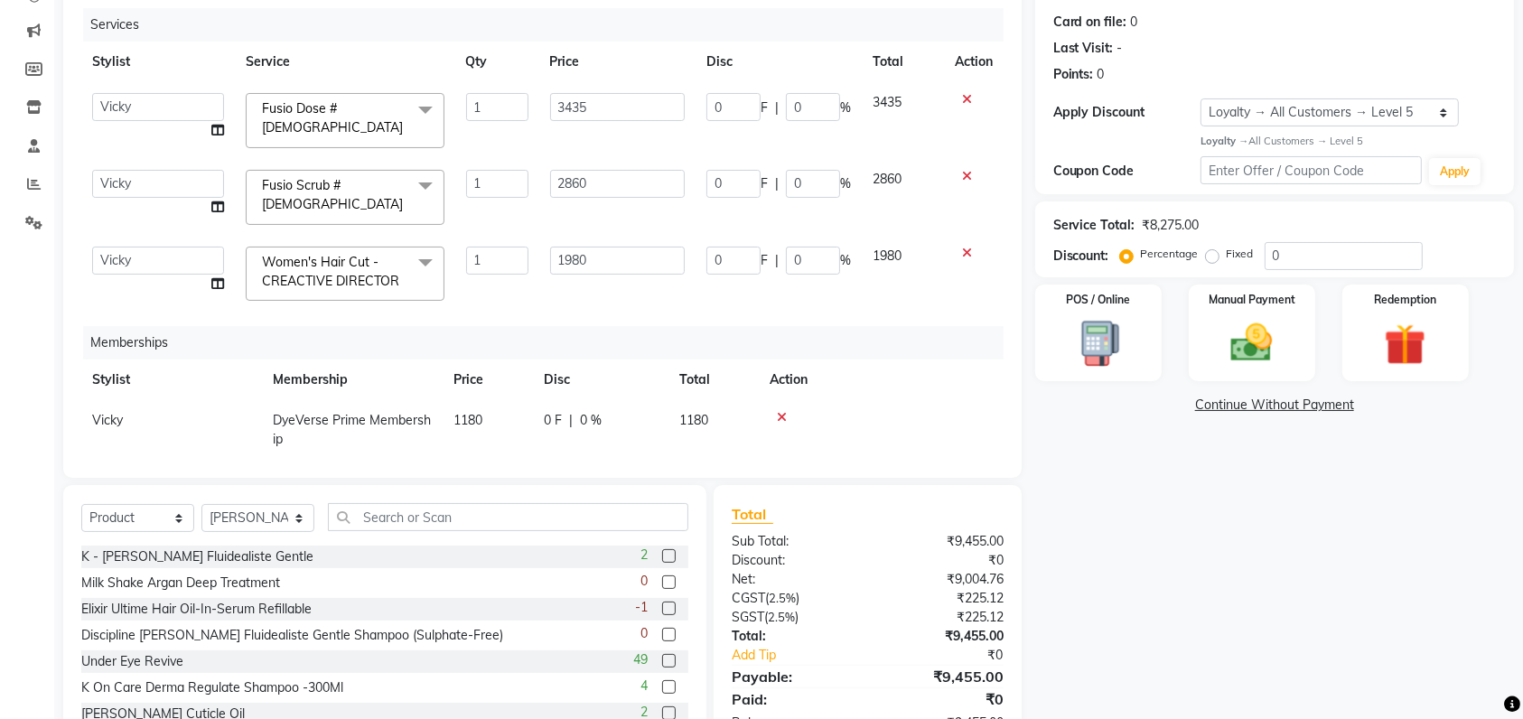
click at [857, 454] on div "Services Stylist Service Qty Price Disc Total Action Ankita Anmol Kanak Kunal M…" at bounding box center [542, 234] width 922 height 452
click at [1172, 424] on div "Name: Nusrat Membership: No Active Membership Total Visits: 0 Card on file: 0 L…" at bounding box center [1281, 336] width 492 height 832
click at [1323, 249] on input "0" at bounding box center [1344, 256] width 158 height 28
type input "2"
type input "68.7"
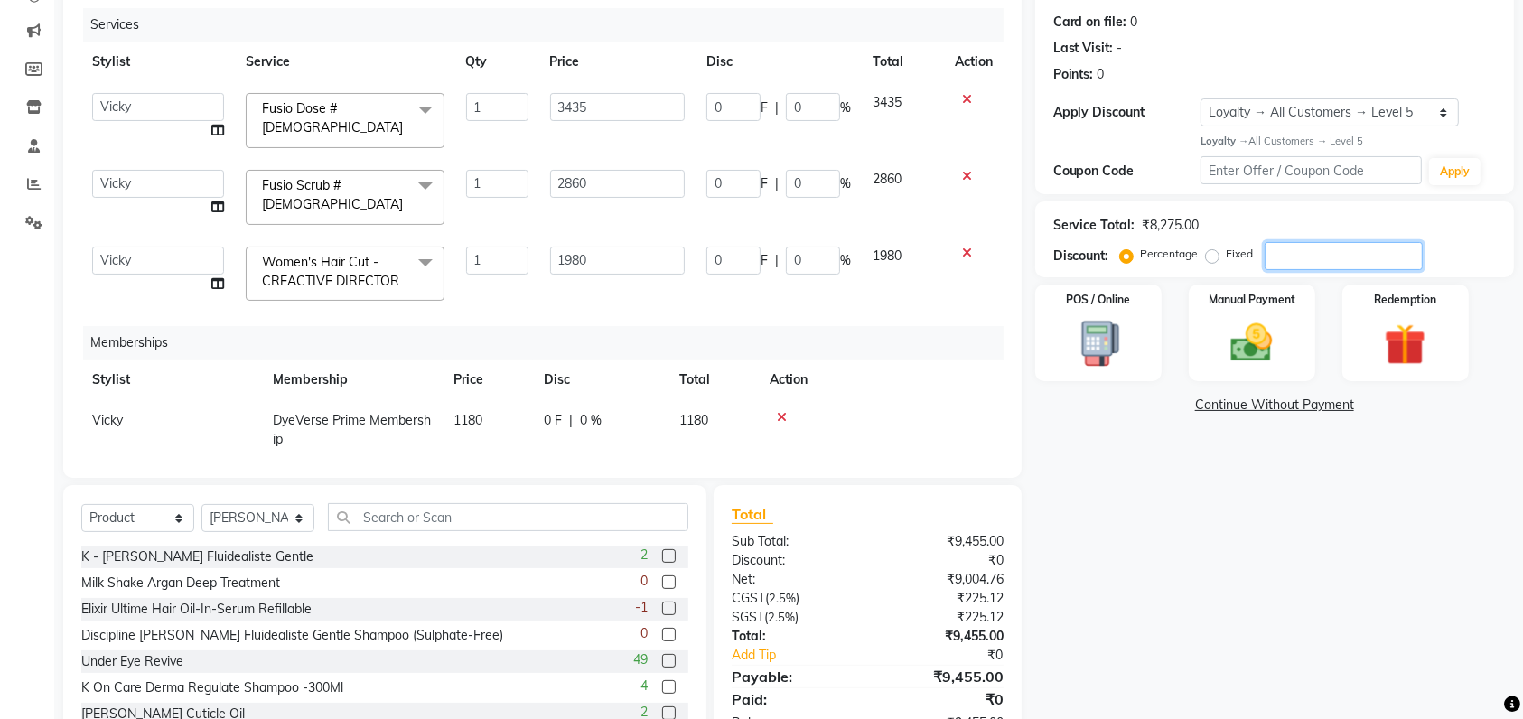
type input "2"
type input "57.2"
type input "2"
type input "39.6"
type input "2"
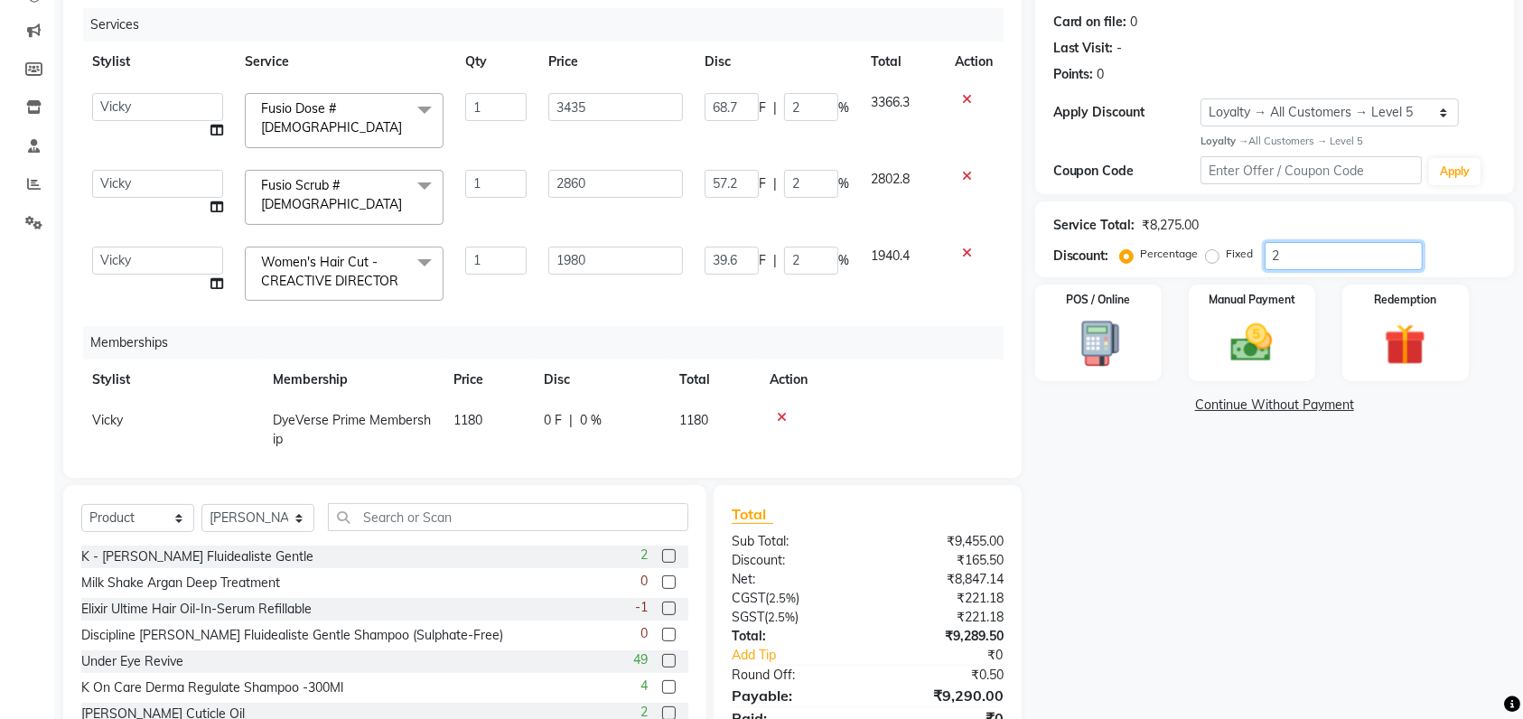
type input "25"
type input "858.75"
type input "25"
type input "715"
type input "25"
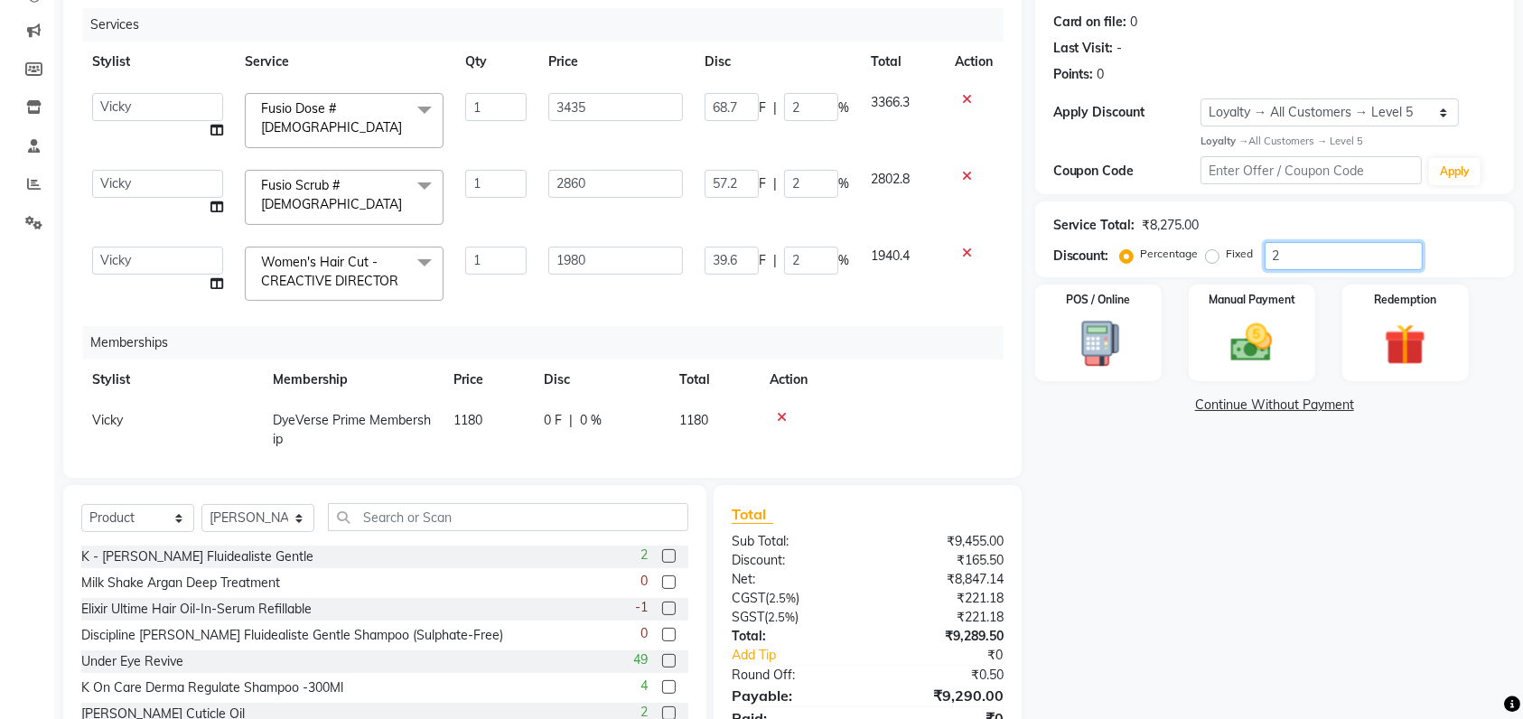
type input "495"
type input "25"
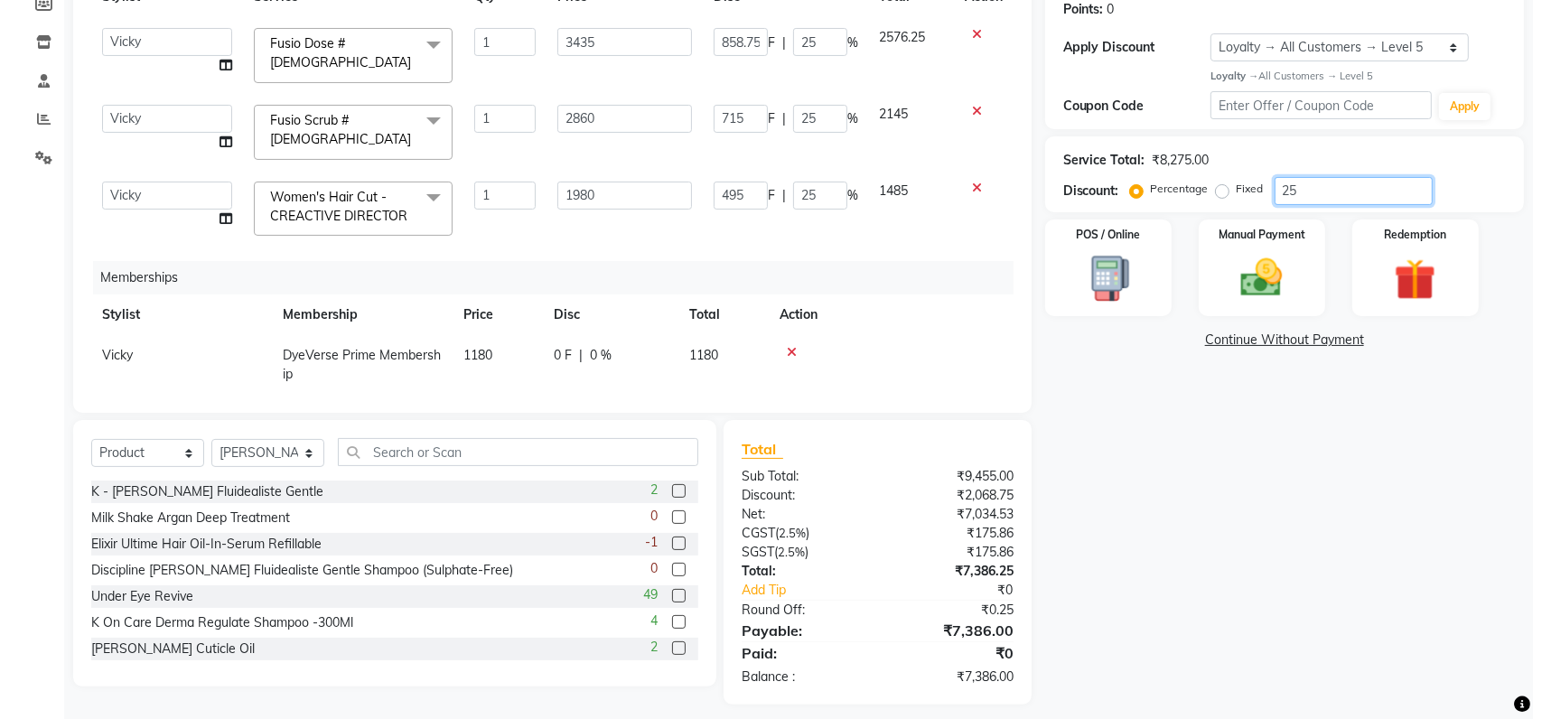
scroll to position [0, 0]
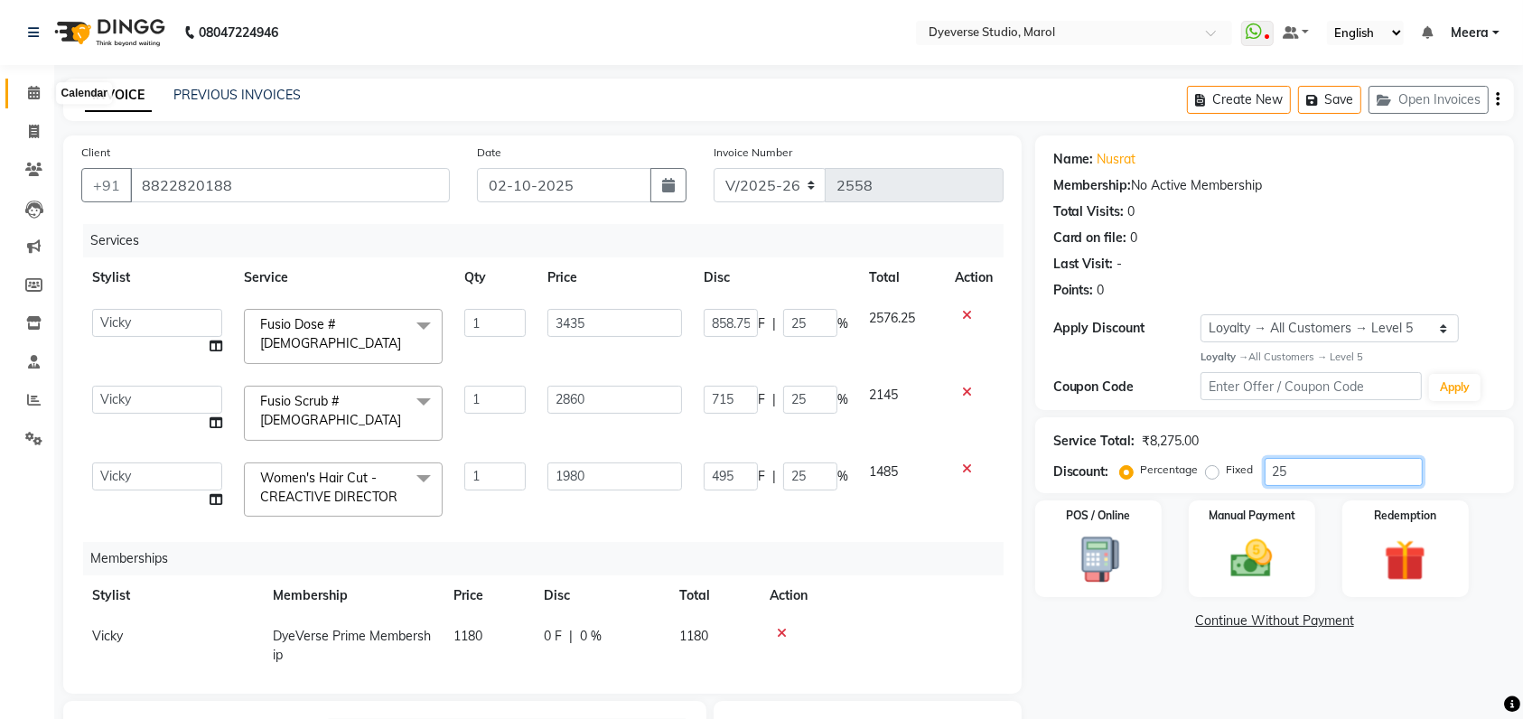
type input "25"
click at [22, 89] on span at bounding box center [34, 93] width 32 height 21
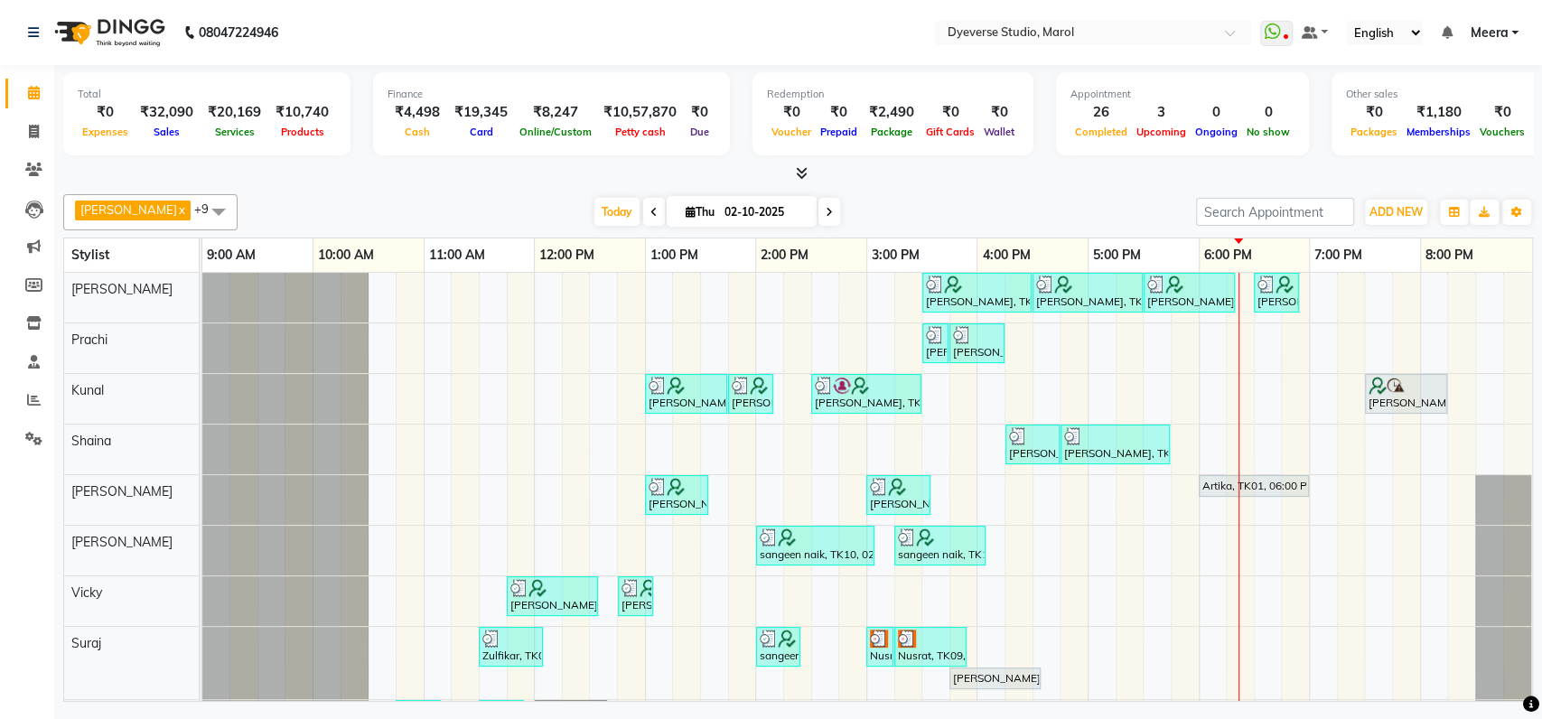
scroll to position [98, 0]
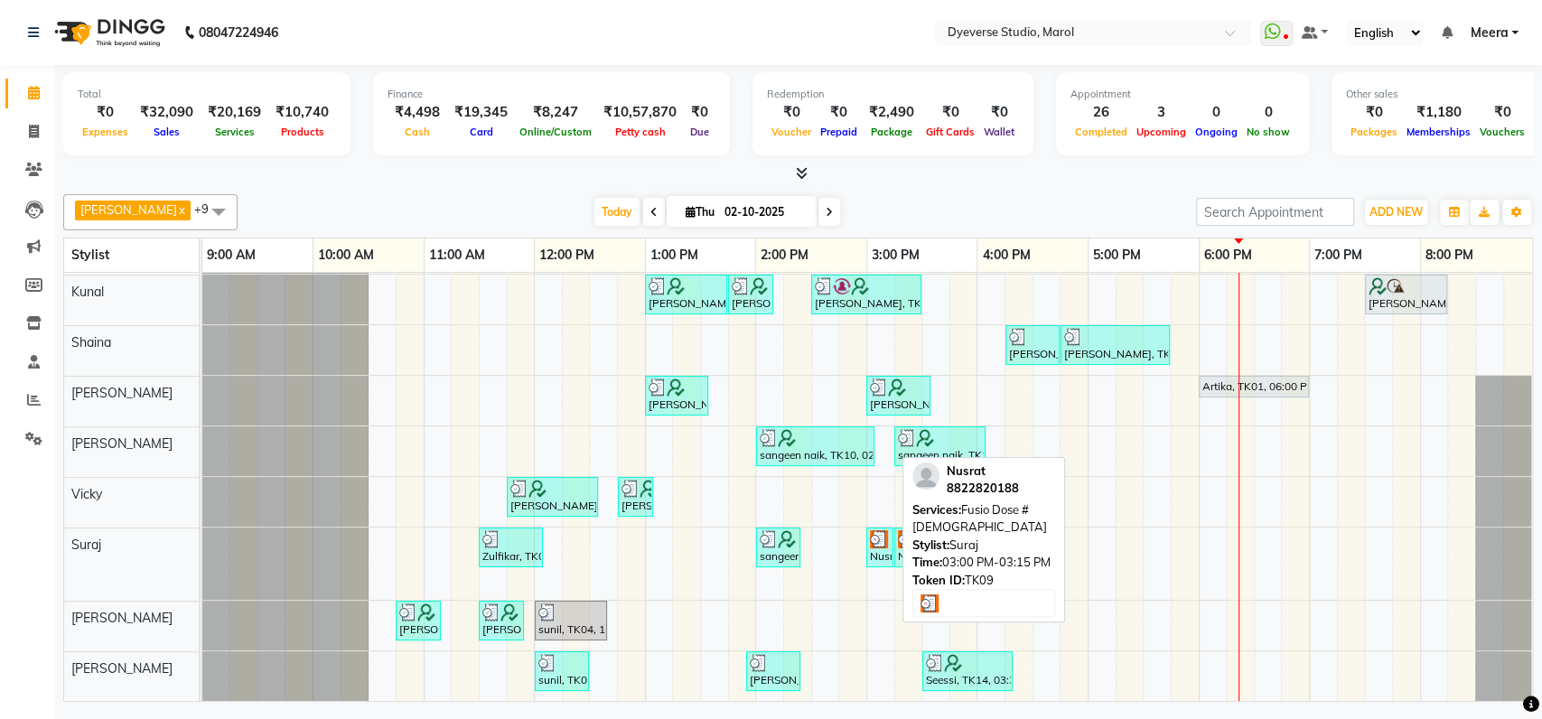
click at [879, 531] on div "Nusrat, TK09, 03:00 PM-03:15 PM, Fusio Dose # [DEMOGRAPHIC_DATA]" at bounding box center [879, 547] width 23 height 34
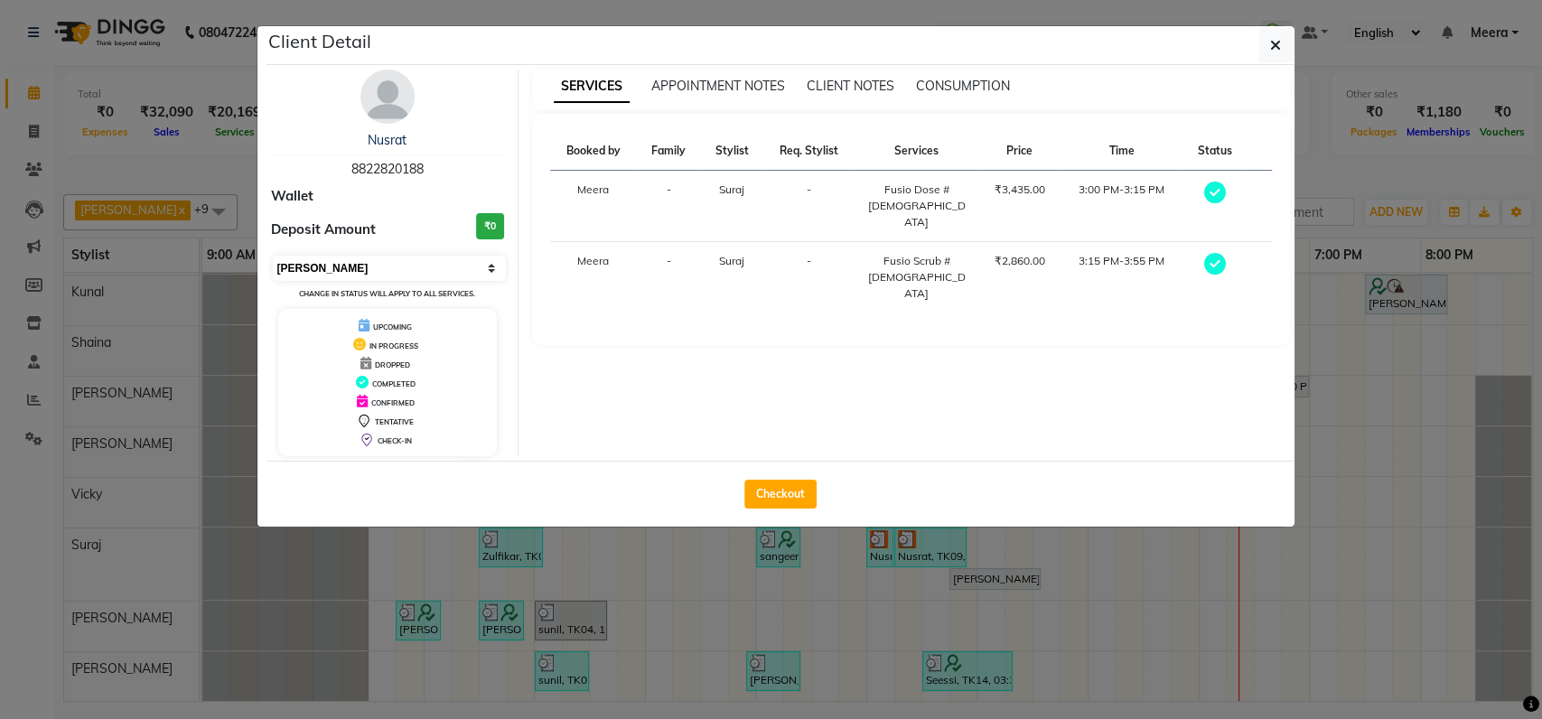
click at [318, 265] on select "Select MARK DONE UPCOMING" at bounding box center [390, 268] width 234 height 25
click at [273, 256] on select "Select MARK DONE UPCOMING" at bounding box center [390, 268] width 234 height 25
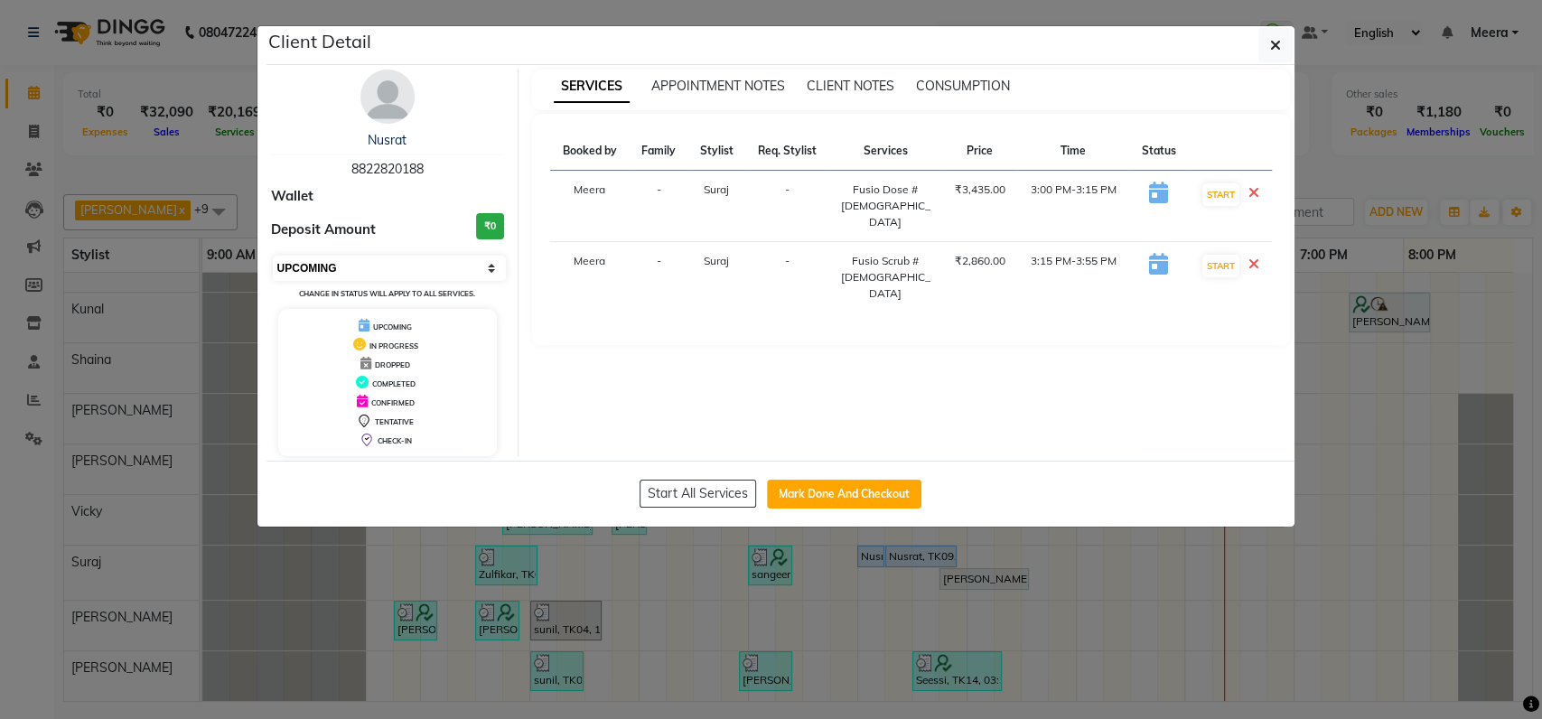
click at [332, 267] on select "Select IN SERVICE CONFIRMED TENTATIVE CHECK IN MARK DONE DROPPED UPCOMING" at bounding box center [390, 268] width 234 height 25
select select "8"
click at [273, 256] on select "Select IN SERVICE CONFIRMED TENTATIVE CHECK IN MARK DONE DROPPED UPCOMING" at bounding box center [390, 268] width 234 height 25
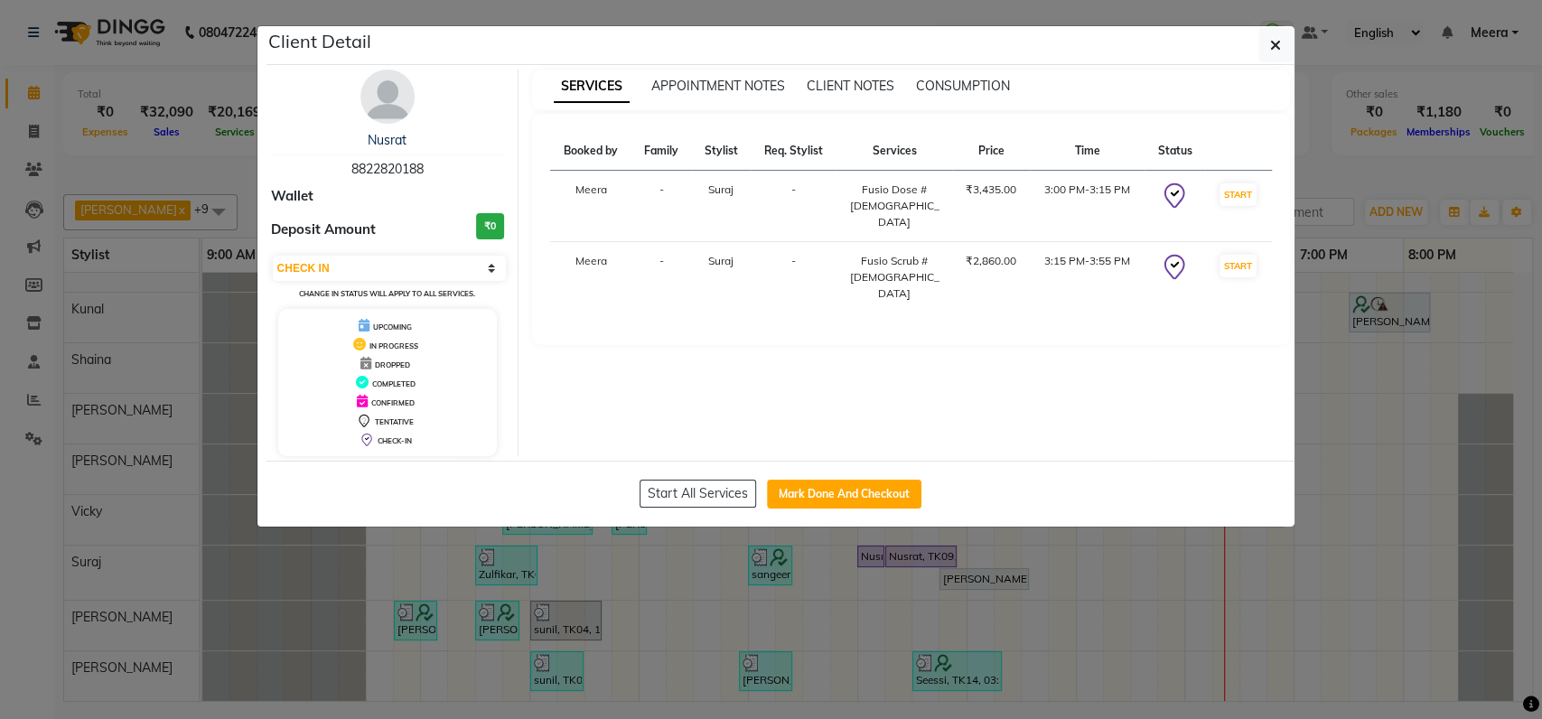
click at [1183, 658] on ngb-modal-window "Client Detail Nusrat 8822820188 Wallet Deposit Amount ₹0 Select IN SERVICE CONF…" at bounding box center [771, 359] width 1542 height 719
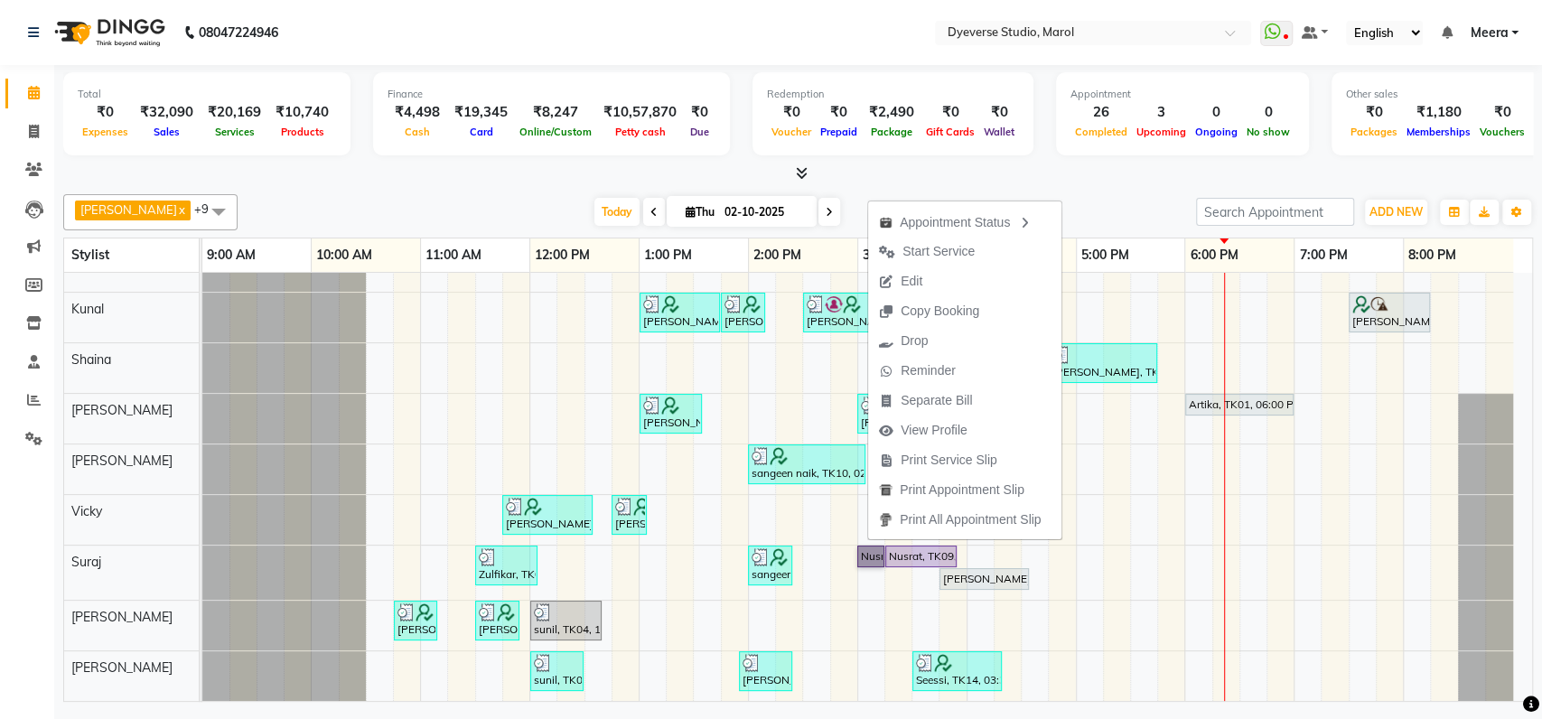
click at [272, 546] on div at bounding box center [284, 573] width 164 height 54
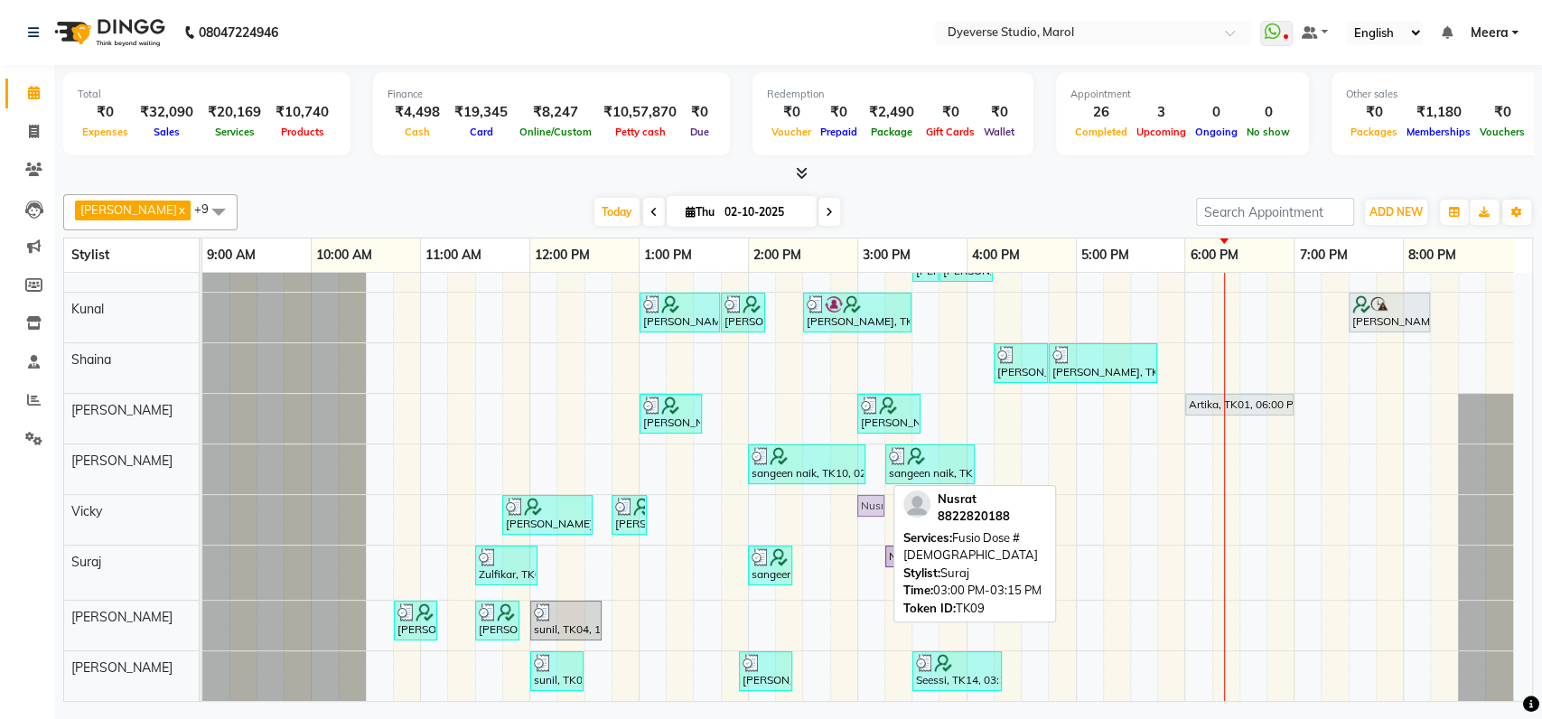
drag, startPoint x: 867, startPoint y: 538, endPoint x: 869, endPoint y: 502, distance: 35.3
click at [869, 502] on div "Munira Bano, TK11, 03:30 PM-04:30 PM, Signature - Mani Munira Bano, TK11, 04:30…" at bounding box center [867, 447] width 1330 height 510
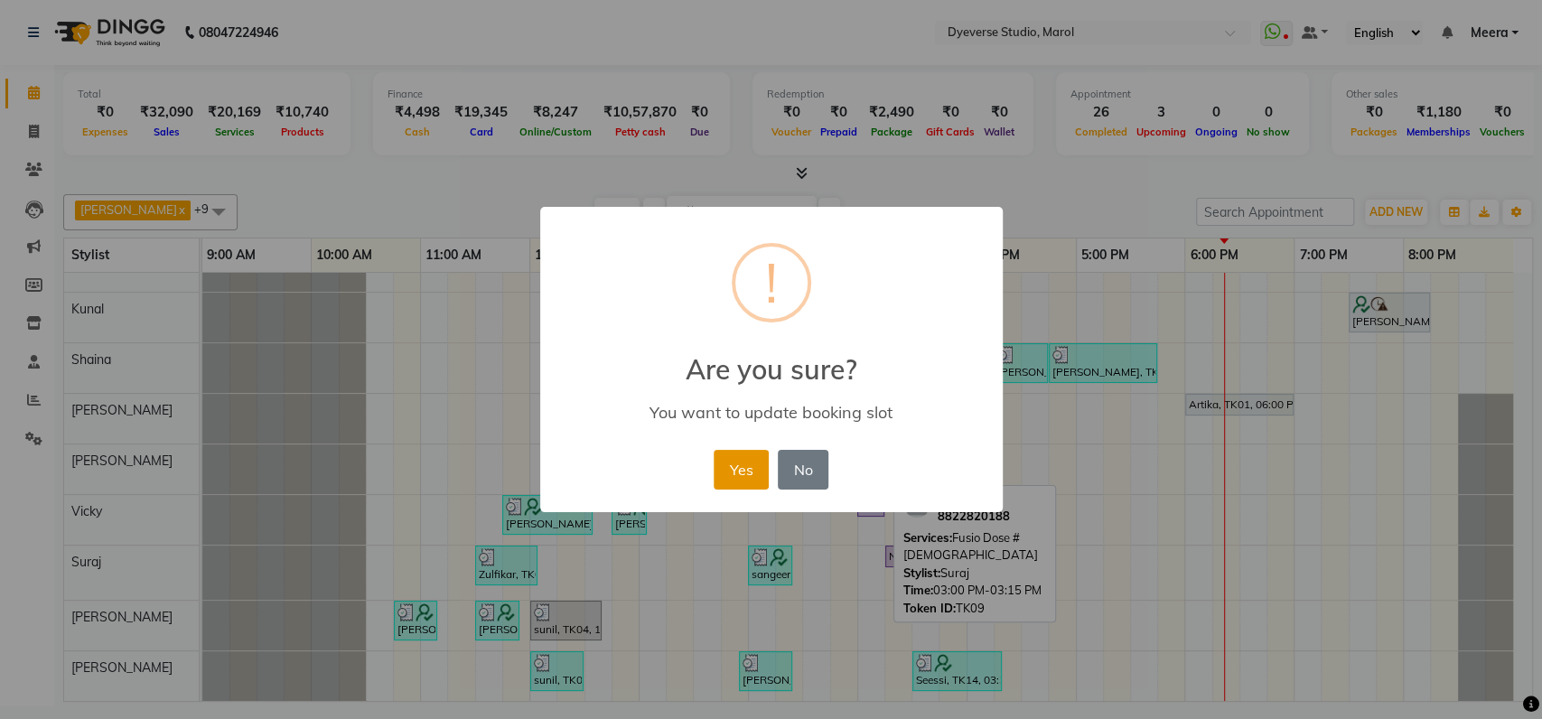
click at [746, 466] on button "Yes" at bounding box center [741, 470] width 55 height 40
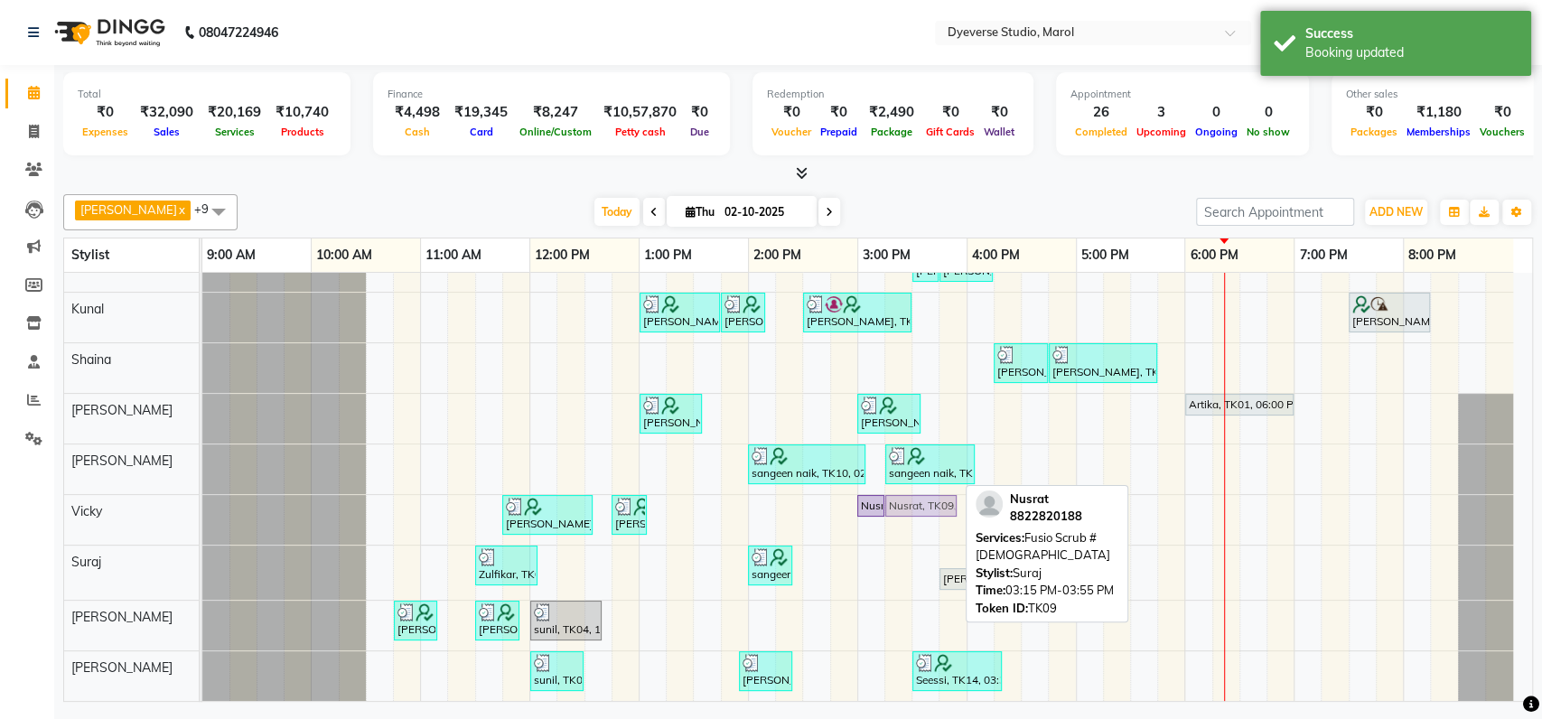
drag, startPoint x: 904, startPoint y: 541, endPoint x: 907, endPoint y: 502, distance: 38.9
click at [907, 502] on div "Munira Bano, TK11, 03:30 PM-04:30 PM, Signature - Mani Munira Bano, TK11, 04:30…" at bounding box center [867, 447] width 1330 height 510
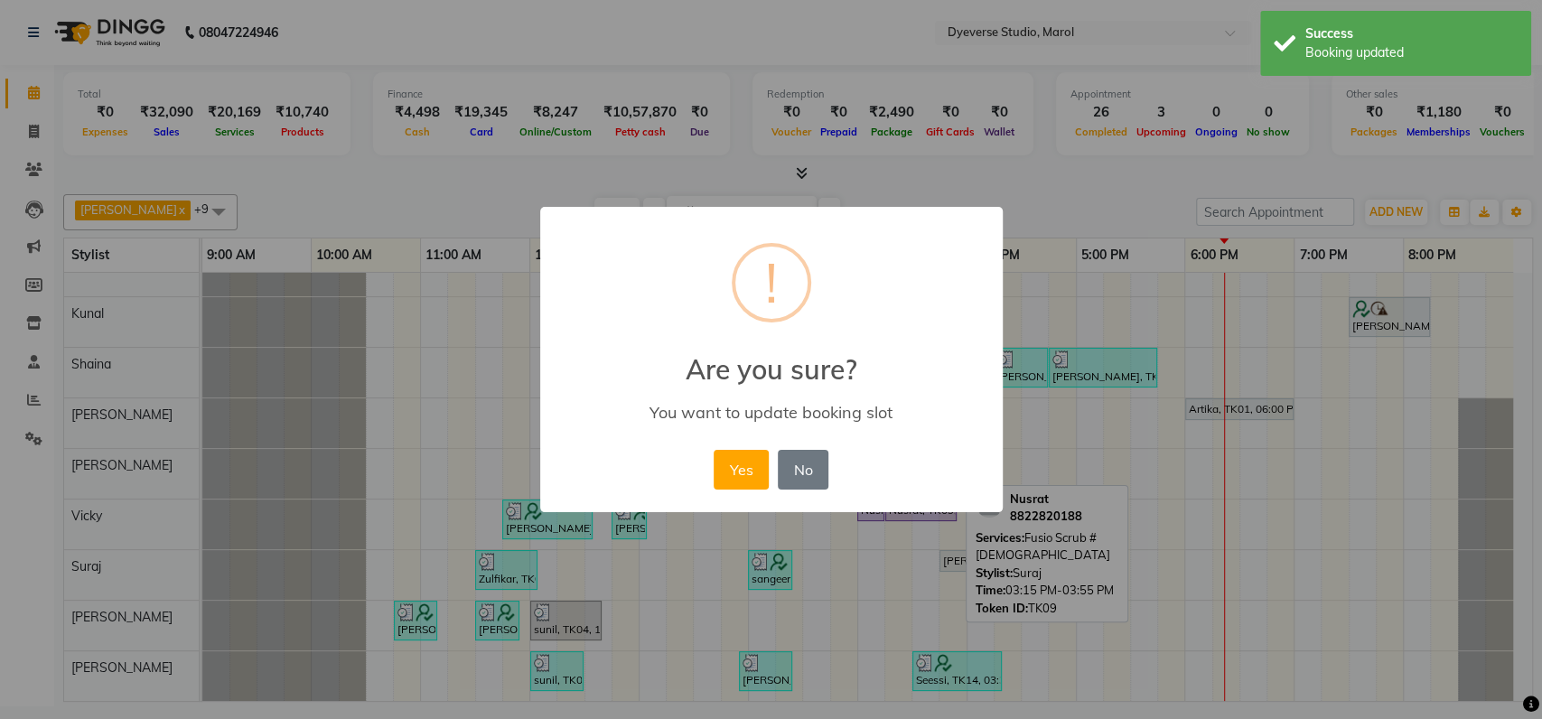
scroll to position [94, 0]
click at [738, 468] on button "Yes" at bounding box center [741, 470] width 55 height 40
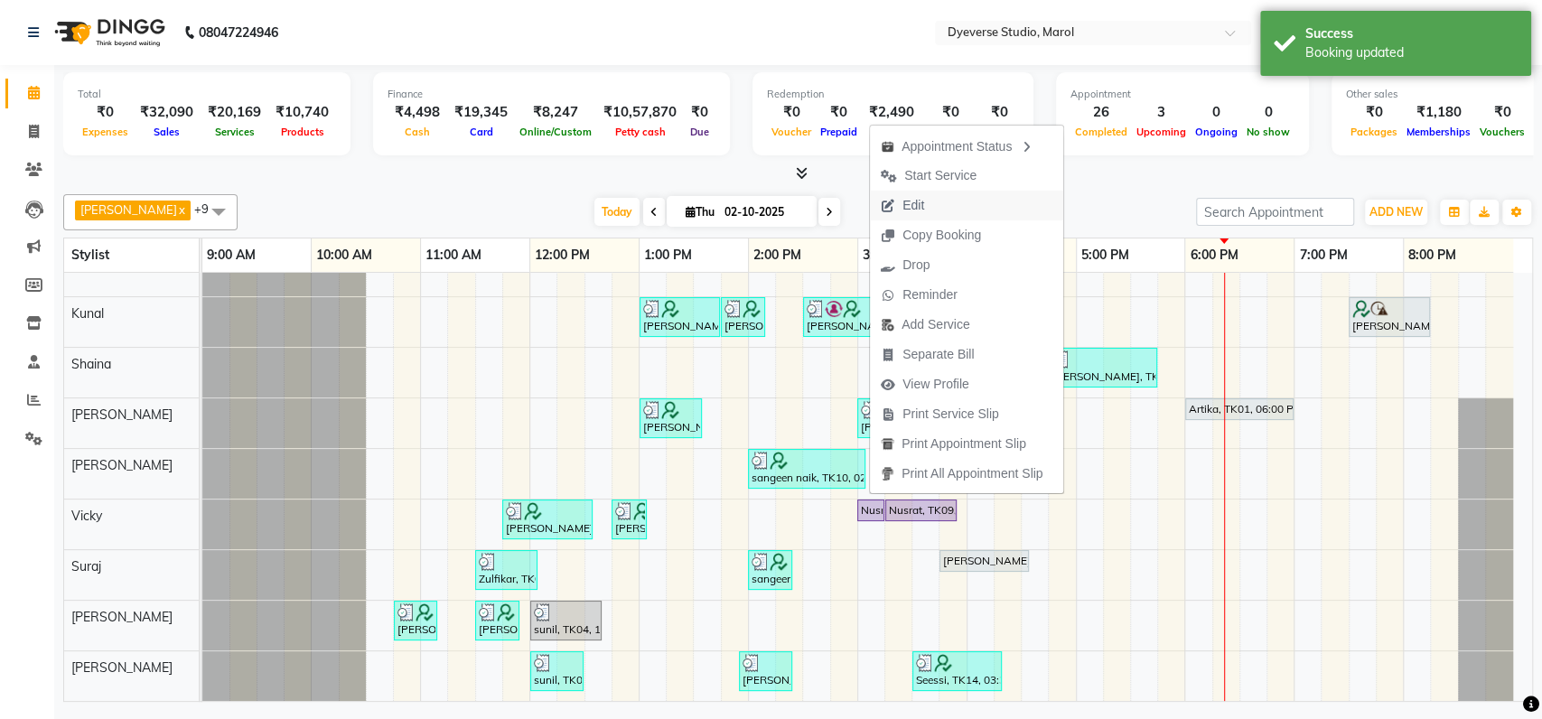
click at [931, 203] on span "Edit" at bounding box center [902, 206] width 65 height 30
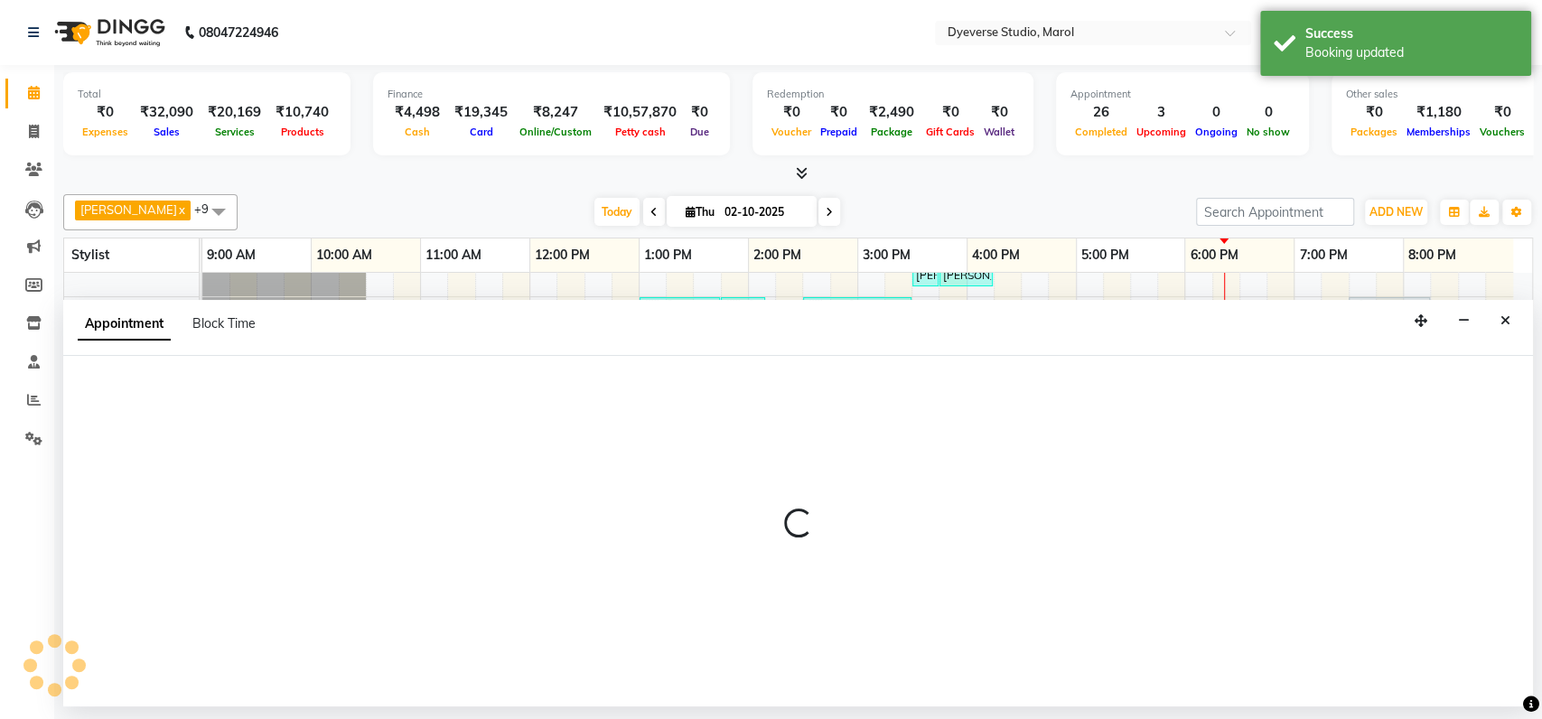
select select "tentative"
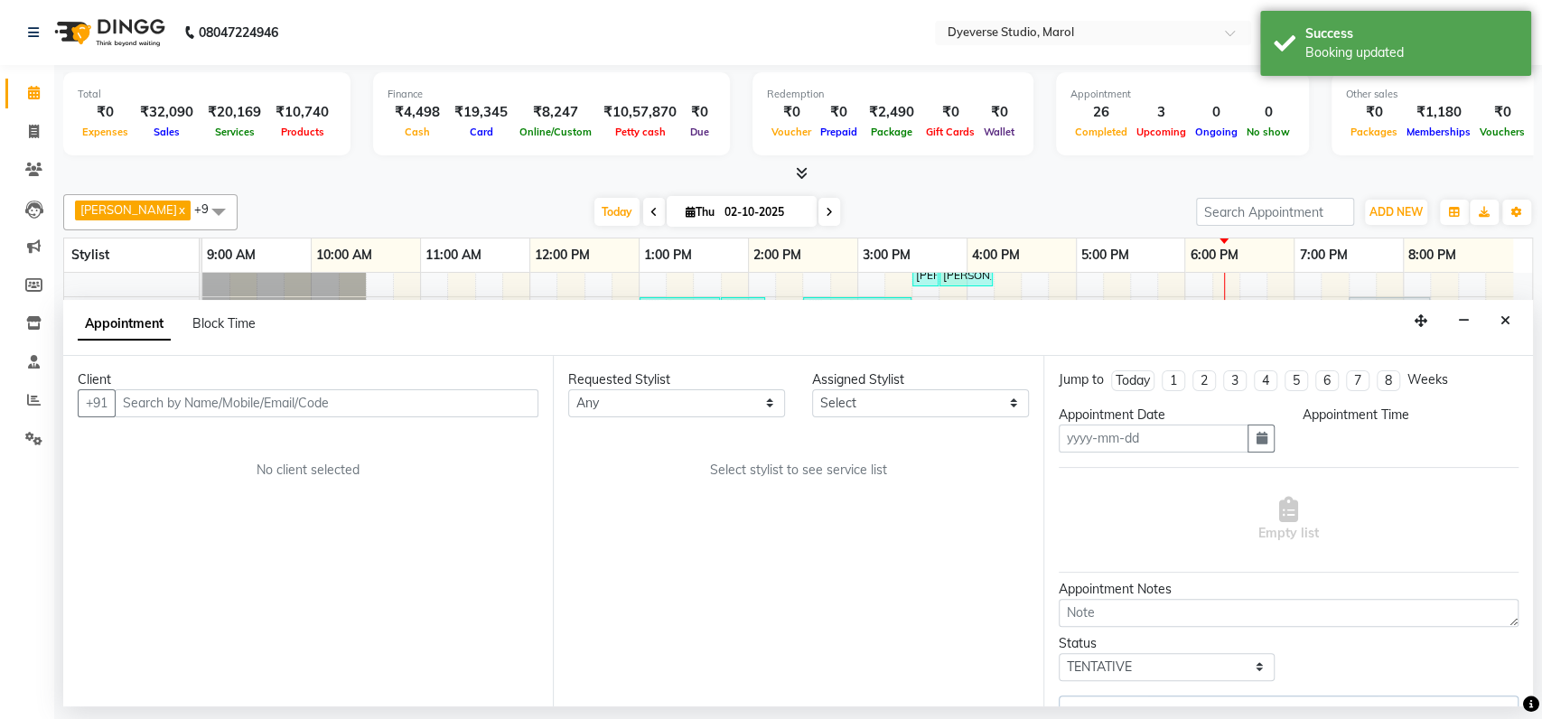
type input "02-10-2025"
select select "check-in"
select select "900"
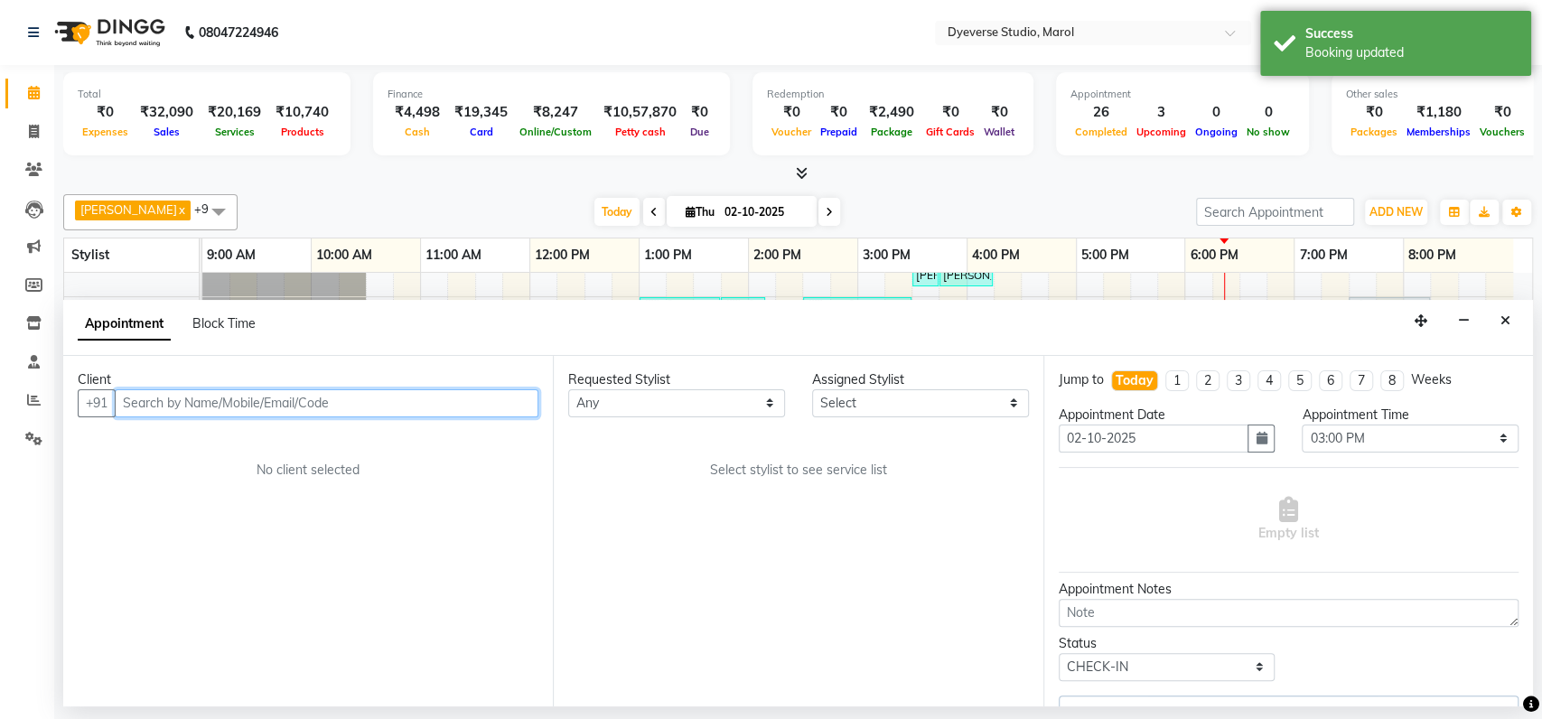
select select "81087"
select select "3155"
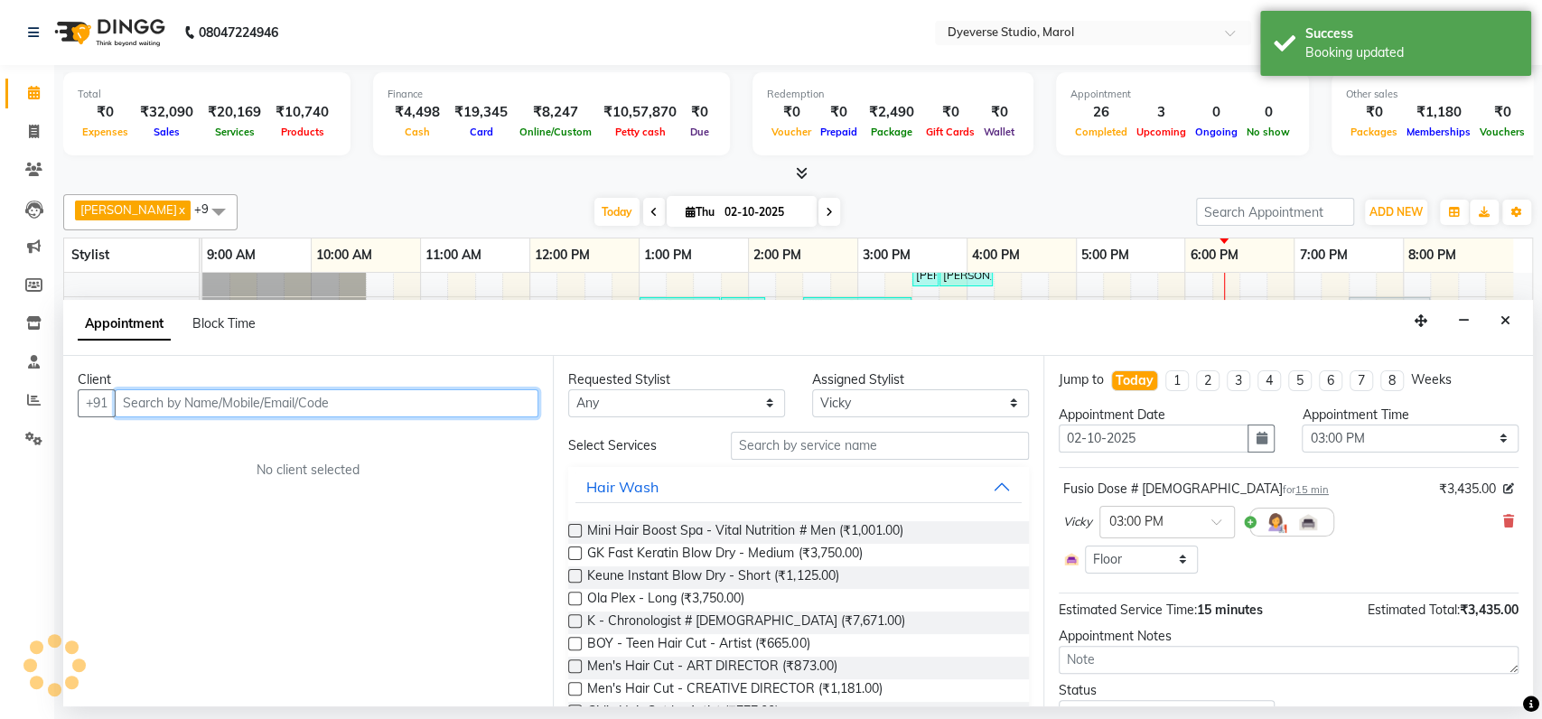
select select "3155"
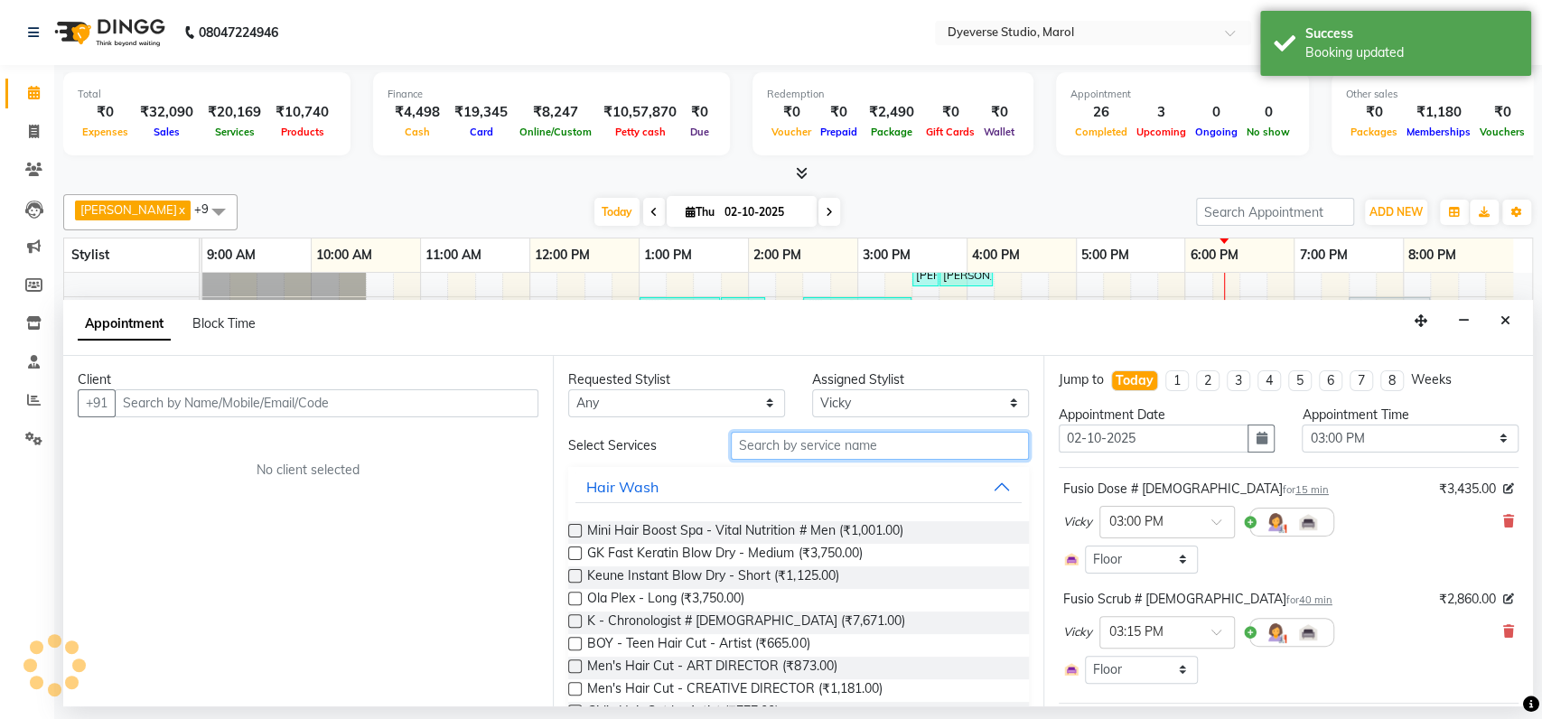
click at [814, 450] on input "text" at bounding box center [880, 446] width 298 height 28
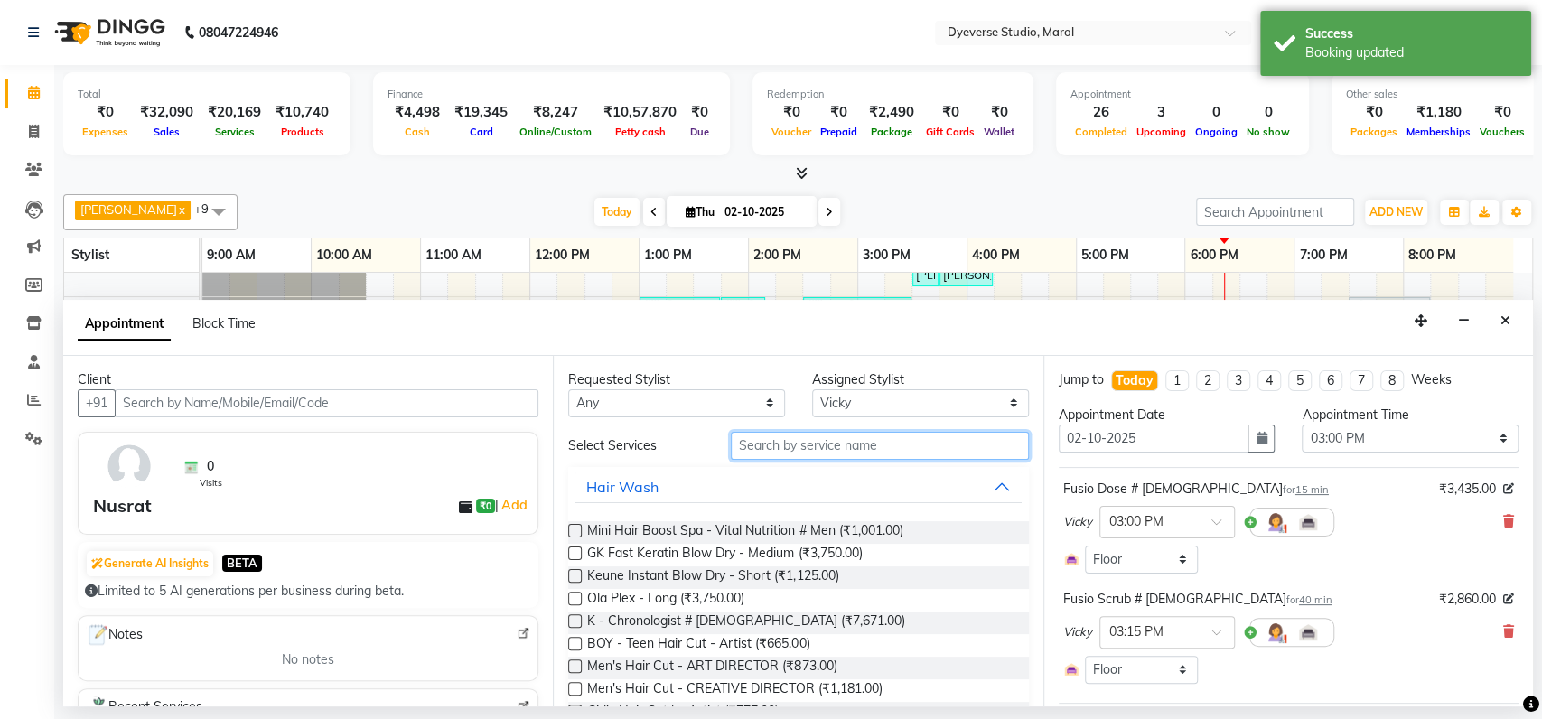
type input "f"
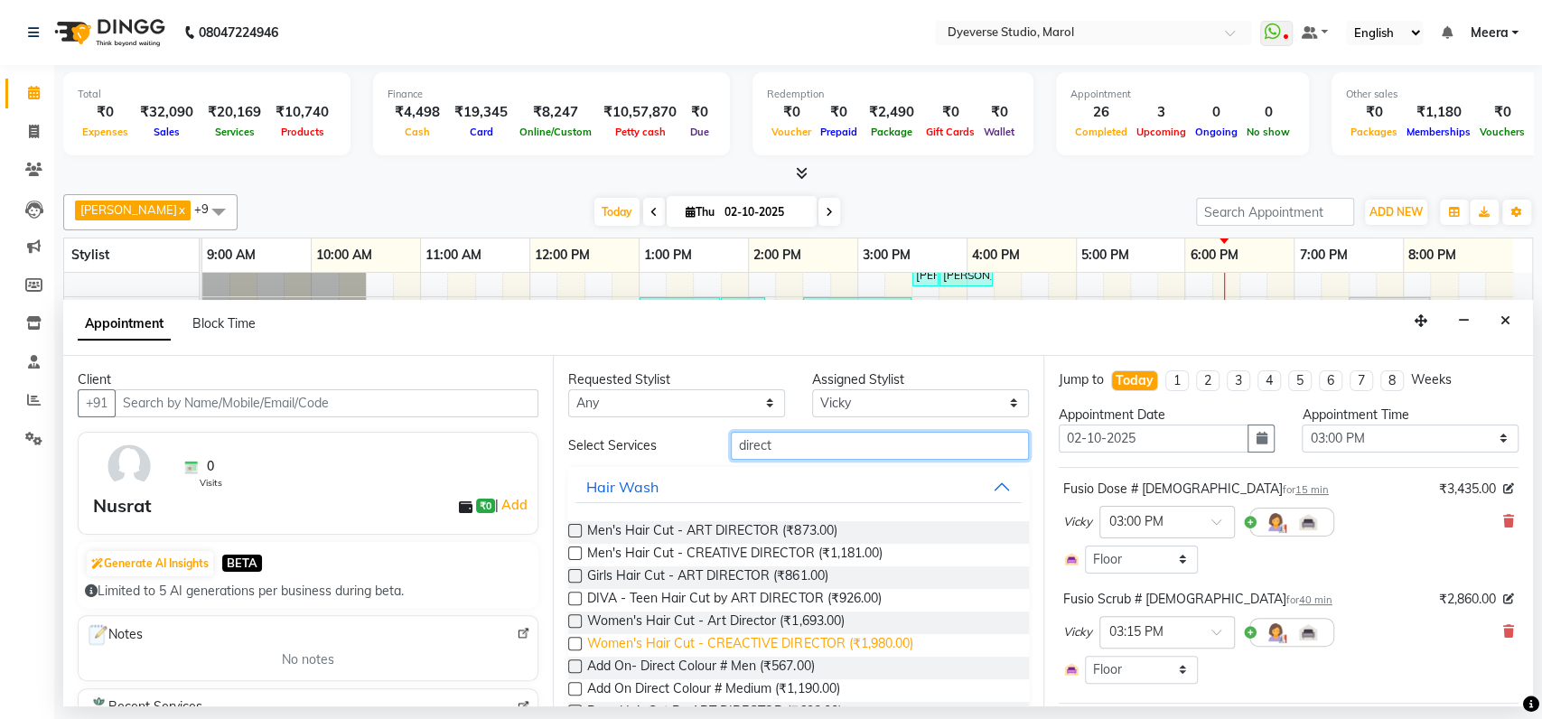
type input "direct"
click at [744, 640] on span "Women's Hair Cut - CREACTIVE DIRECTOR (₹1,980.00)" at bounding box center [749, 645] width 325 height 23
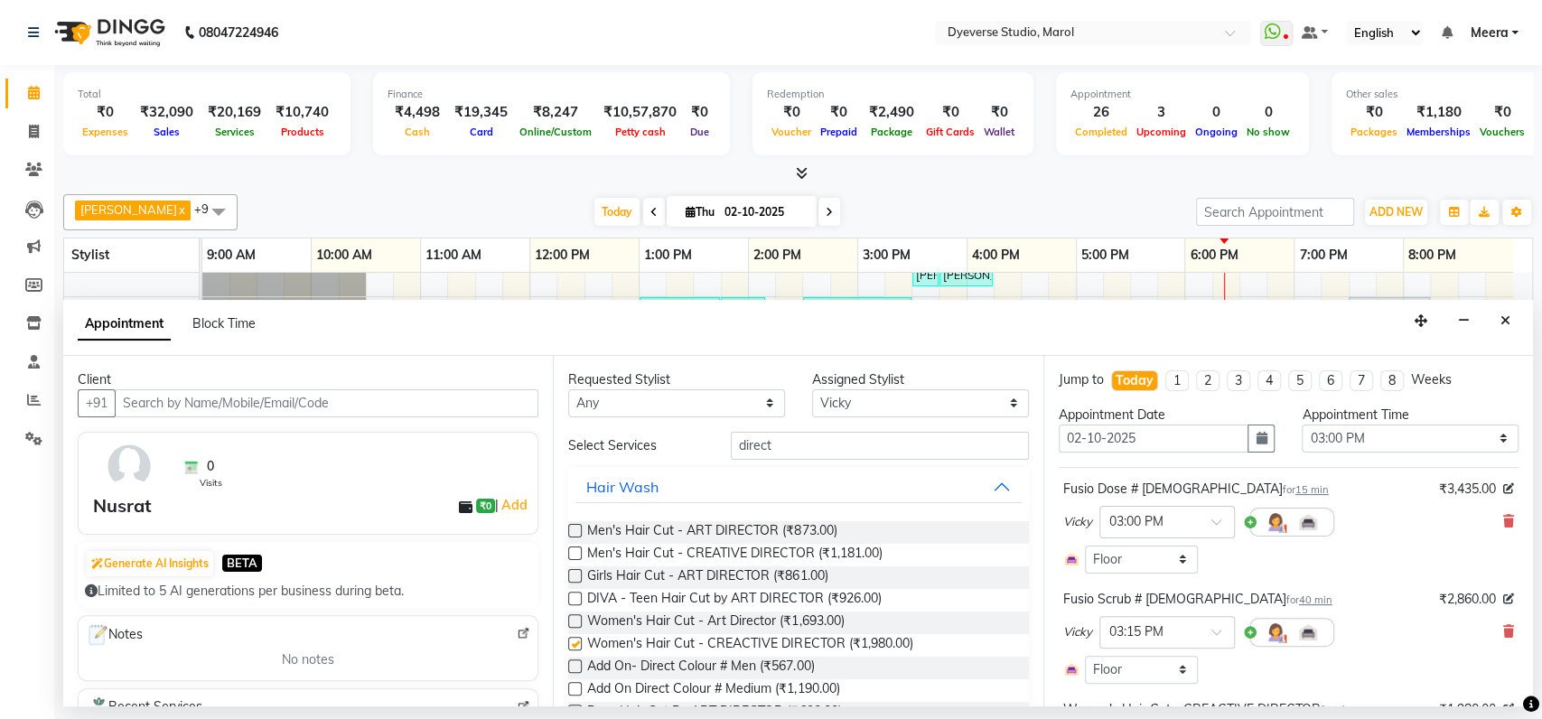
checkbox input "false"
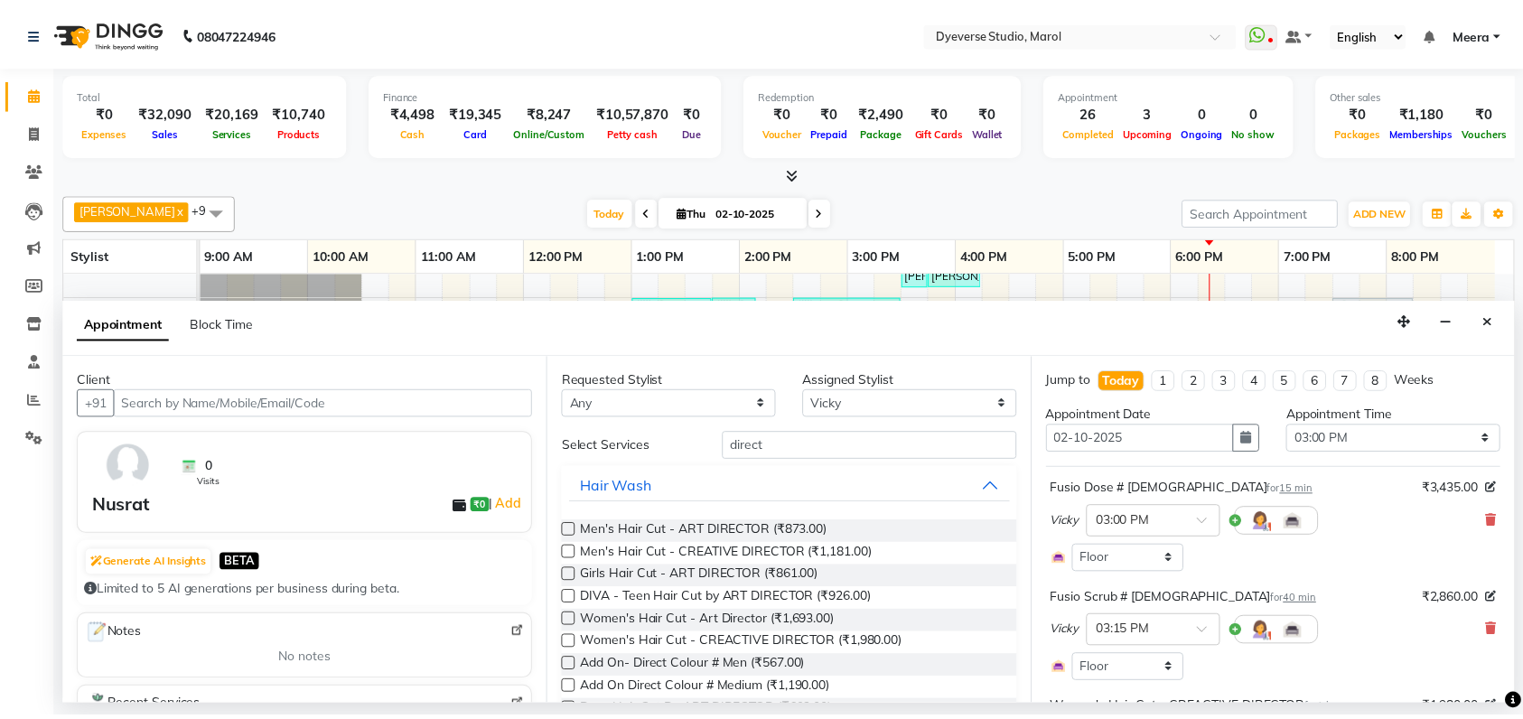
scroll to position [275, 0]
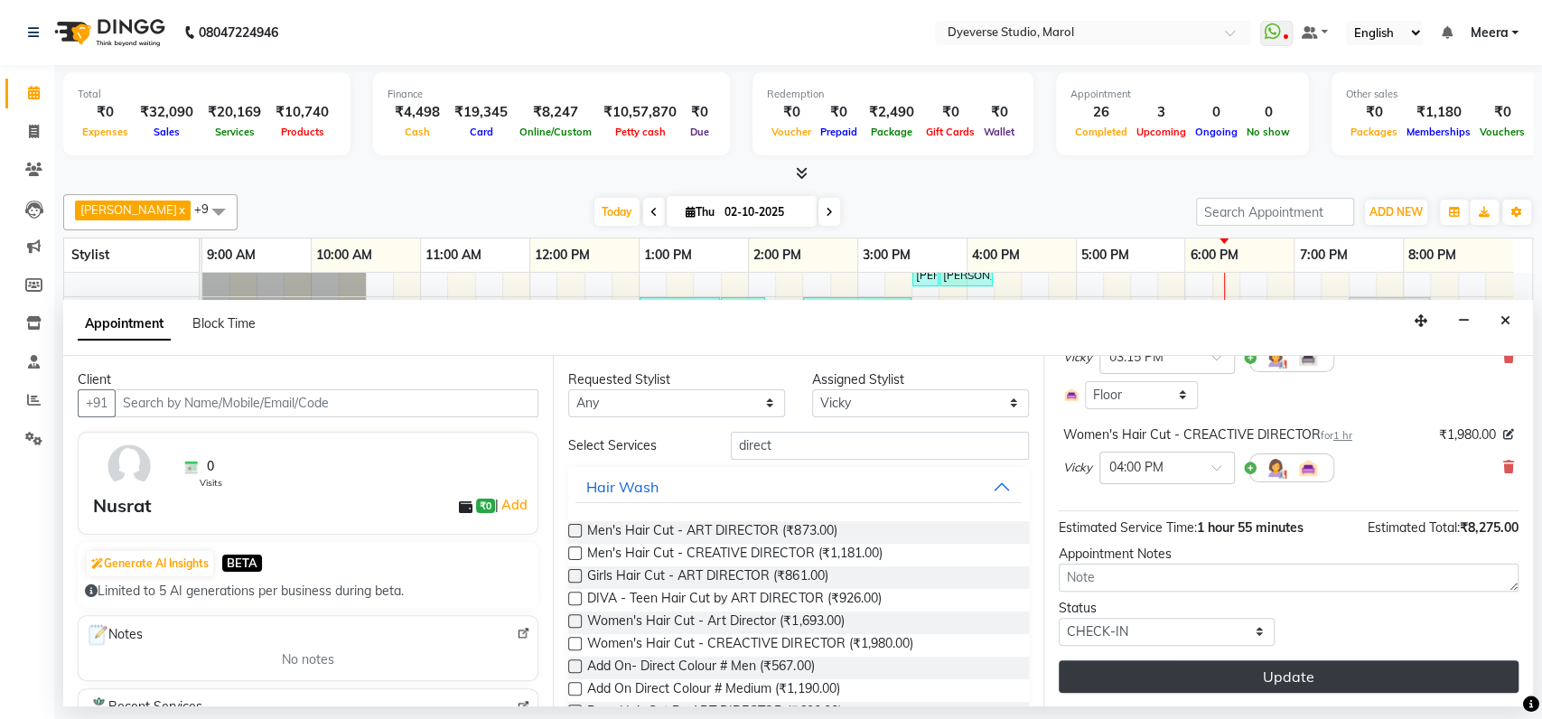
click at [1119, 665] on button "Update" at bounding box center [1289, 676] width 460 height 33
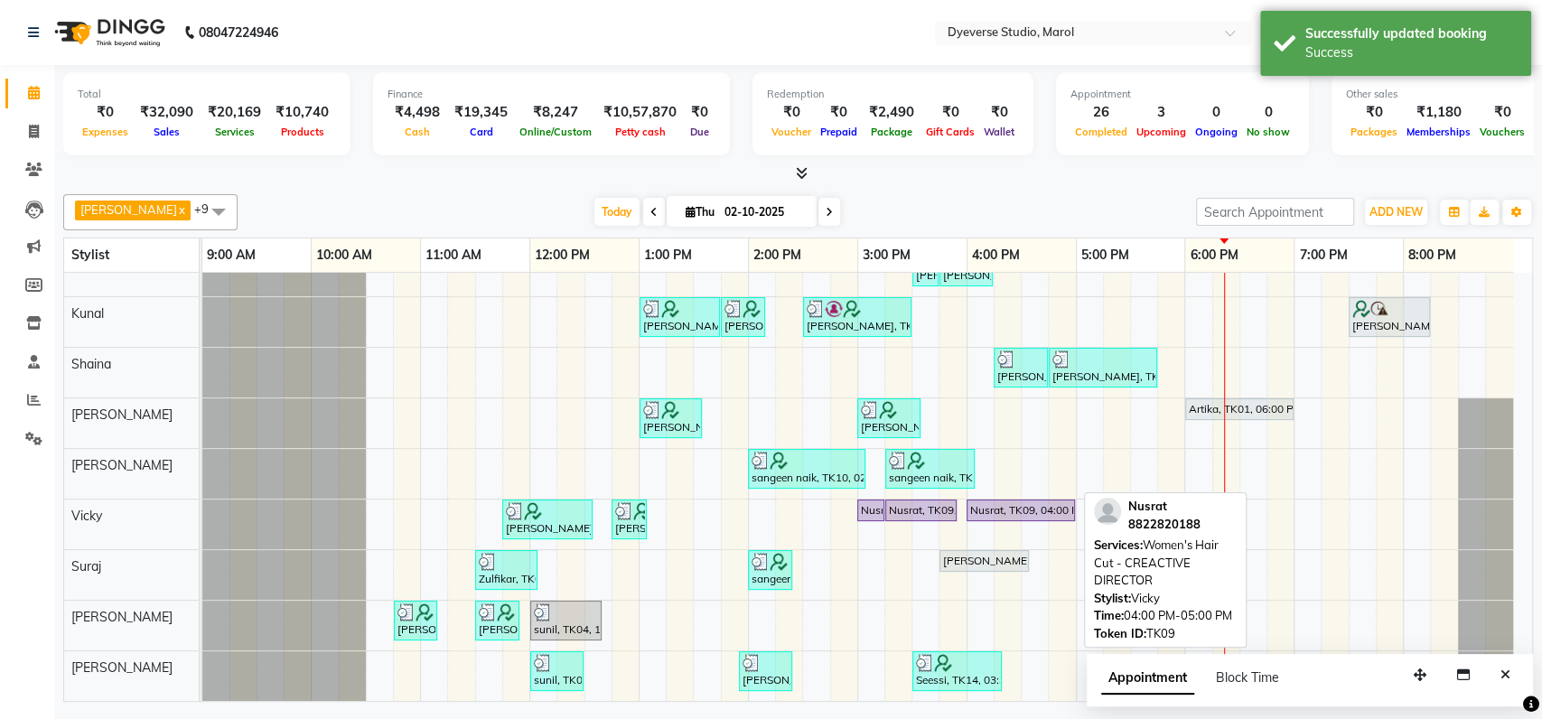
click at [1005, 502] on div "Nusrat, TK09, 04:00 PM-05:00 PM, Women's Hair Cut - CREACTIVE DIRECTOR" at bounding box center [1021, 510] width 105 height 16
select select "8"
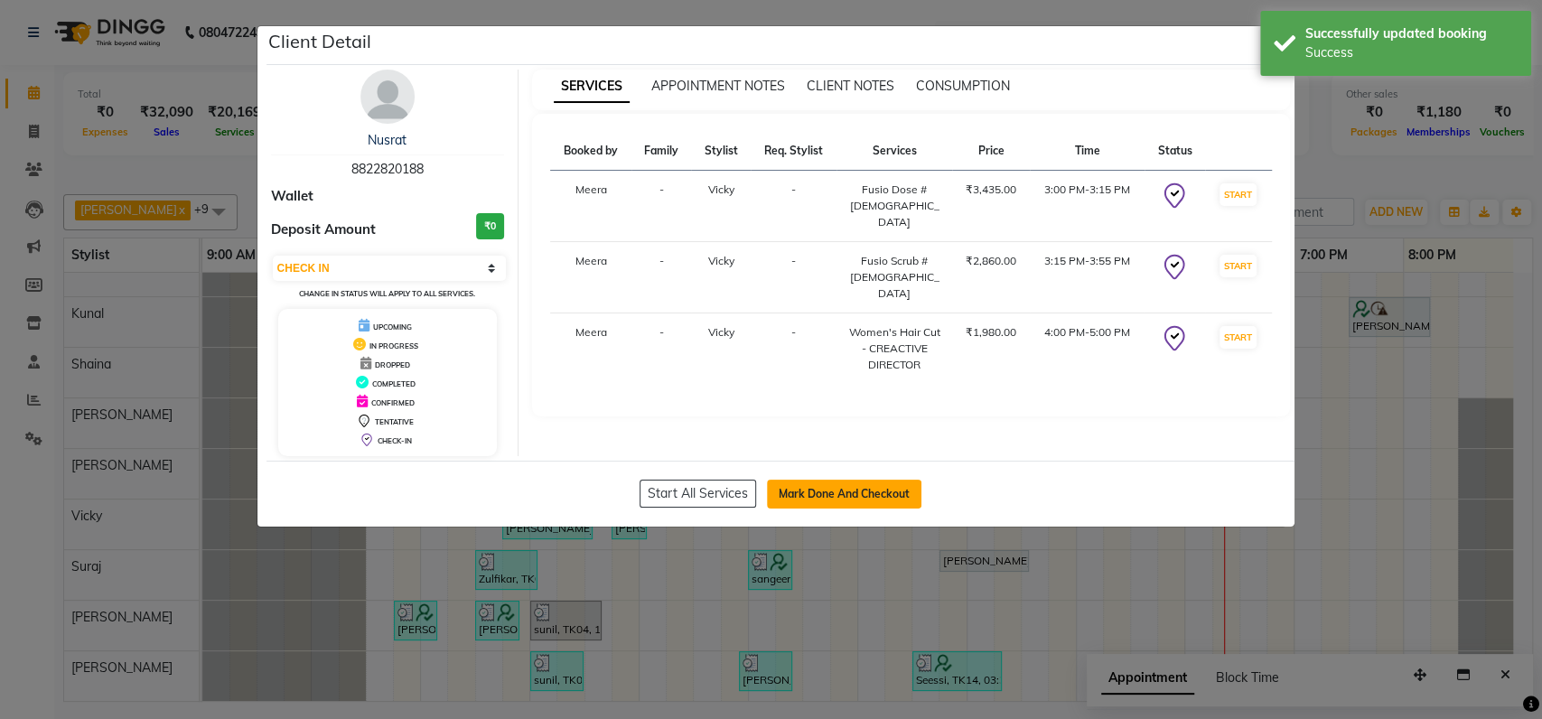
click at [847, 491] on button "Mark Done And Checkout" at bounding box center [844, 494] width 154 height 29
select select "6368"
select select "service"
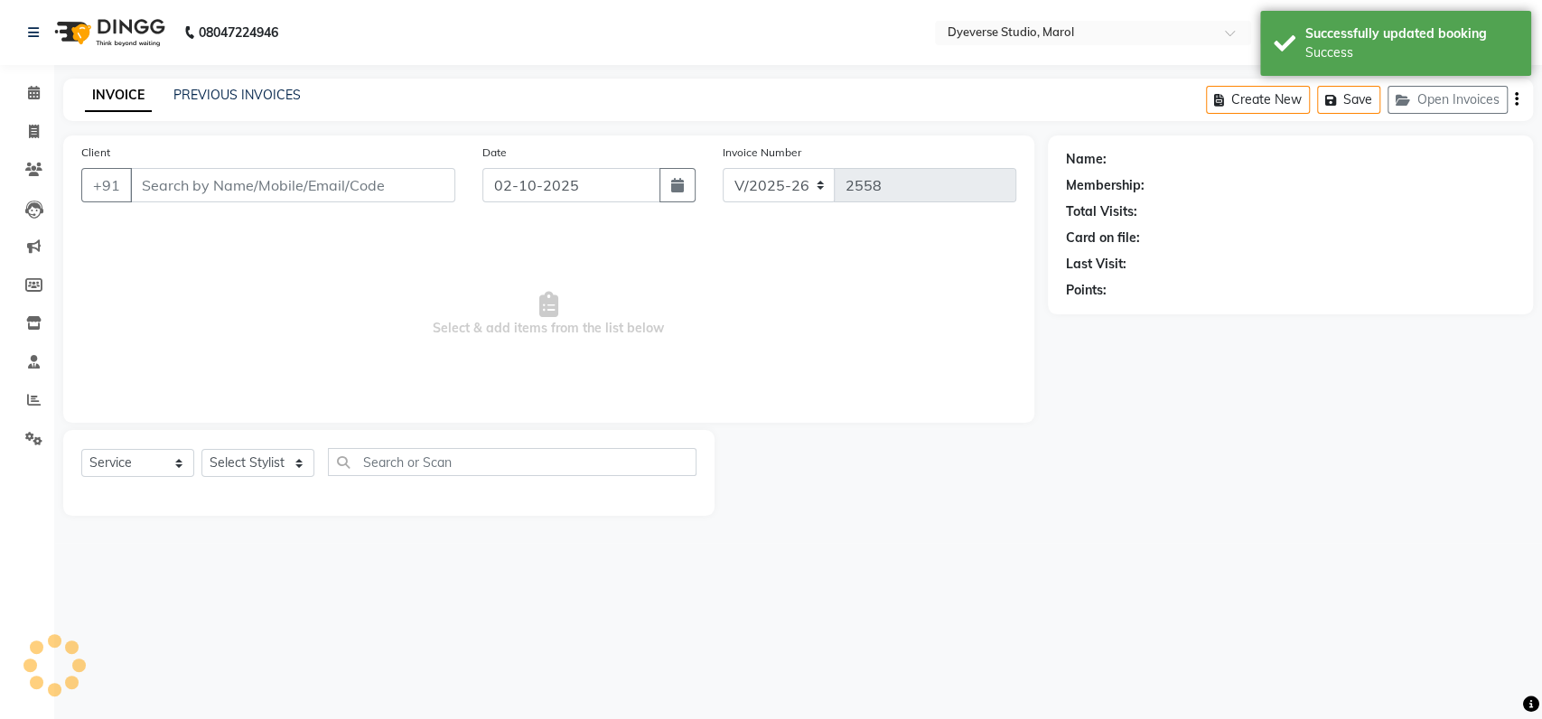
type input "8822820188"
select select "81087"
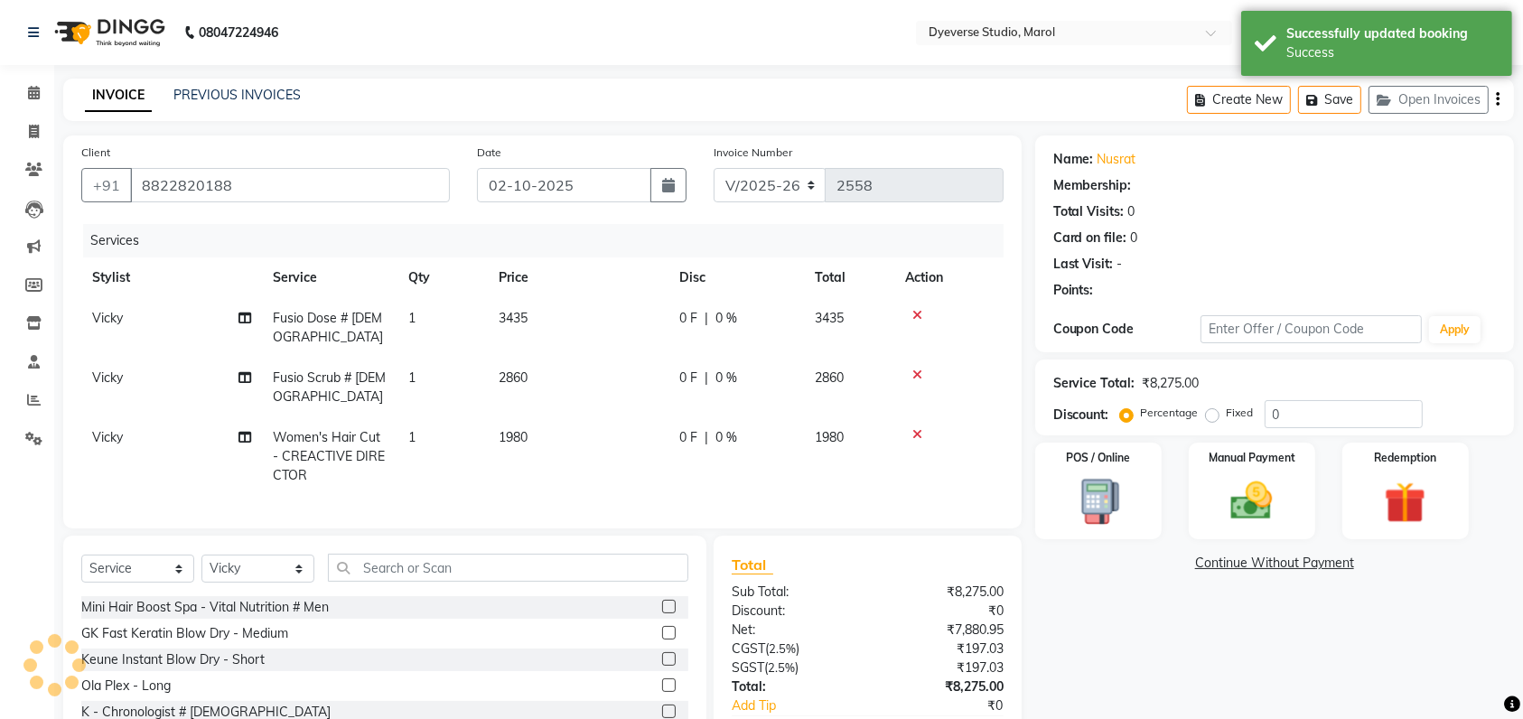
select select "1: Object"
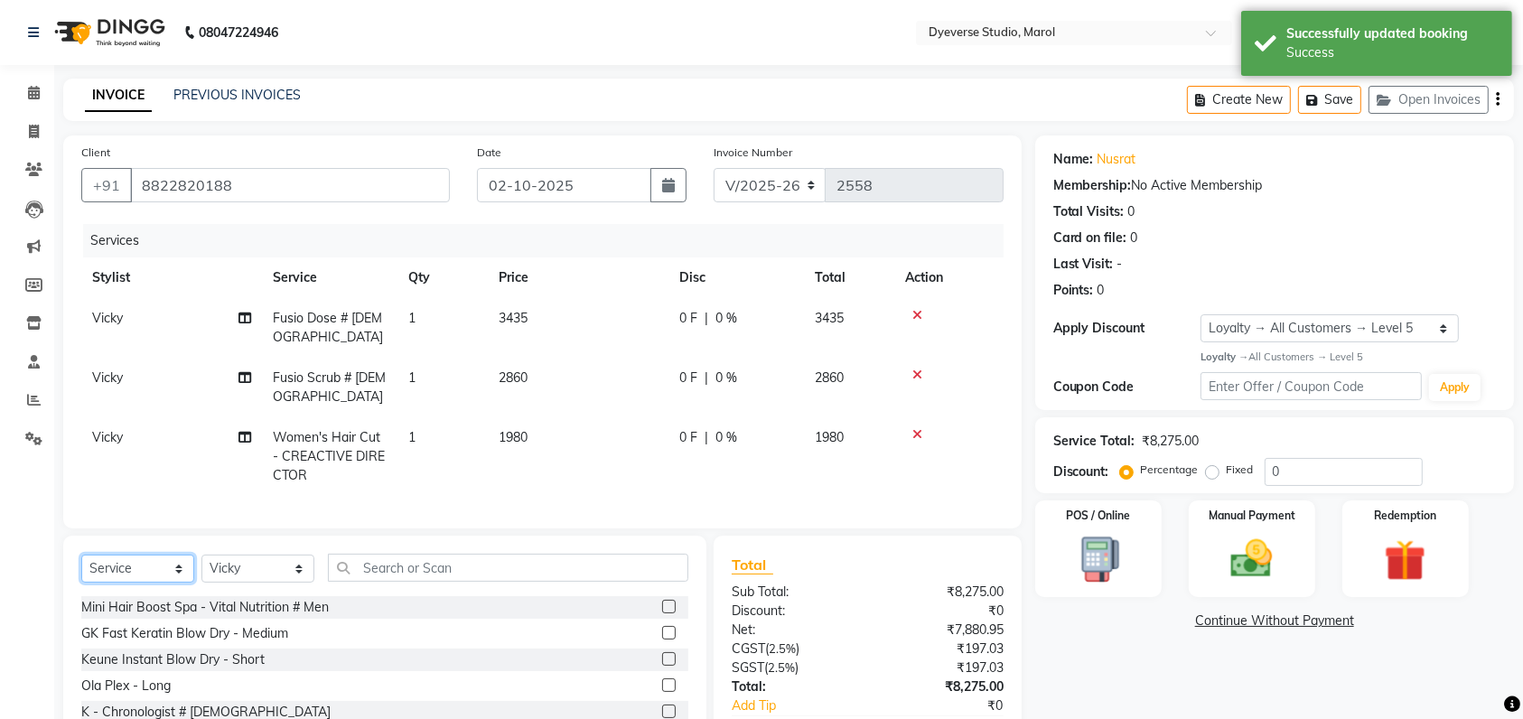
drag, startPoint x: 141, startPoint y: 586, endPoint x: 142, endPoint y: 437, distance: 149.1
click at [142, 437] on div "Client +91 8822820188 Date 02-10-2025 Invoice Number V/2025 V/2025-26 2558 Serv…" at bounding box center [543, 469] width 986 height 667
click at [81, 573] on select "Select Service Product Membership Package Voucher Prepaid Gift Card" at bounding box center [137, 569] width 113 height 28
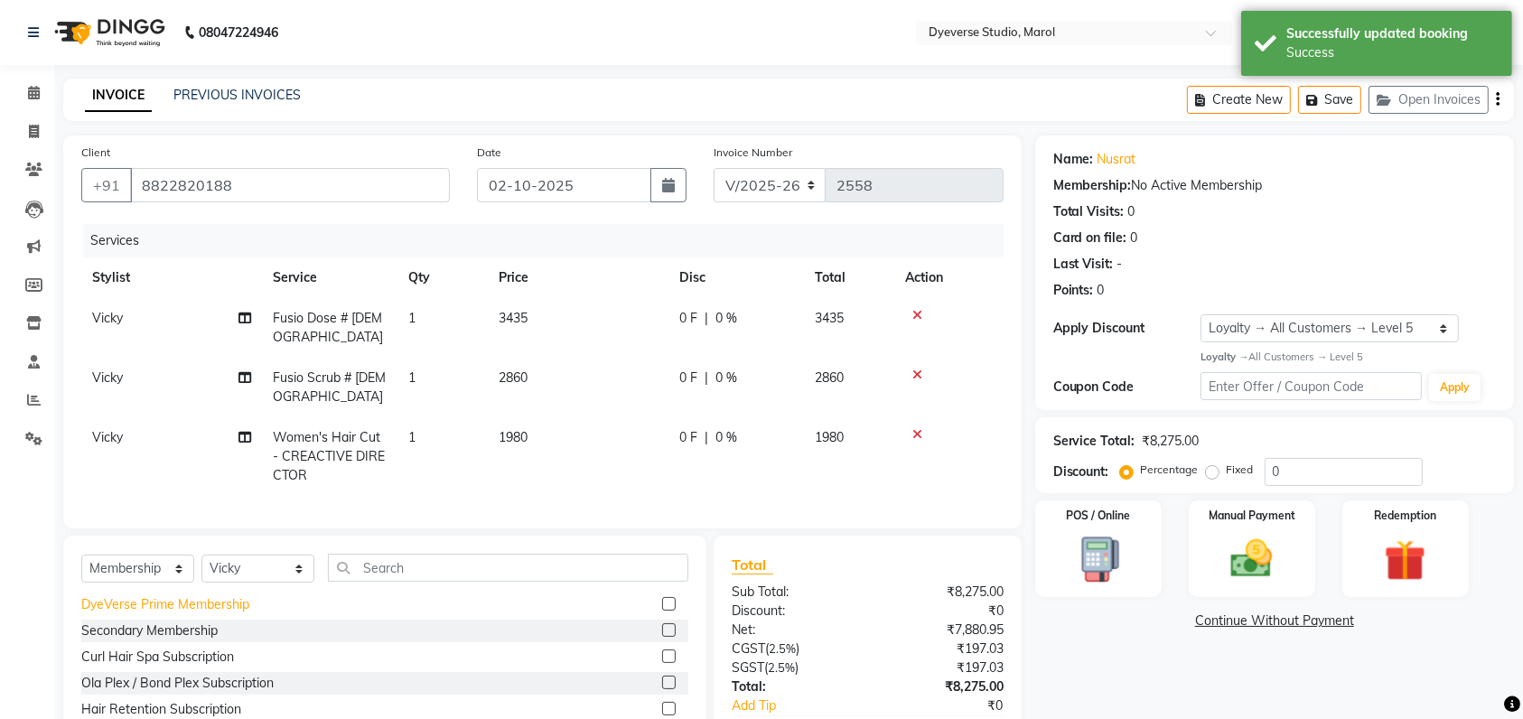
click at [171, 614] on div "DyeVerse Prime Membership" at bounding box center [165, 604] width 168 height 19
select select "select"
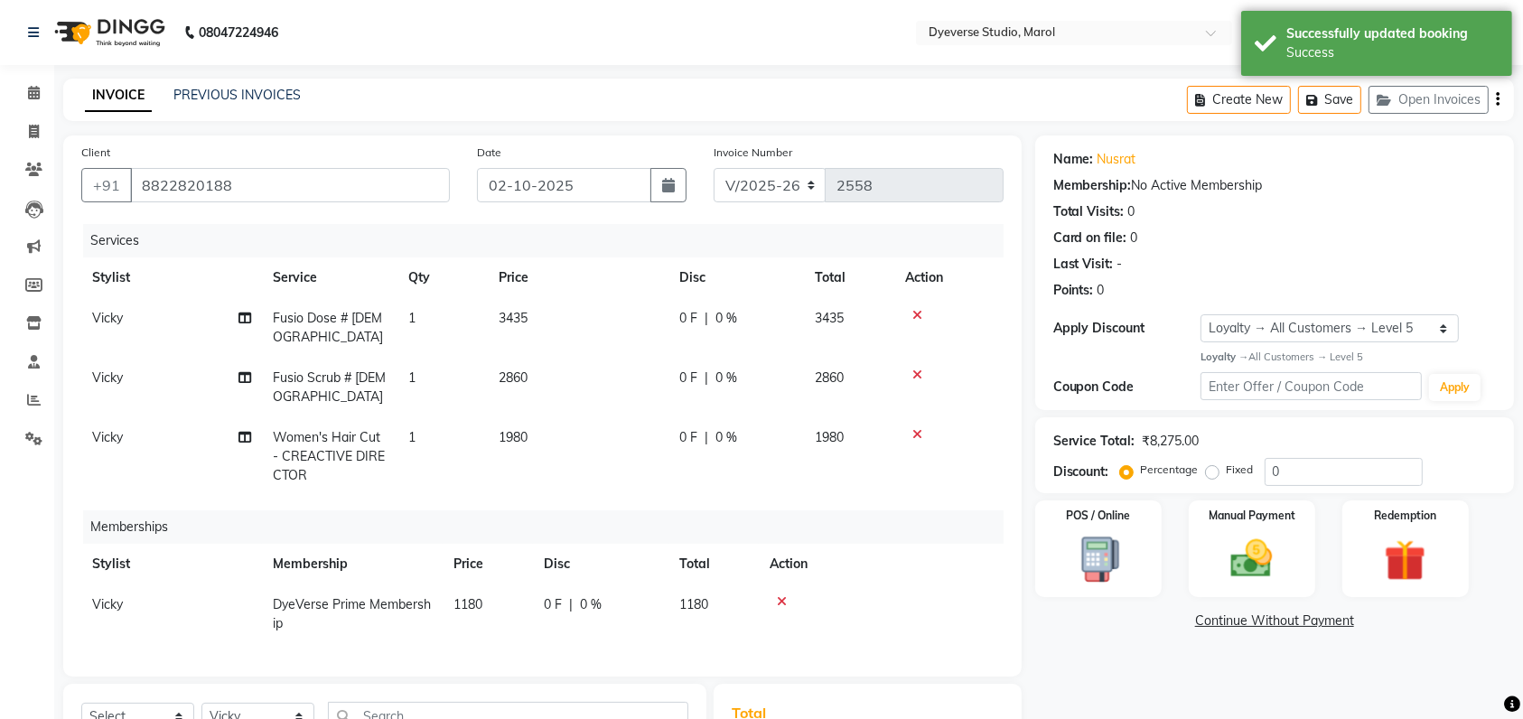
scroll to position [0, 0]
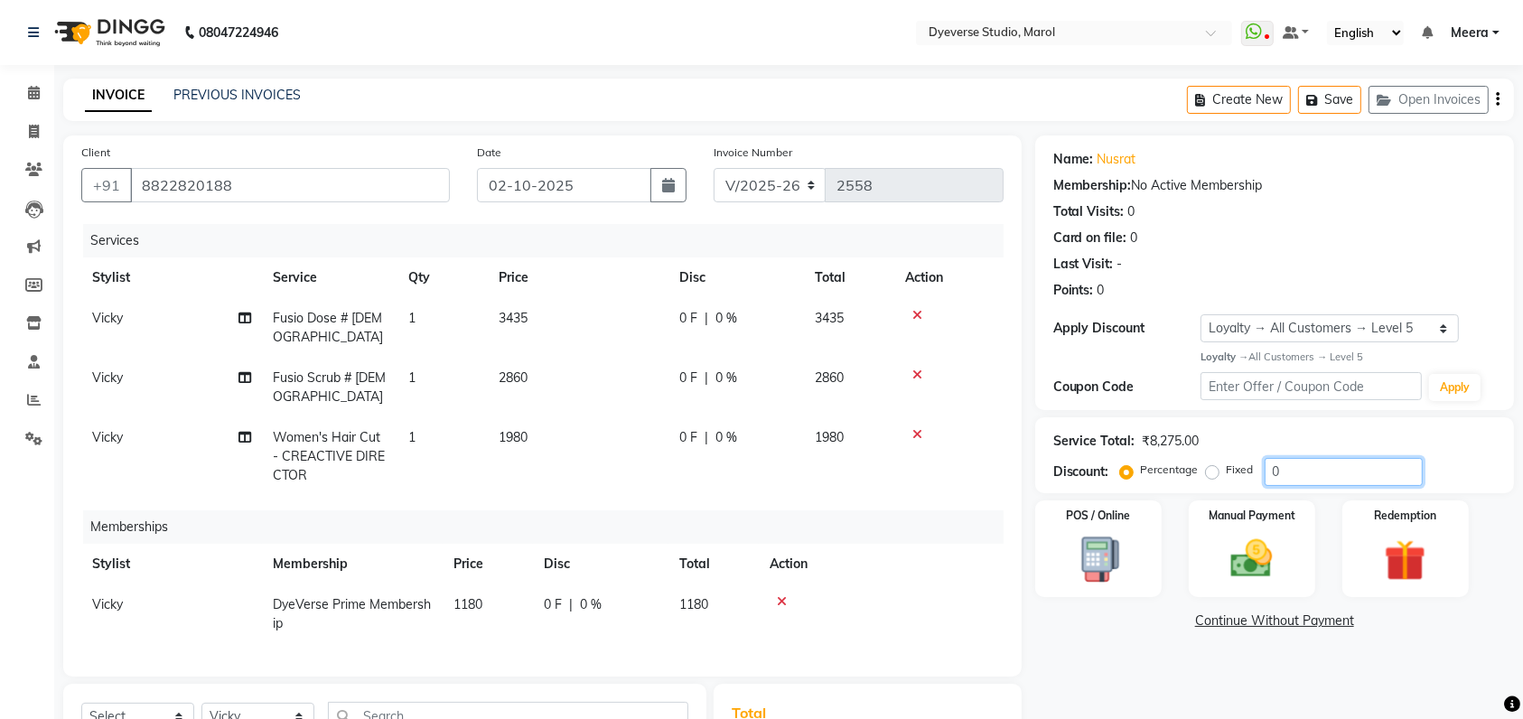
click at [1315, 481] on input "0" at bounding box center [1344, 472] width 158 height 28
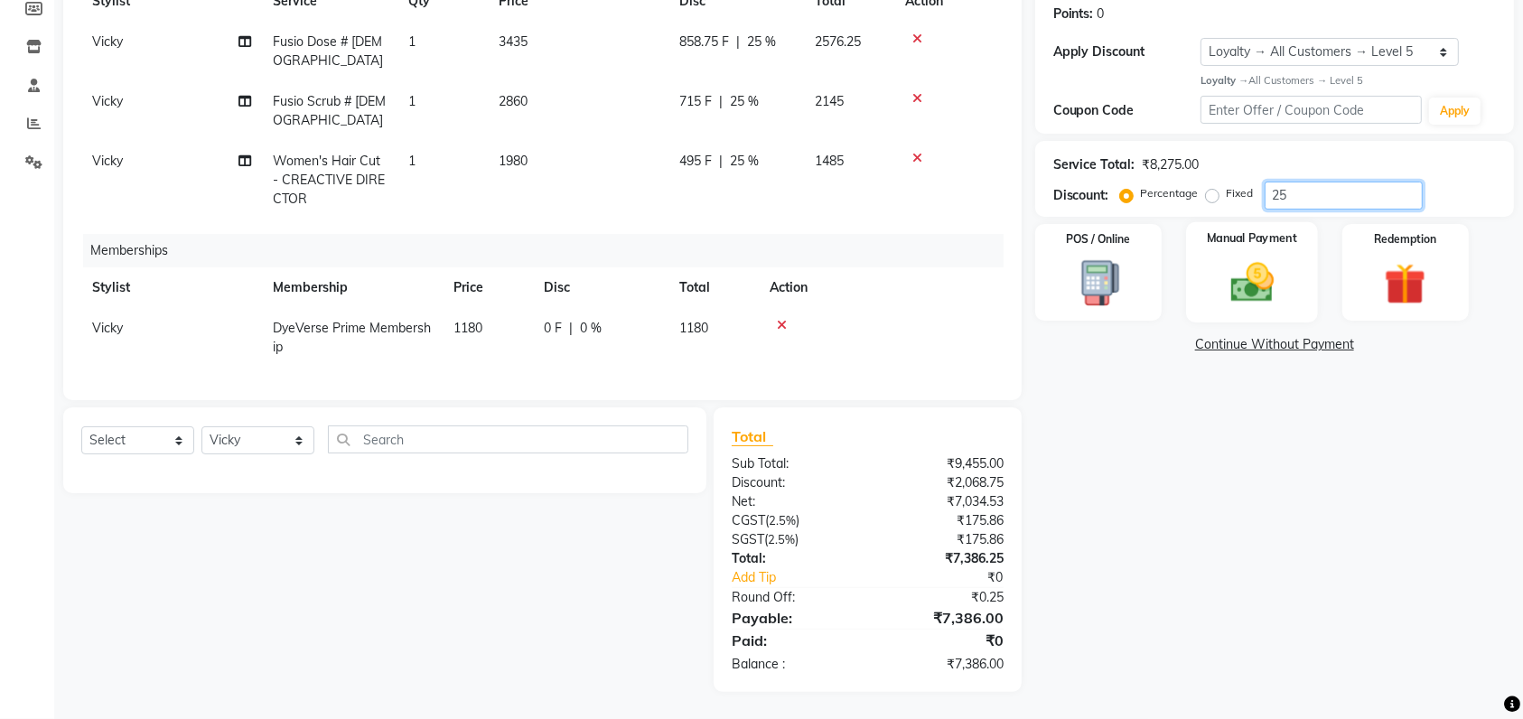
type input "25"
click at [1272, 229] on label "Manual Payment" at bounding box center [1252, 237] width 90 height 17
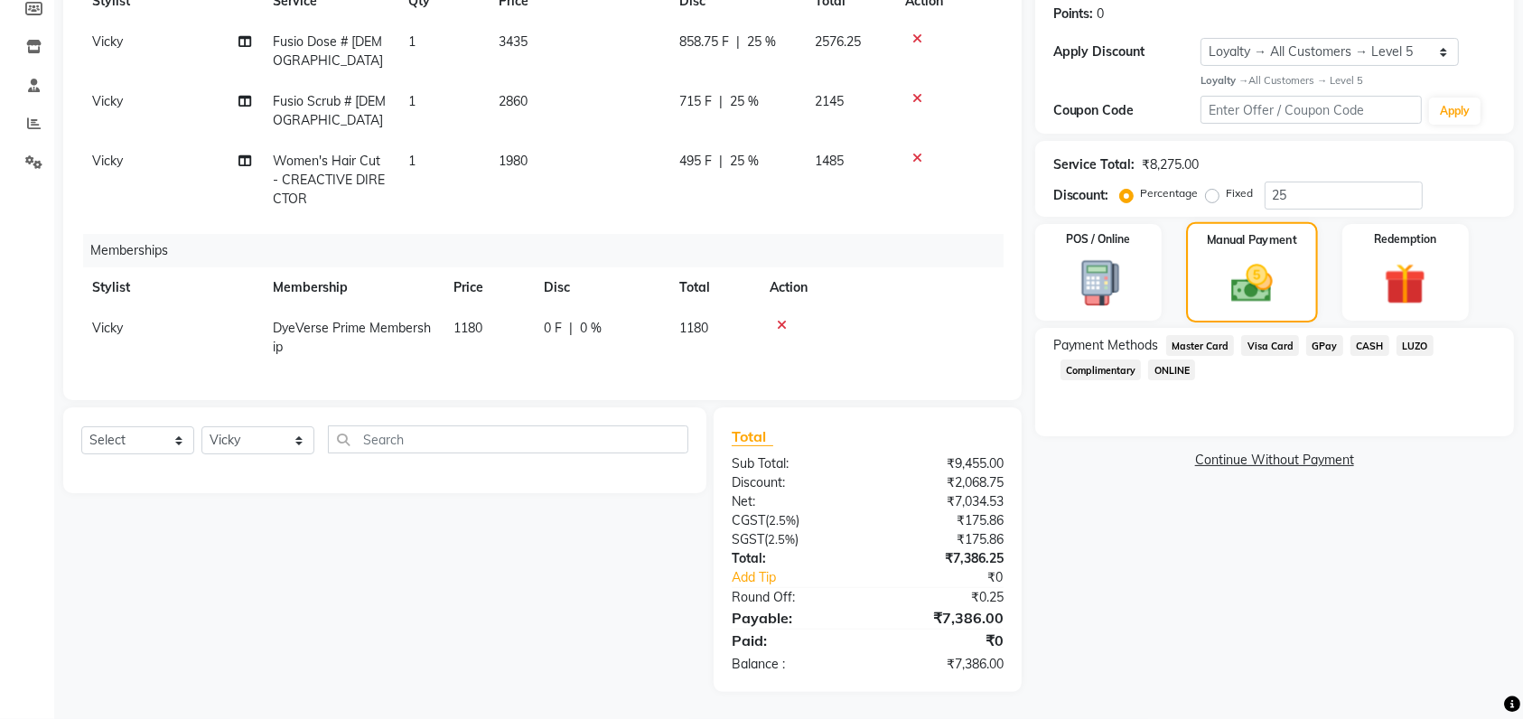
click at [1264, 259] on img at bounding box center [1252, 283] width 68 height 48
click at [1326, 336] on span "GPay" at bounding box center [1324, 345] width 37 height 21
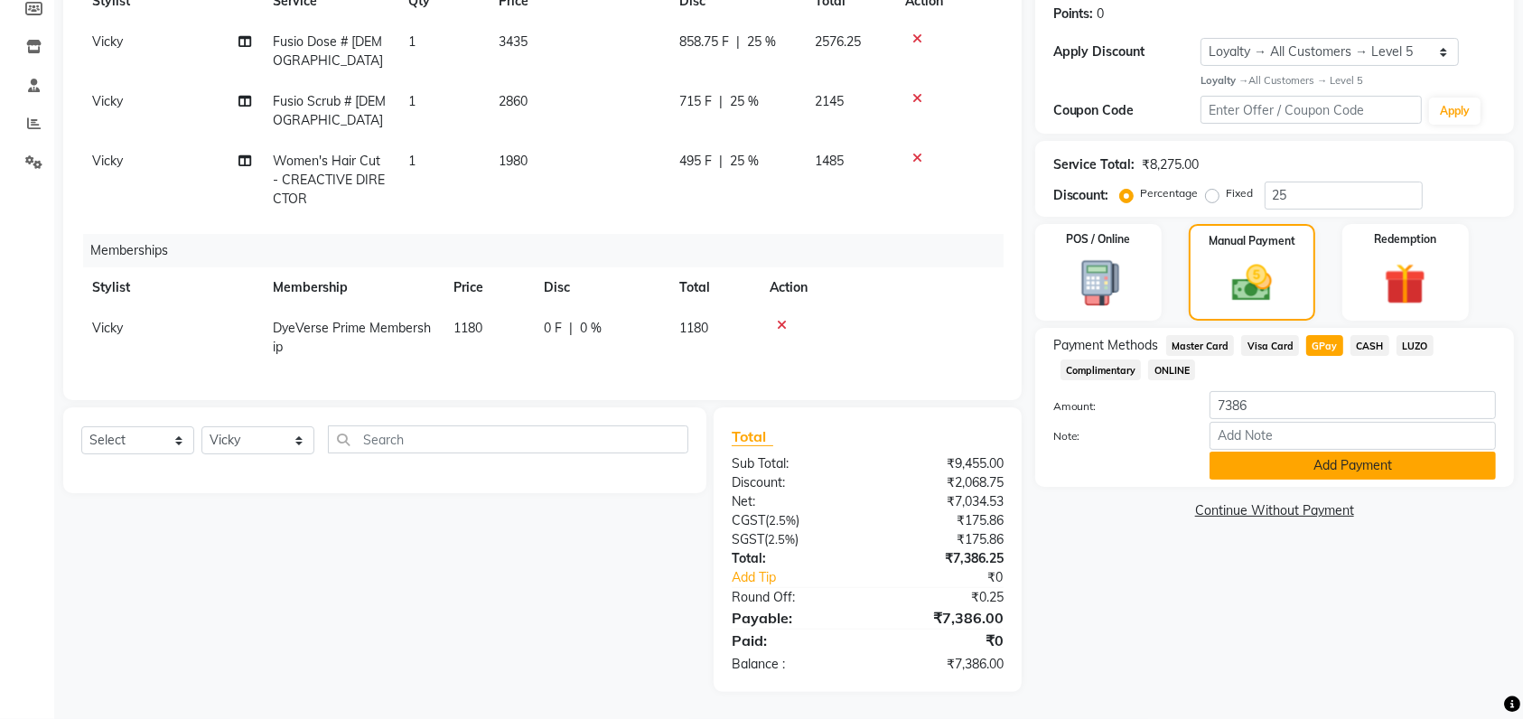
click at [1248, 455] on button "Add Payment" at bounding box center [1353, 466] width 286 height 28
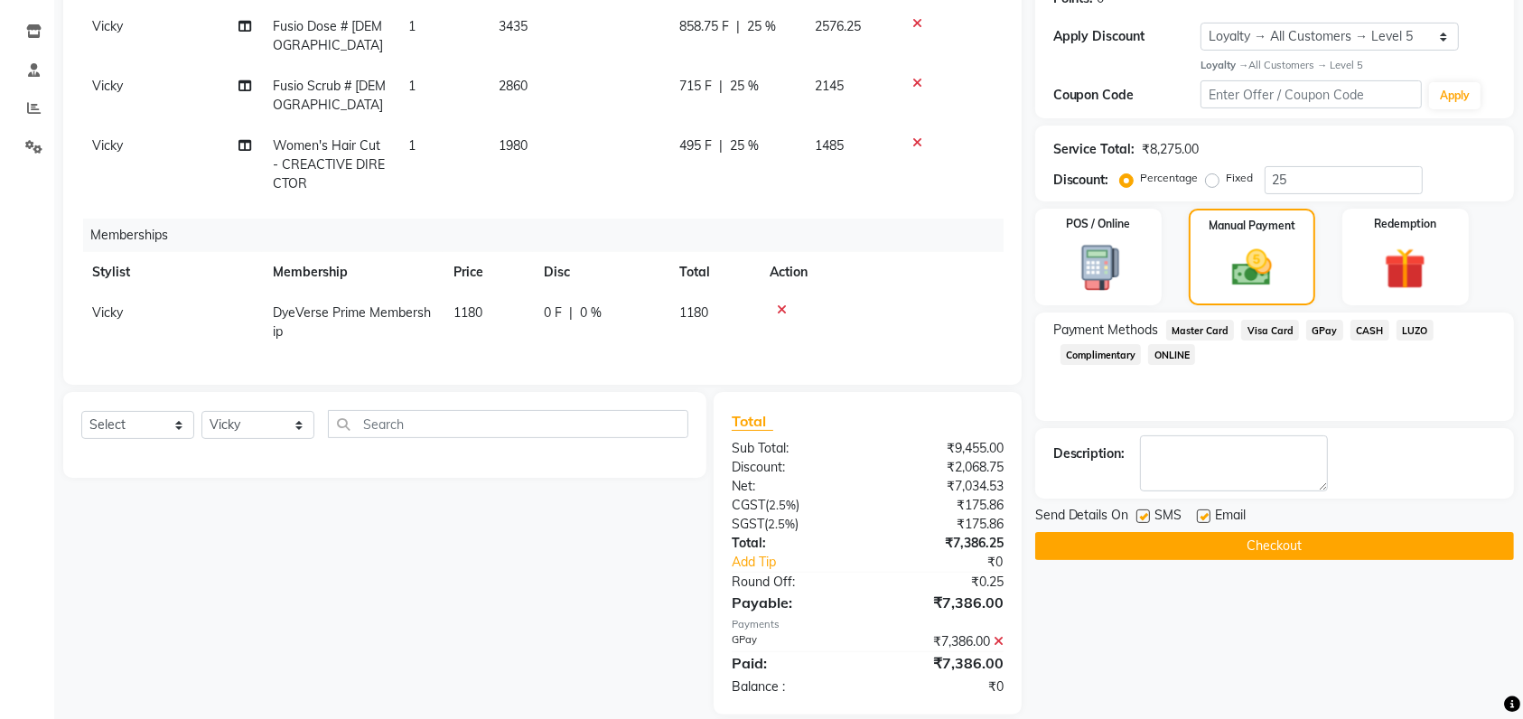
scroll to position [419, 0]
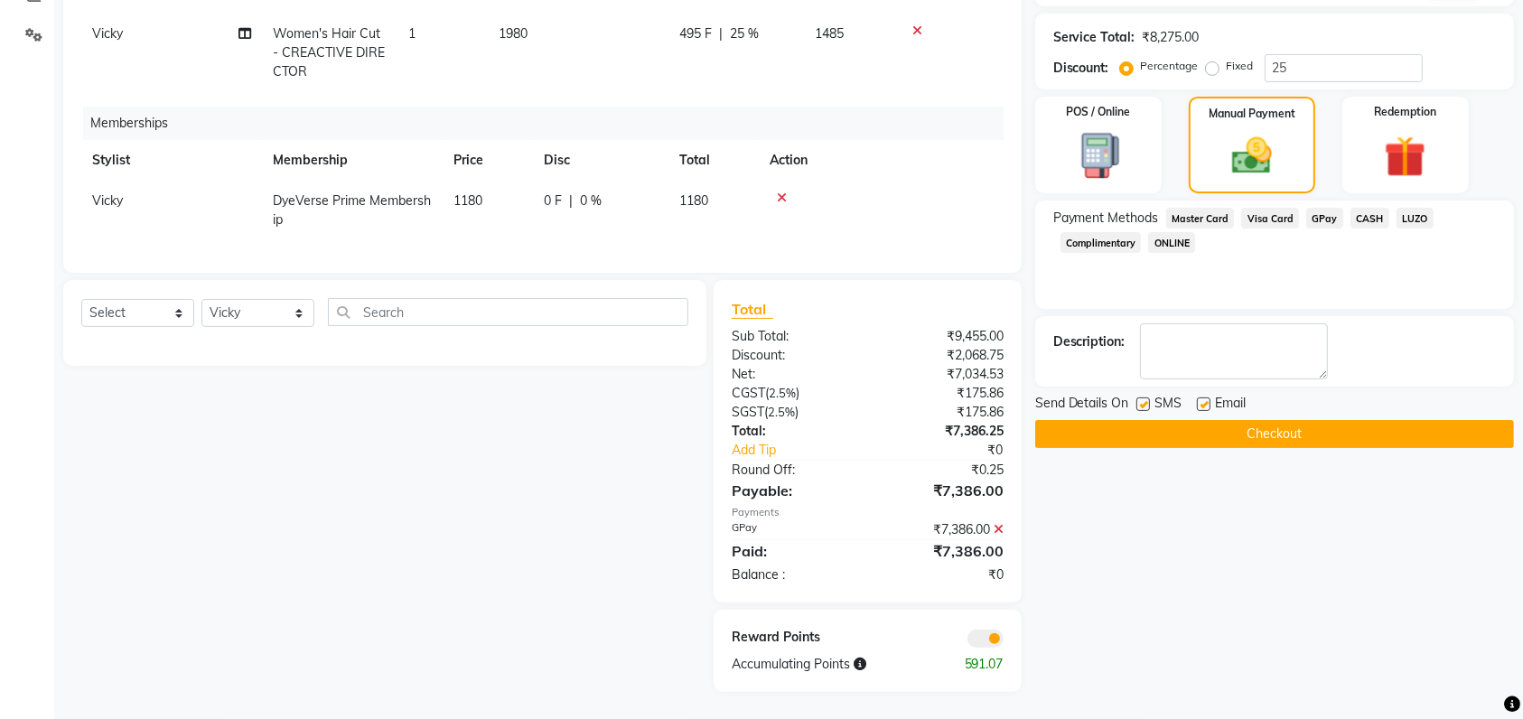
click at [992, 642] on span at bounding box center [986, 639] width 36 height 18
click at [1004, 641] on input "checkbox" at bounding box center [1004, 641] width 0 height 0
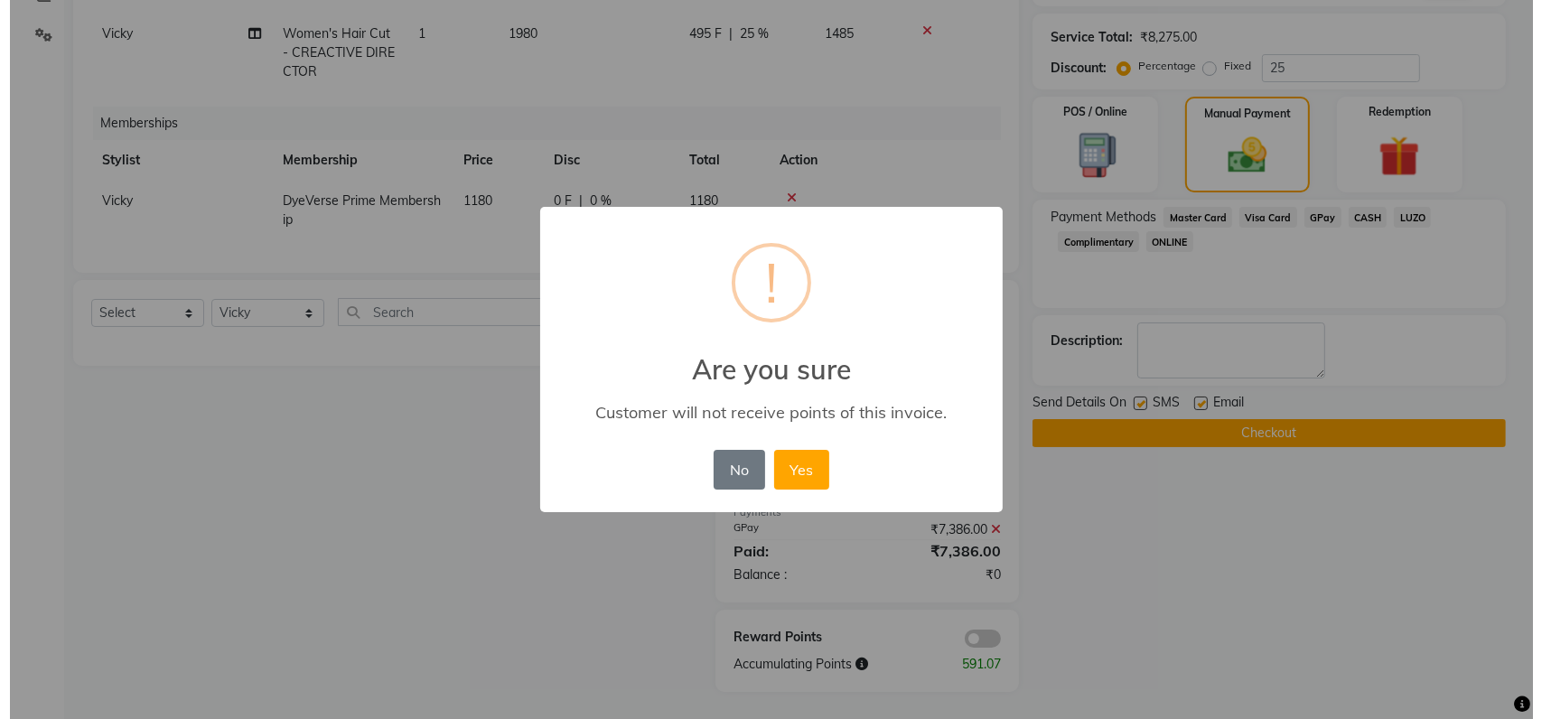
scroll to position [402, 0]
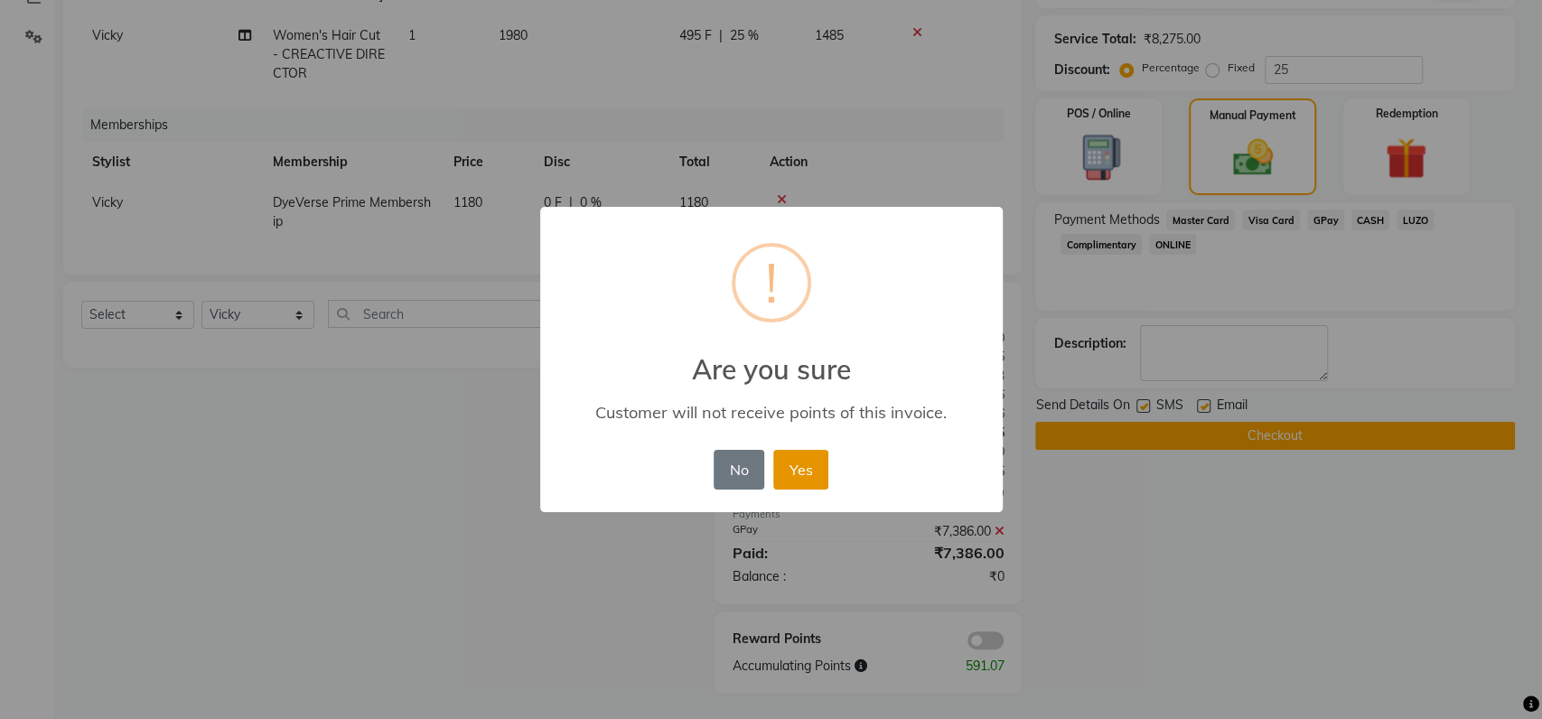
click at [798, 486] on button "Yes" at bounding box center [800, 470] width 55 height 40
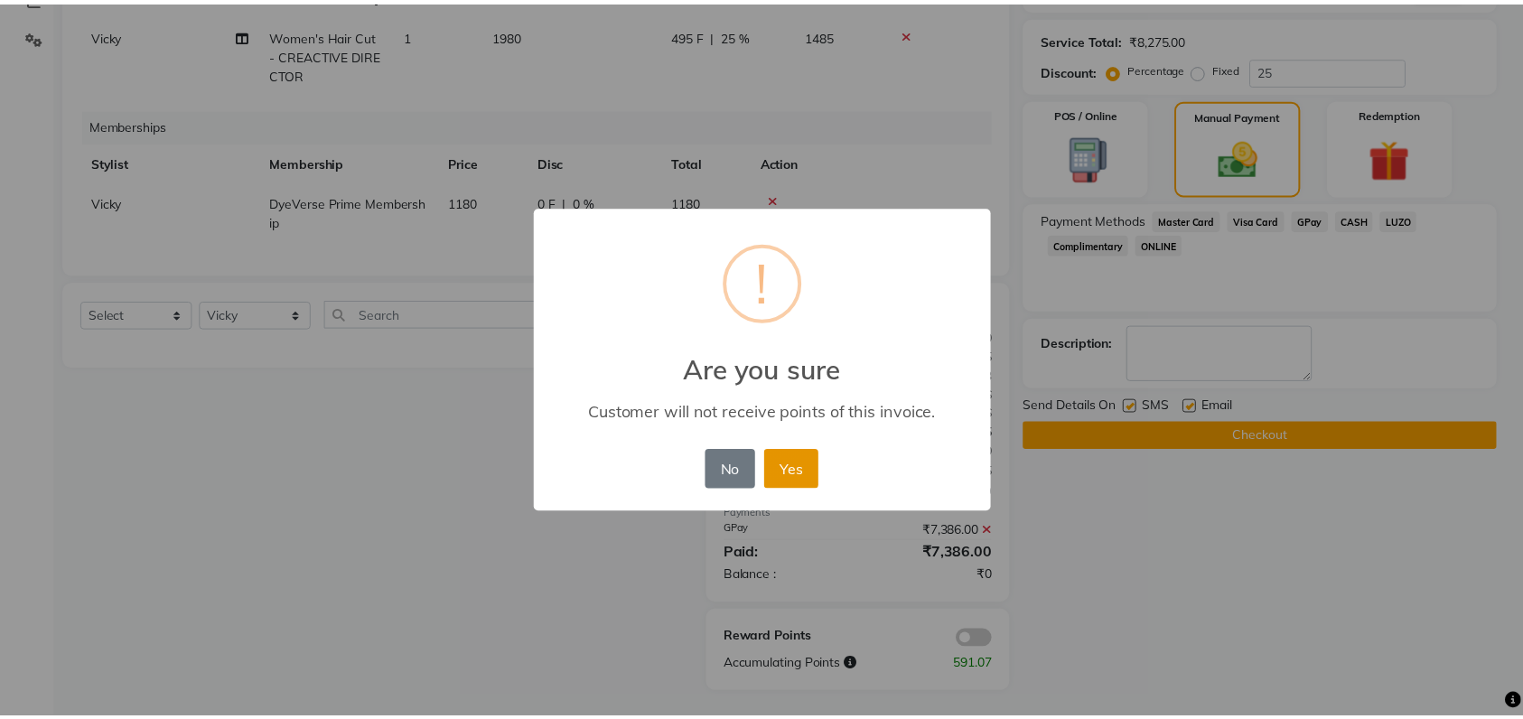
scroll to position [376, 0]
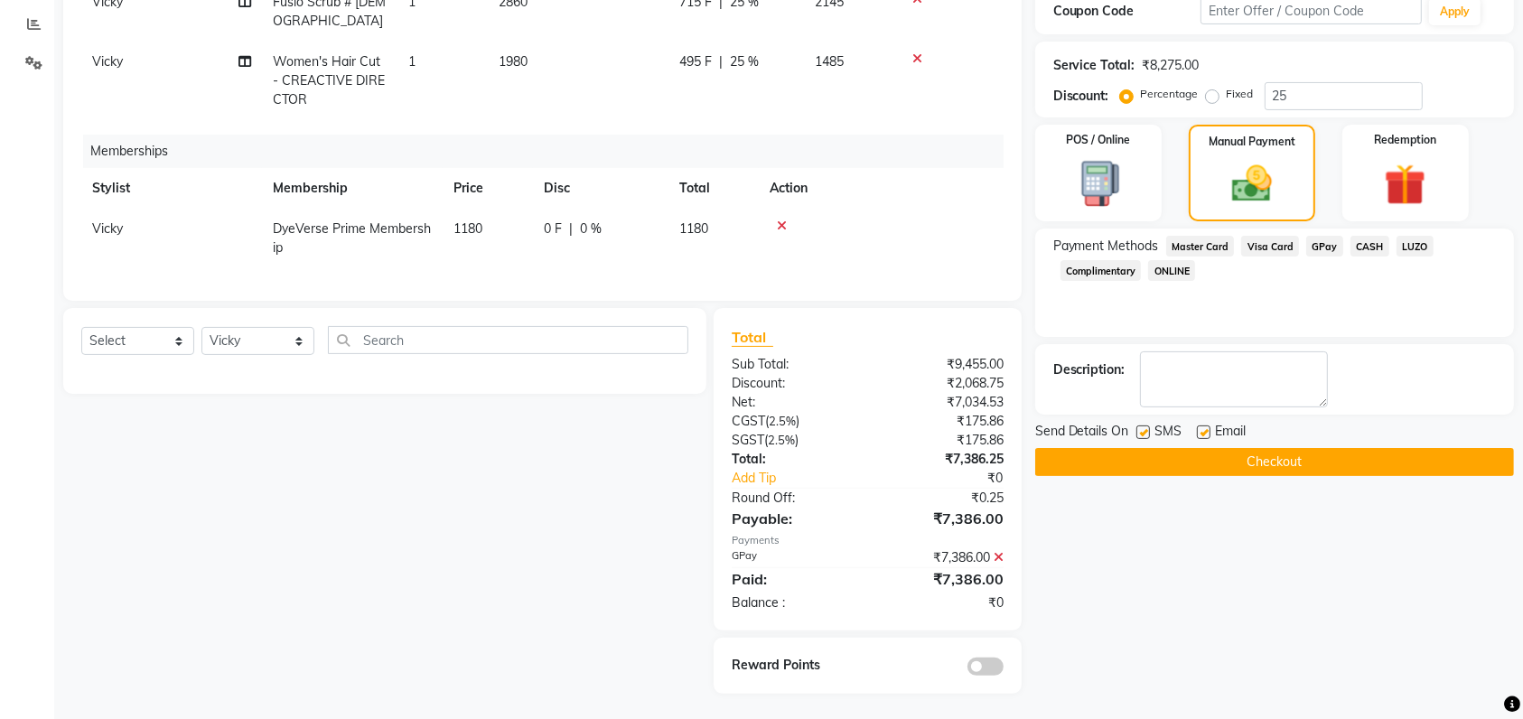
click at [1116, 465] on button "Checkout" at bounding box center [1274, 462] width 479 height 28
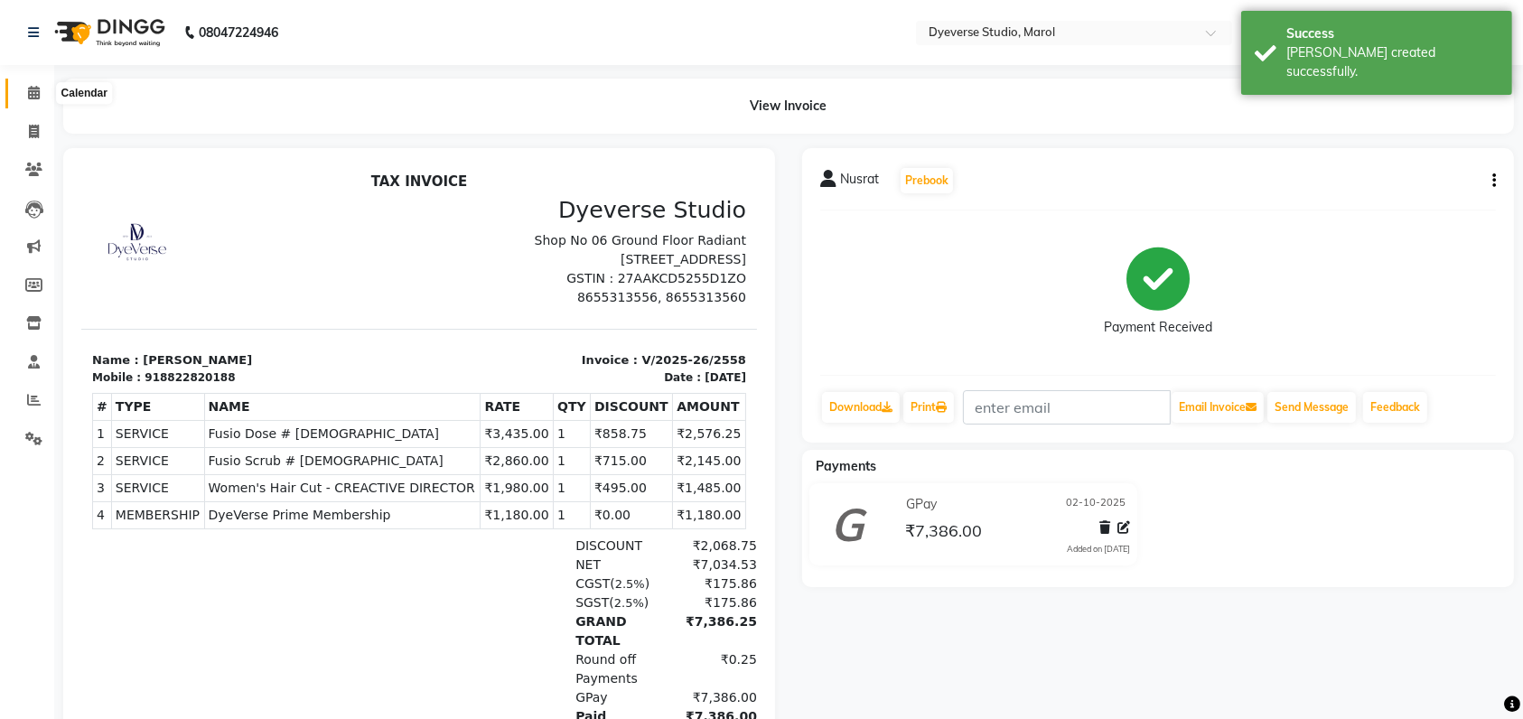
click at [28, 90] on icon at bounding box center [34, 93] width 12 height 14
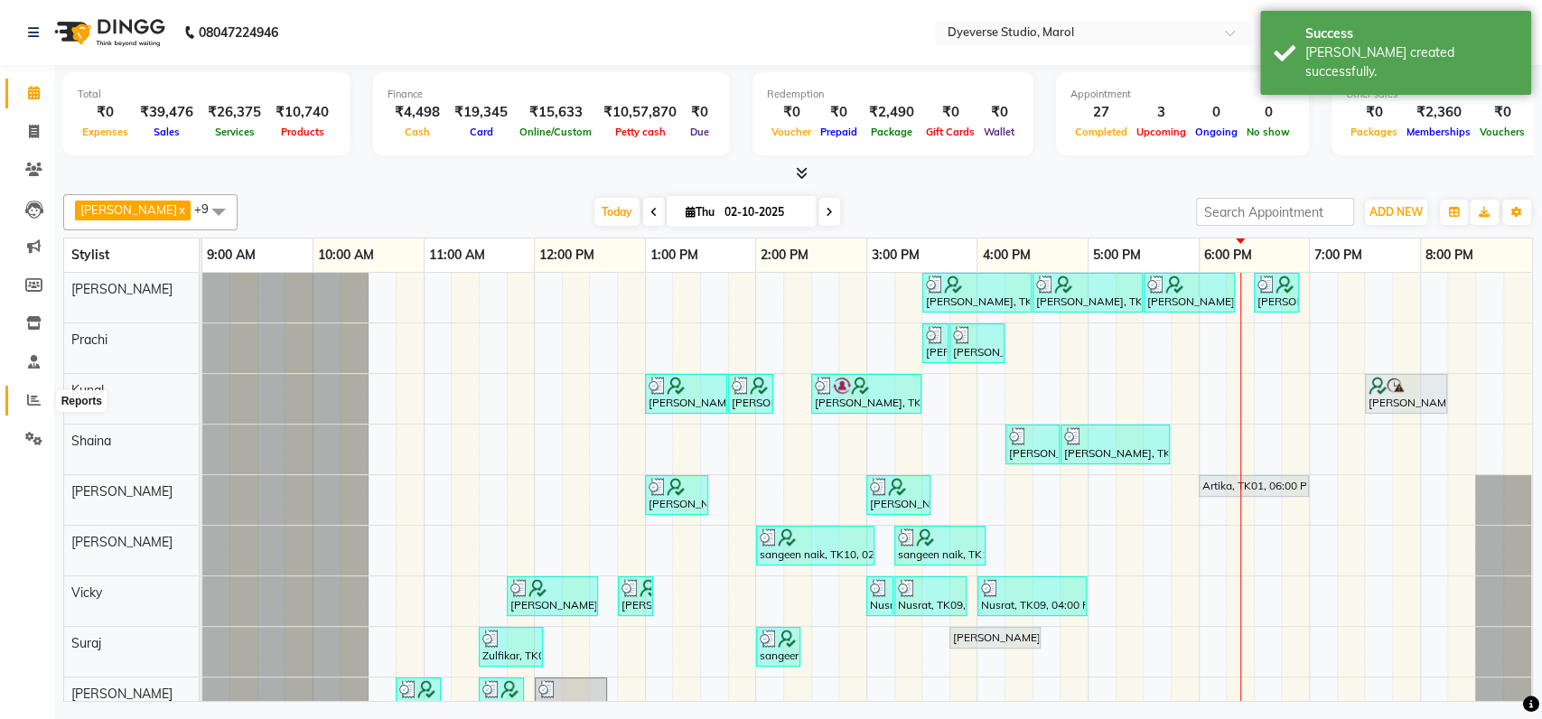
click at [36, 401] on icon at bounding box center [34, 400] width 14 height 14
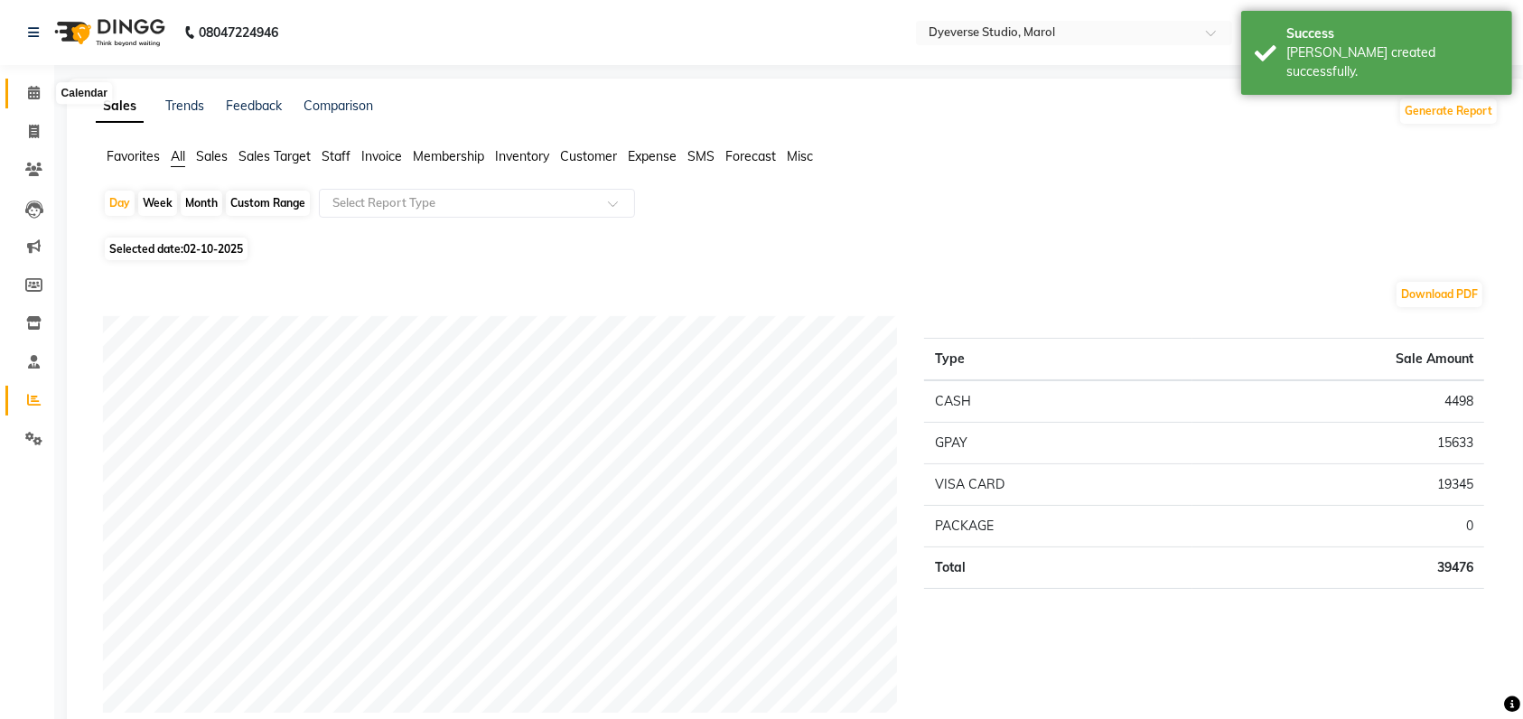
click at [30, 90] on icon at bounding box center [34, 93] width 12 height 14
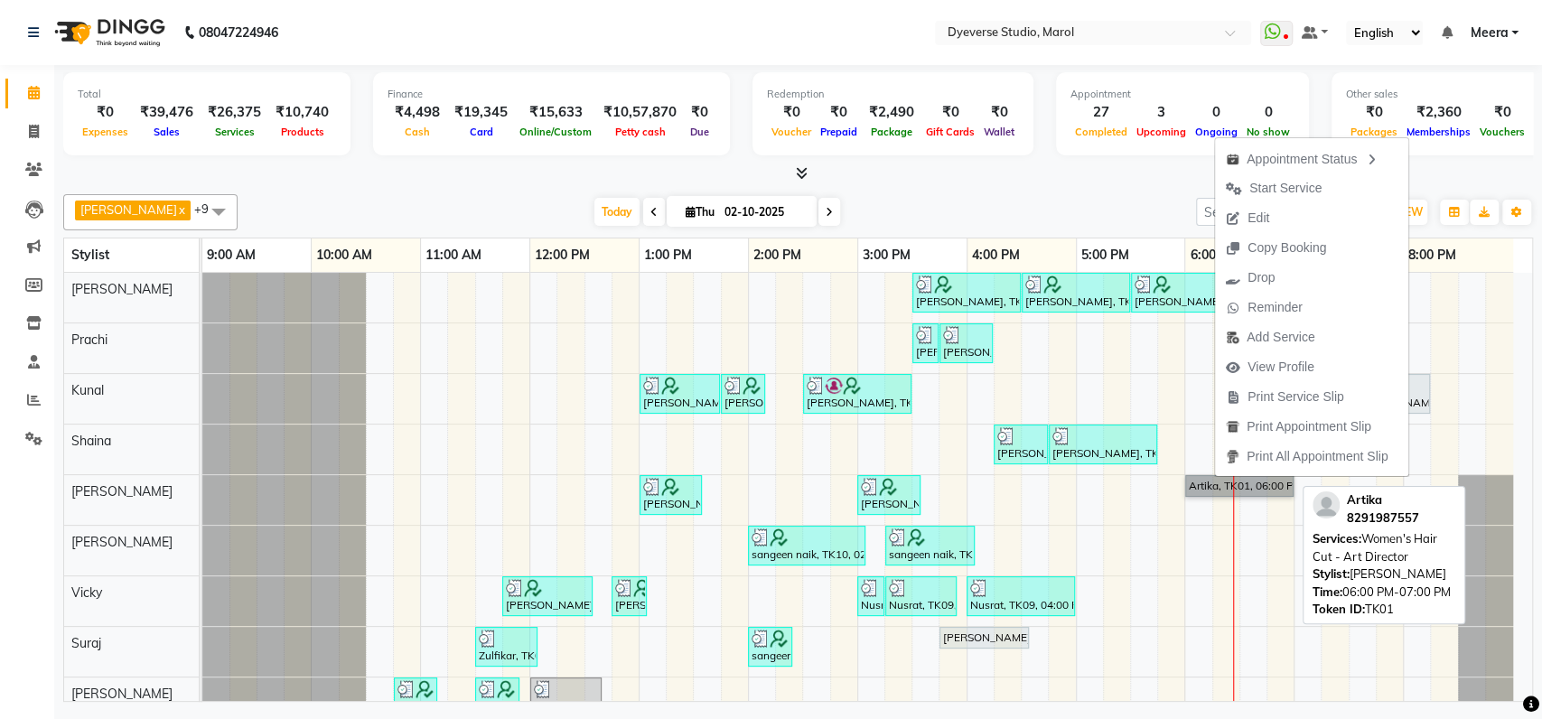
click at [1198, 486] on link "Artika, TK01, 06:00 PM-07:00 PM, Women's Hair Cut - Art Director" at bounding box center [1239, 486] width 108 height 22
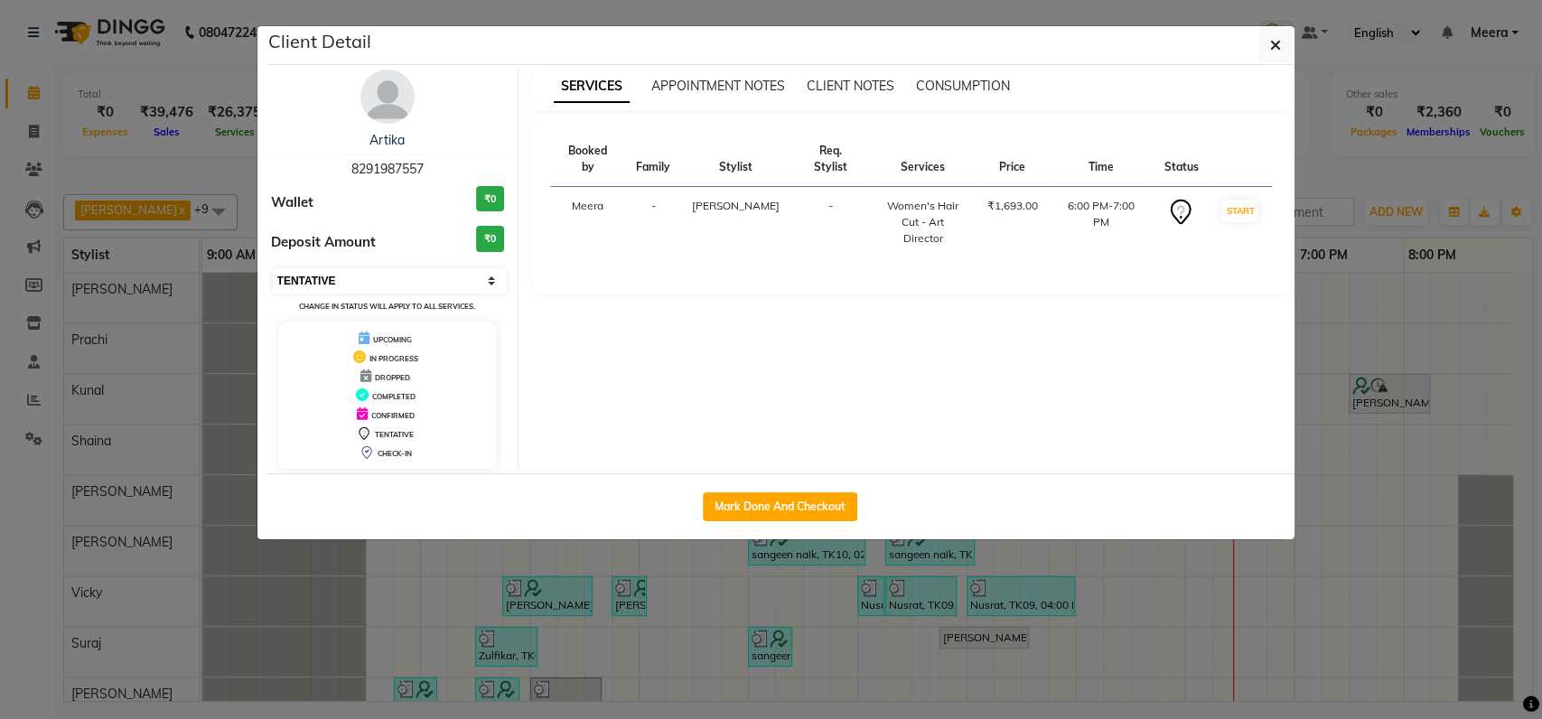
click at [349, 274] on select "Select IN SERVICE CONFIRMED TENTATIVE CHECK IN MARK DONE DROPPED UPCOMING" at bounding box center [390, 280] width 234 height 25
select select "8"
click at [273, 268] on select "Select IN SERVICE CONFIRMED TENTATIVE CHECK IN MARK DONE DROPPED UPCOMING" at bounding box center [390, 280] width 234 height 25
click at [288, 583] on ngb-modal-window "Client Detail Artika 8291987557 Wallet ₹0 Deposit Amount ₹0 Select IN SERVICE C…" at bounding box center [771, 359] width 1542 height 719
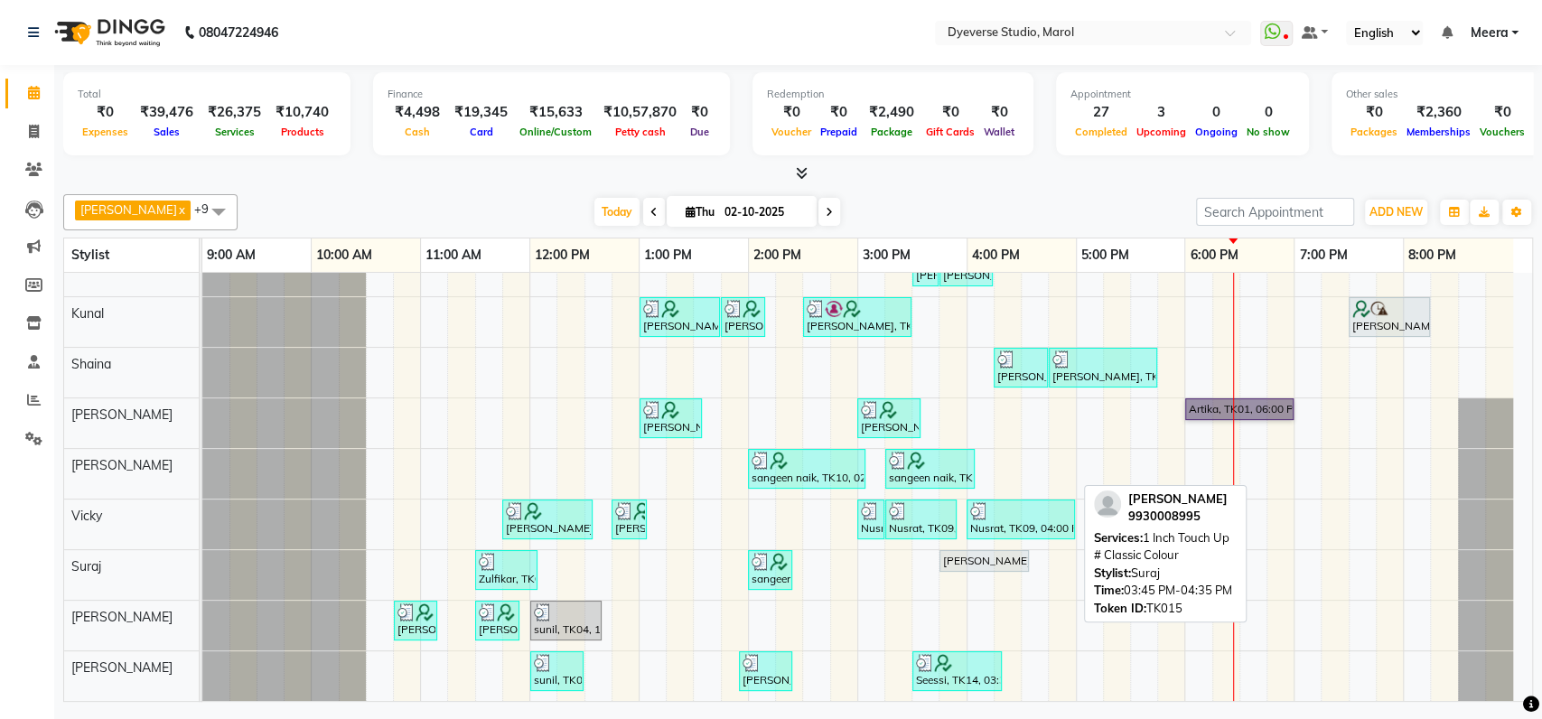
scroll to position [91, 0]
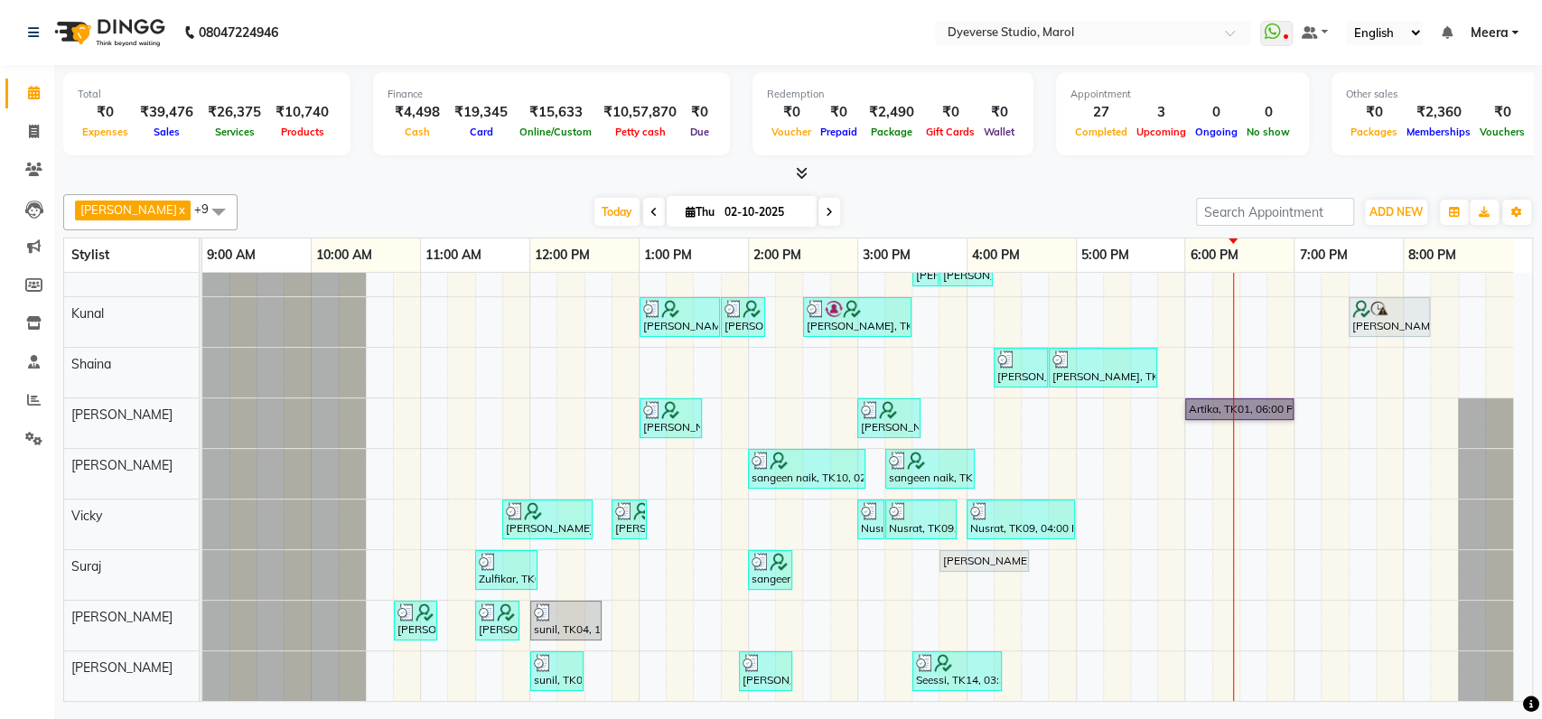
click at [297, 521] on div at bounding box center [284, 525] width 164 height 50
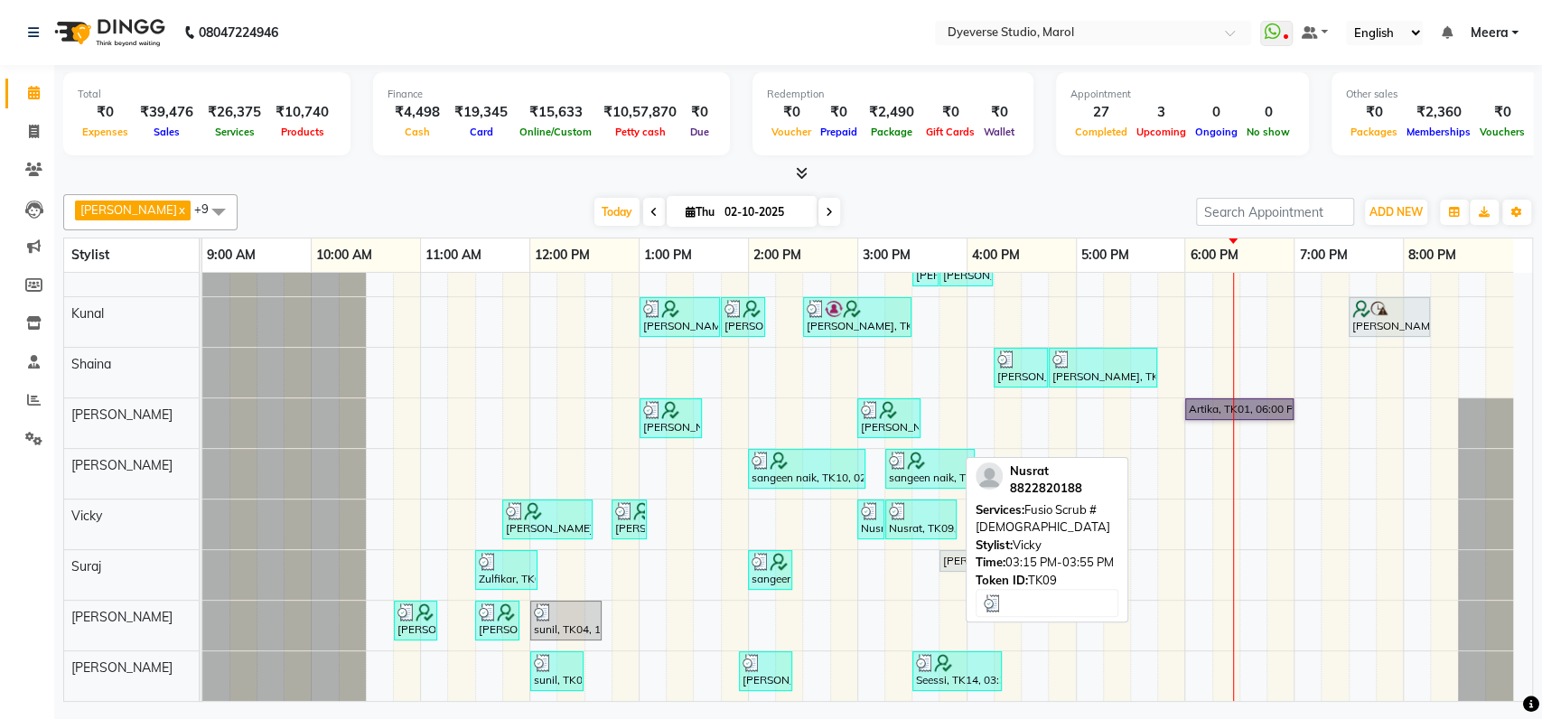
scroll to position [0, 0]
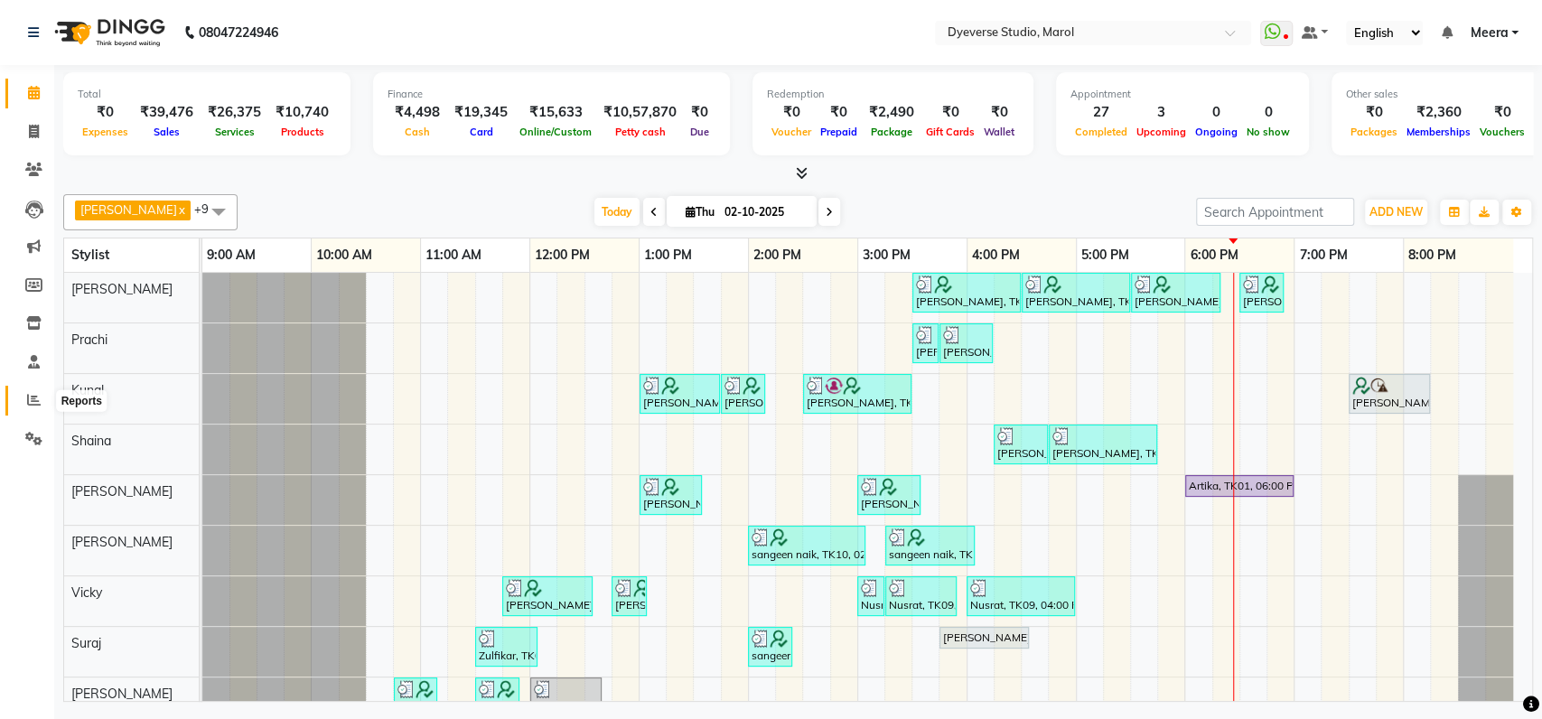
click at [28, 402] on icon at bounding box center [34, 400] width 14 height 14
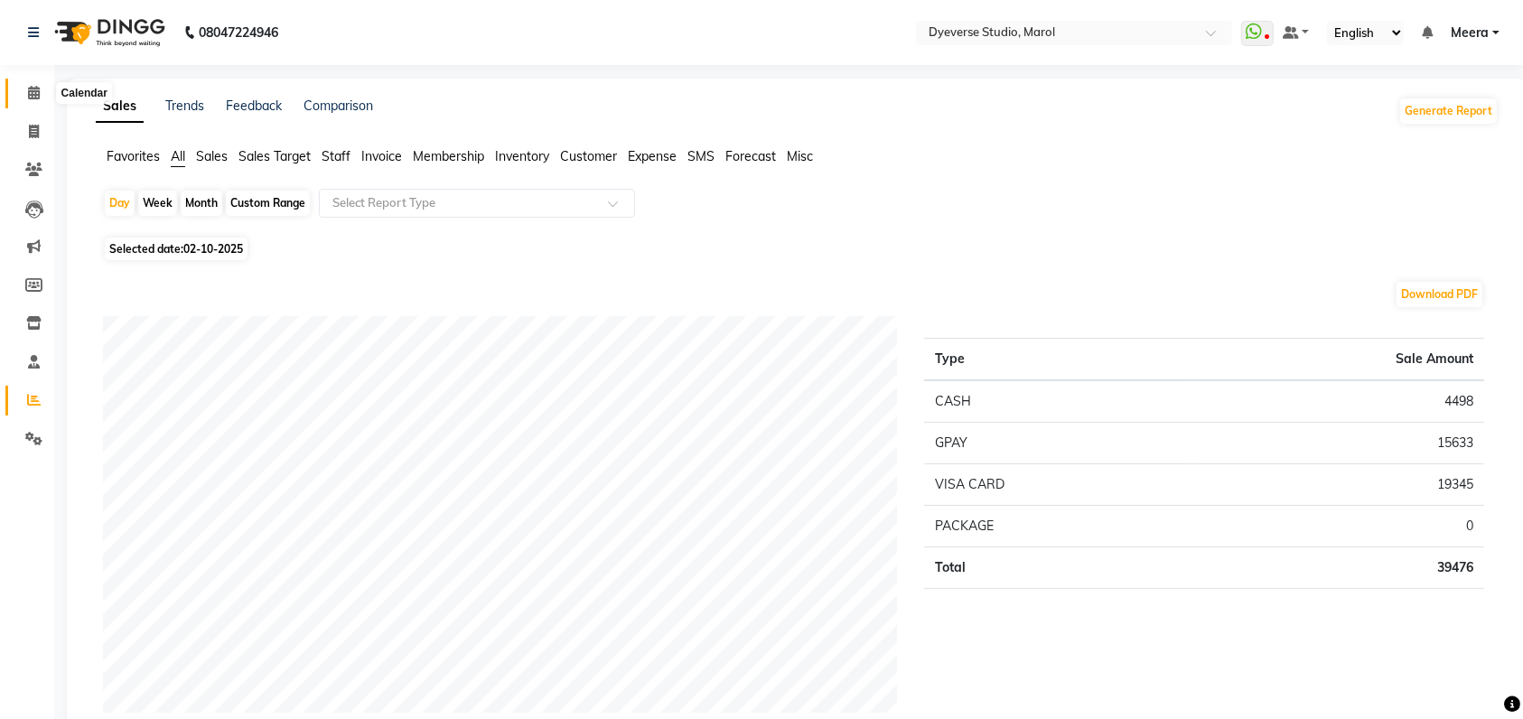
click at [42, 87] on span at bounding box center [34, 93] width 32 height 21
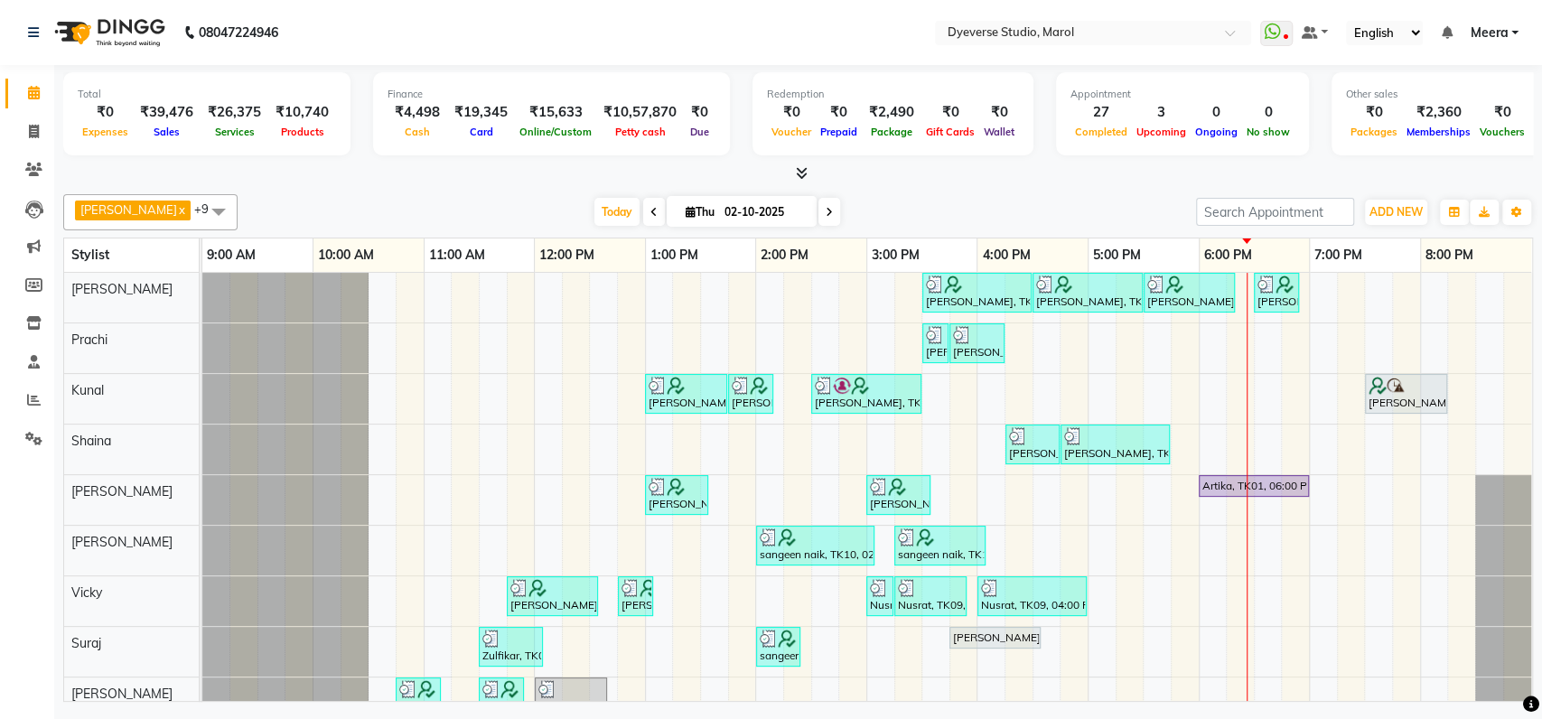
click at [457, 192] on div "Ankita x Suraj x Shaina x Anmol x Sahabaz x Yusuf x Kunal x Prachi x Vicky x Vi…" at bounding box center [798, 444] width 1470 height 515
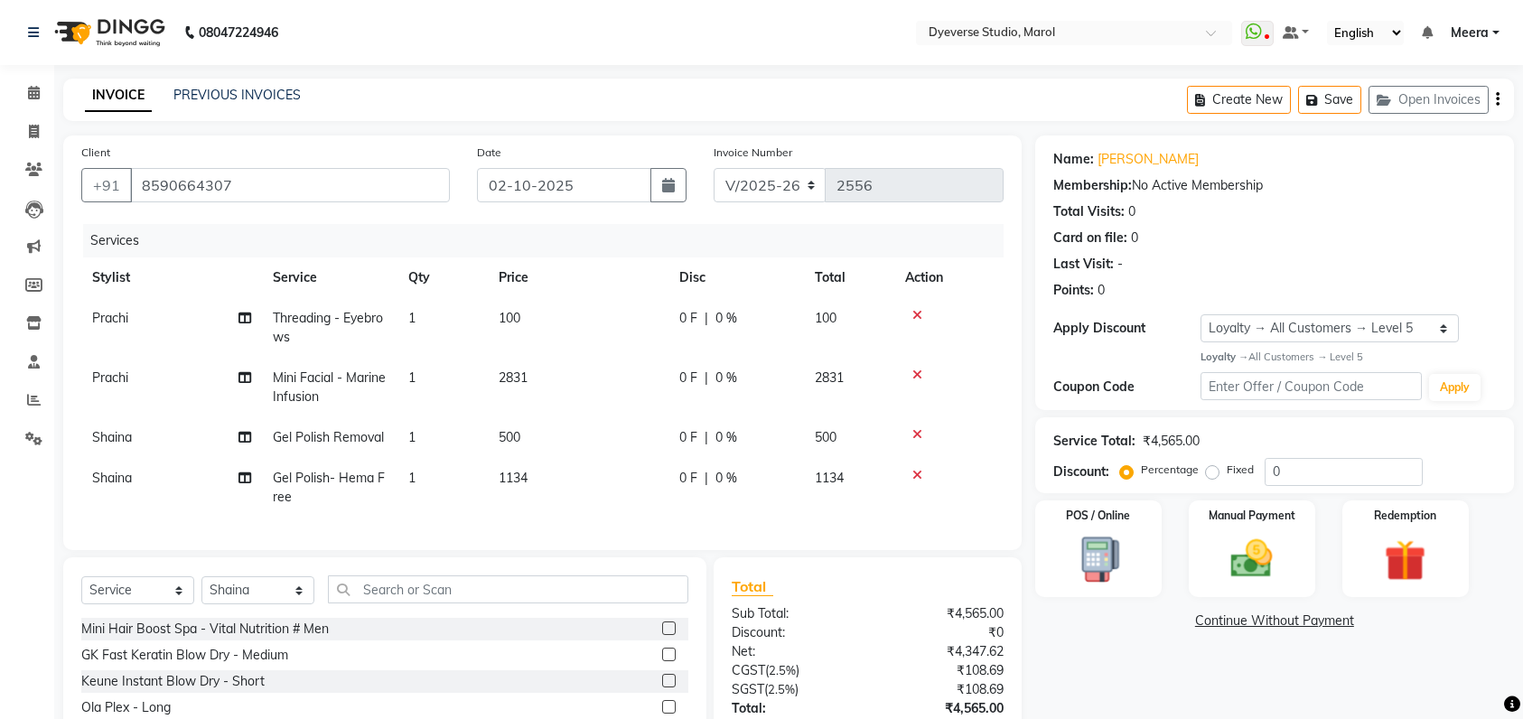
select select "6368"
select select "service"
select select "48845"
select select "1: Object"
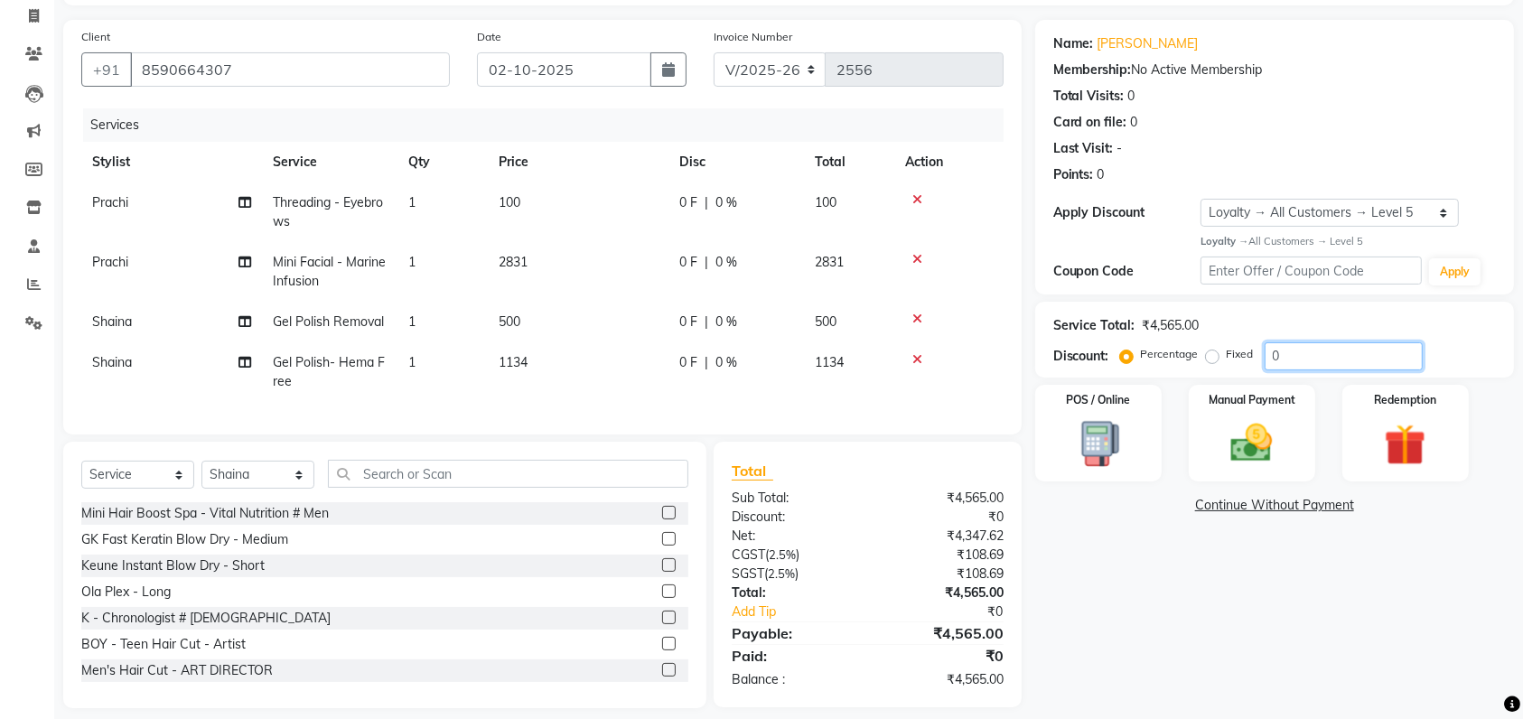
click at [1300, 356] on input "0" at bounding box center [1344, 356] width 158 height 28
type input "25"
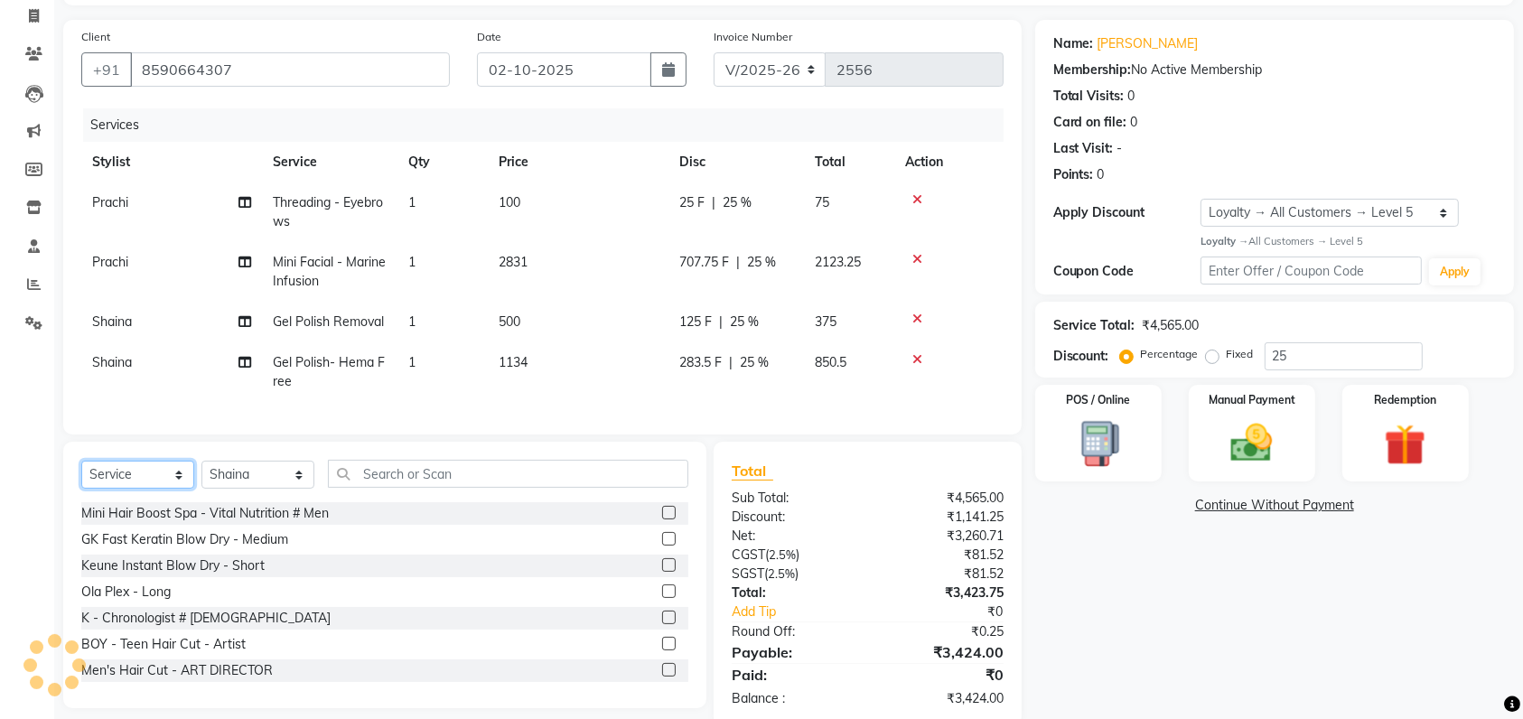
click at [93, 489] on select "Select Service Product Membership Package Voucher Prepaid Gift Card" at bounding box center [137, 475] width 113 height 28
select select "membership"
click at [81, 479] on select "Select Service Product Membership Package Voucher Prepaid Gift Card" at bounding box center [137, 475] width 113 height 28
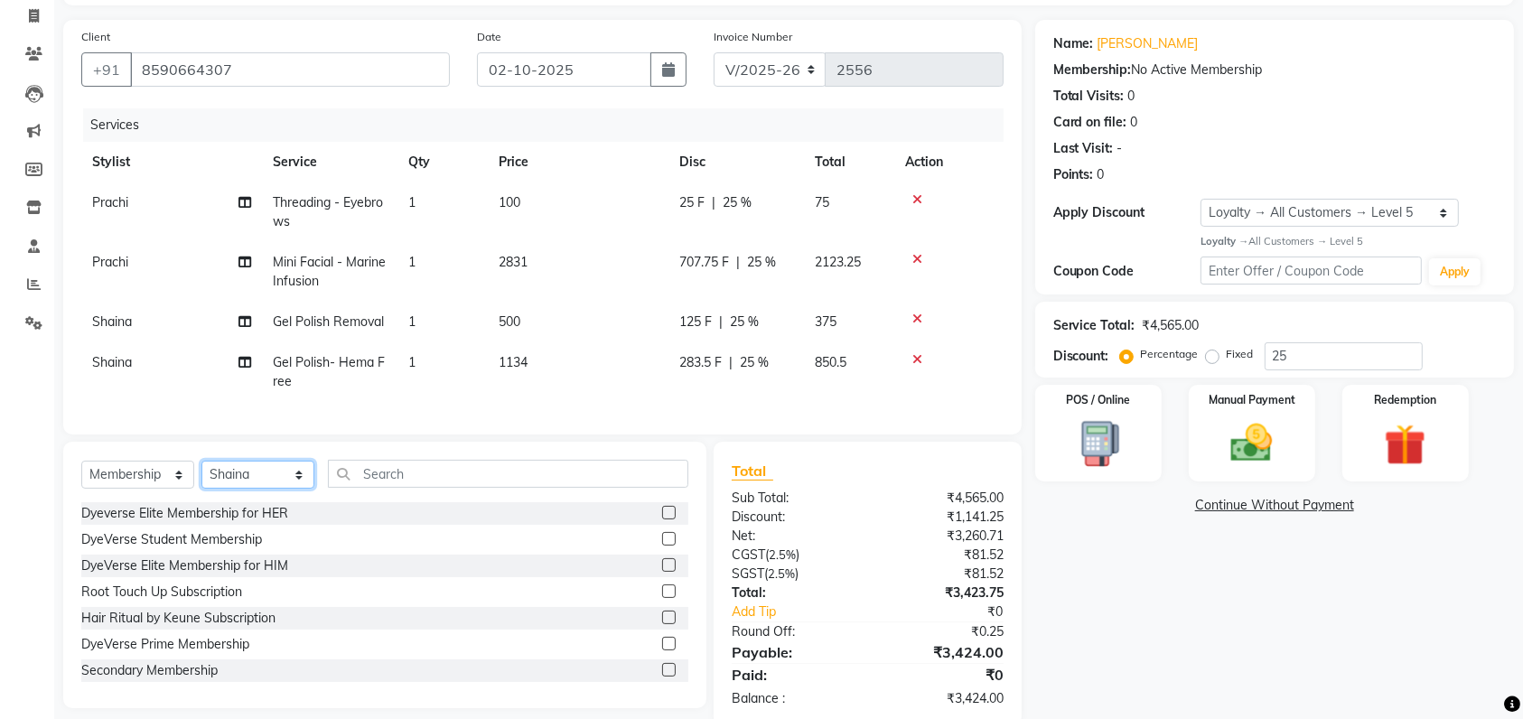
click at [235, 489] on select "Select Stylist Ankita Anmol Kanak Kunal Meera Prachi Raoul Ruchika Ruth Sahabaz…" at bounding box center [257, 475] width 113 height 28
select select "48403"
click at [201, 479] on select "Select Stylist Ankita Anmol Kanak Kunal Meera Prachi Raoul Ruchika Ruth Sahabaz…" at bounding box center [257, 475] width 113 height 28
click at [161, 654] on div "DyeVerse Prime Membership" at bounding box center [165, 644] width 168 height 19
select select "select"
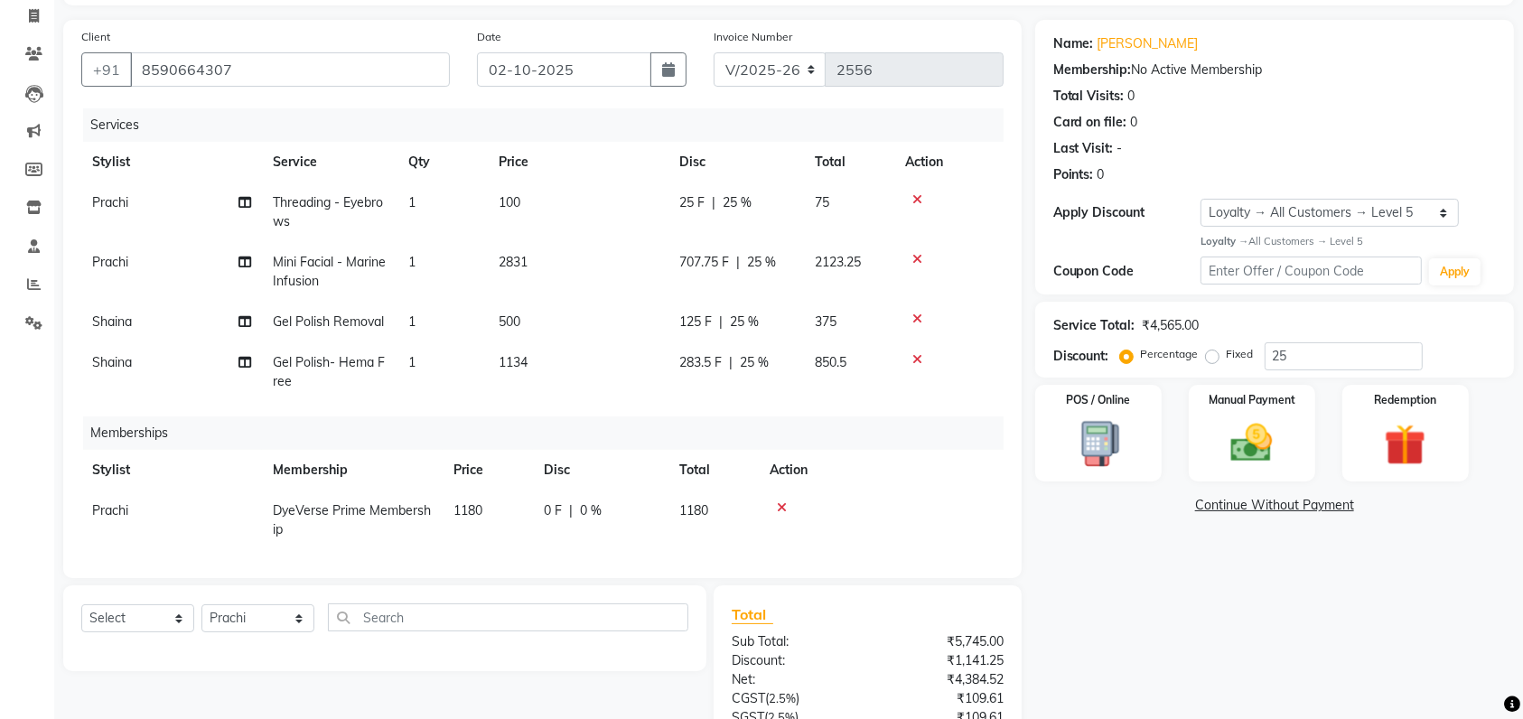
scroll to position [292, 0]
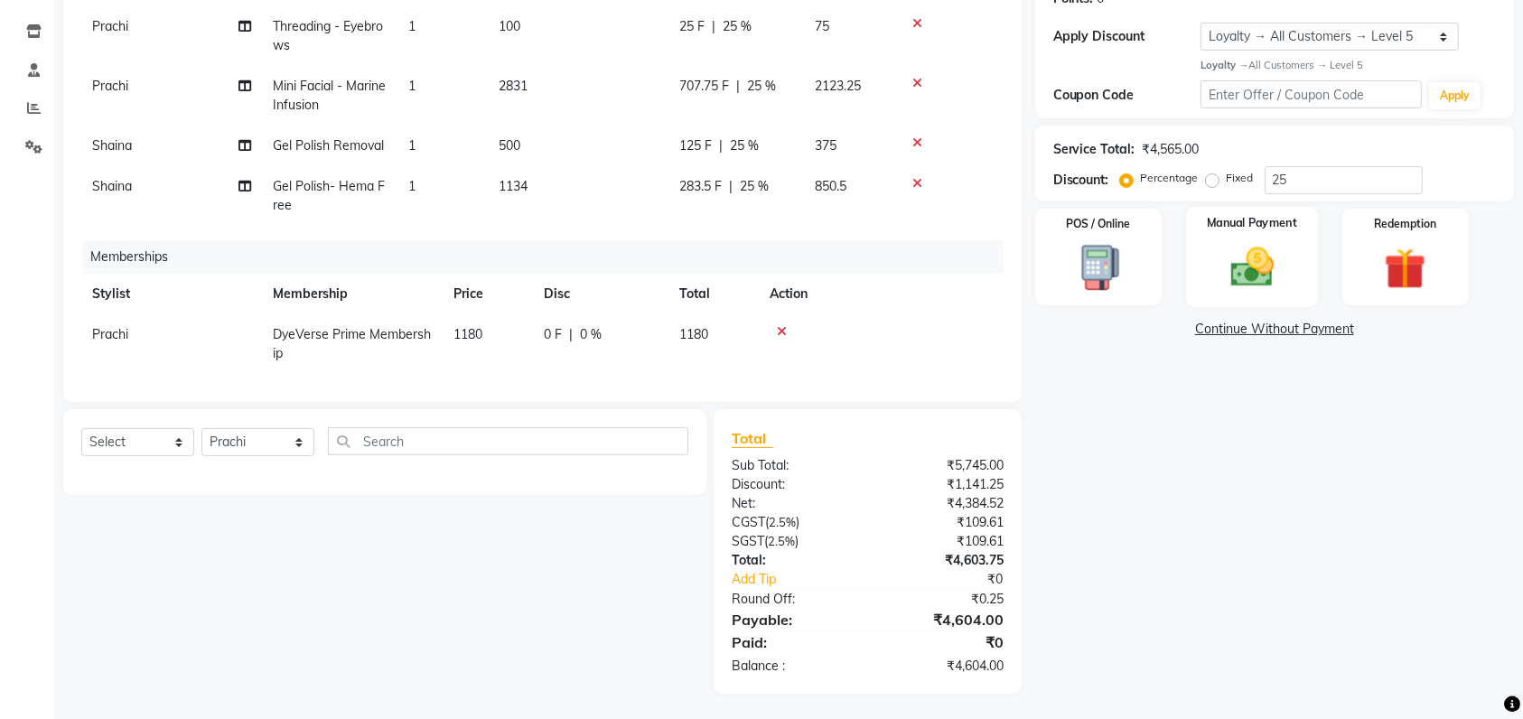
click at [1254, 285] on img at bounding box center [1252, 267] width 70 height 50
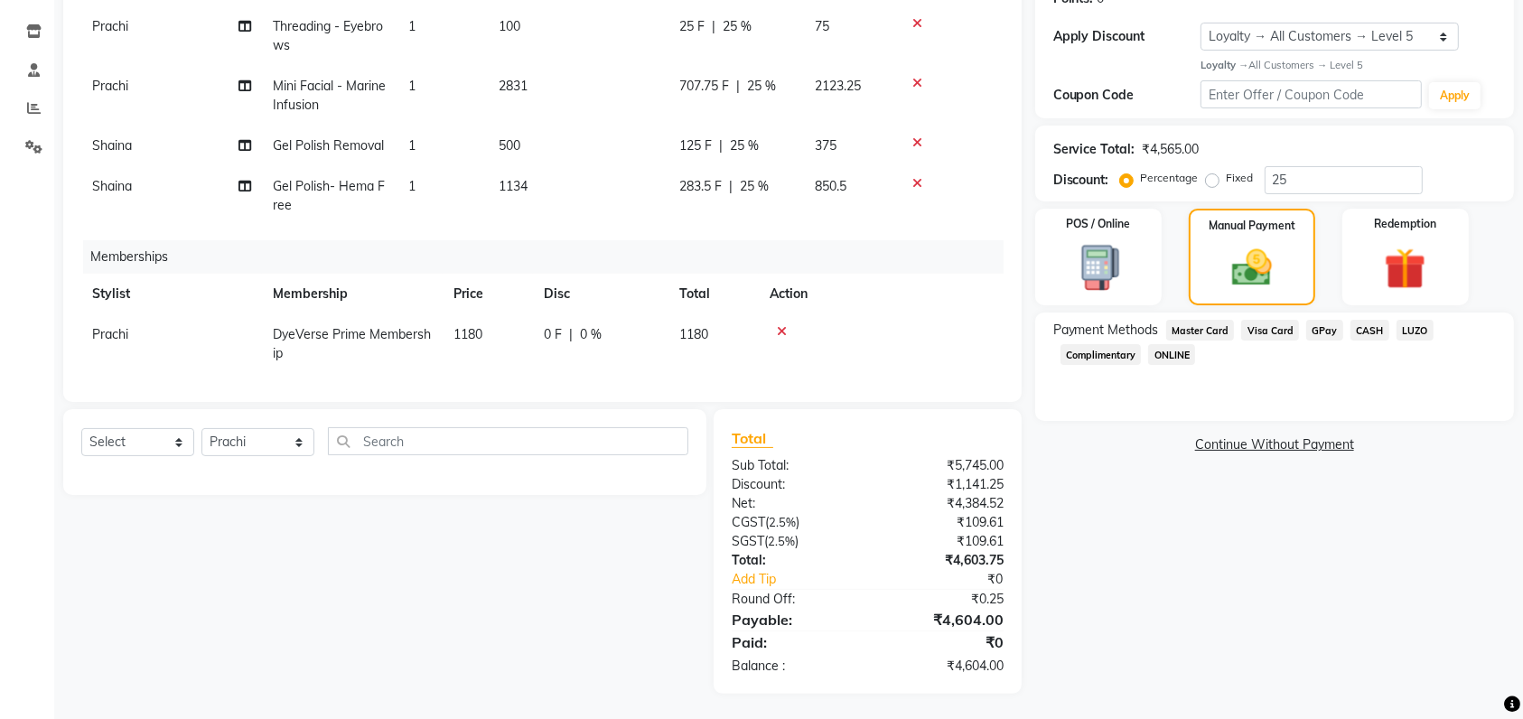
click at [1319, 324] on span "GPay" at bounding box center [1324, 330] width 37 height 21
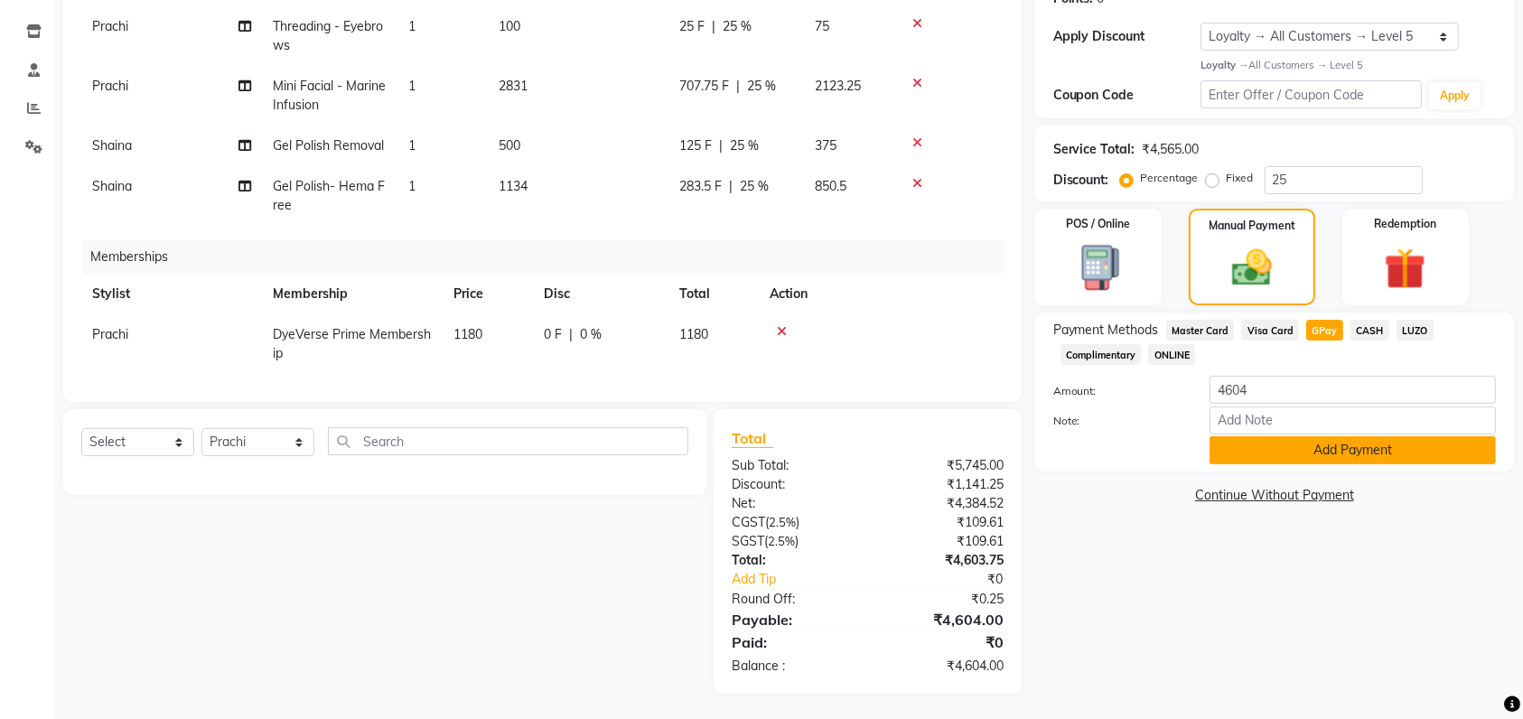
click at [1258, 453] on button "Add Payment" at bounding box center [1353, 450] width 286 height 28
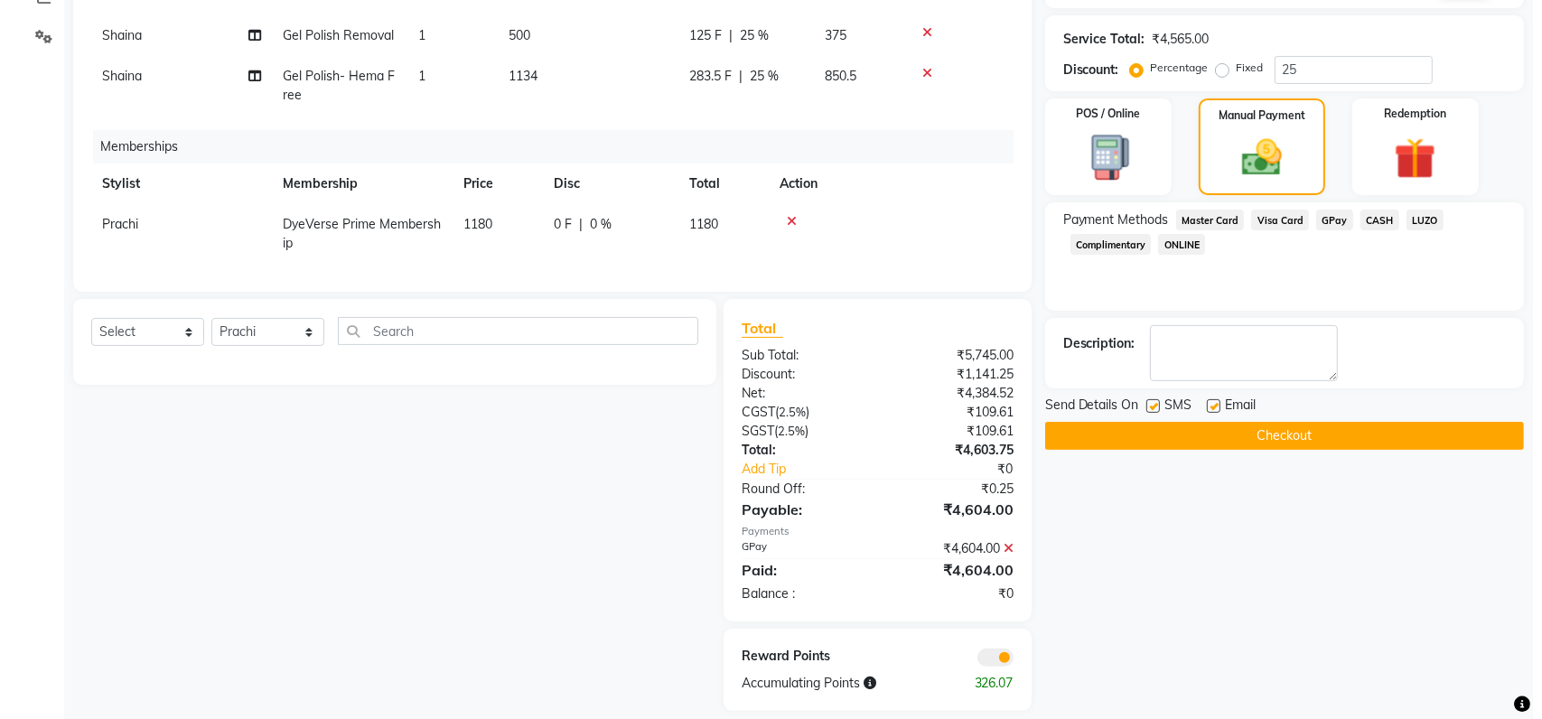
scroll to position [419, 0]
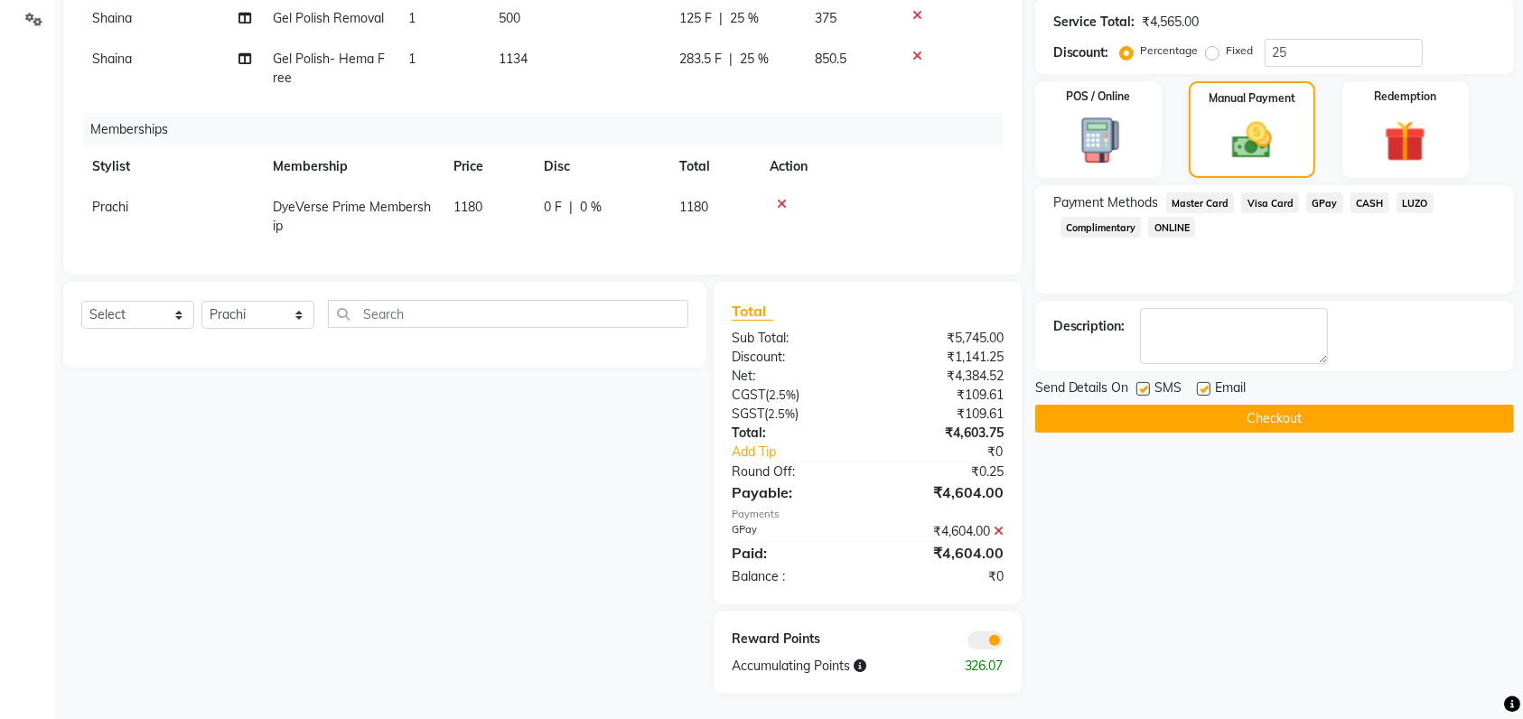
click at [996, 635] on span at bounding box center [986, 641] width 36 height 18
click at [1004, 643] on input "checkbox" at bounding box center [1004, 643] width 0 height 0
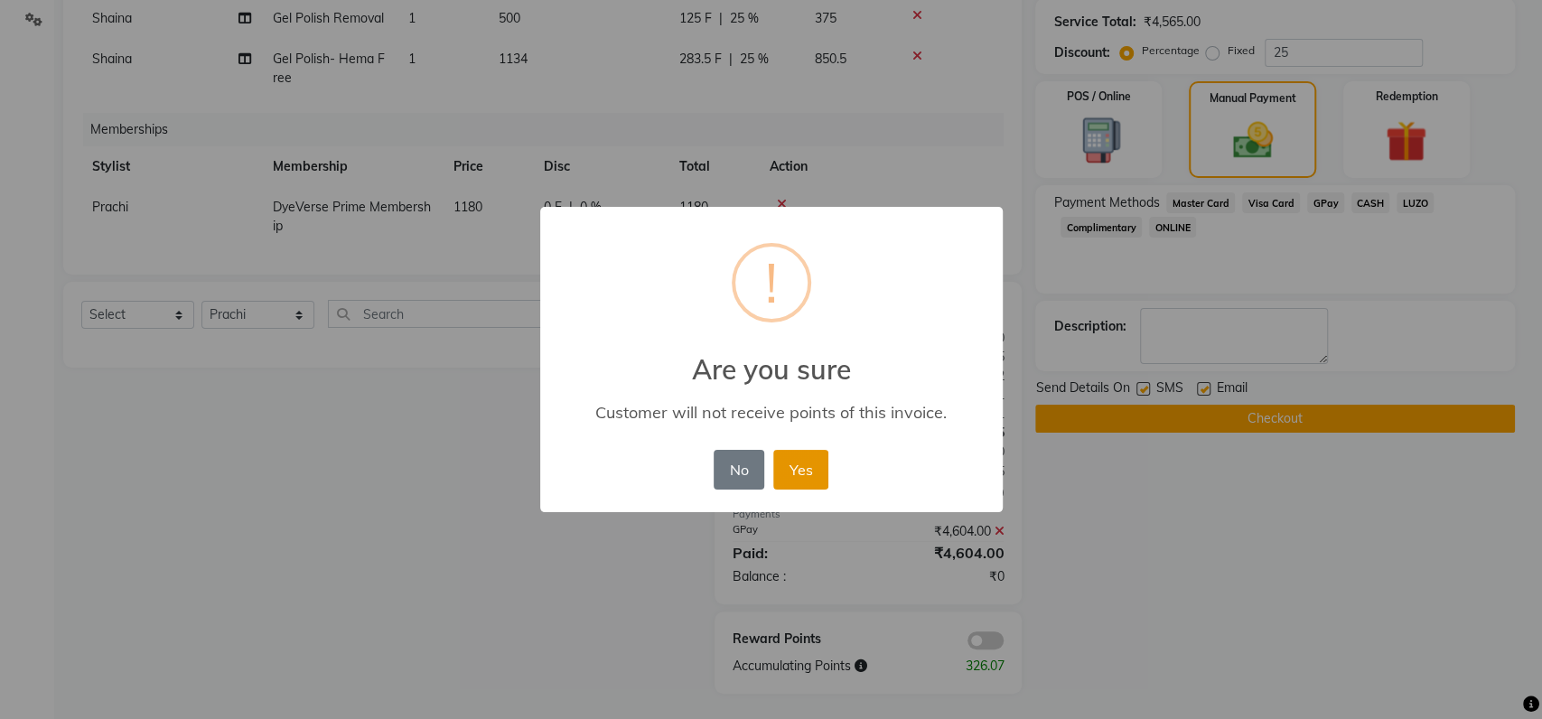
click at [800, 466] on button "Yes" at bounding box center [800, 470] width 55 height 40
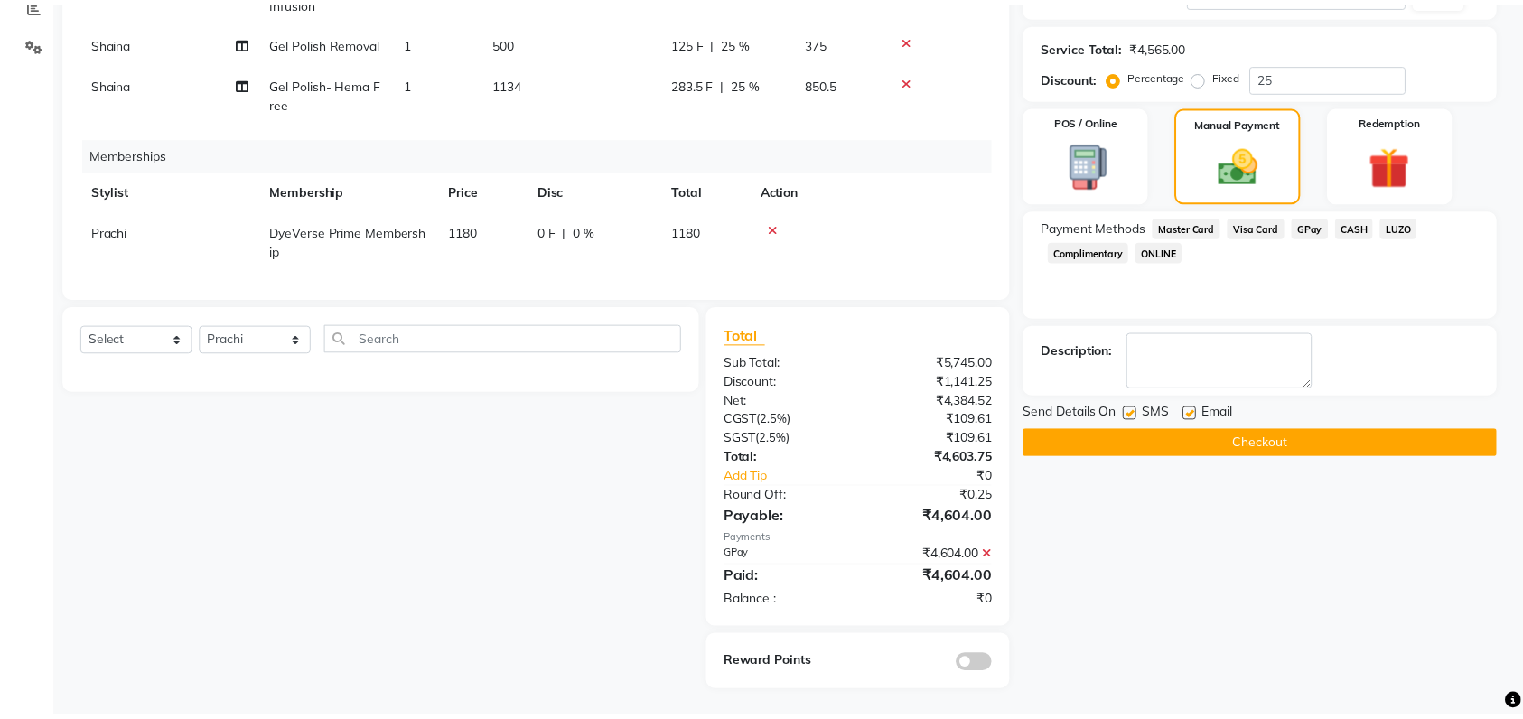
scroll to position [393, 0]
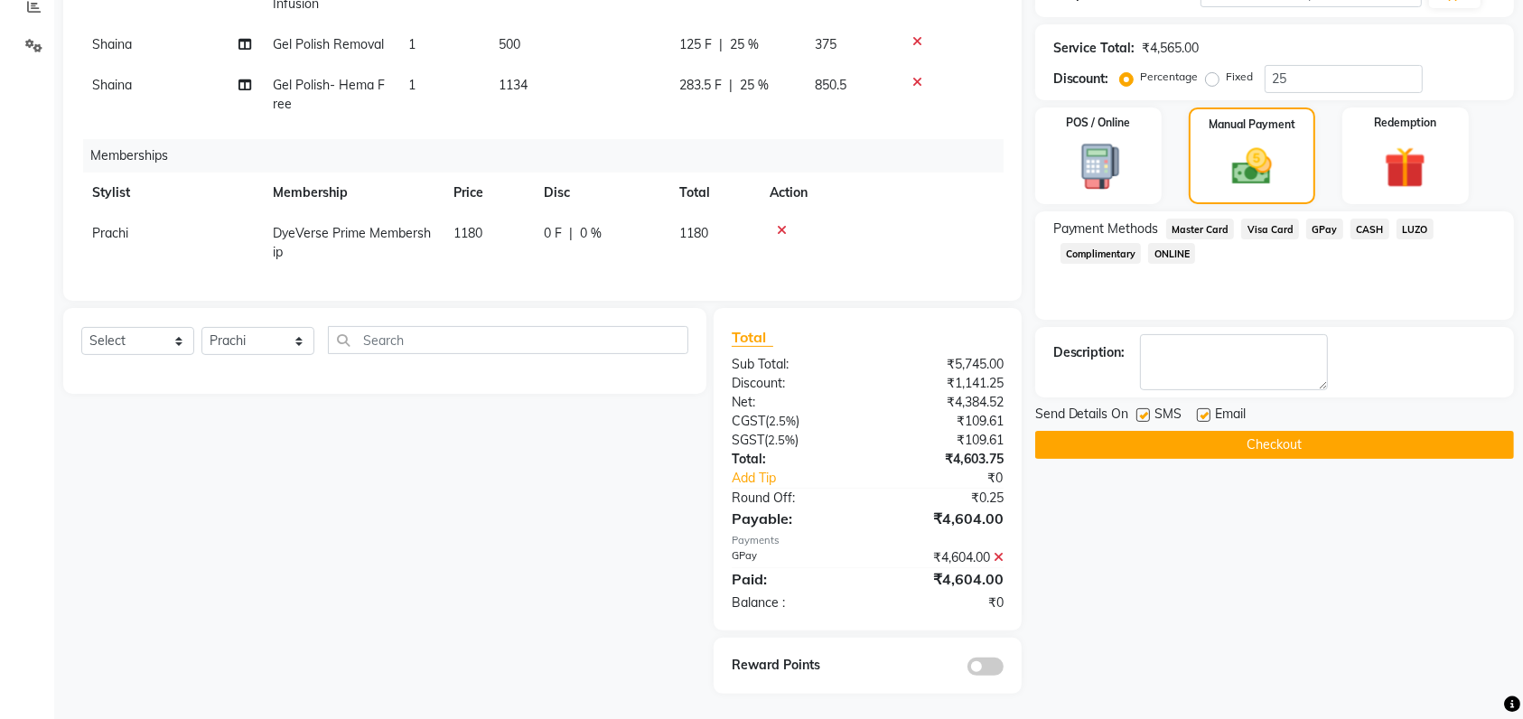
click at [1164, 443] on button "Checkout" at bounding box center [1274, 445] width 479 height 28
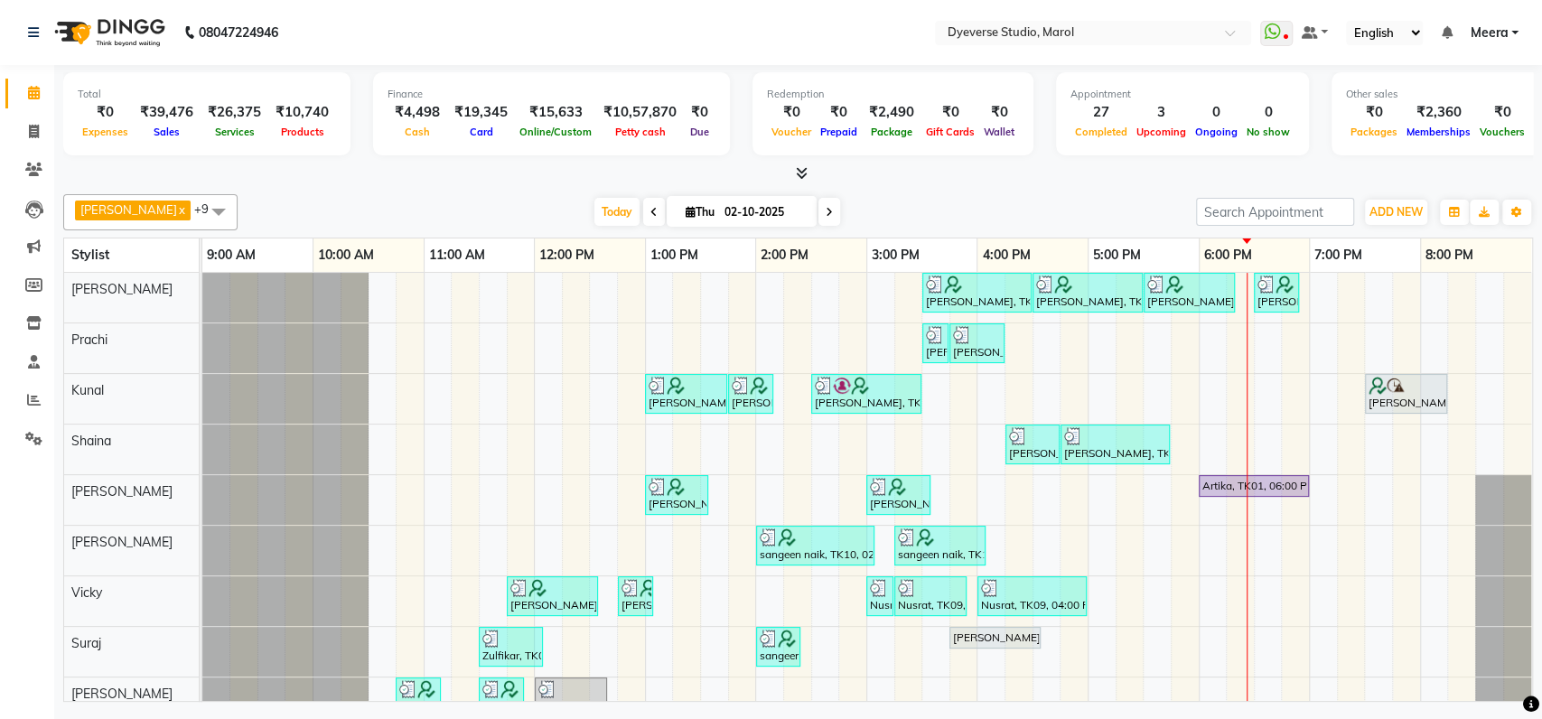
click at [317, 239] on div "10:00 AM" at bounding box center [369, 255] width 110 height 33
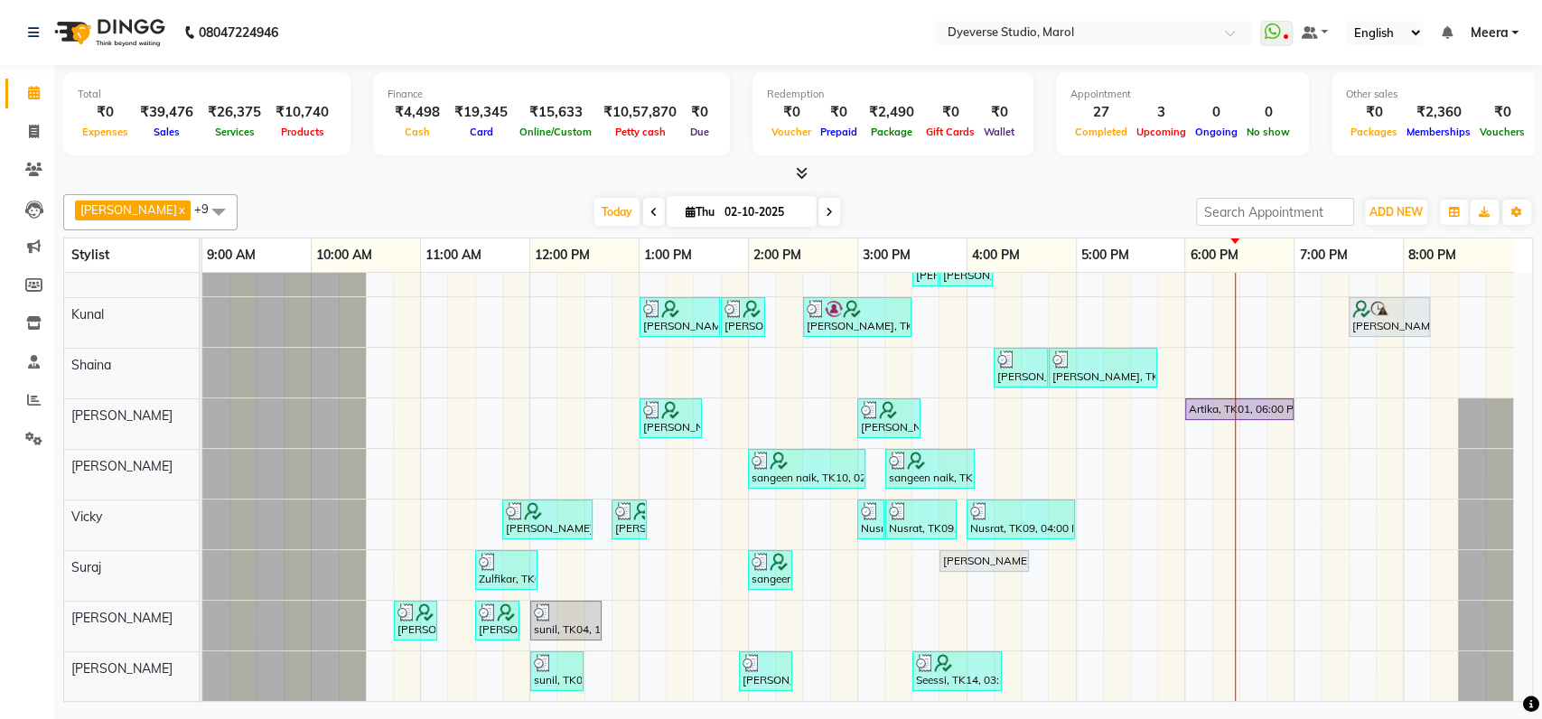
scroll to position [94, 0]
click at [266, 426] on div at bounding box center [284, 423] width 164 height 50
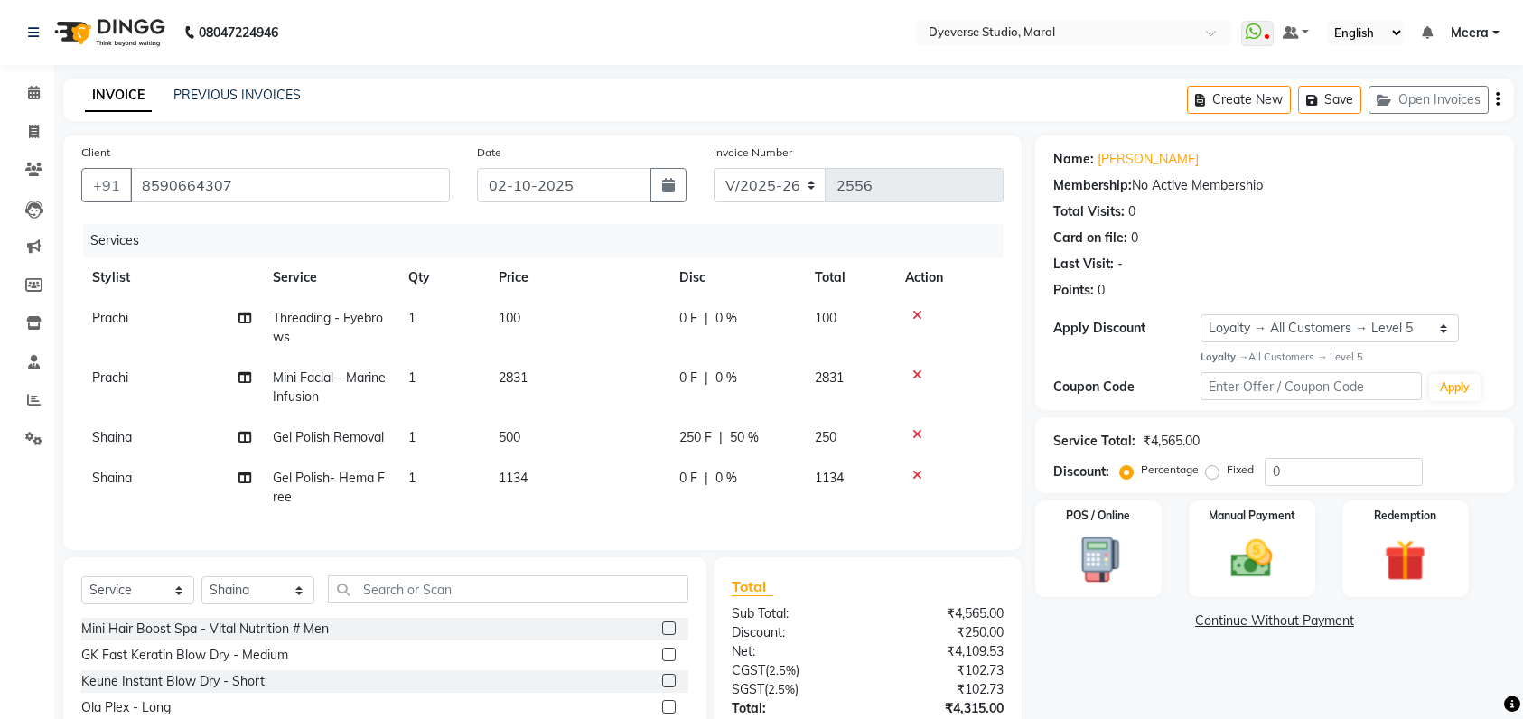
select select "6368"
select select "service"
select select "48845"
select select "1: Object"
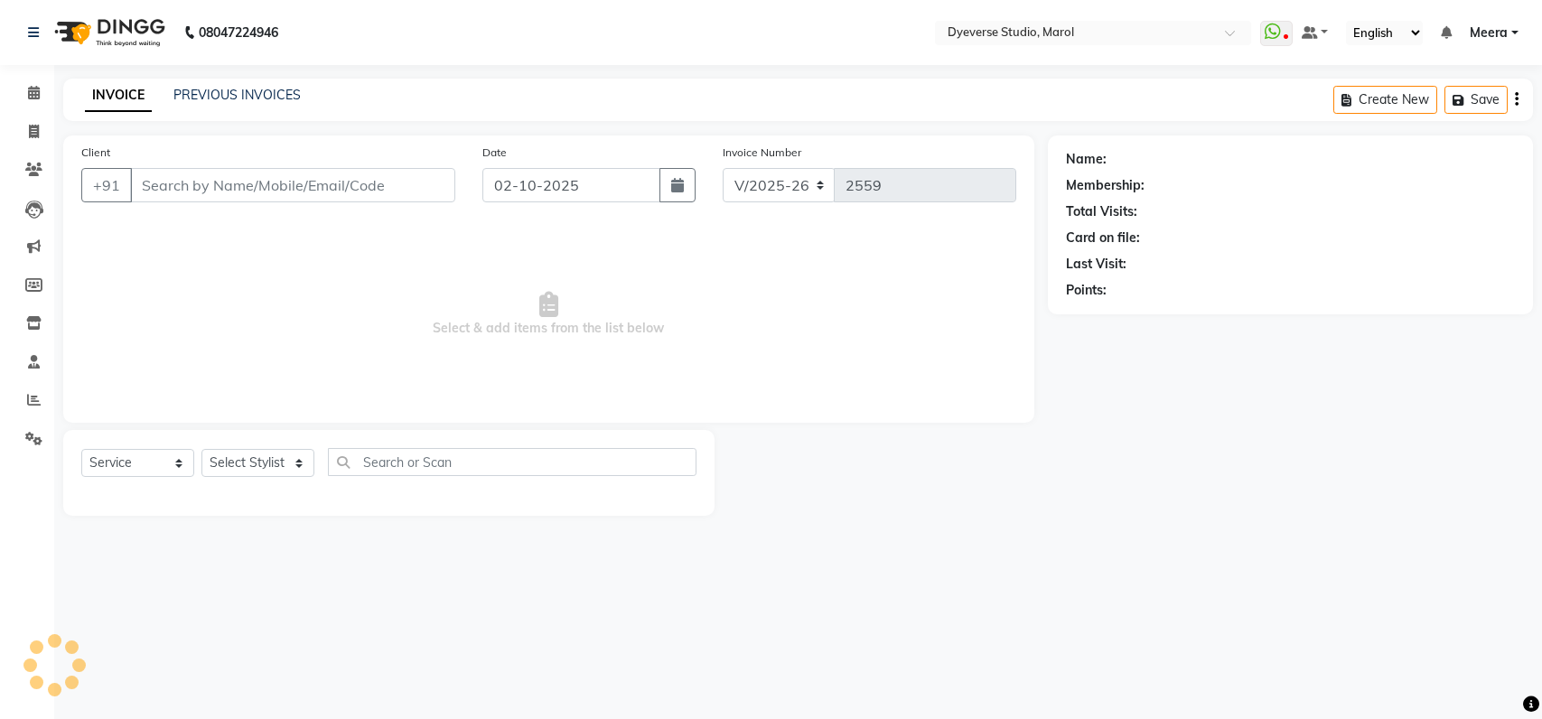
select select "6368"
select select "service"
type input "8590664307"
select select "48845"
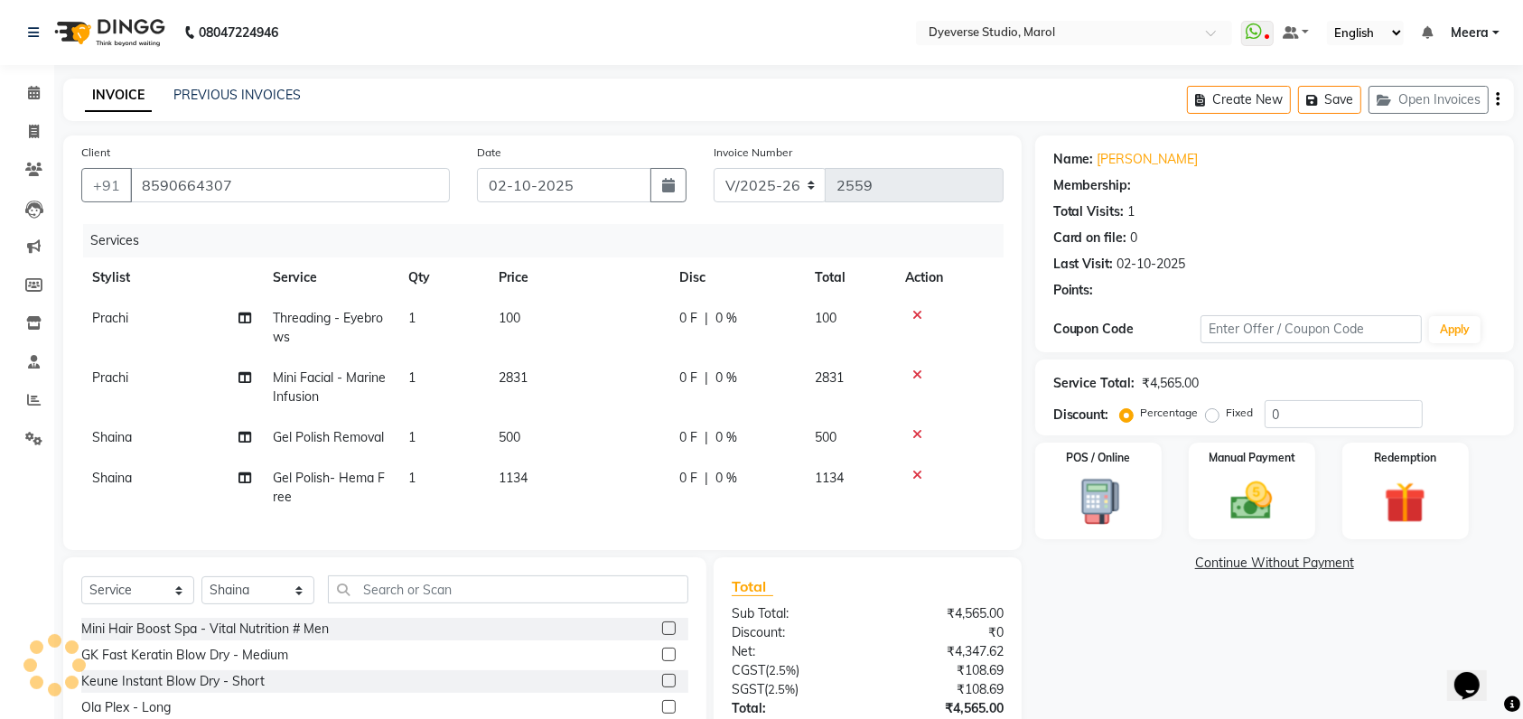
type input "25"
select select "2: Object"
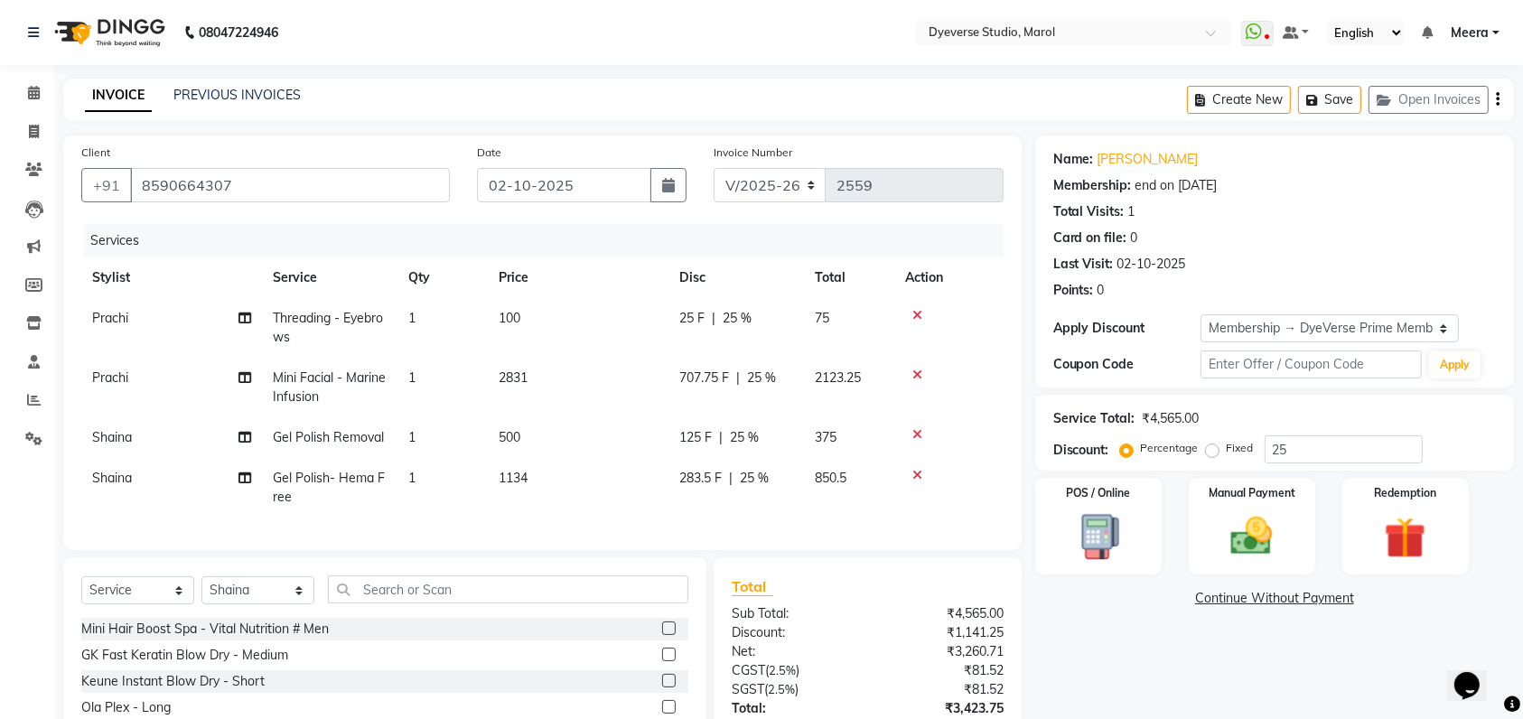
click at [33, 108] on li "Calendar" at bounding box center [27, 93] width 54 height 39
click at [31, 90] on icon at bounding box center [34, 93] width 12 height 14
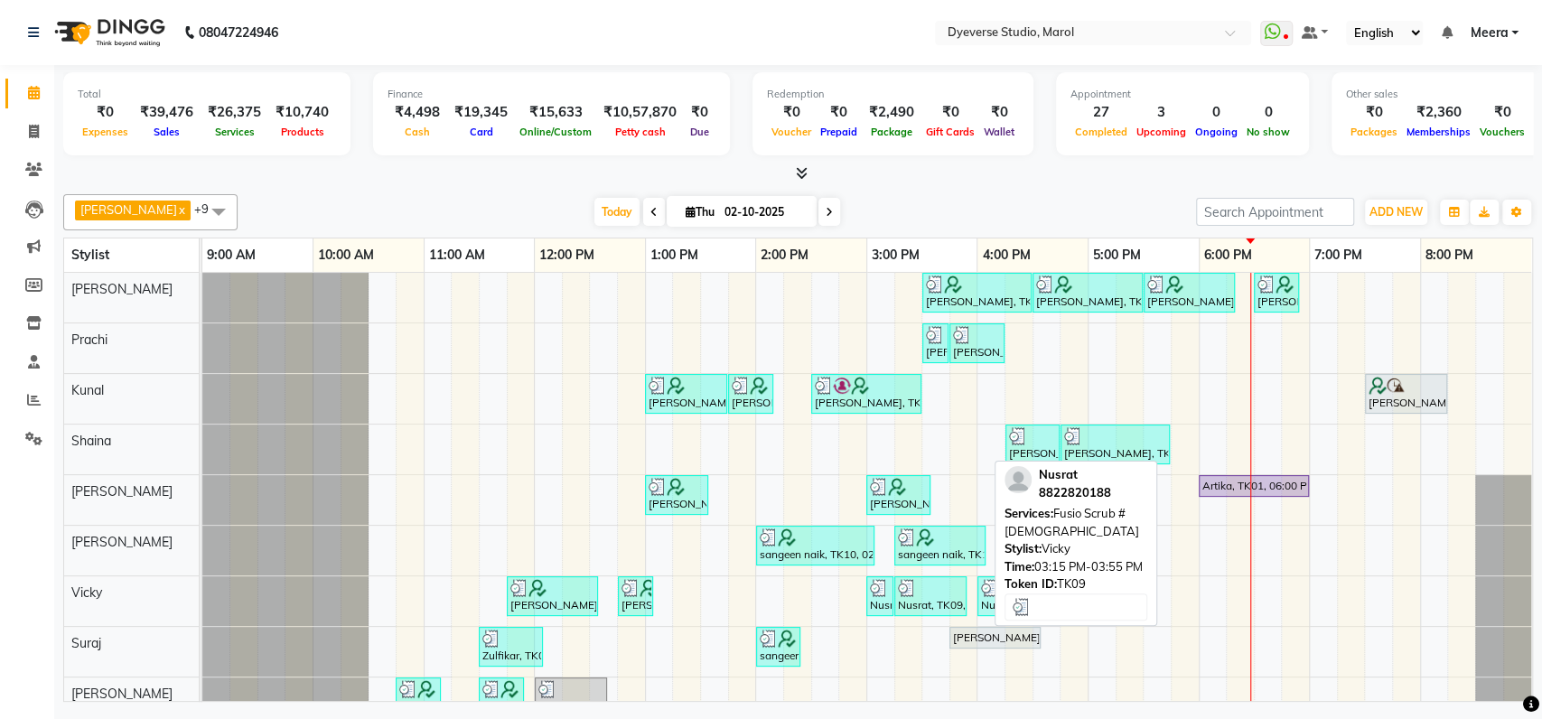
scroll to position [76, 0]
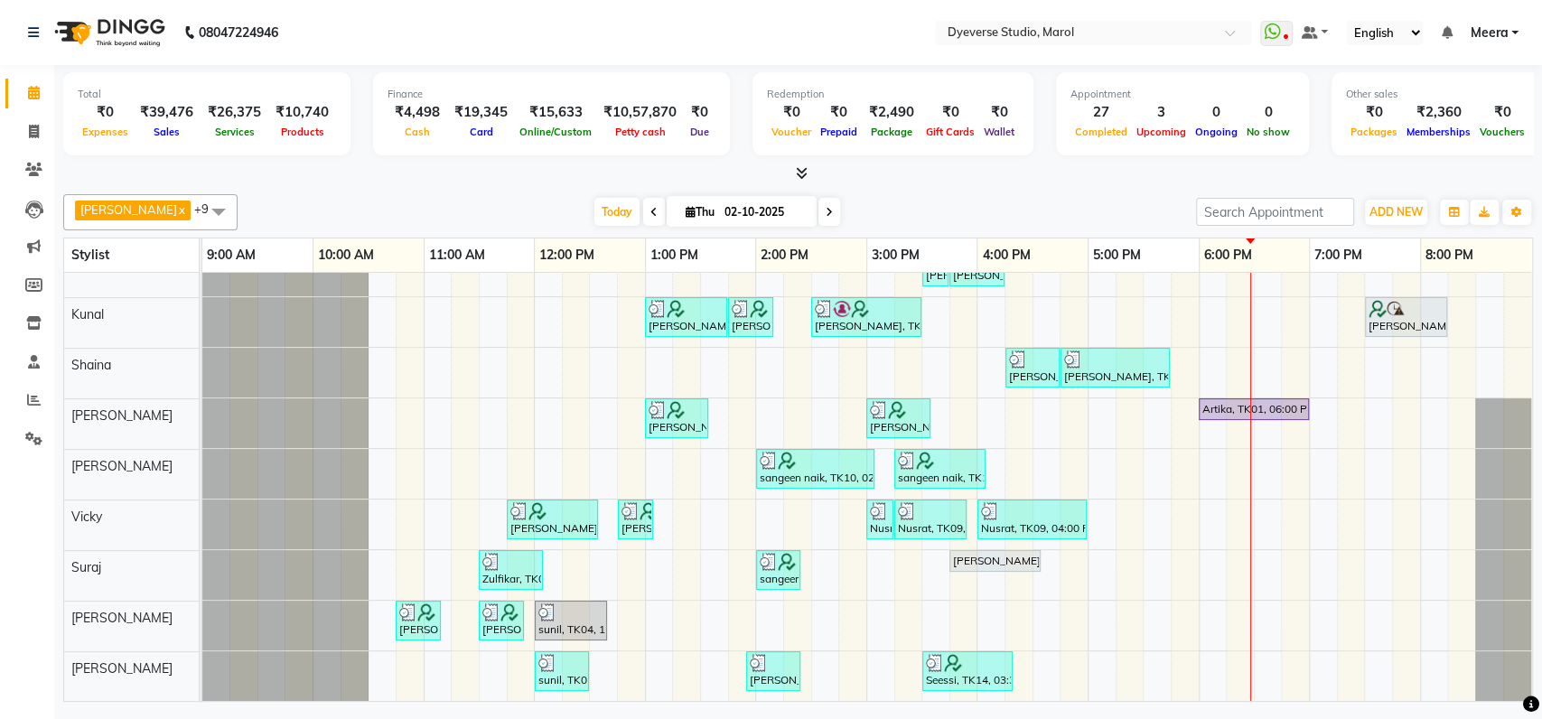
click at [286, 550] on div at bounding box center [285, 575] width 166 height 50
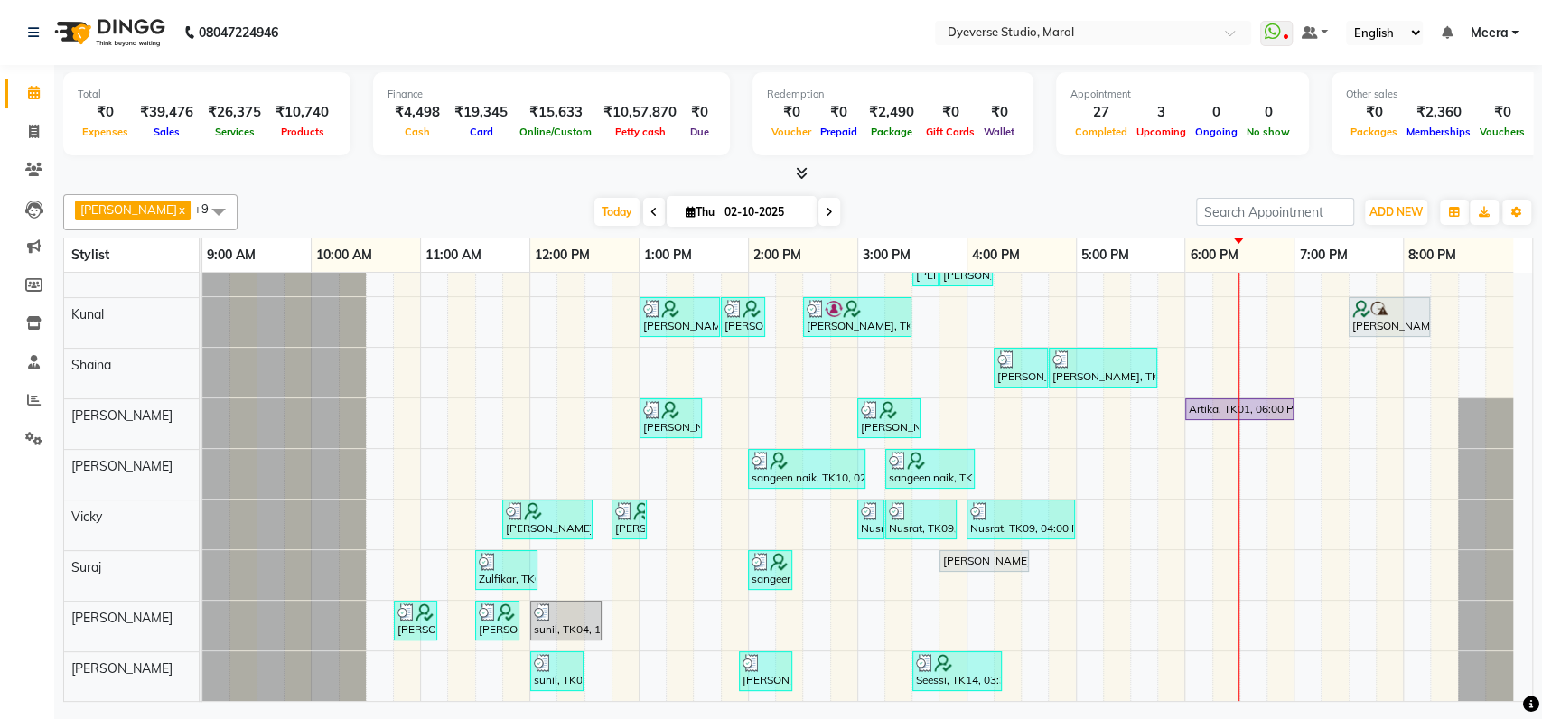
scroll to position [94, 0]
